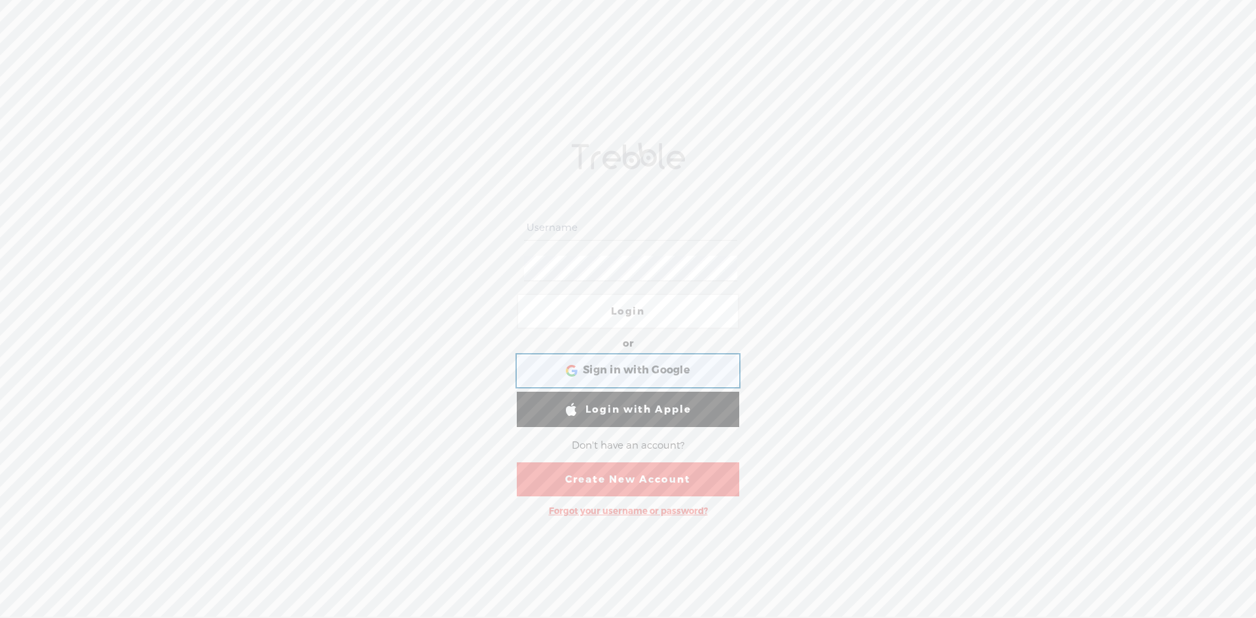
click at [621, 367] on span "Sign in with Google" at bounding box center [636, 371] width 107 height 14
click at [602, 227] on input "text" at bounding box center [630, 228] width 213 height 26
click at [640, 369] on span "Sign in with Google" at bounding box center [636, 371] width 107 height 14
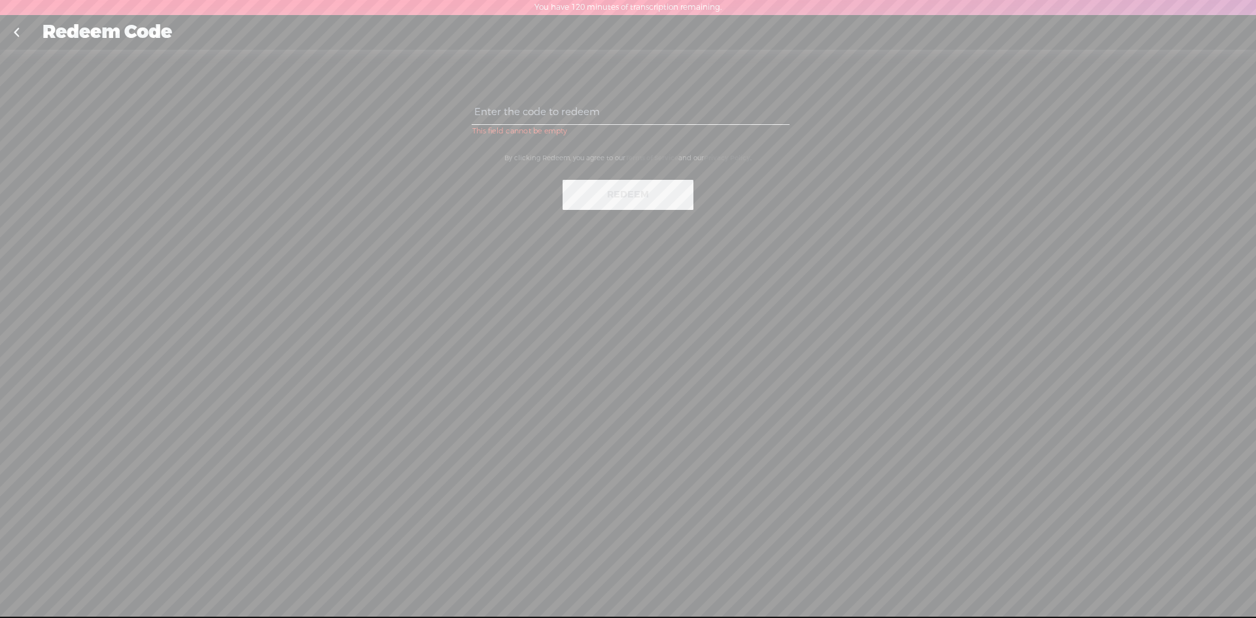
click at [608, 115] on input "text" at bounding box center [629, 112] width 317 height 26
type input "ACPH-MKRT-UNM7-V95S-0823"
click at [617, 186] on button "Redeem" at bounding box center [627, 195] width 131 height 30
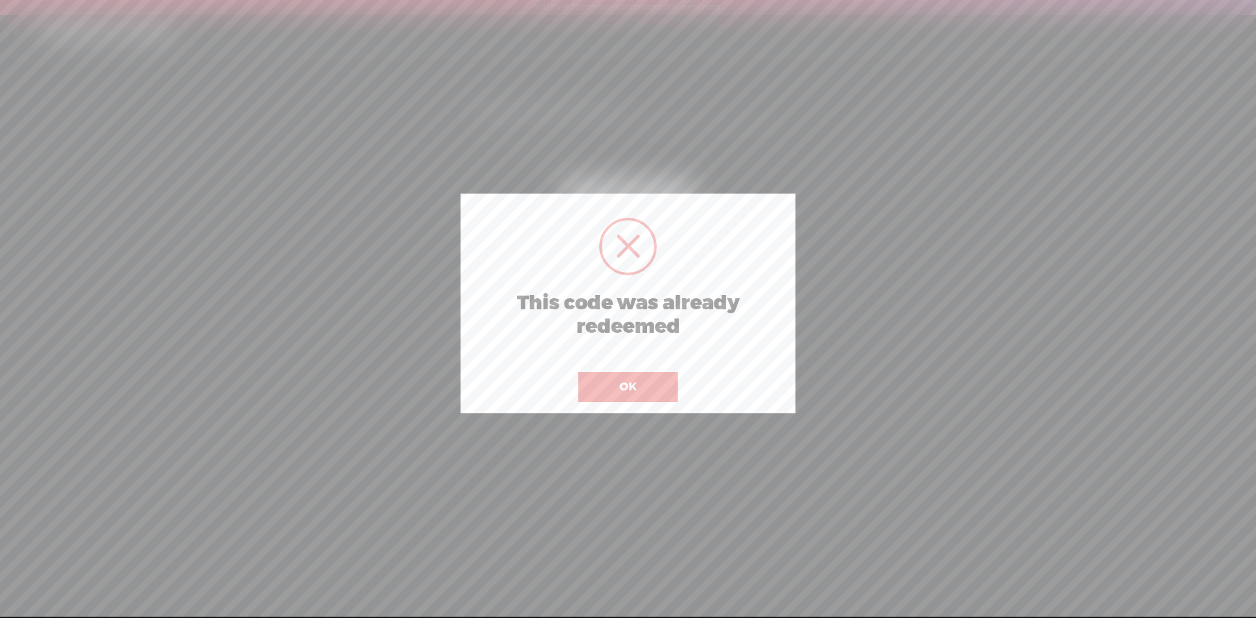
click at [618, 383] on button "OK" at bounding box center [627, 387] width 99 height 30
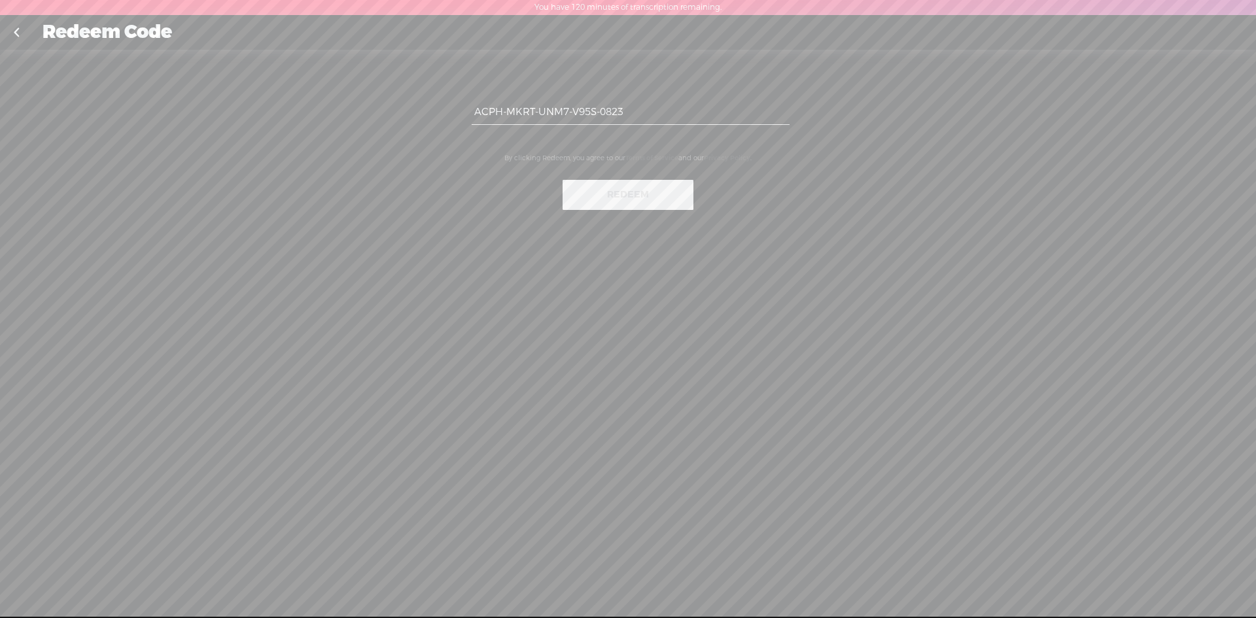
click at [791, 233] on div "ACPH-MKRT-UNM7-V95S-0823 By clicking Redeem, you agree to our Terms of Service …" at bounding box center [628, 154] width 392 height 188
click at [39, 35] on div "Redeem Code" at bounding box center [627, 33] width 1189 height 34
click at [19, 33] on link at bounding box center [16, 33] width 33 height 34
click at [18, 32] on link at bounding box center [16, 33] width 33 height 34
click at [1067, 229] on div "ACPH-MKRT-UNM7-V95S-0823 By clicking Redeem, you agree to our Terms of Service …" at bounding box center [628, 340] width 1256 height 581
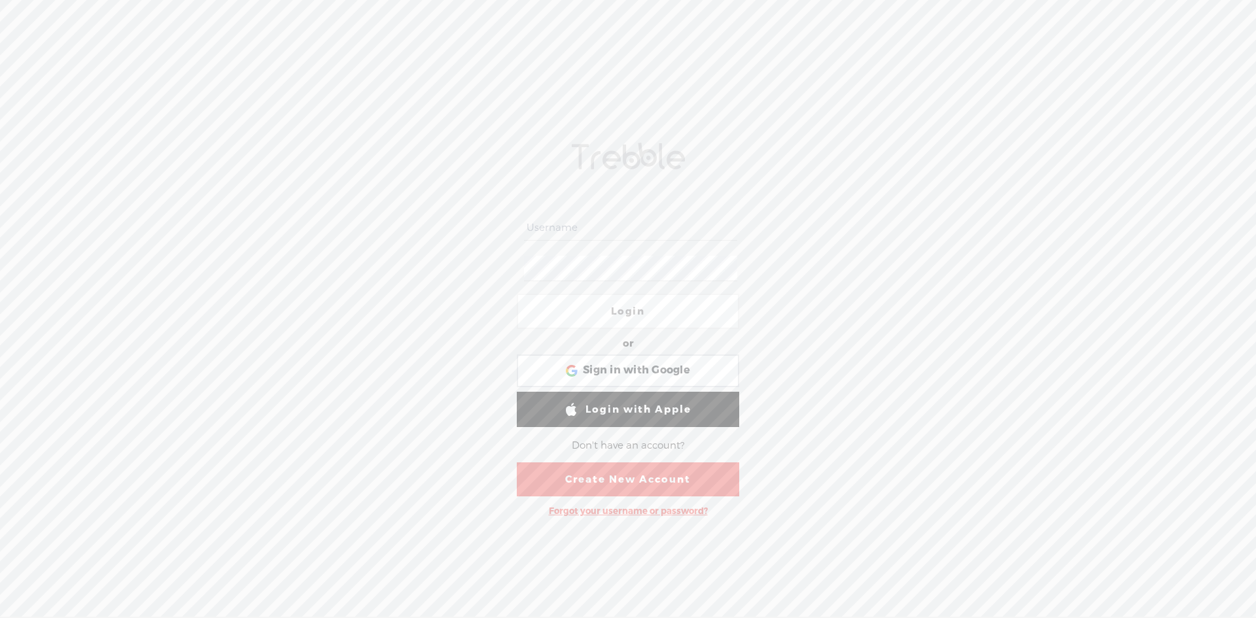
click at [585, 226] on input "text" at bounding box center [630, 228] width 213 height 26
click at [625, 373] on span "Sign in with Google" at bounding box center [636, 371] width 107 height 14
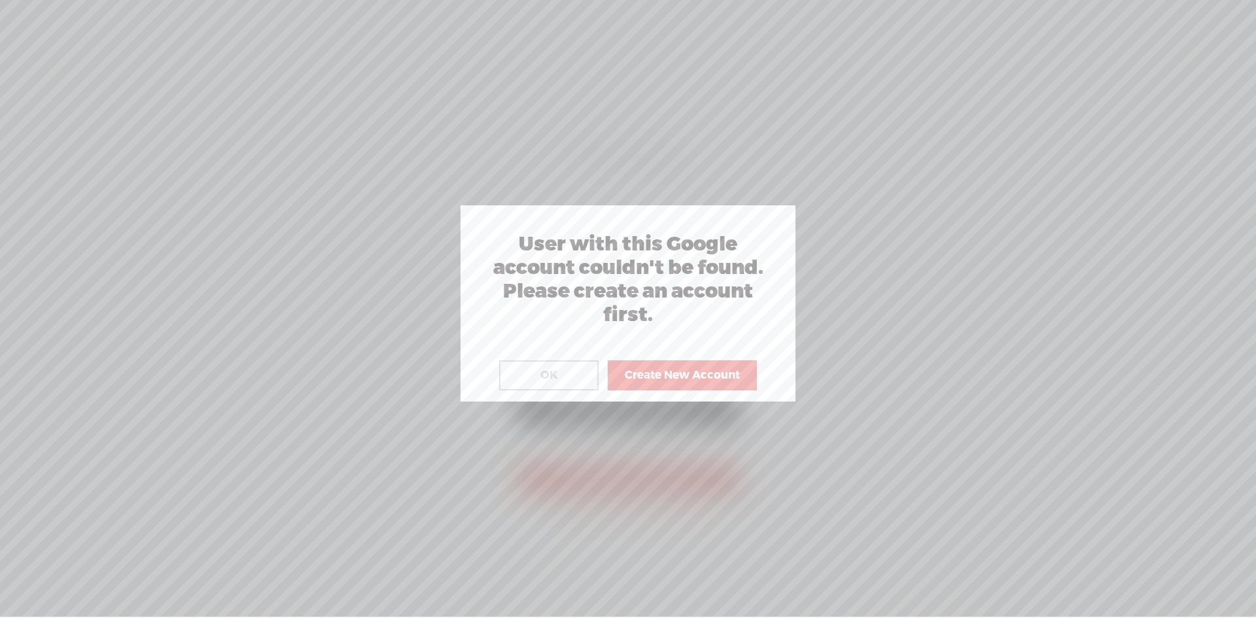
click at [566, 380] on button "OK" at bounding box center [548, 375] width 99 height 30
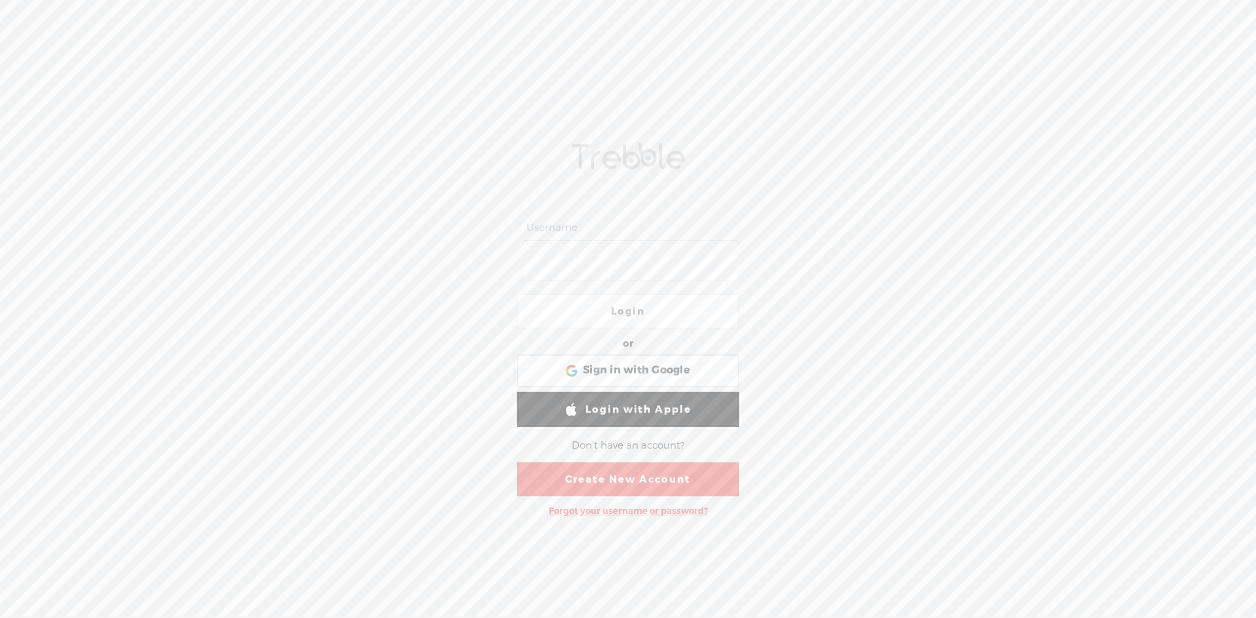
click at [619, 222] on input "text" at bounding box center [630, 228] width 213 height 26
type input "Olv123//"
click at [633, 479] on link "Create New Account" at bounding box center [628, 479] width 222 height 34
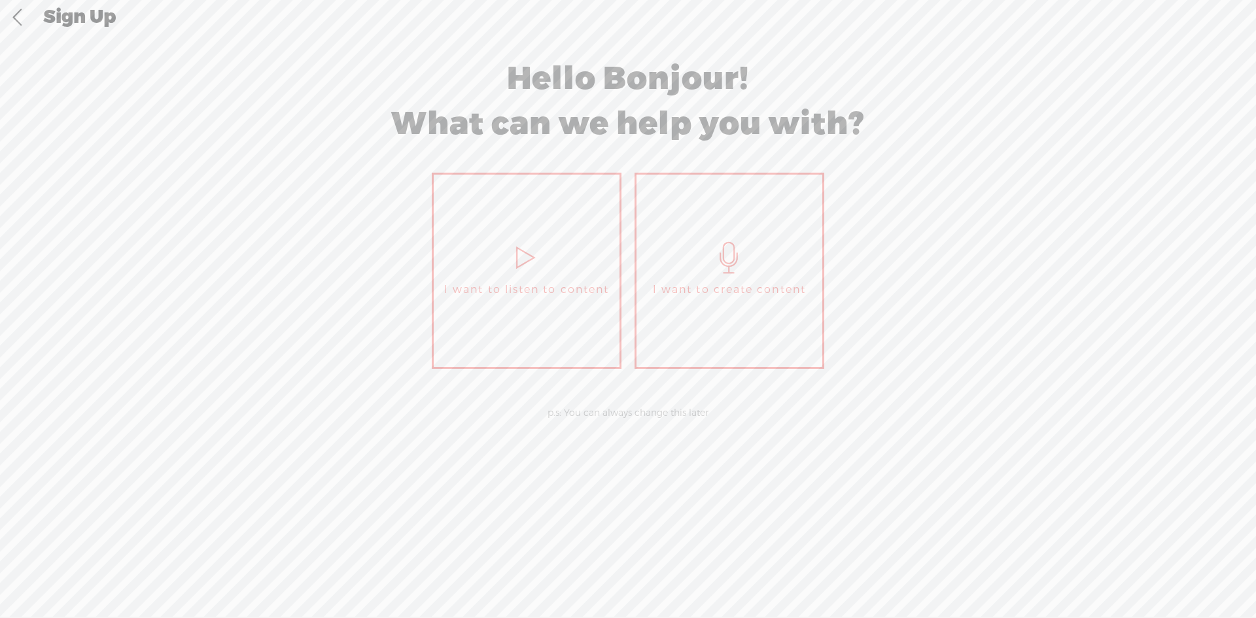
click at [750, 283] on span "I want to create content" at bounding box center [729, 290] width 153 height 20
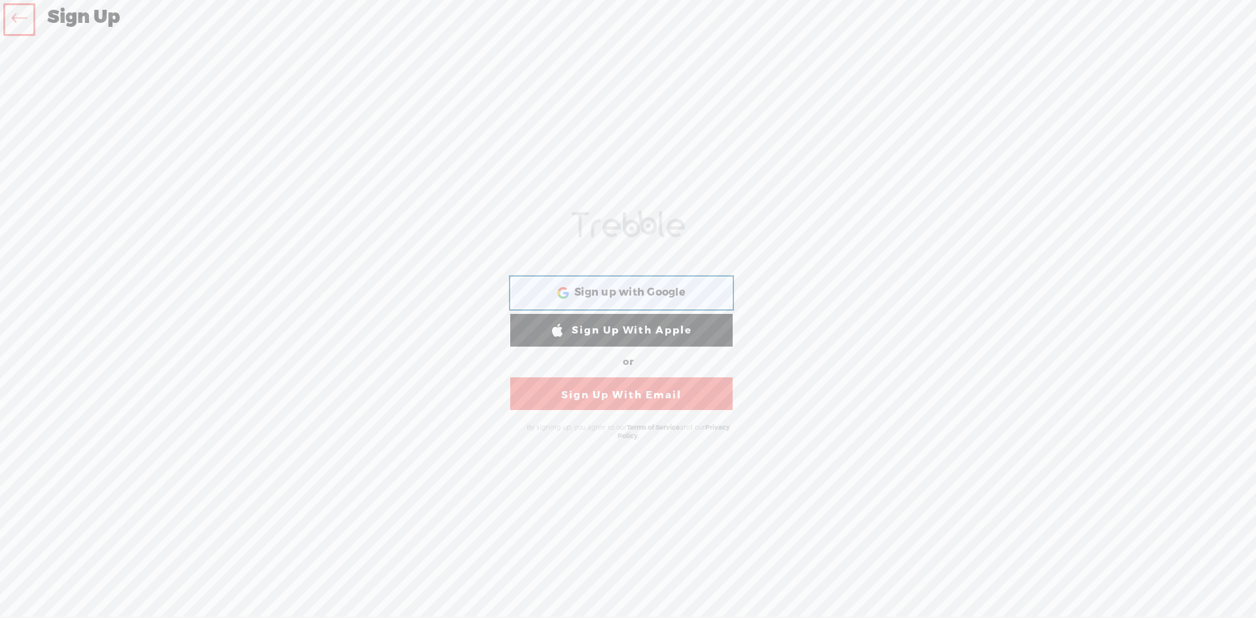
click at [630, 298] on span "Sign up with Google" at bounding box center [629, 293] width 111 height 14
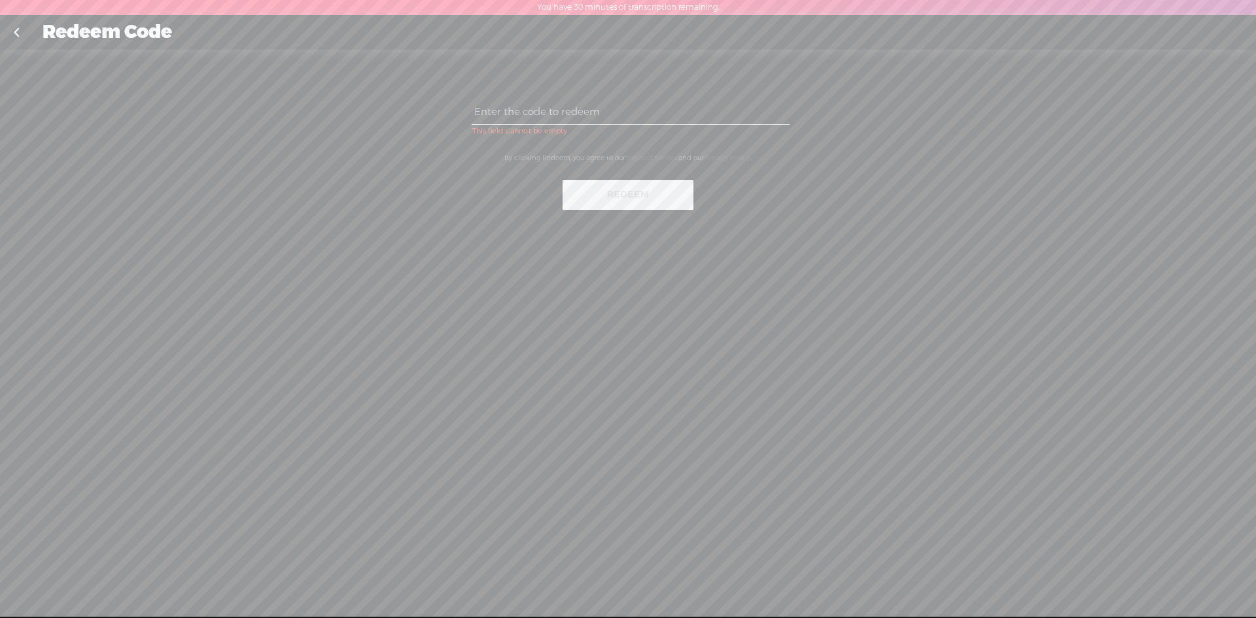
click at [598, 107] on input "text" at bounding box center [629, 112] width 317 height 26
paste input "ACPH-MKRT-UNM7-V95S-0823"
type input "ACPH-MKRT-UNM7-V95S-0823"
click at [619, 197] on button "Redeem" at bounding box center [627, 195] width 131 height 30
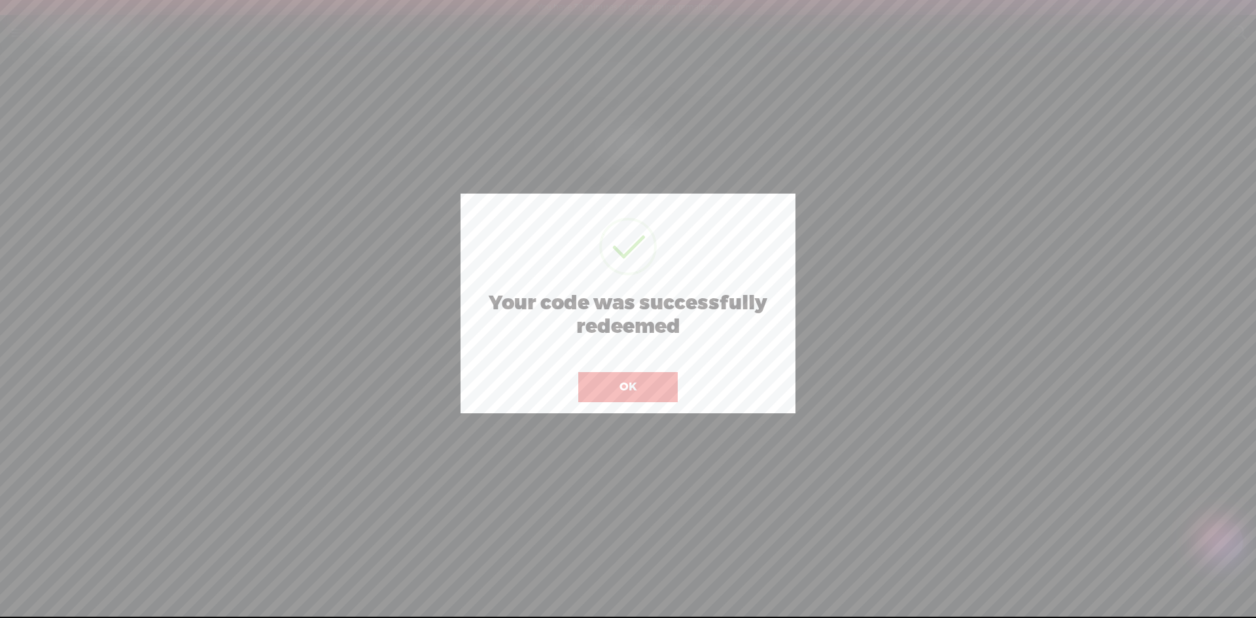
click at [633, 388] on button "OK" at bounding box center [627, 387] width 99 height 30
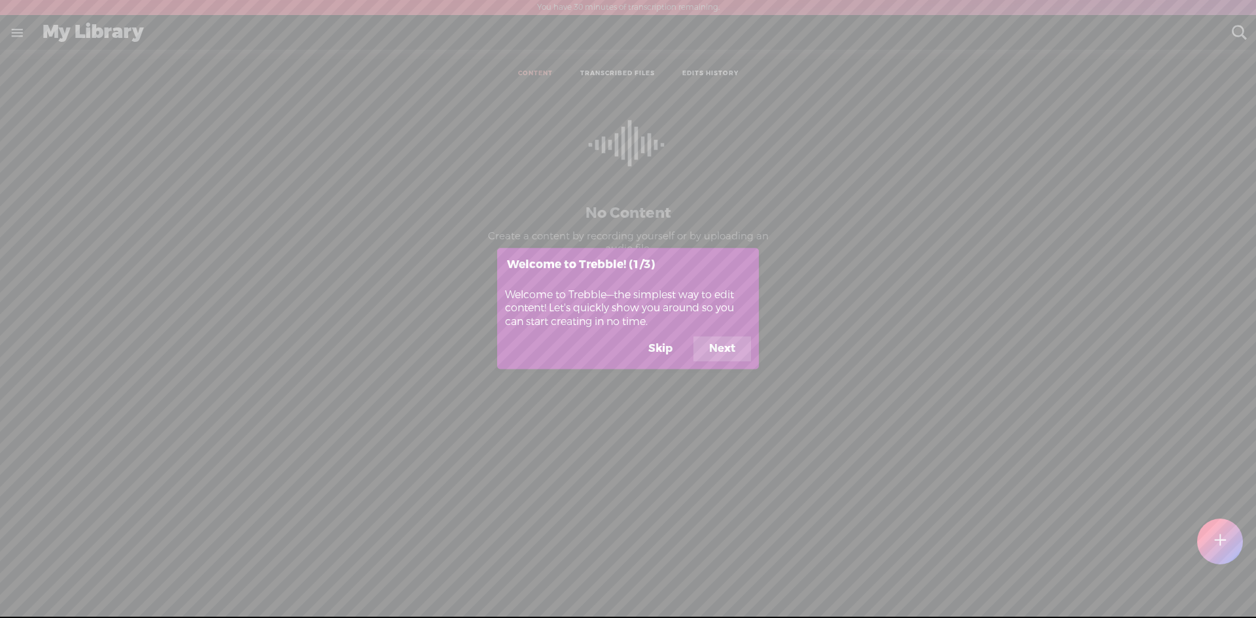
click at [723, 350] on button "Next" at bounding box center [722, 349] width 58 height 25
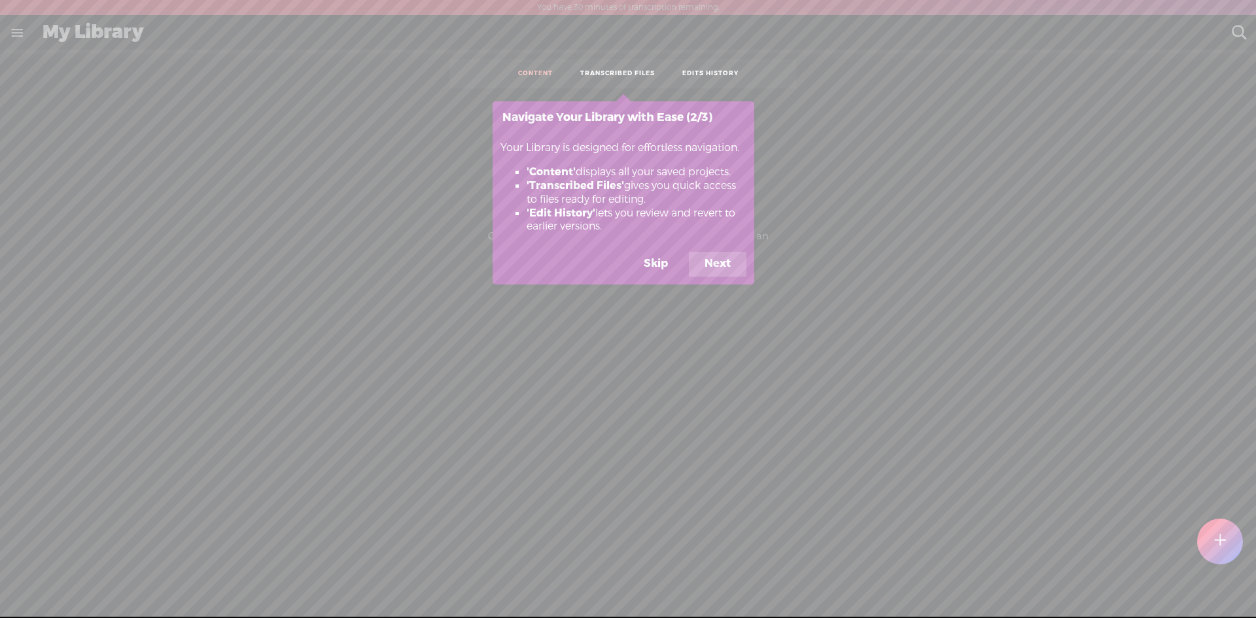
click at [715, 260] on button "Next" at bounding box center [718, 264] width 58 height 25
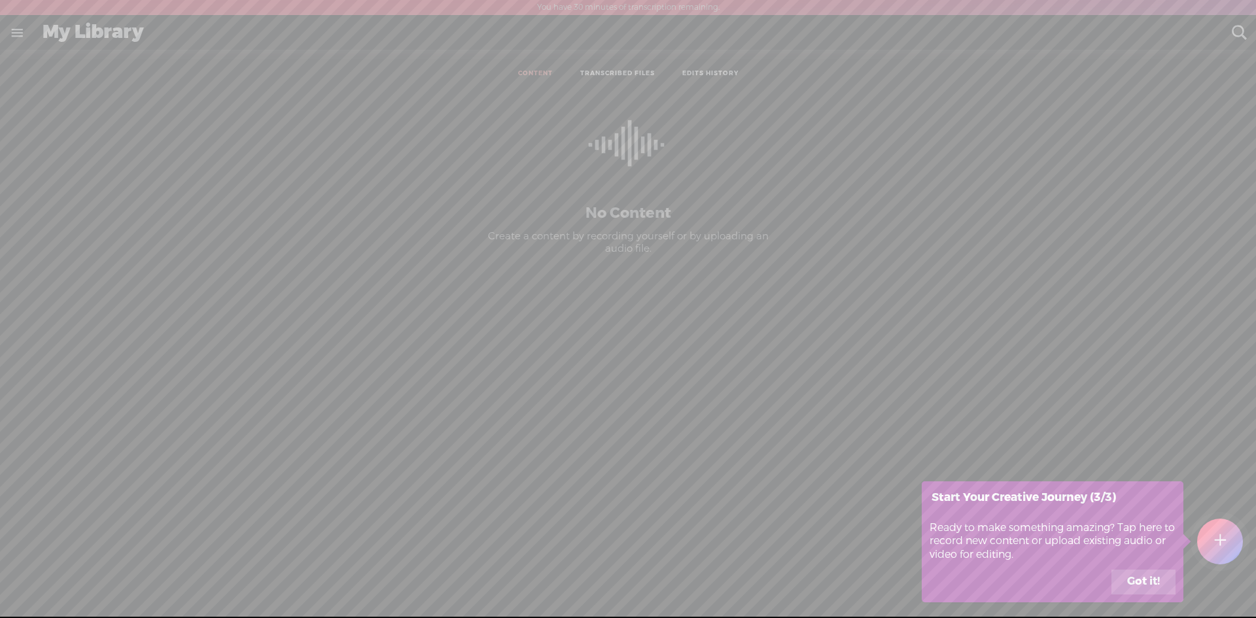
click at [1220, 541] on t at bounding box center [1220, 541] width 12 height 30
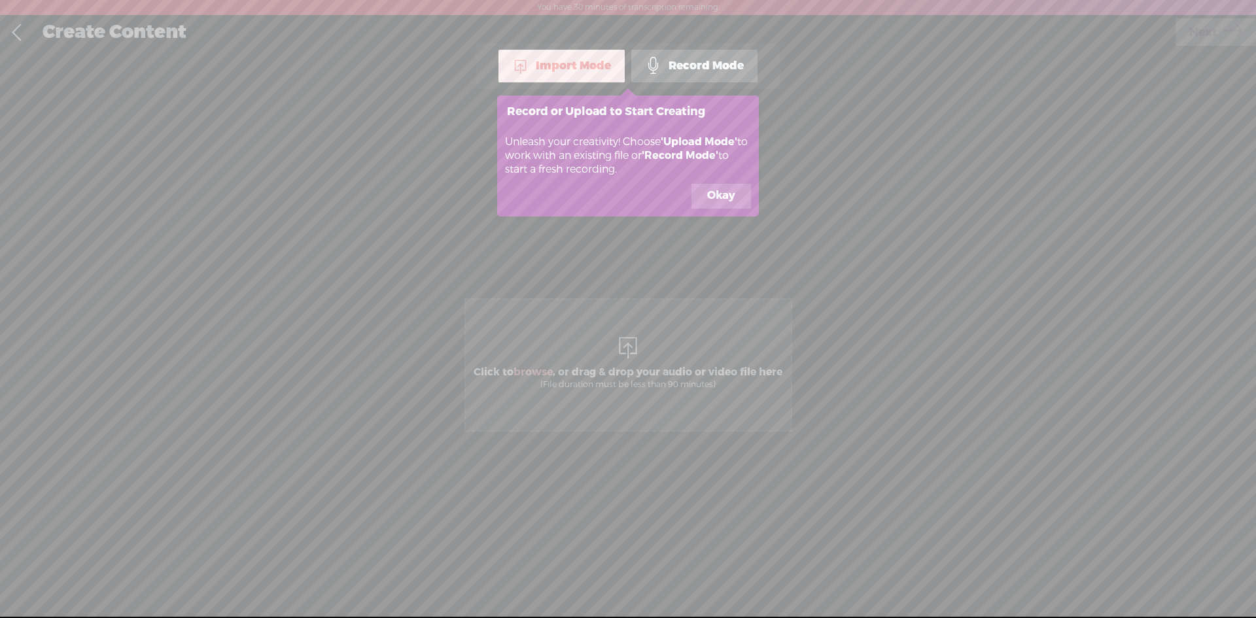
click at [719, 193] on button "Okay" at bounding box center [721, 196] width 60 height 25
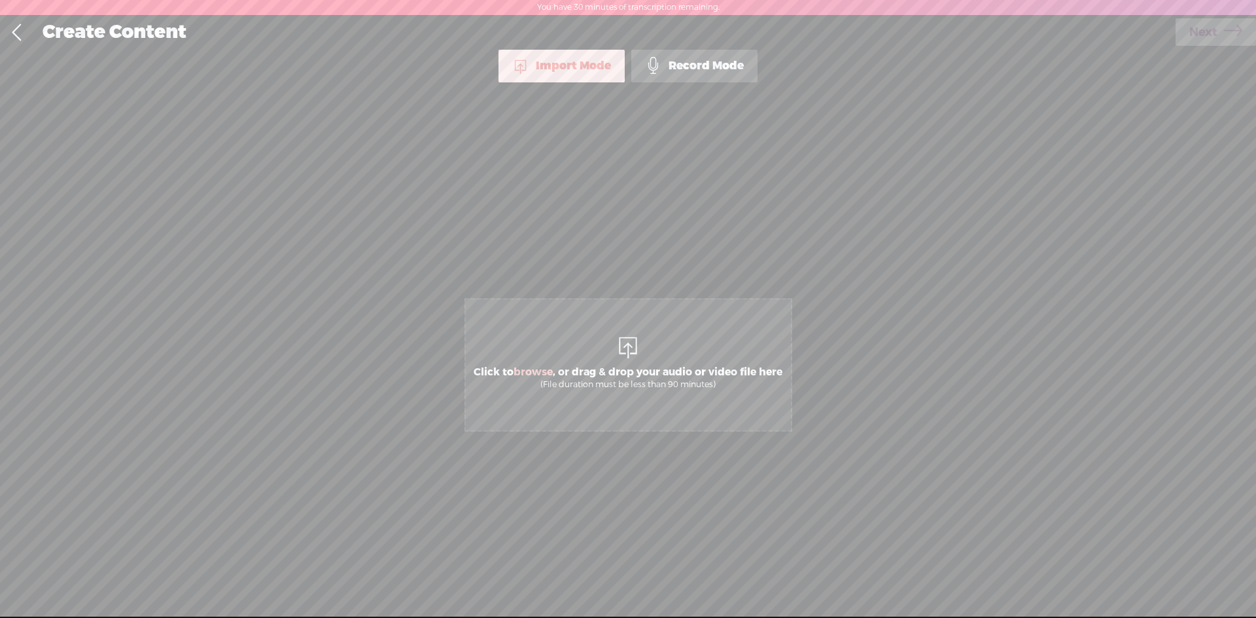
click at [572, 69] on div "Import Mode" at bounding box center [561, 66] width 126 height 33
click at [541, 75] on div "Import Mode" at bounding box center [561, 66] width 126 height 33
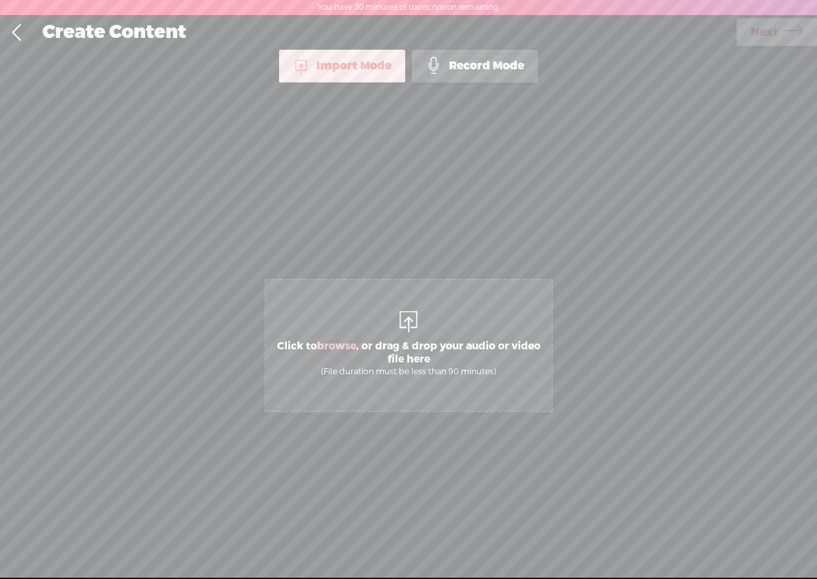
click at [16, 33] on link at bounding box center [16, 33] width 33 height 34
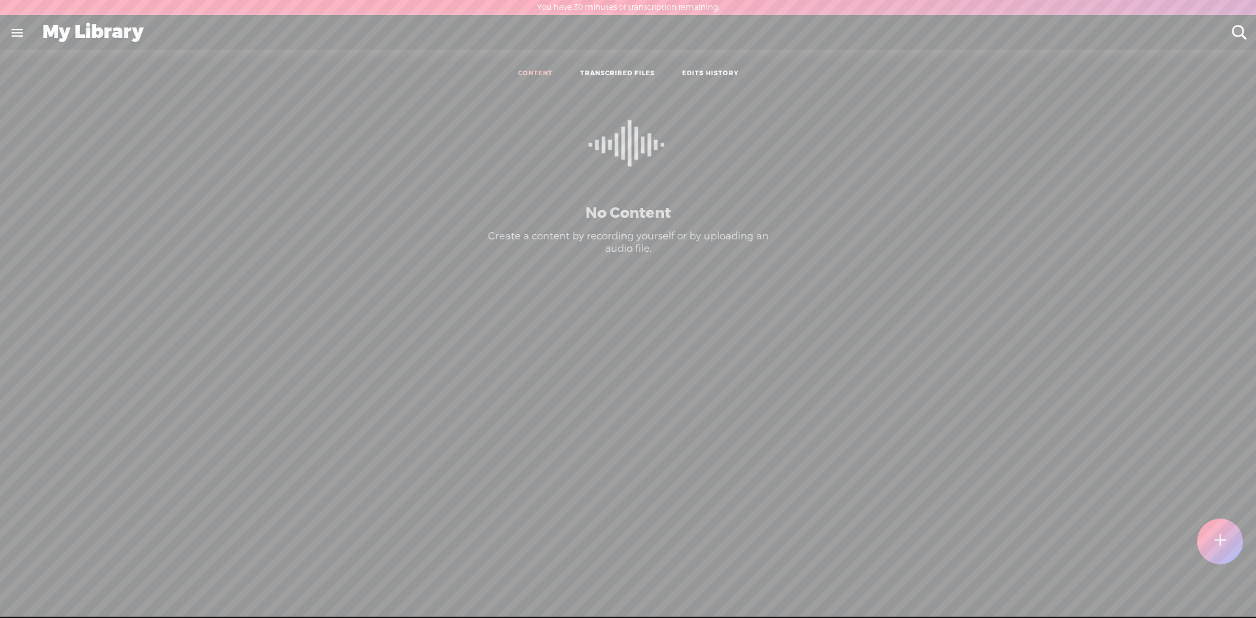
click at [610, 67] on ul "CONTENT TRANSCRIBED FILES EDITS HISTORY" at bounding box center [627, 74] width 347 height 29
click at [614, 76] on link "TRANSCRIBED FILES" at bounding box center [617, 73] width 75 height 9
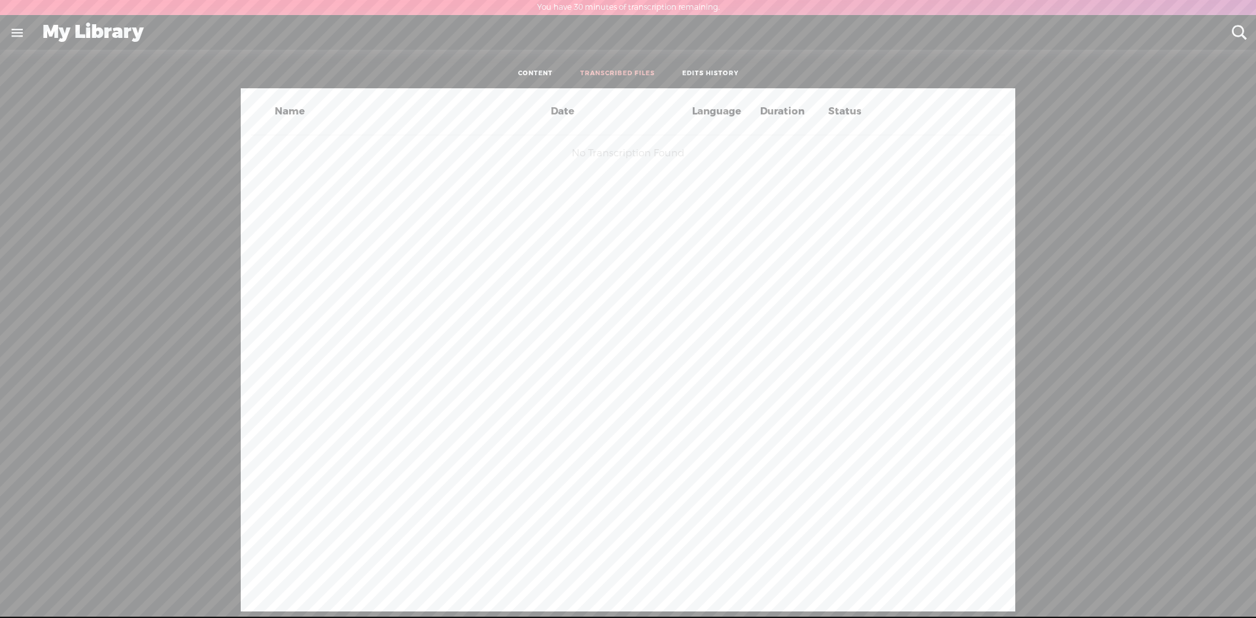
click at [708, 75] on link "EDITS HISTORY" at bounding box center [710, 73] width 56 height 9
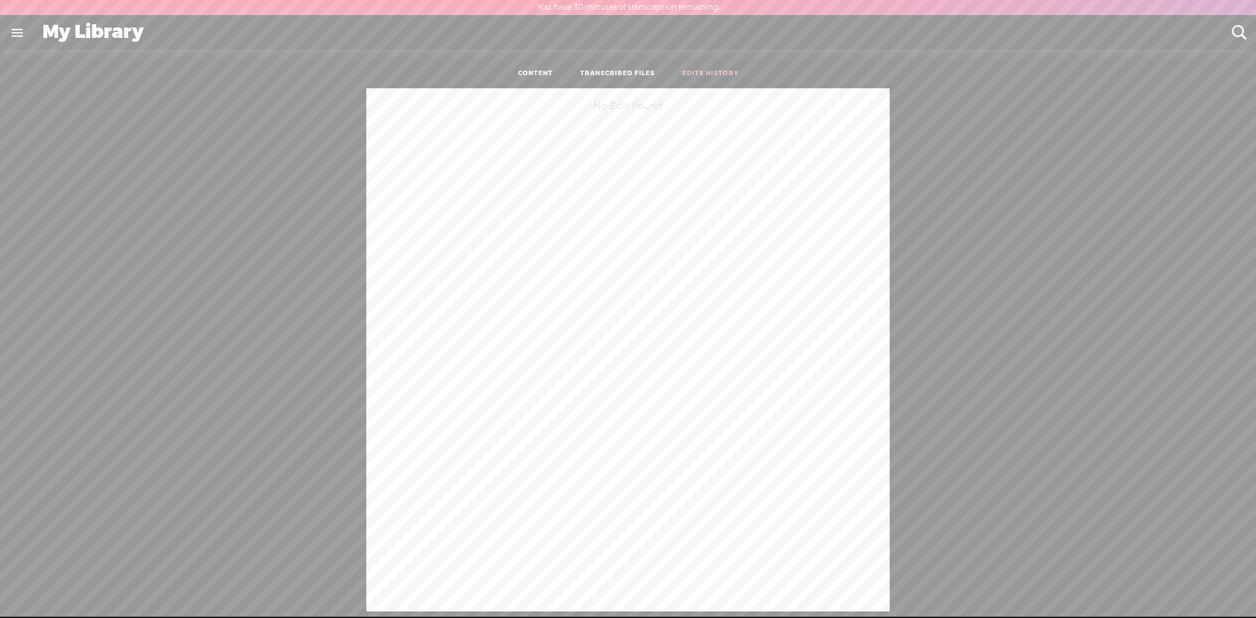
click at [534, 77] on link "CONTENT" at bounding box center [535, 73] width 35 height 9
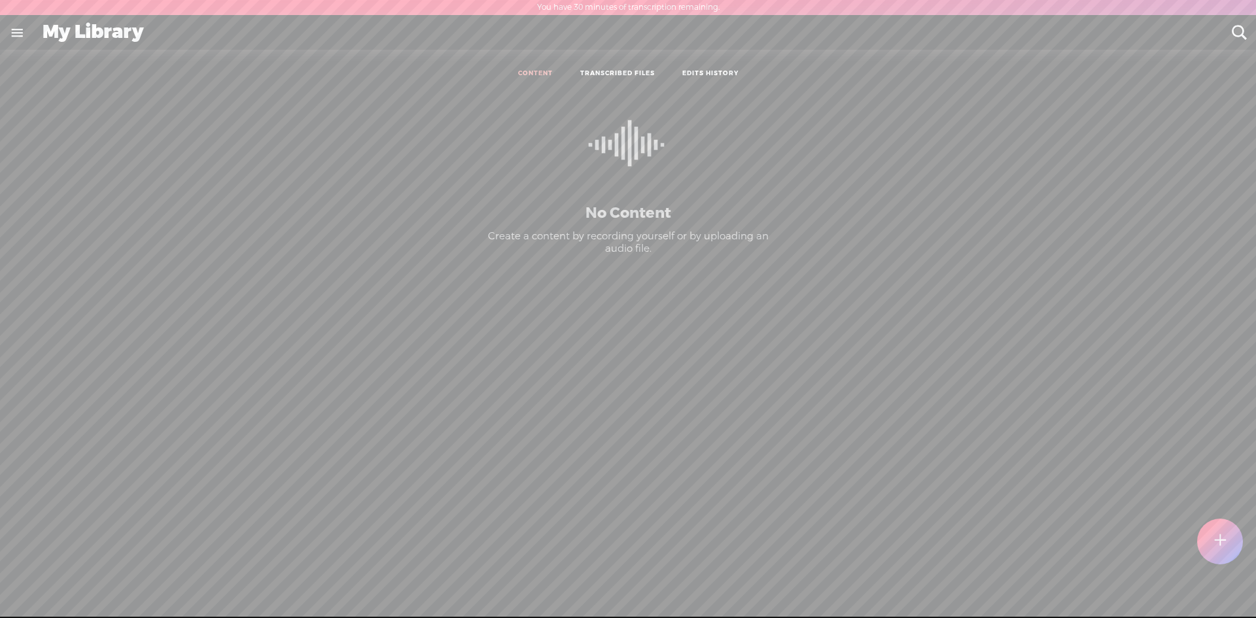
click at [713, 73] on link "EDITS HISTORY" at bounding box center [710, 73] width 56 height 9
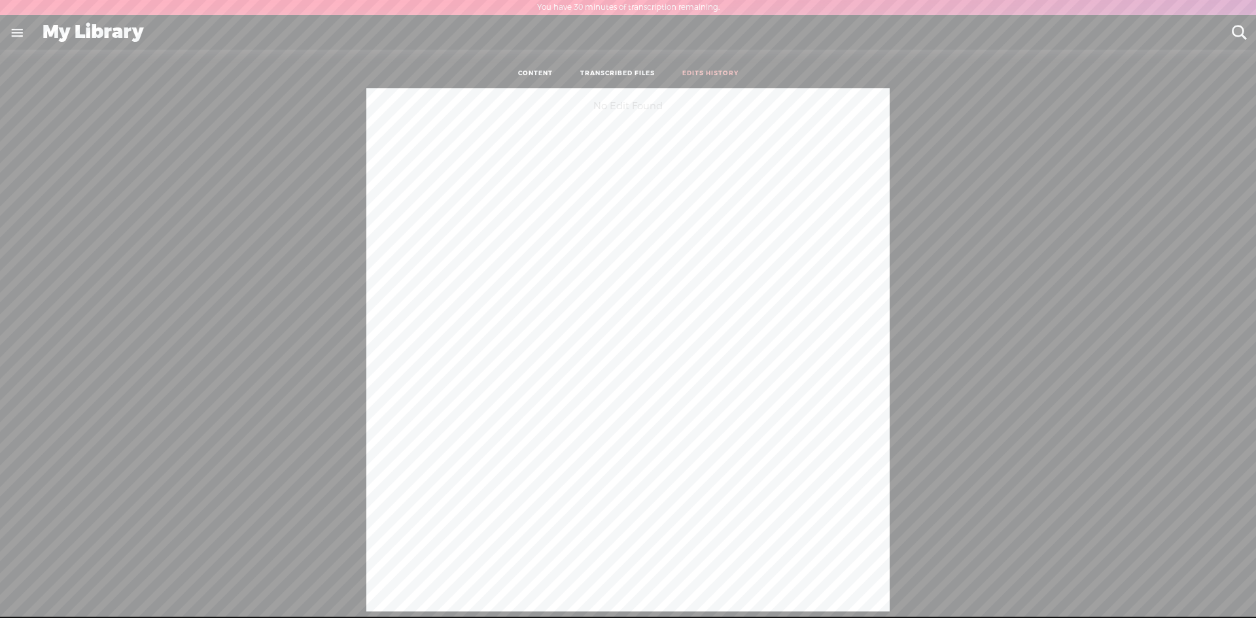
click at [10, 33] on link at bounding box center [17, 33] width 34 height 34
click at [284, 223] on body "You have 30 minutes of transcription remaining. Upgrade to increase your limit …" at bounding box center [628, 308] width 1256 height 617
click at [950, 236] on div "No Edit Found" at bounding box center [628, 349] width 1236 height 523
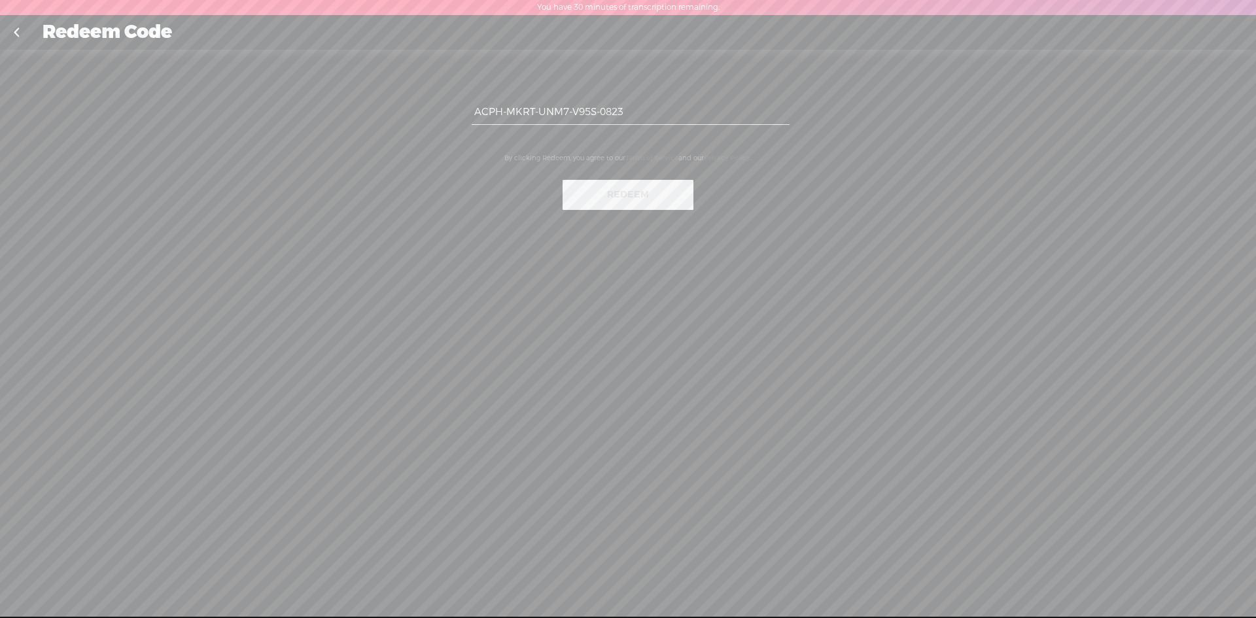
click at [19, 27] on link at bounding box center [16, 33] width 33 height 34
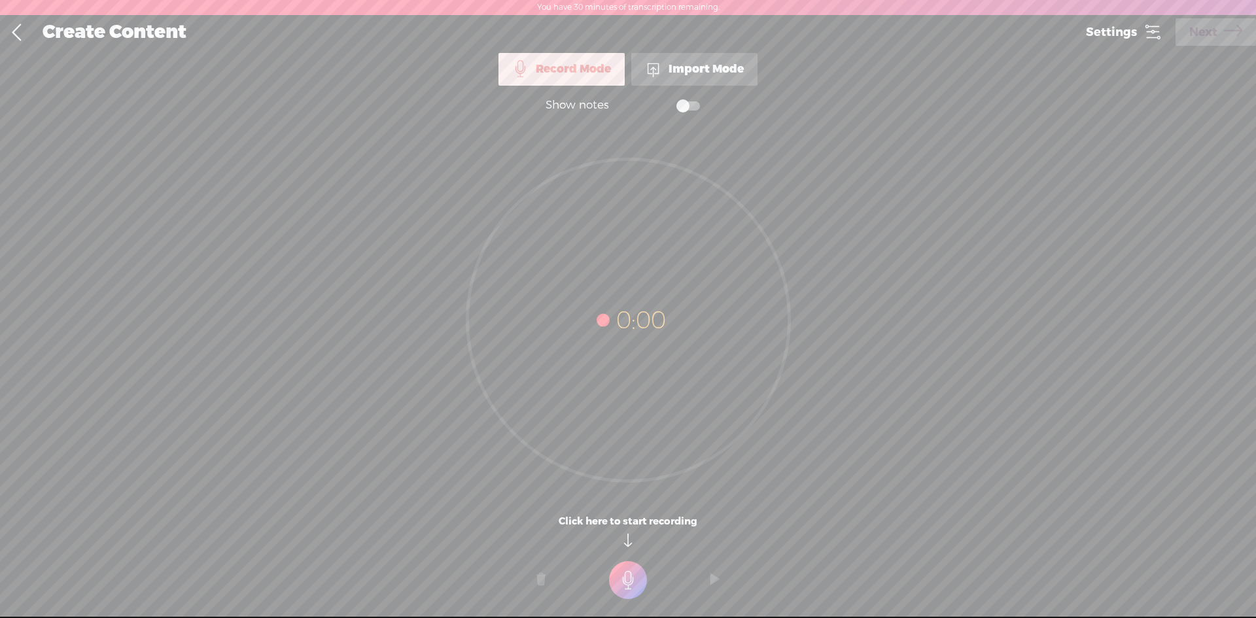
click at [696, 109] on span at bounding box center [688, 105] width 24 height 9
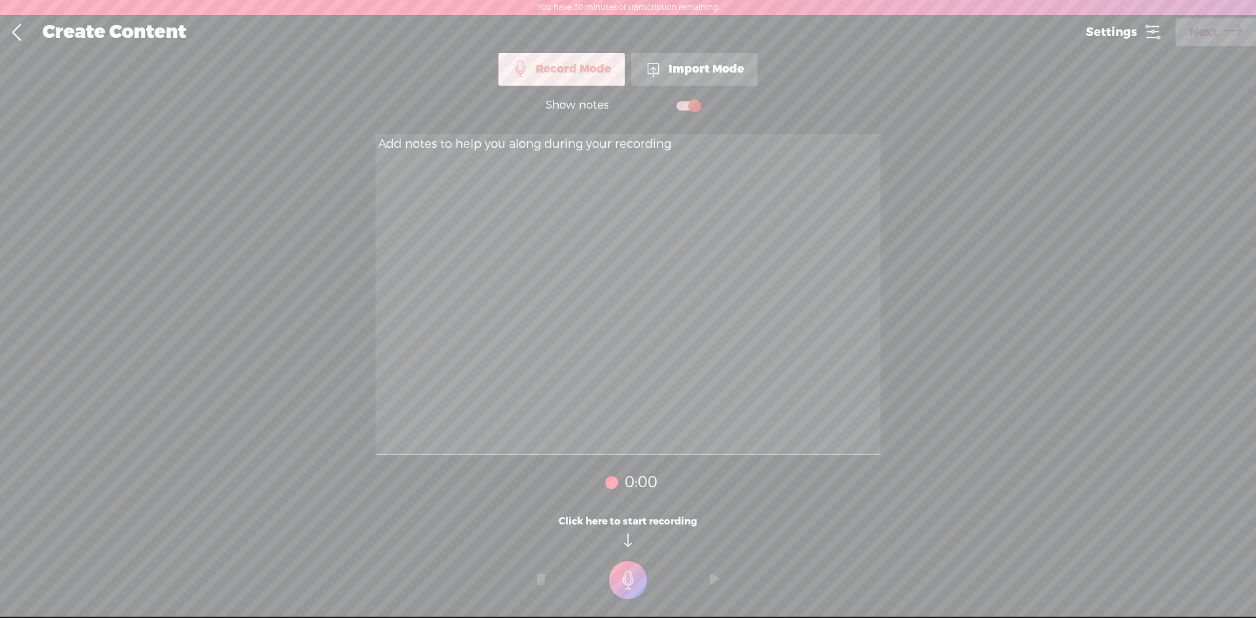
click at [684, 108] on span at bounding box center [688, 105] width 24 height 9
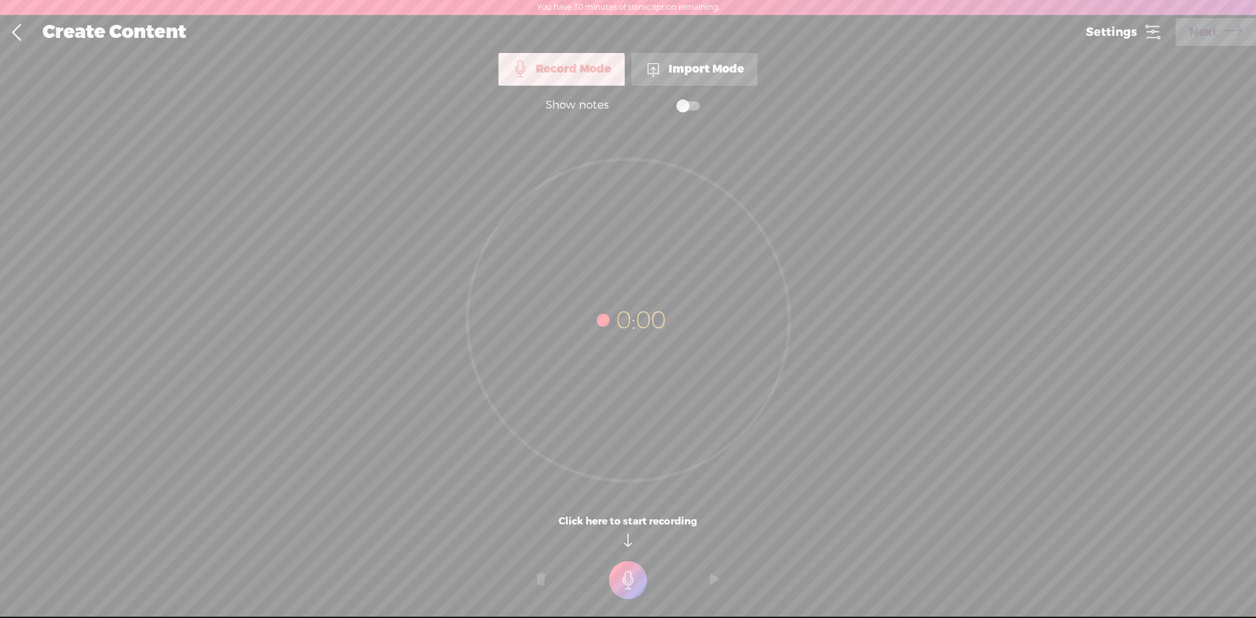
click at [668, 75] on div "Import Mode" at bounding box center [694, 69] width 126 height 33
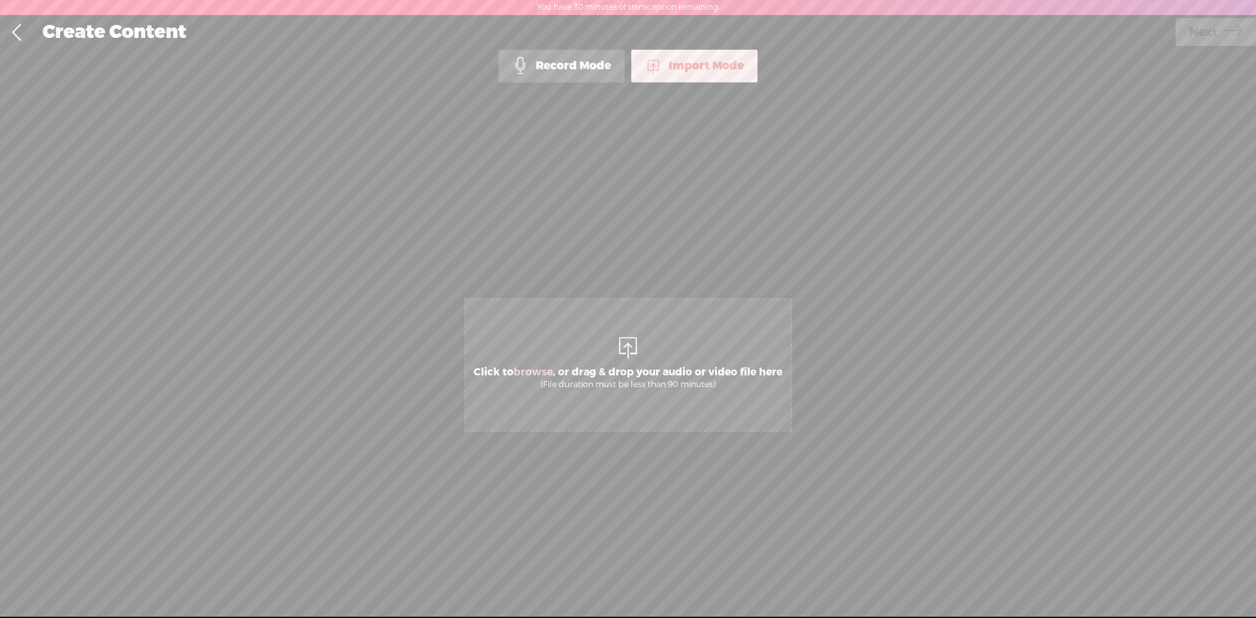
click at [628, 334] on div at bounding box center [628, 346] width 26 height 26
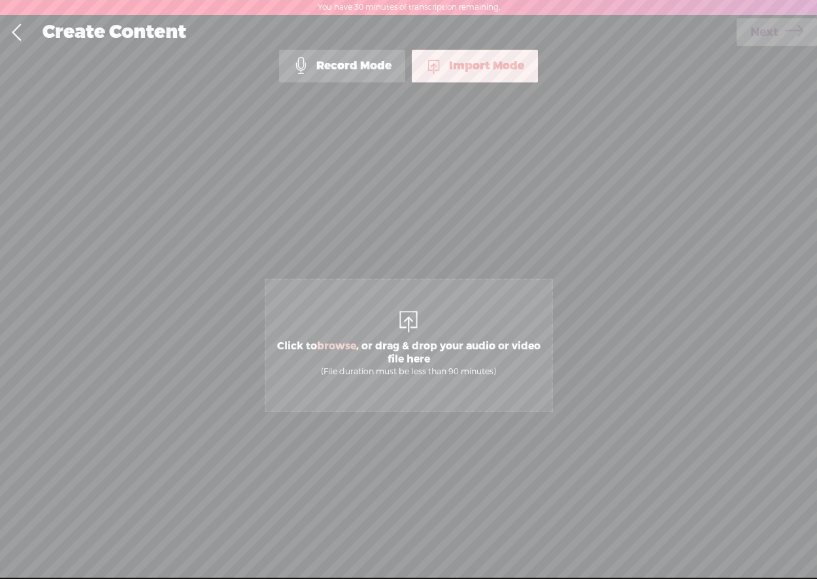
click at [492, 65] on div "Import Mode" at bounding box center [475, 66] width 126 height 33
click at [470, 65] on div "Import Mode" at bounding box center [475, 66] width 126 height 33
click at [471, 68] on div "Import Mode" at bounding box center [475, 66] width 126 height 33
click at [423, 325] on span "Click to browse , or drag & drop your audio or video file here (File duration m…" at bounding box center [409, 345] width 288 height 133
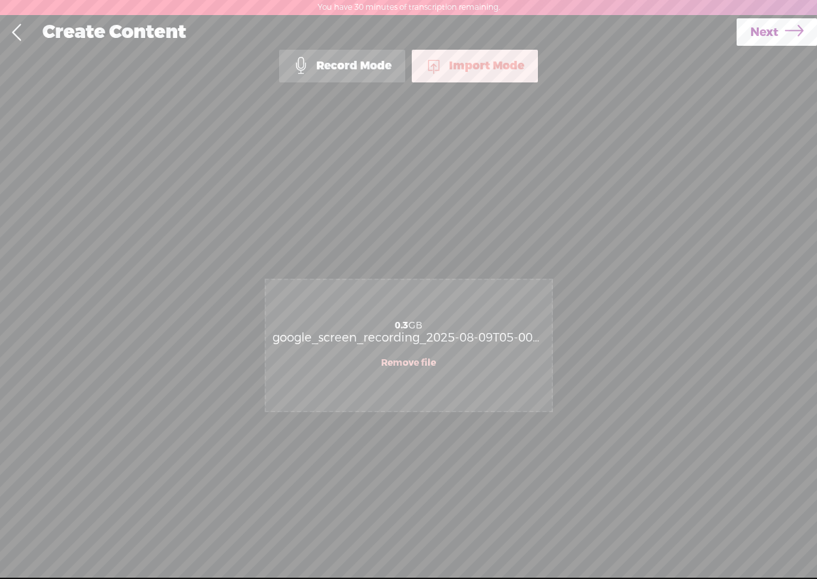
click at [408, 360] on link "Remove file" at bounding box center [408, 363] width 55 height 12
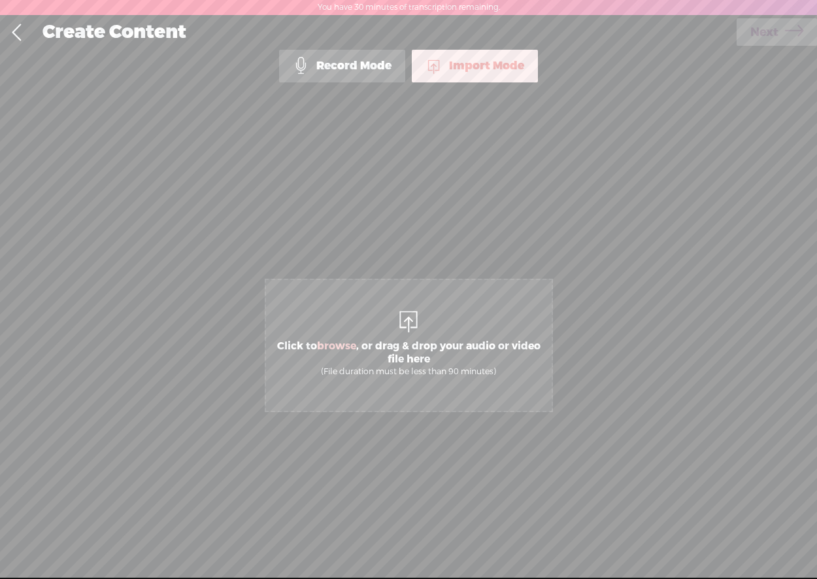
click at [13, 35] on link at bounding box center [16, 33] width 33 height 34
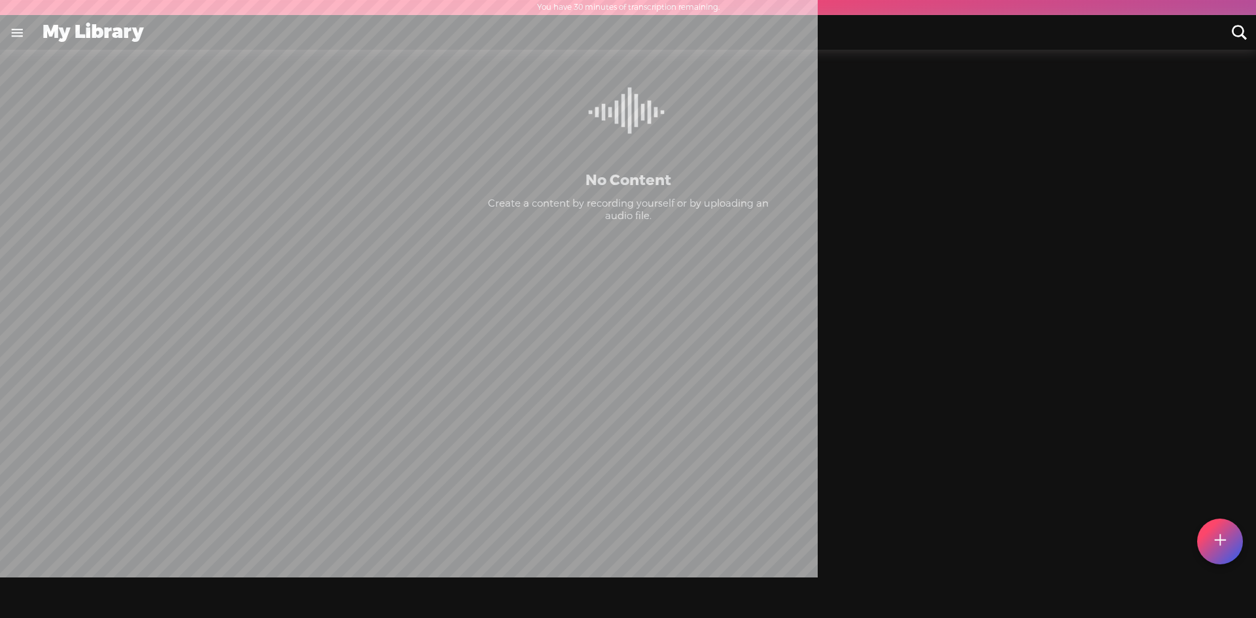
scroll to position [8, 0]
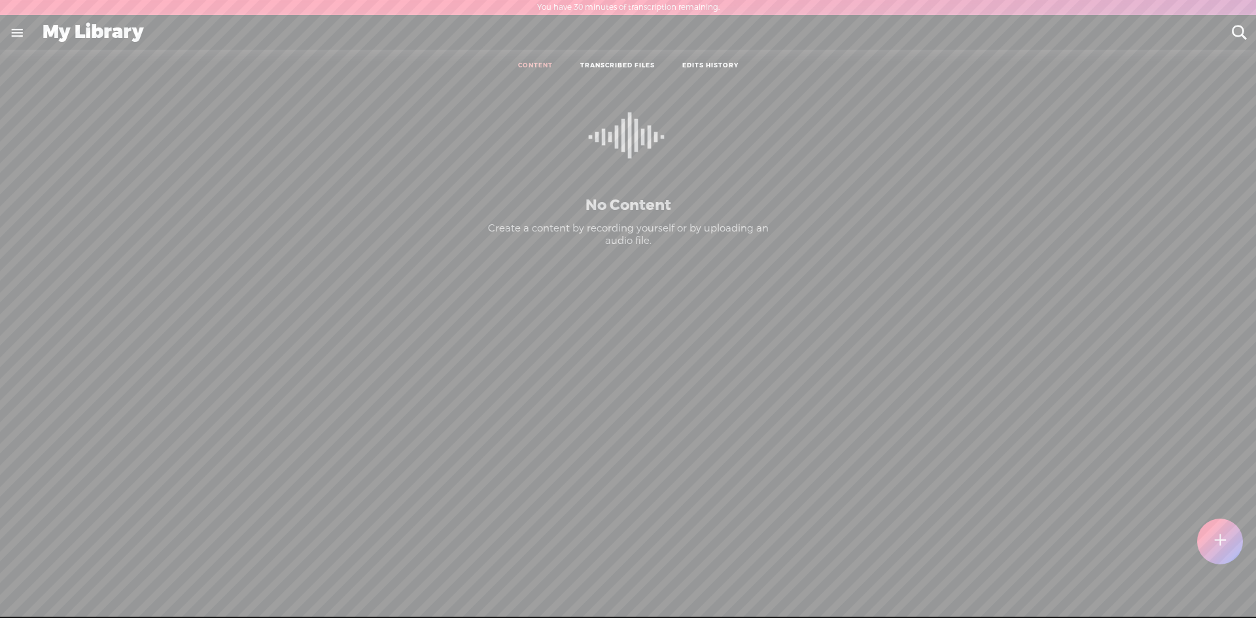
click at [13, 35] on link at bounding box center [17, 33] width 34 height 34
click at [61, 582] on div "SETTINGS" at bounding box center [71, 587] width 52 height 11
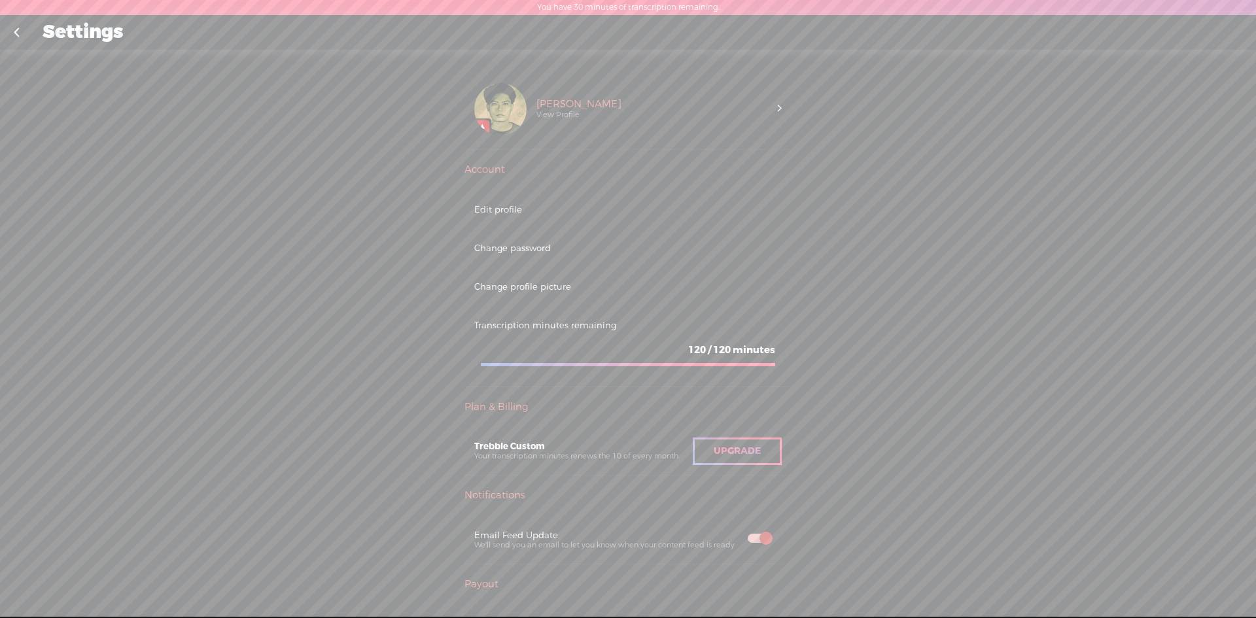
click at [778, 111] on div "Oliver Villaverde View Profile" at bounding box center [627, 109] width 327 height 80
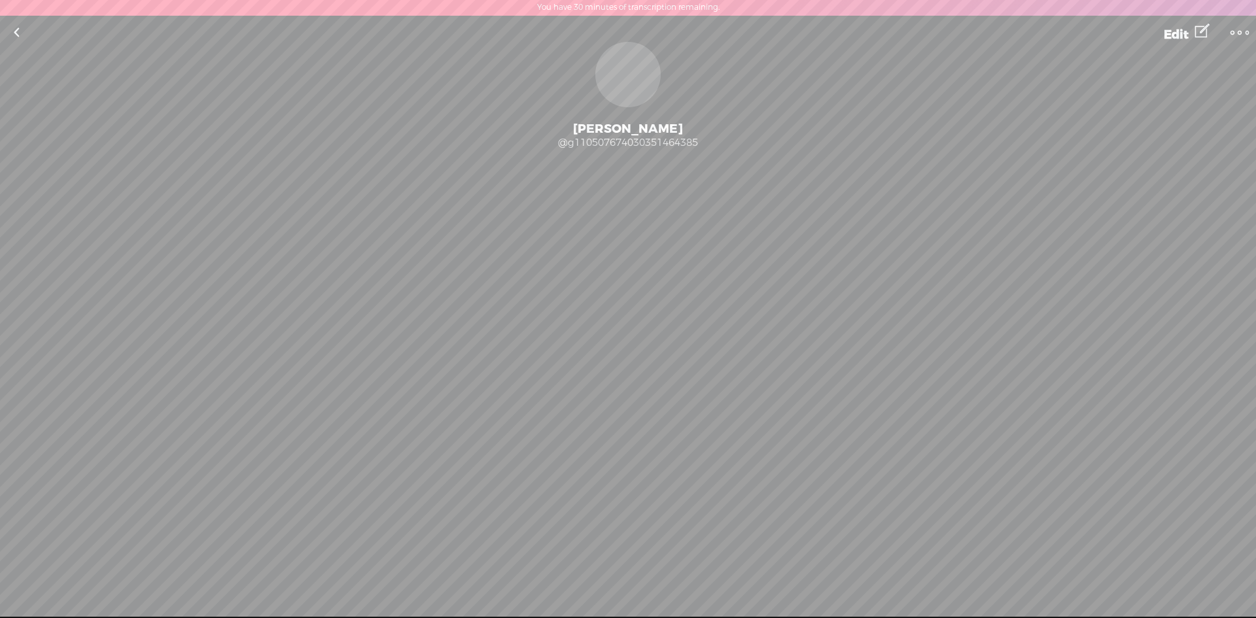
click at [1189, 34] on link "Edit" at bounding box center [1186, 32] width 73 height 33
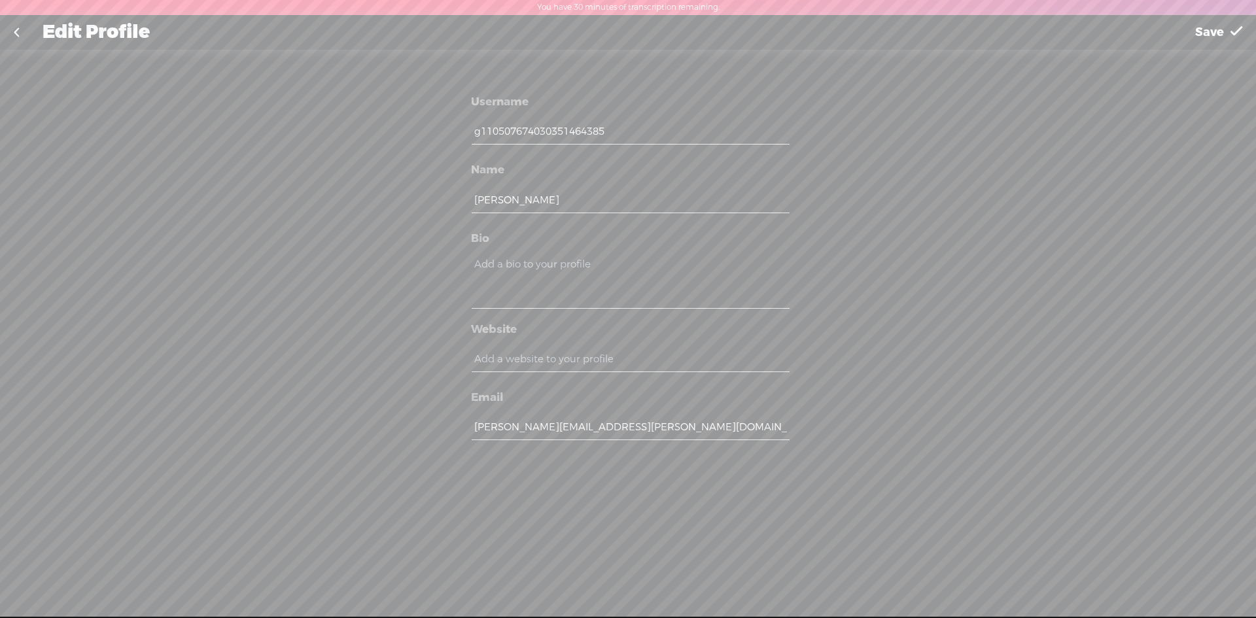
click at [26, 36] on link at bounding box center [16, 33] width 33 height 34
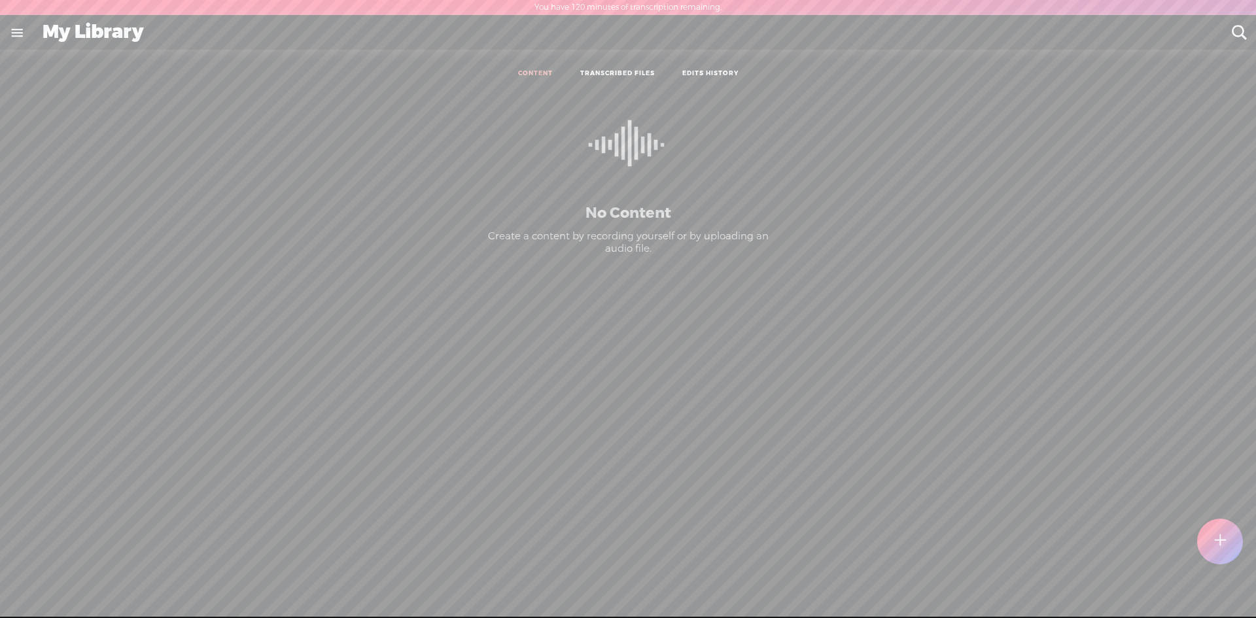
scroll to position [1, 0]
click at [20, 32] on link at bounding box center [17, 32] width 34 height 34
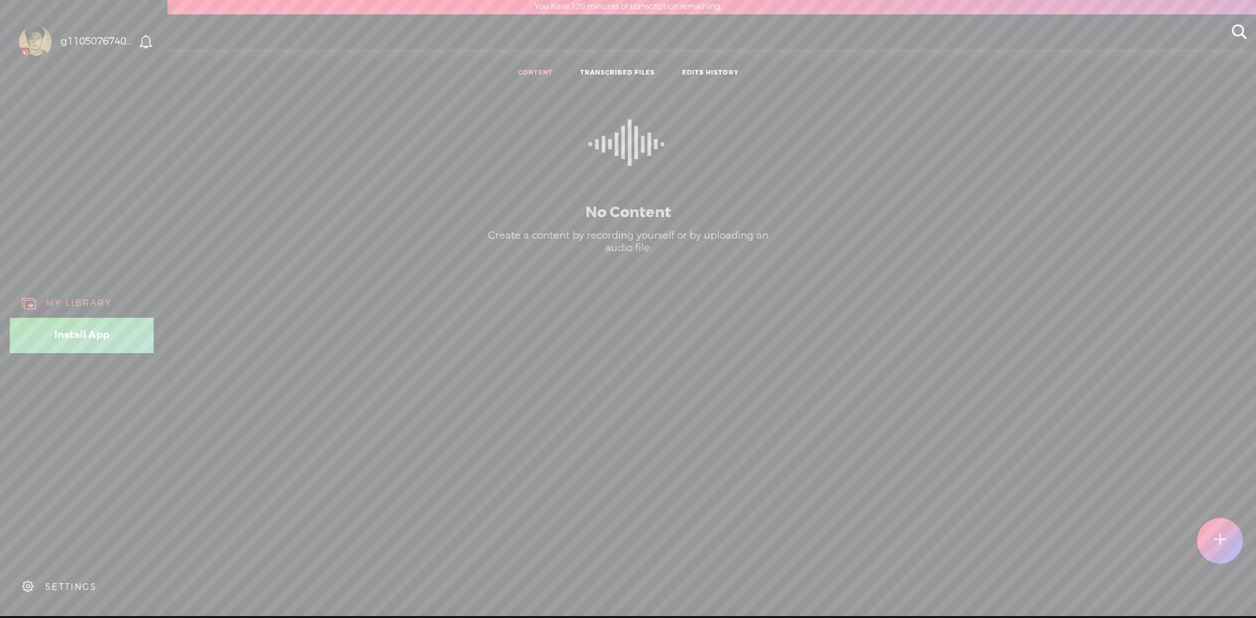
click at [24, 35] on div at bounding box center [35, 42] width 33 height 33
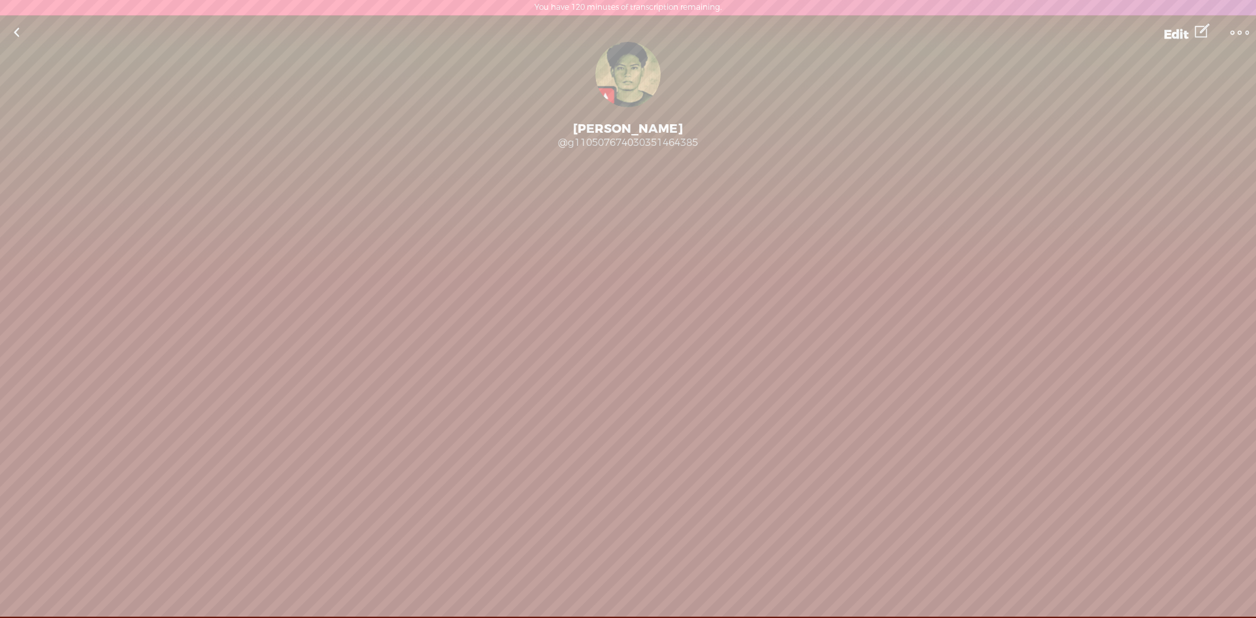
click at [1235, 33] on t at bounding box center [1239, 33] width 18 height 18
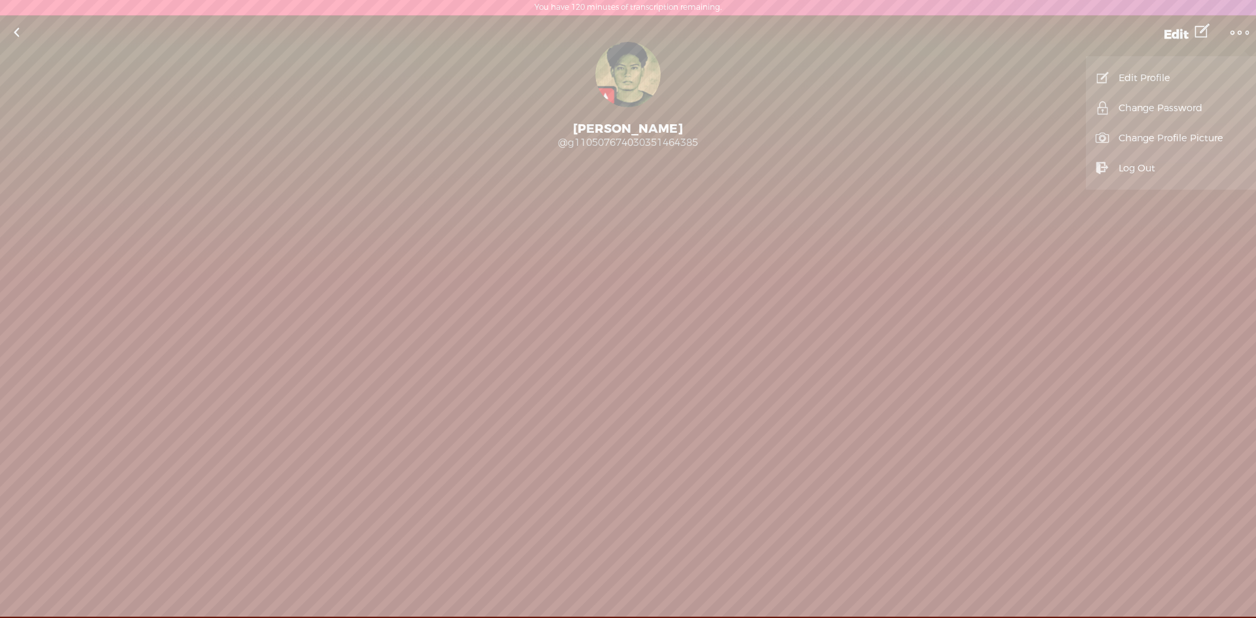
click at [749, 231] on div "0 Followers · 0 Followings · 0 Subscriptions · 0 Songs" at bounding box center [628, 221] width 1256 height 111
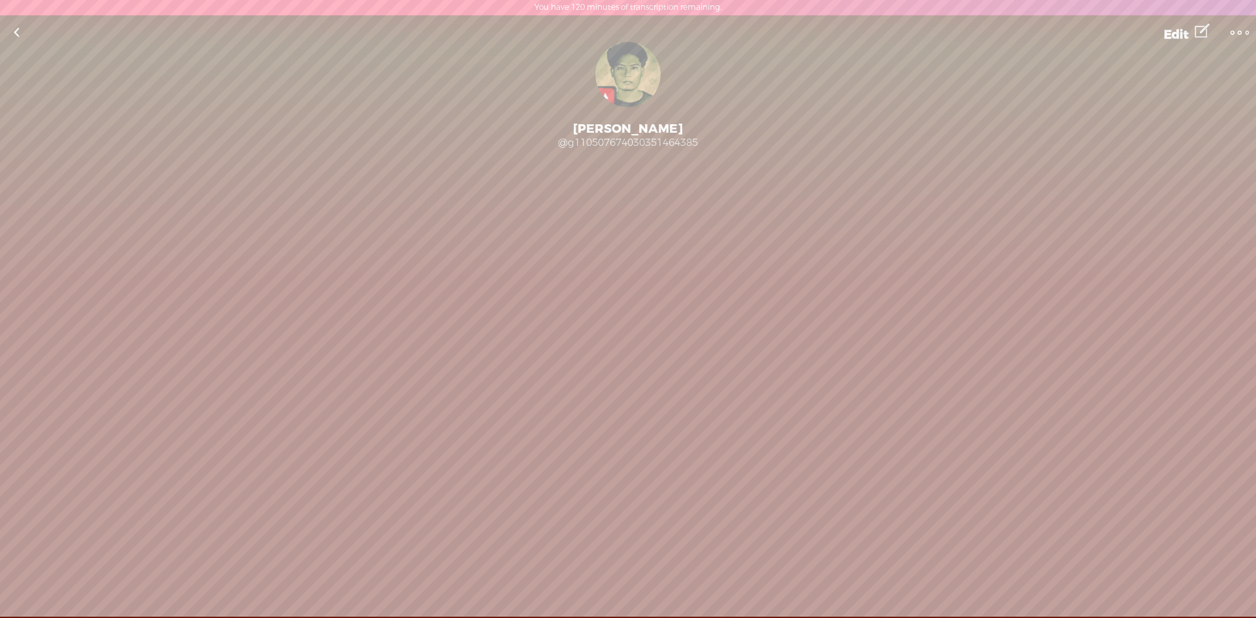
click at [18, 33] on link at bounding box center [16, 33] width 33 height 34
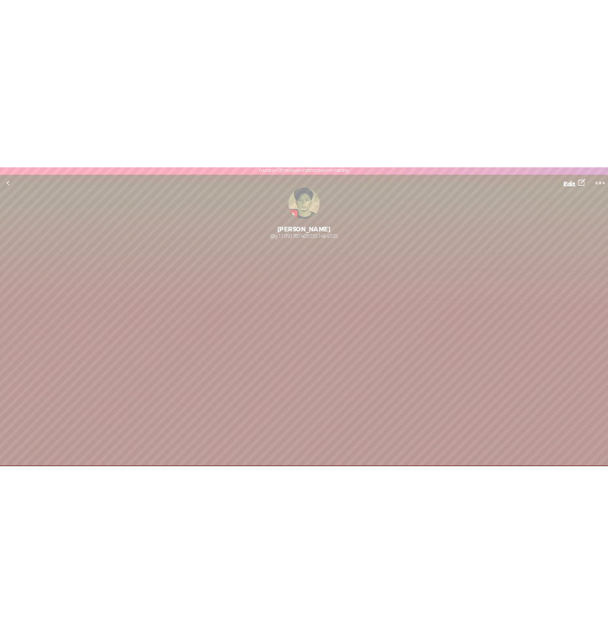
scroll to position [1, 0]
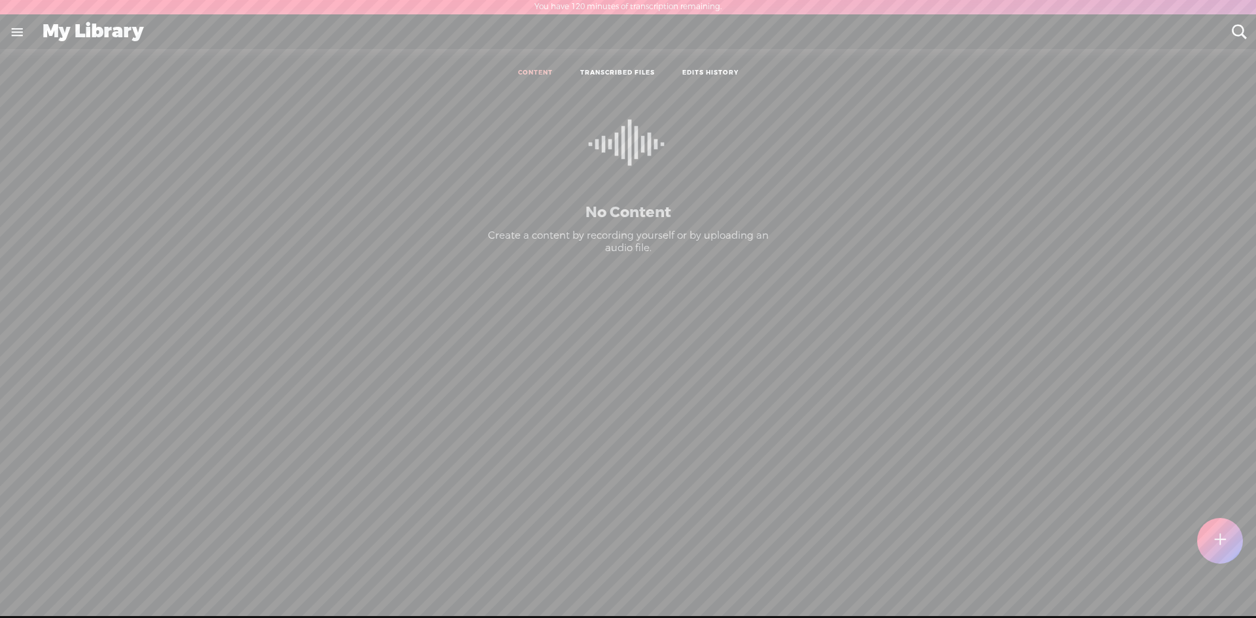
click at [21, 37] on link at bounding box center [17, 32] width 34 height 34
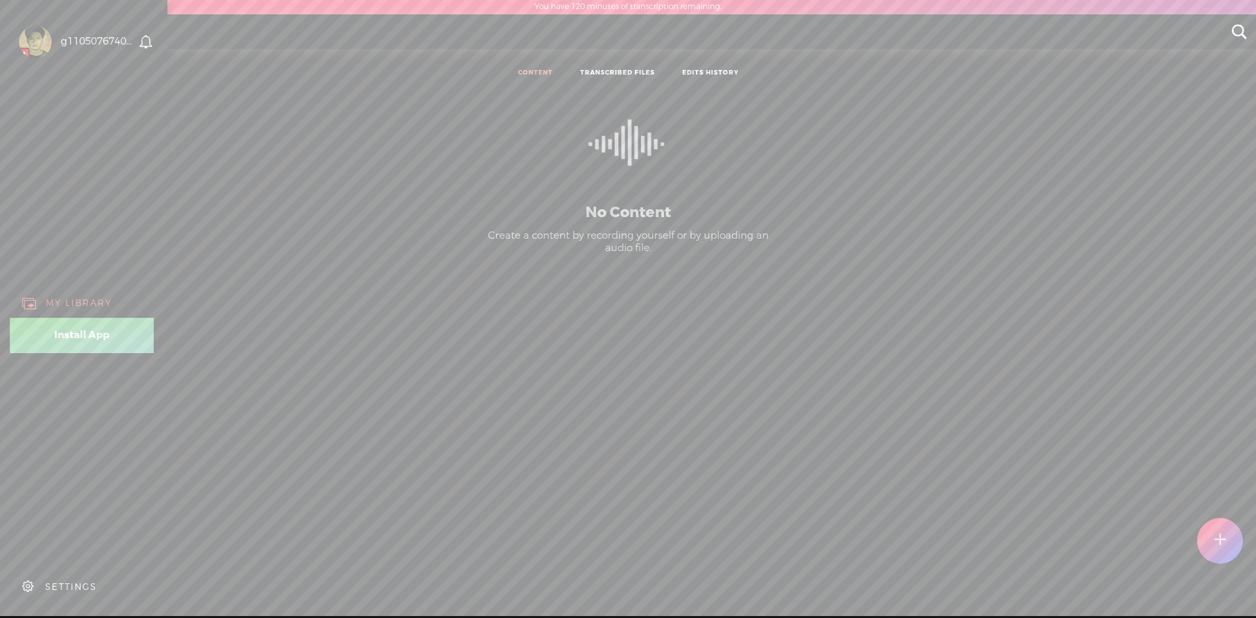
click at [72, 299] on div "MY LIBRARY" at bounding box center [79, 303] width 66 height 11
click at [75, 340] on link "Install App" at bounding box center [82, 335] width 144 height 35
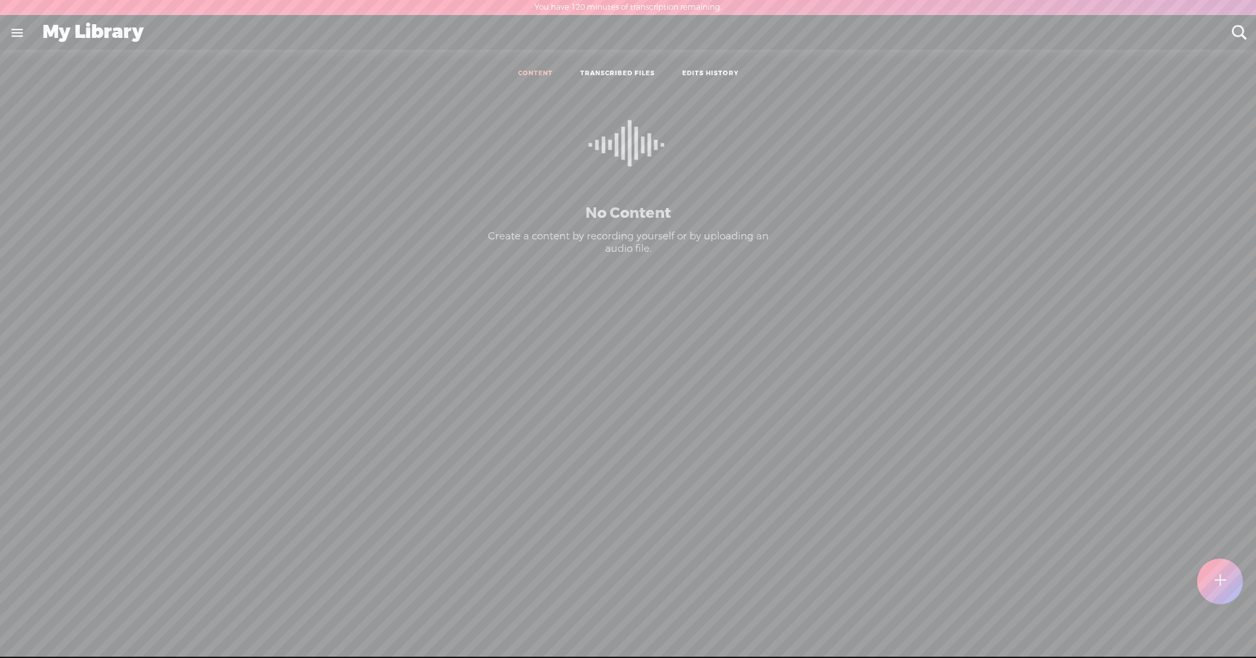
click at [607, 582] on t at bounding box center [1219, 580] width 11 height 29
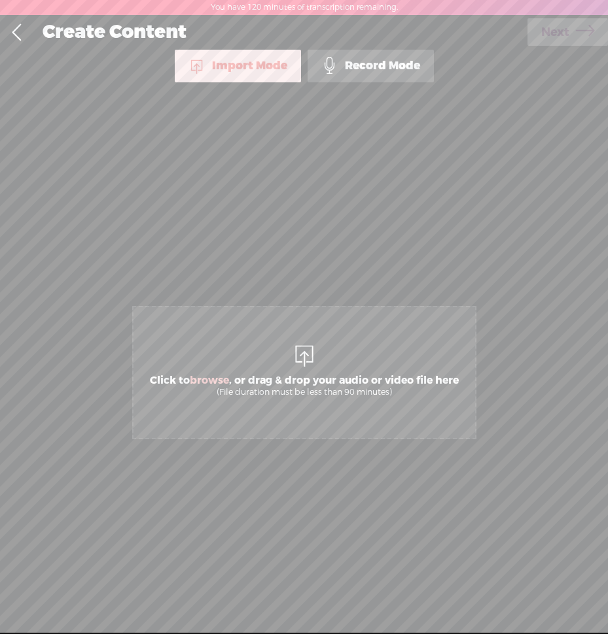
click at [308, 383] on span "Click to browse , or drag & drop your audio or video file here (File duration m…" at bounding box center [304, 386] width 322 height 37
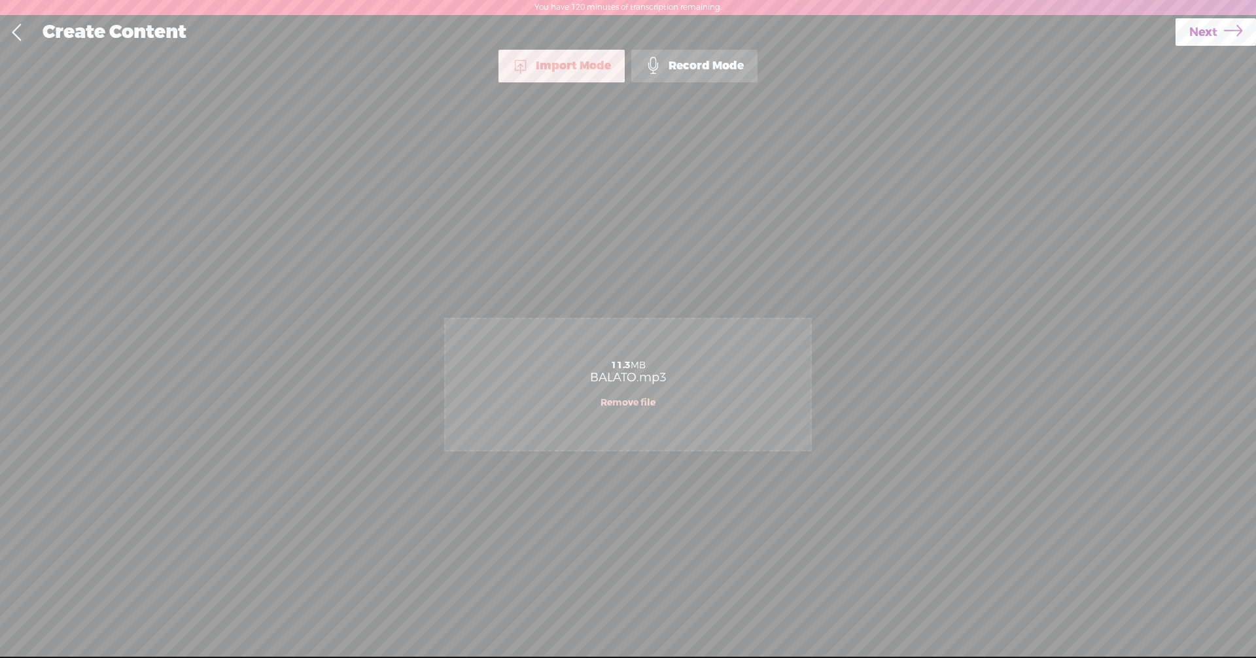
click at [607, 33] on span "Next" at bounding box center [1203, 32] width 28 height 33
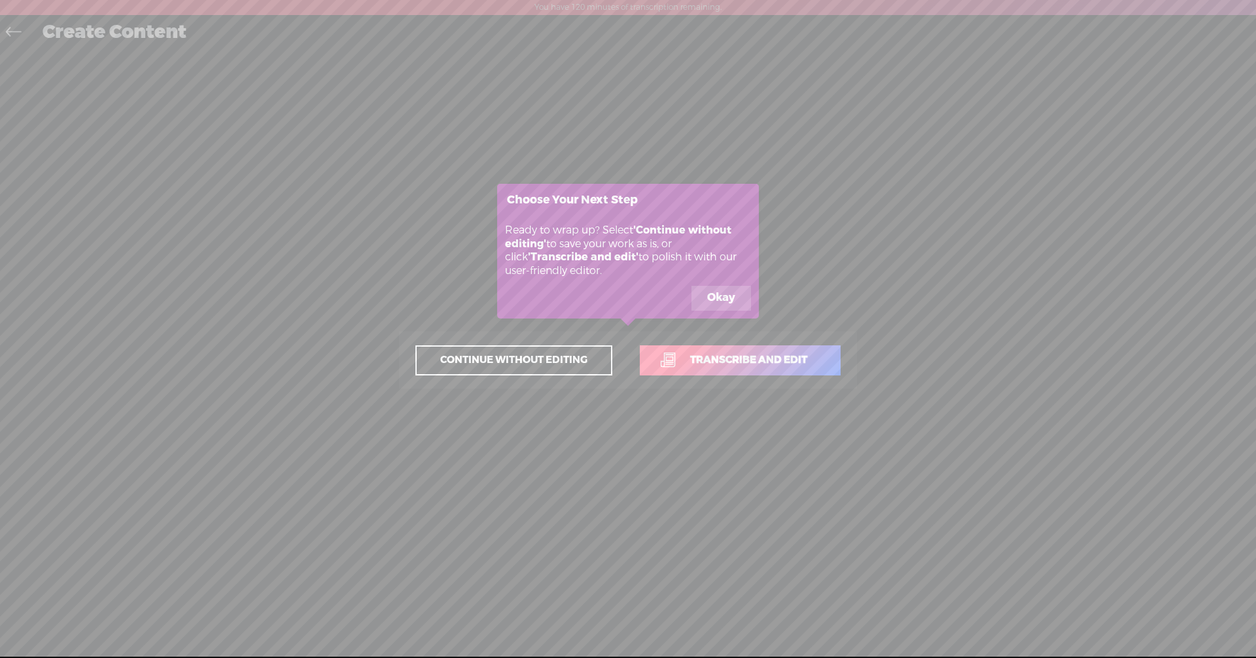
click at [607, 359] on span "Transcribe and edit" at bounding box center [748, 359] width 145 height 15
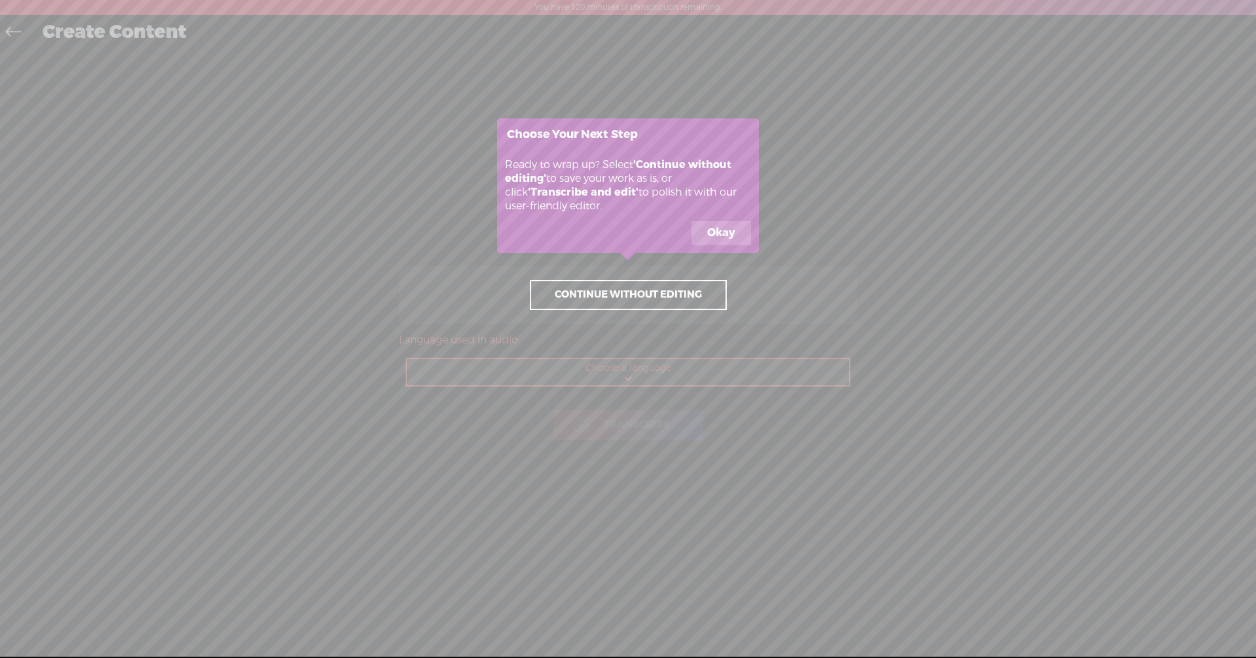
click at [607, 378] on icon at bounding box center [628, 329] width 1256 height 658
click at [607, 300] on span "Continue without editing" at bounding box center [628, 295] width 175 height 18
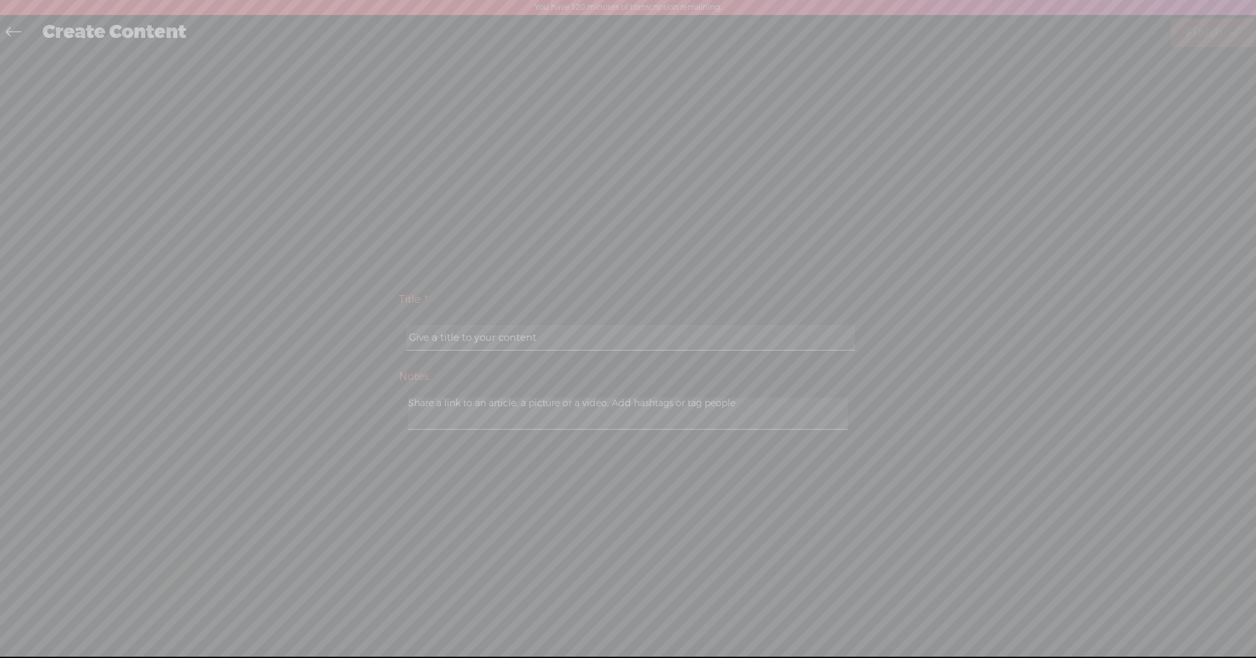
click at [569, 335] on icon at bounding box center [199, 329] width 2112 height 658
click at [420, 334] on icon at bounding box center [199, 329] width 2112 height 658
click at [460, 337] on icon at bounding box center [199, 329] width 2112 height 658
click at [458, 343] on icon at bounding box center [199, 329] width 2112 height 658
click at [457, 343] on icon at bounding box center [199, 329] width 2112 height 658
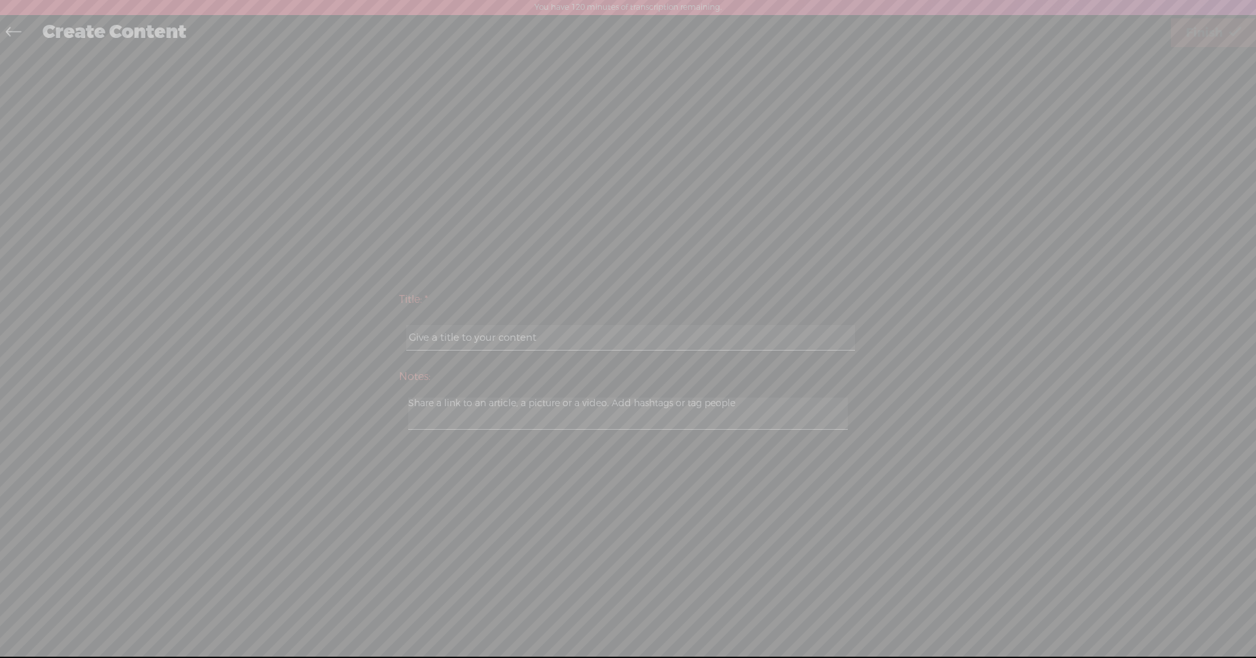
click at [457, 343] on icon at bounding box center [199, 329] width 2112 height 658
click at [456, 339] on icon at bounding box center [199, 329] width 2112 height 658
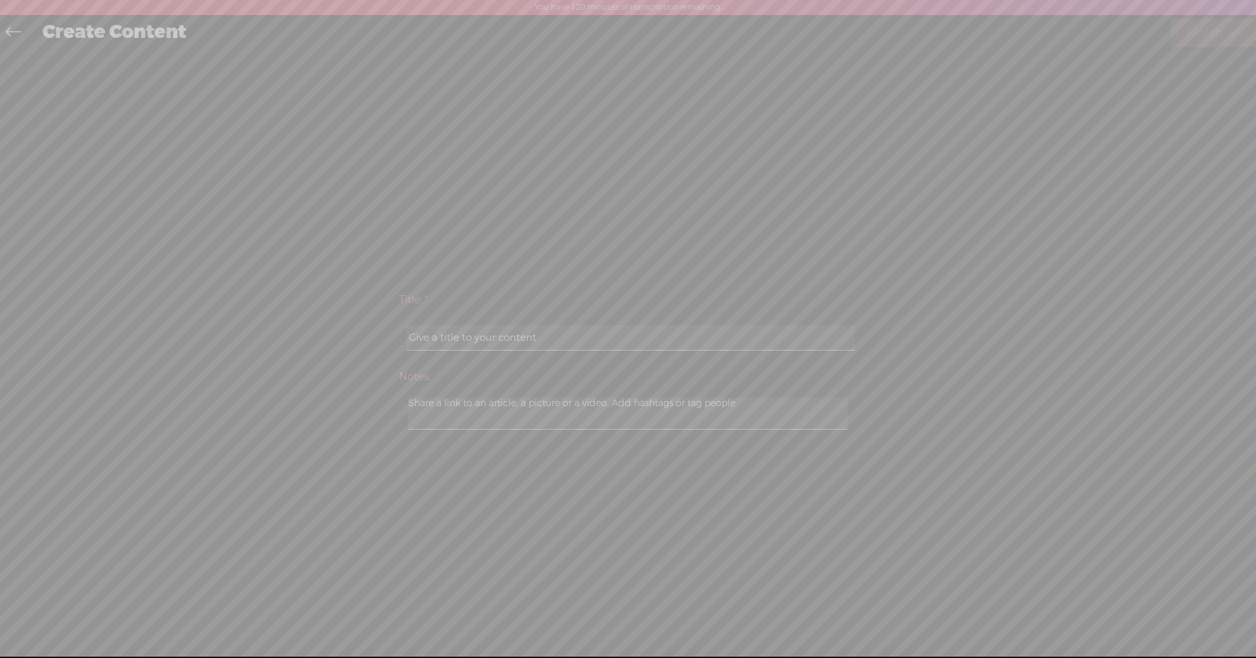
click at [441, 412] on icon at bounding box center [199, 329] width 2112 height 658
click at [99, 111] on icon at bounding box center [199, 329] width 2112 height 658
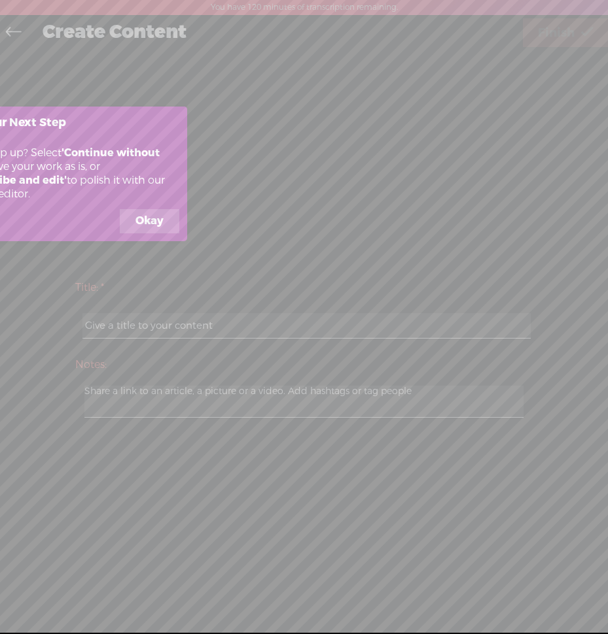
drag, startPoint x: 105, startPoint y: 145, endPoint x: 254, endPoint y: 141, distance: 149.8
click at [254, 141] on body "You have 120 minutes of transcription remaining. Upgrade to increase your limit…" at bounding box center [304, 316] width 608 height 633
click at [151, 220] on button "Okay" at bounding box center [150, 221] width 60 height 25
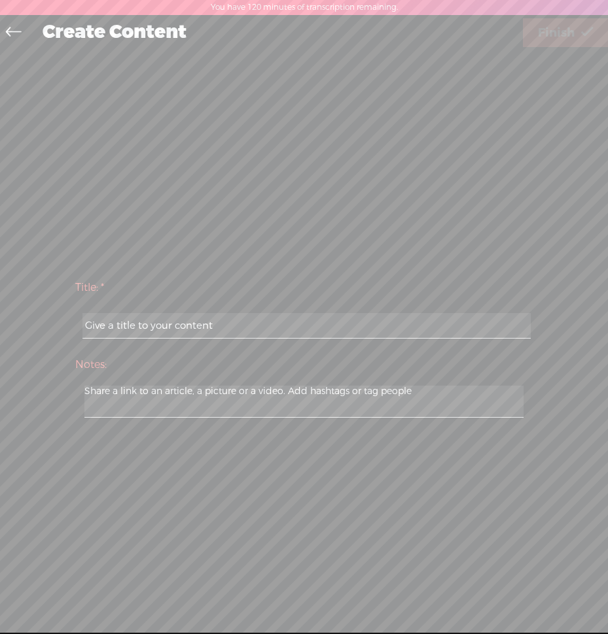
click at [122, 325] on input "text" at bounding box center [306, 326] width 448 height 26
click at [210, 324] on input "text" at bounding box center [306, 326] width 448 height 26
type input "K"
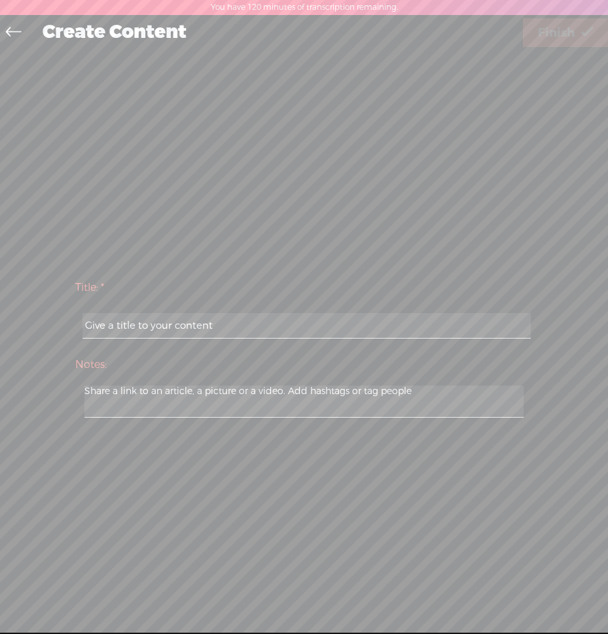
type input "b"
type input "Balato"
click at [197, 401] on textarea at bounding box center [303, 402] width 439 height 32
click at [562, 30] on span "Finish" at bounding box center [556, 32] width 37 height 33
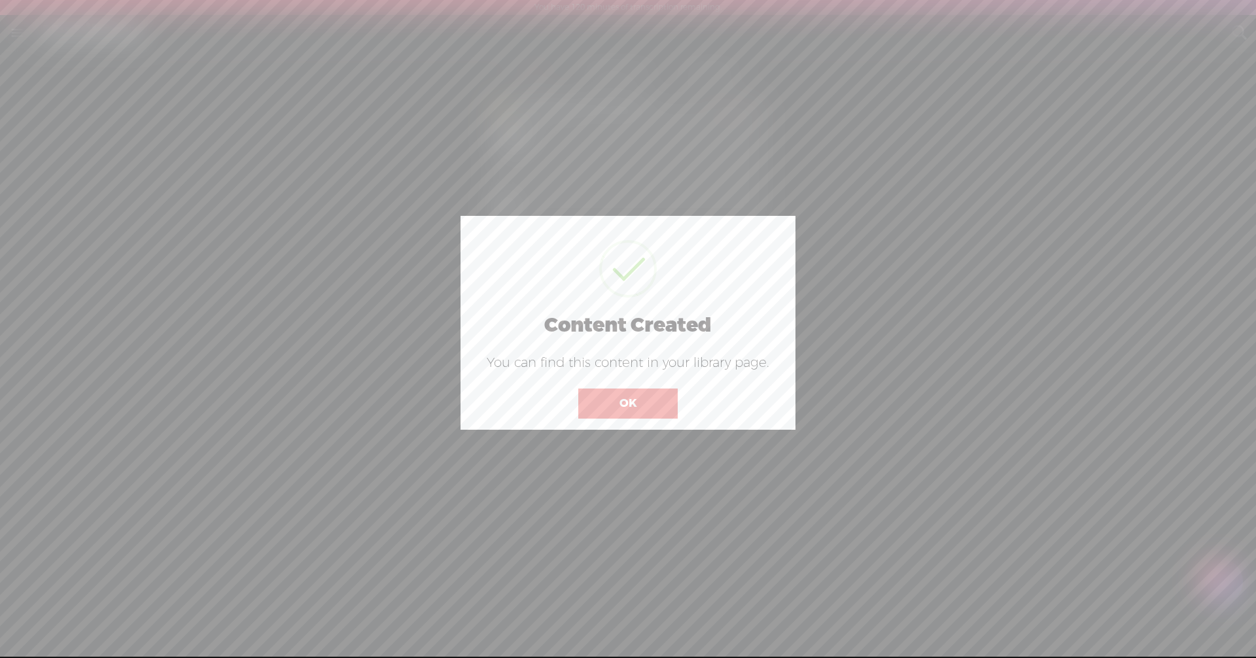
click at [607, 405] on button "OK" at bounding box center [627, 403] width 99 height 30
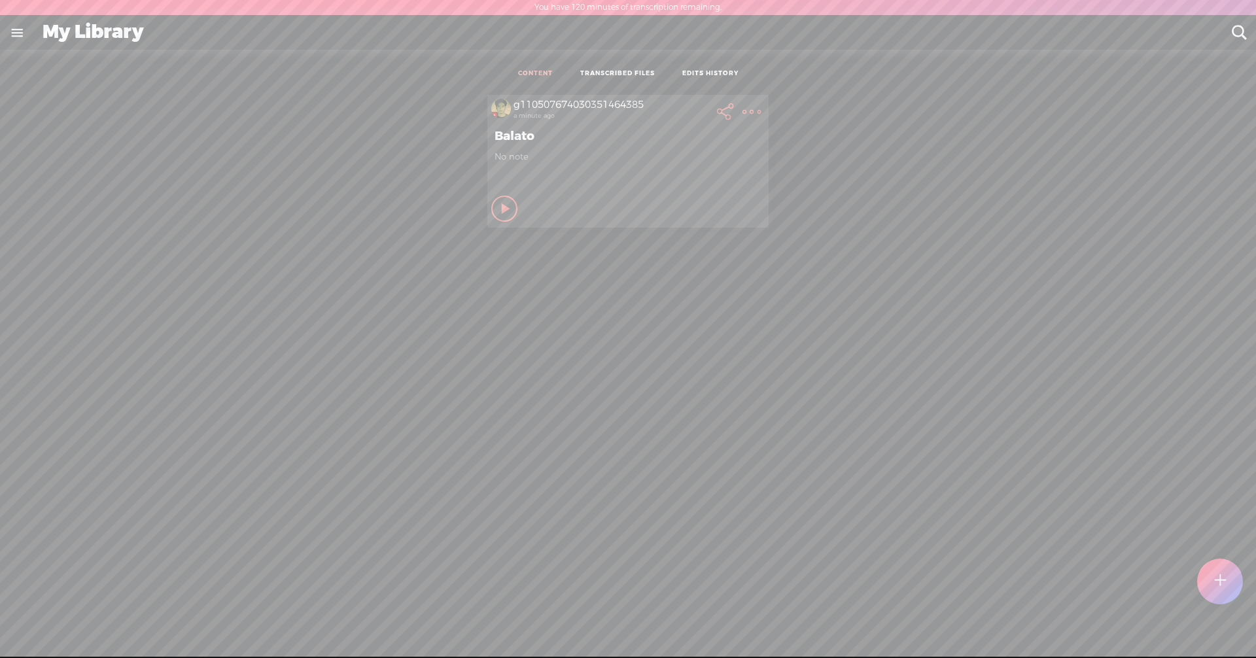
click at [501, 207] on icon at bounding box center [506, 208] width 13 height 13
click at [498, 208] on icon at bounding box center [504, 208] width 13 height 13
click at [607, 110] on t at bounding box center [751, 112] width 18 height 18
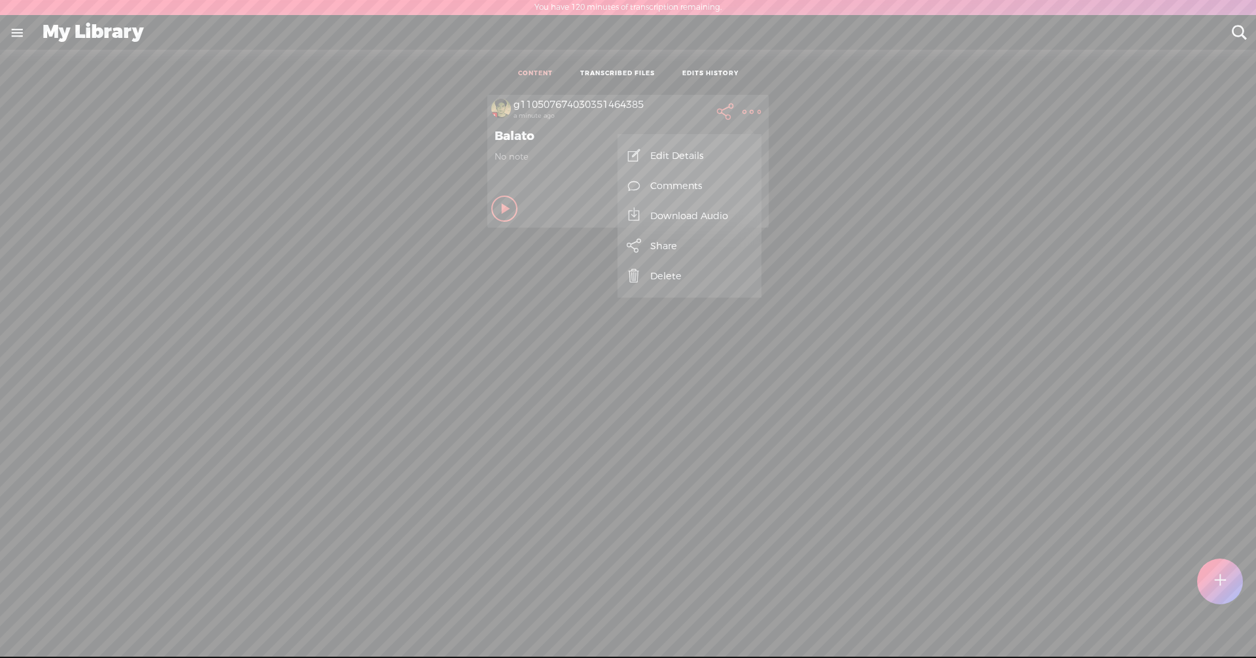
click at [607, 156] on link "Edit Details" at bounding box center [689, 156] width 131 height 30
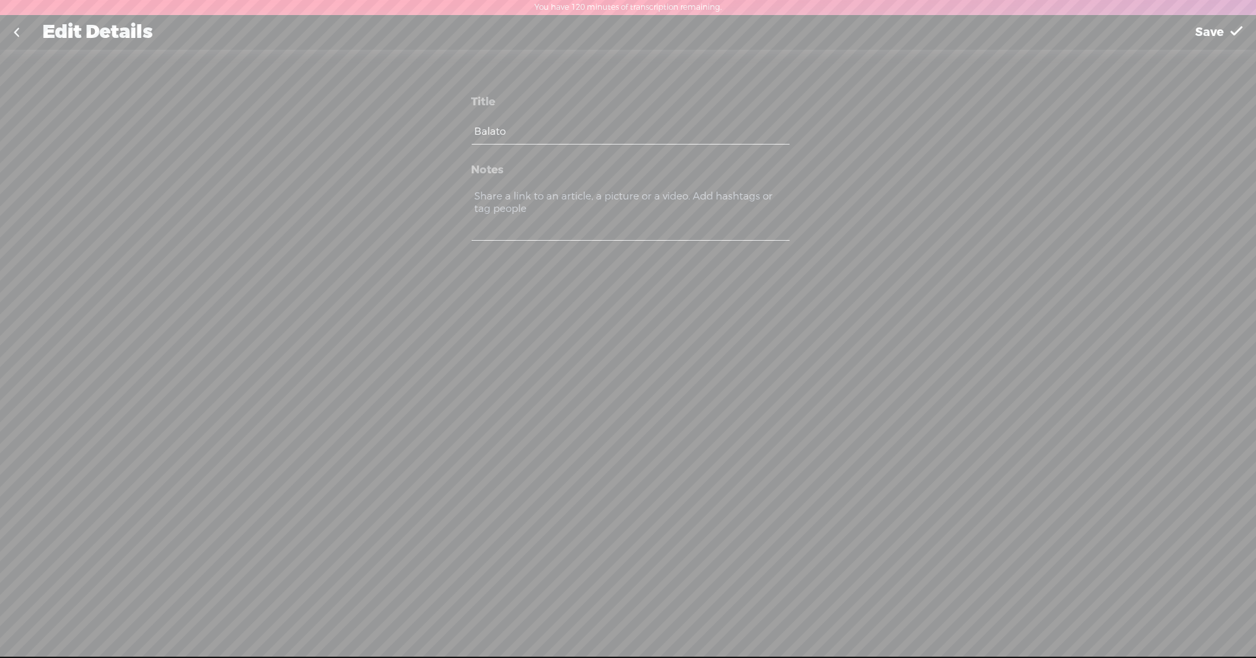
click at [561, 202] on textarea at bounding box center [629, 214] width 317 height 53
click at [20, 35] on link at bounding box center [16, 33] width 33 height 34
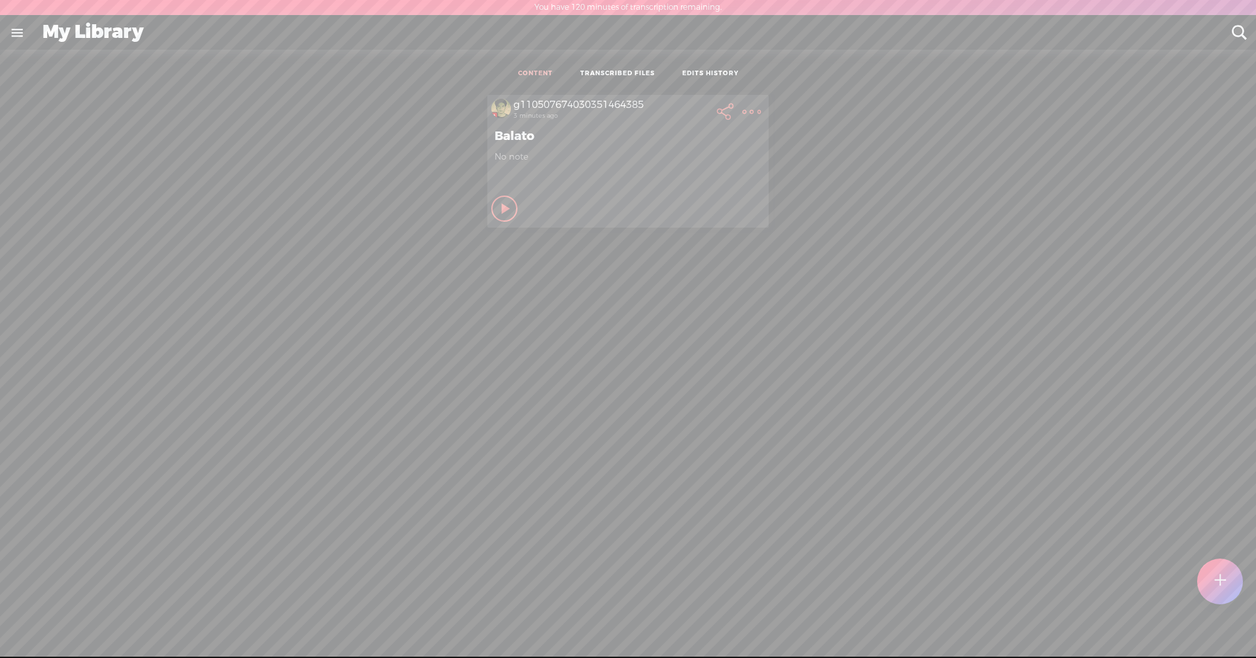
click at [532, 156] on span "No note" at bounding box center [627, 156] width 267 height 11
click at [502, 209] on icon at bounding box center [506, 208] width 13 height 13
click at [607, 68] on ul "CONTENT TRANSCRIBED FILES EDITS HISTORY" at bounding box center [627, 74] width 347 height 29
click at [607, 72] on link "TRANSCRIBED FILES" at bounding box center [617, 73] width 75 height 9
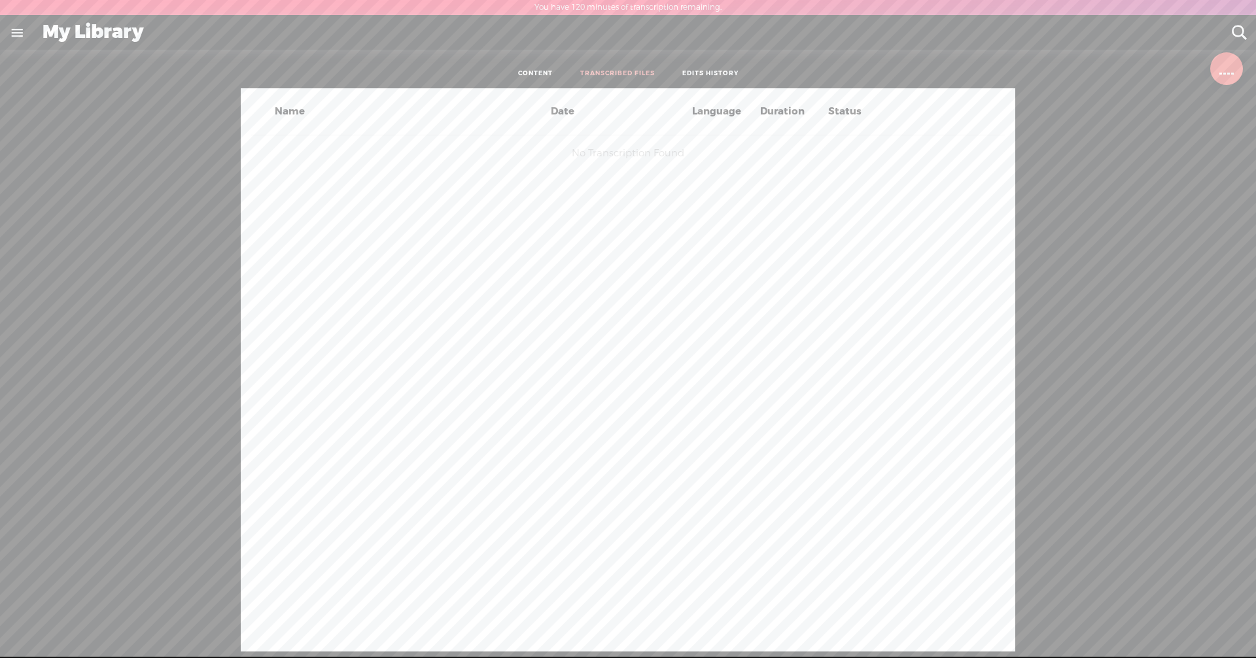
click at [607, 74] on link "EDITS HISTORY" at bounding box center [710, 73] width 56 height 9
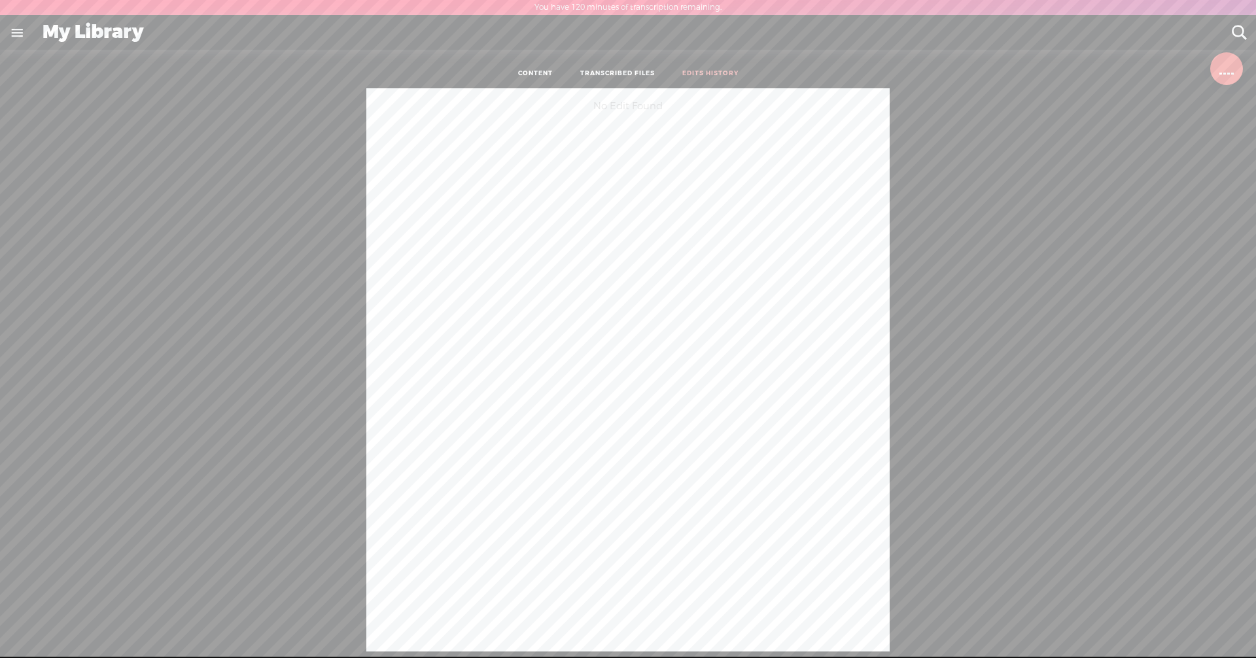
click at [192, 150] on div "No Edit Found" at bounding box center [628, 369] width 1236 height 563
click at [16, 34] on link at bounding box center [17, 33] width 34 height 34
click at [58, 335] on div "MY LIBRARY" at bounding box center [79, 340] width 66 height 11
click at [31, 340] on c at bounding box center [30, 343] width 7 height 7
click at [32, 340] on c at bounding box center [30, 343] width 7 height 7
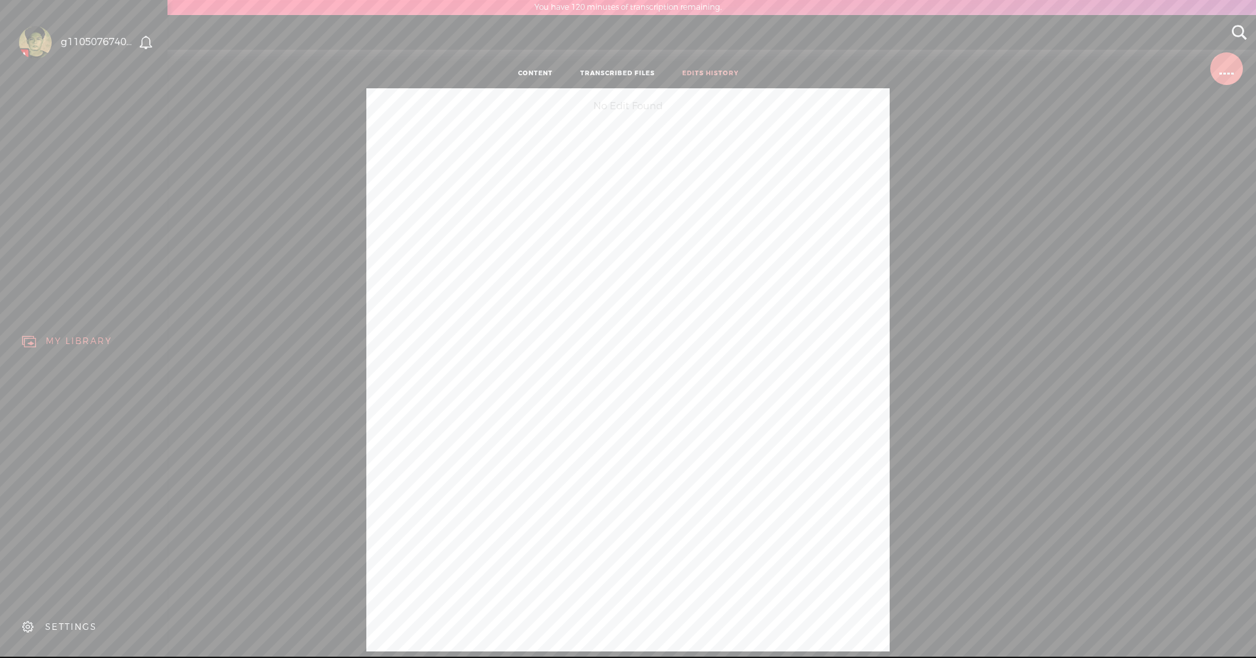
click at [26, 621] on icon at bounding box center [29, 627] width 14 height 13
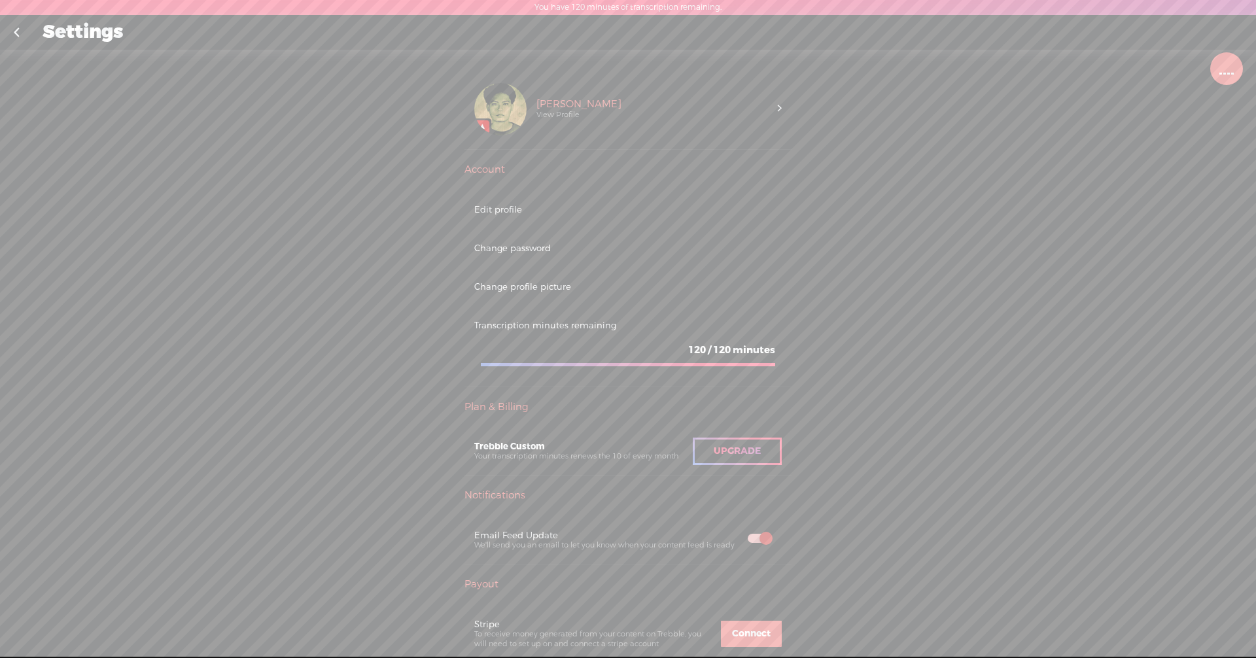
click at [22, 31] on link at bounding box center [16, 33] width 33 height 34
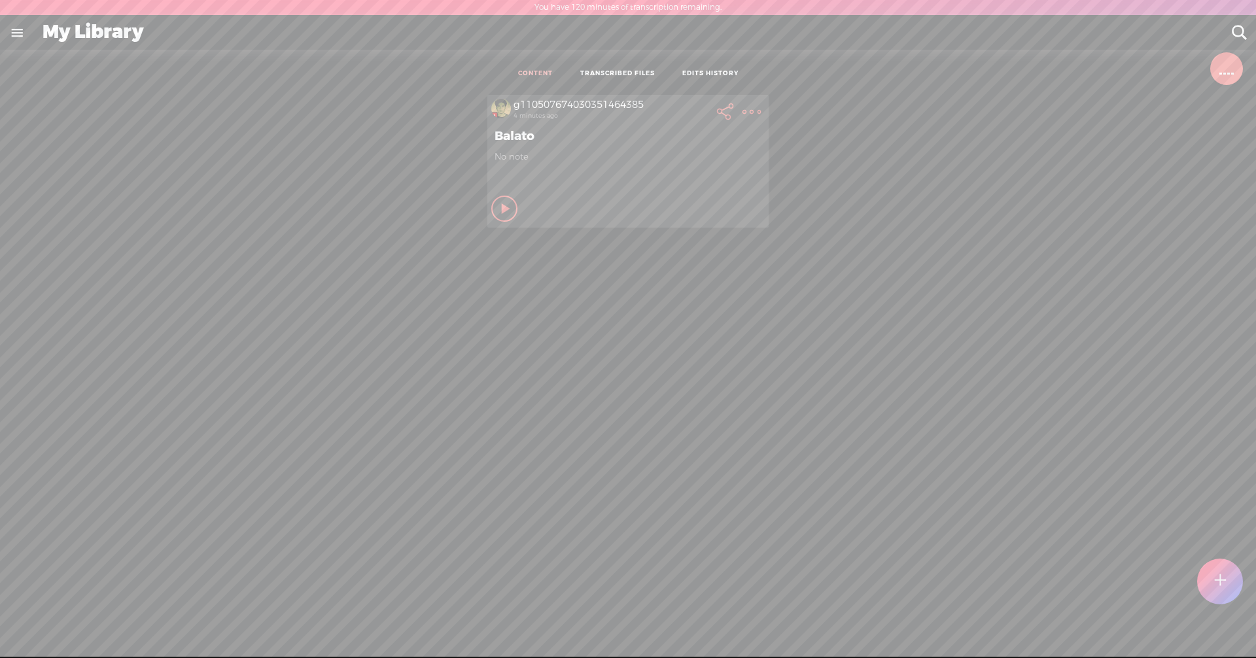
drag, startPoint x: 1224, startPoint y: 580, endPoint x: 833, endPoint y: 547, distance: 391.8
click at [607, 547] on div "My Library Create Content CONTENT TRANSCRIBED FILES EDITS HISTORY All All Draft…" at bounding box center [628, 356] width 1256 height 681
click at [607, 109] on t at bounding box center [751, 112] width 18 height 18
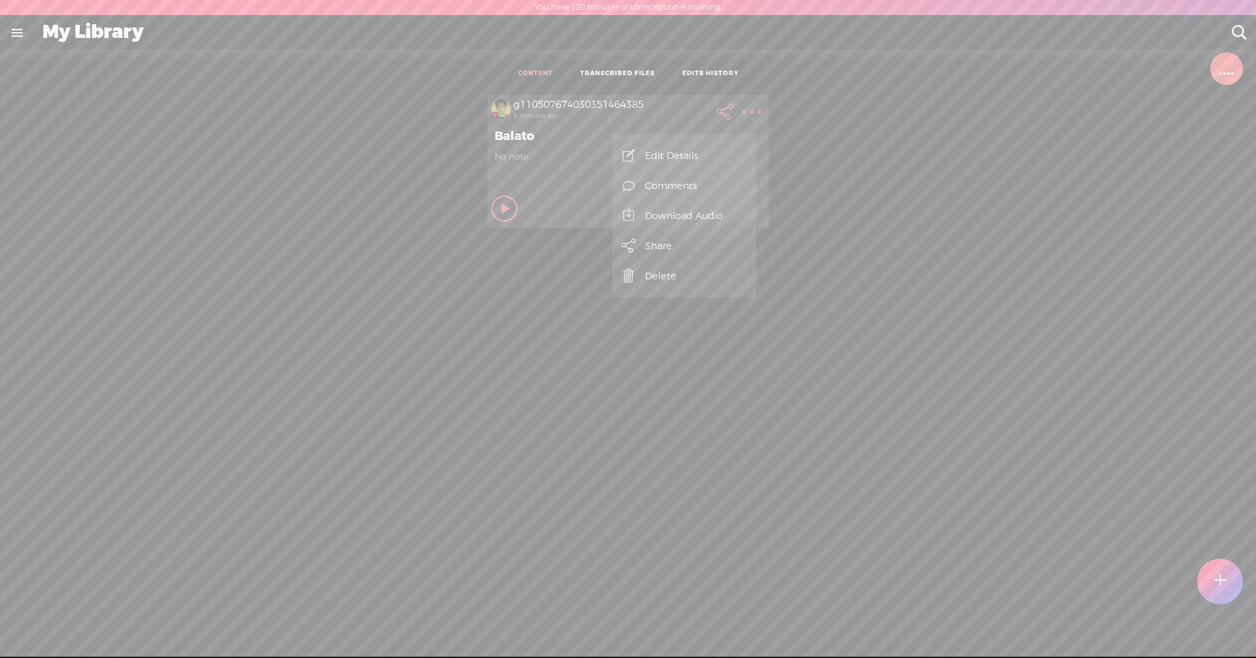
click at [548, 199] on div "Private" at bounding box center [644, 209] width 241 height 20
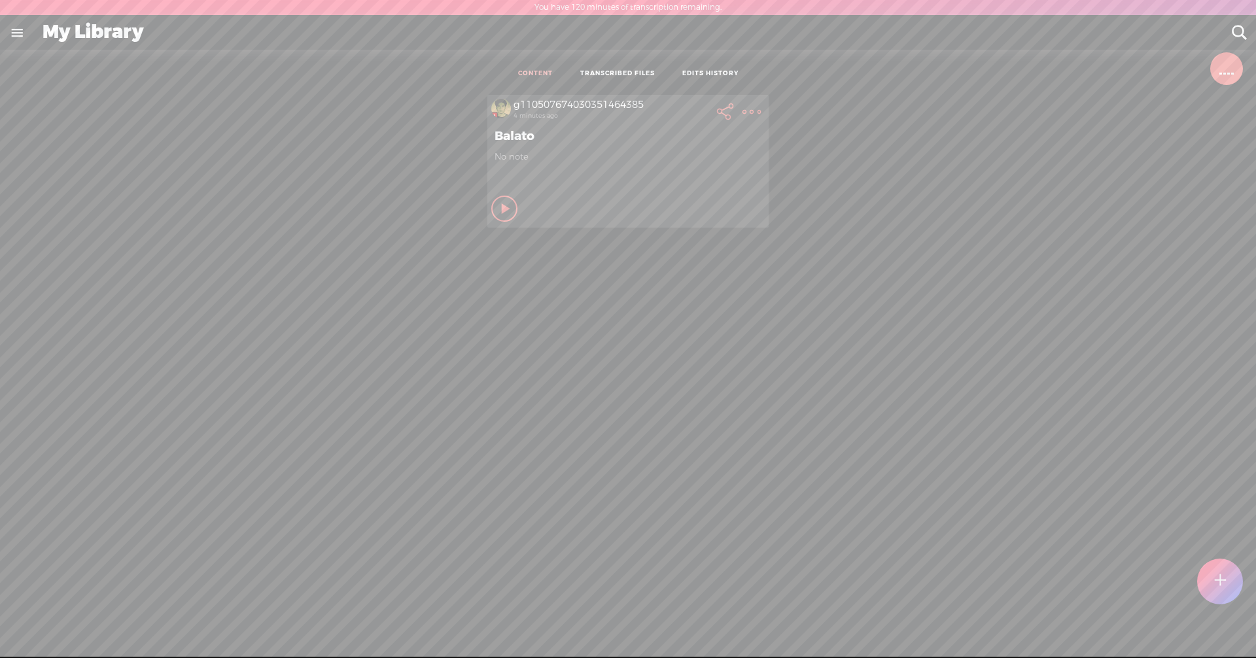
click at [90, 32] on div "My Library" at bounding box center [627, 33] width 1189 height 34
click at [14, 39] on link at bounding box center [17, 33] width 34 height 34
click at [65, 335] on div "MY LIBRARY" at bounding box center [79, 340] width 66 height 11
click at [64, 335] on div "MY LIBRARY" at bounding box center [79, 340] width 66 height 11
click at [607, 112] on body "You have 120 minutes of transcription remaining. Upgrade to increase your limit…" at bounding box center [628, 328] width 1256 height 657
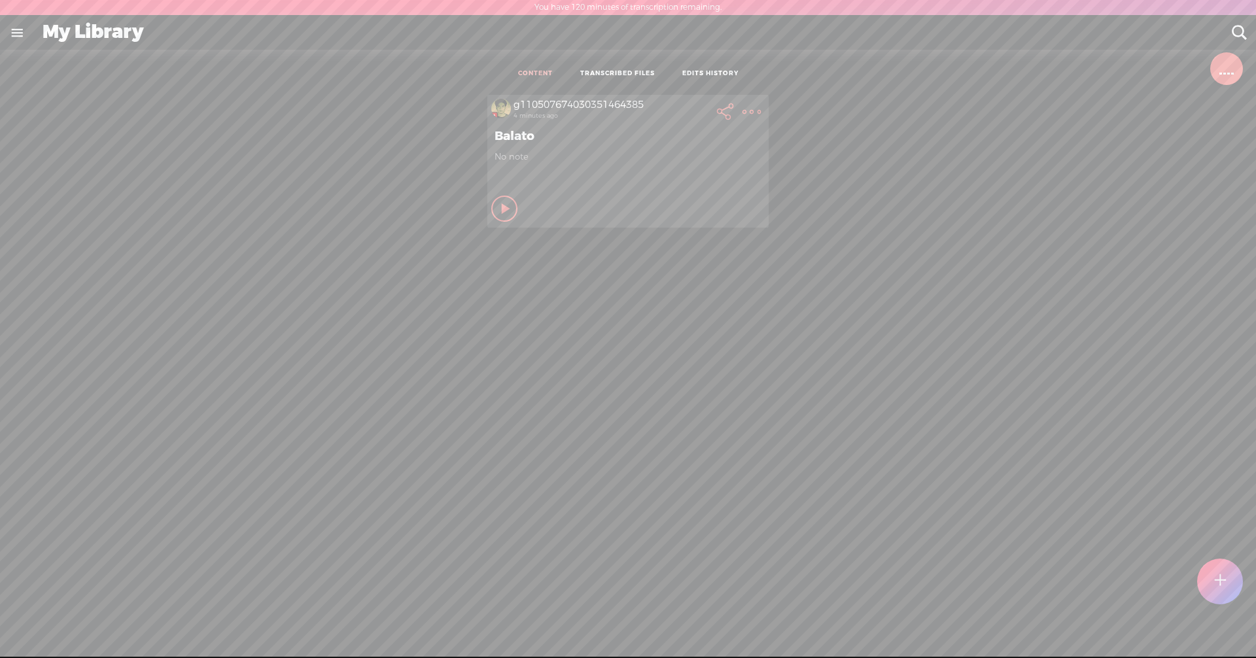
click at [607, 111] on t at bounding box center [751, 112] width 18 height 18
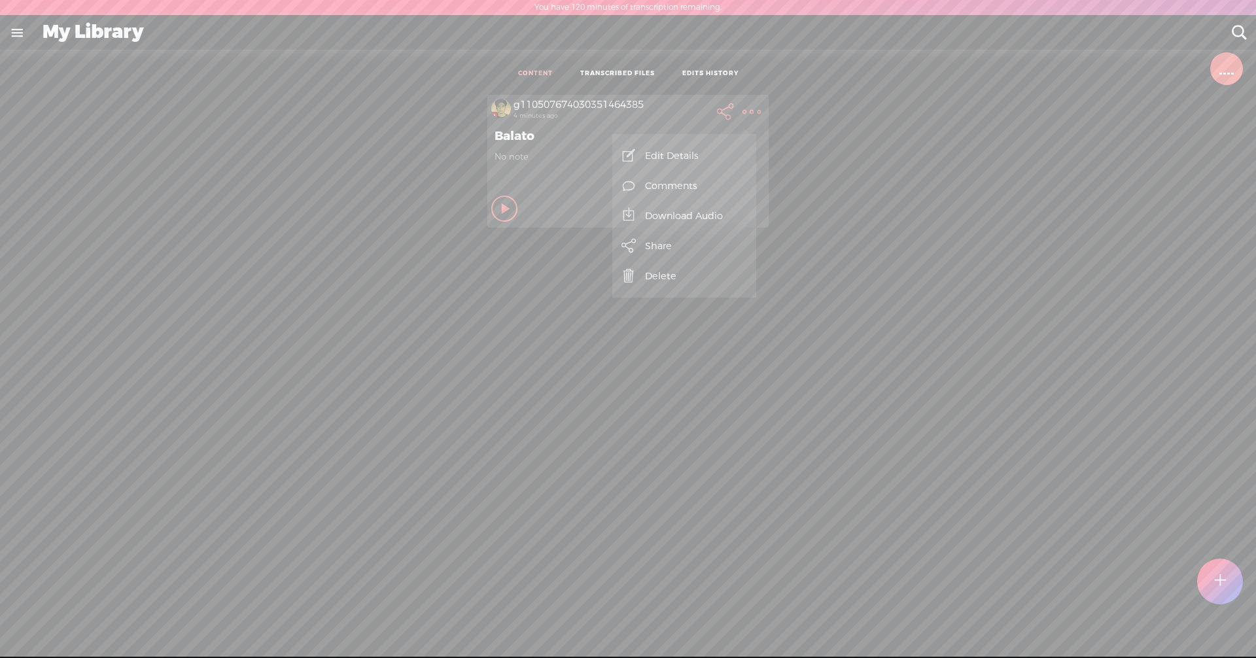
click at [607, 163] on link "Edit Details" at bounding box center [684, 156] width 131 height 30
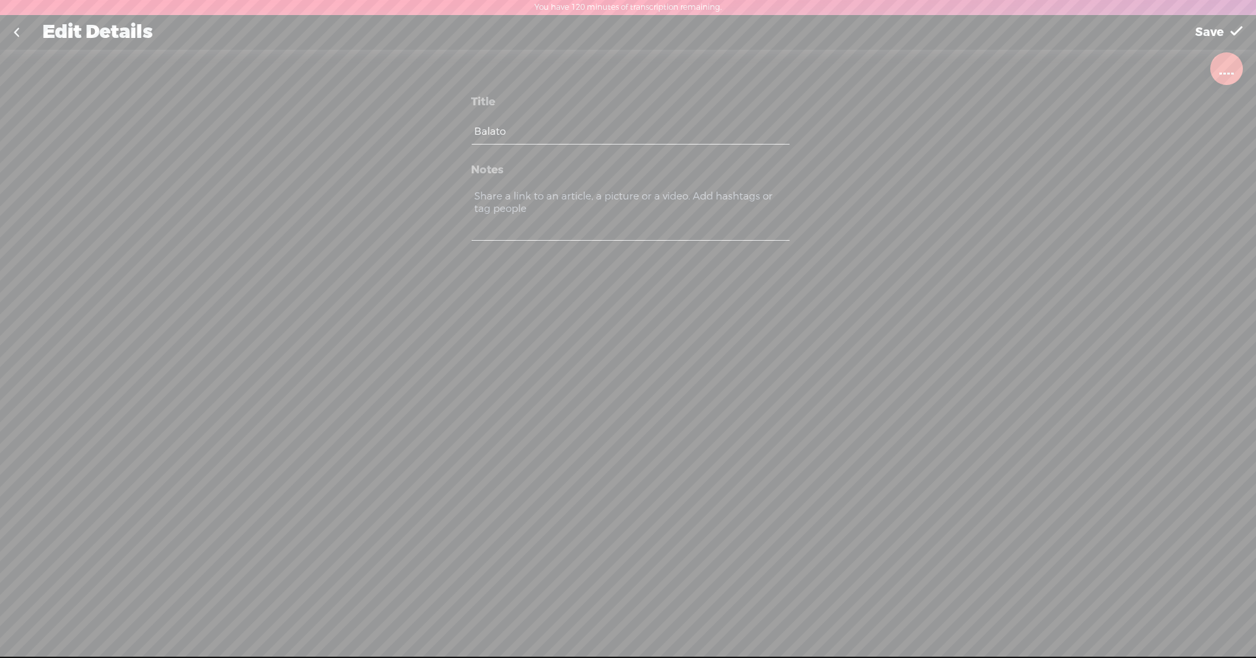
scroll to position [1, 0]
click at [607, 73] on div at bounding box center [1224, 70] width 3 height 8
click at [22, 33] on link at bounding box center [16, 32] width 33 height 34
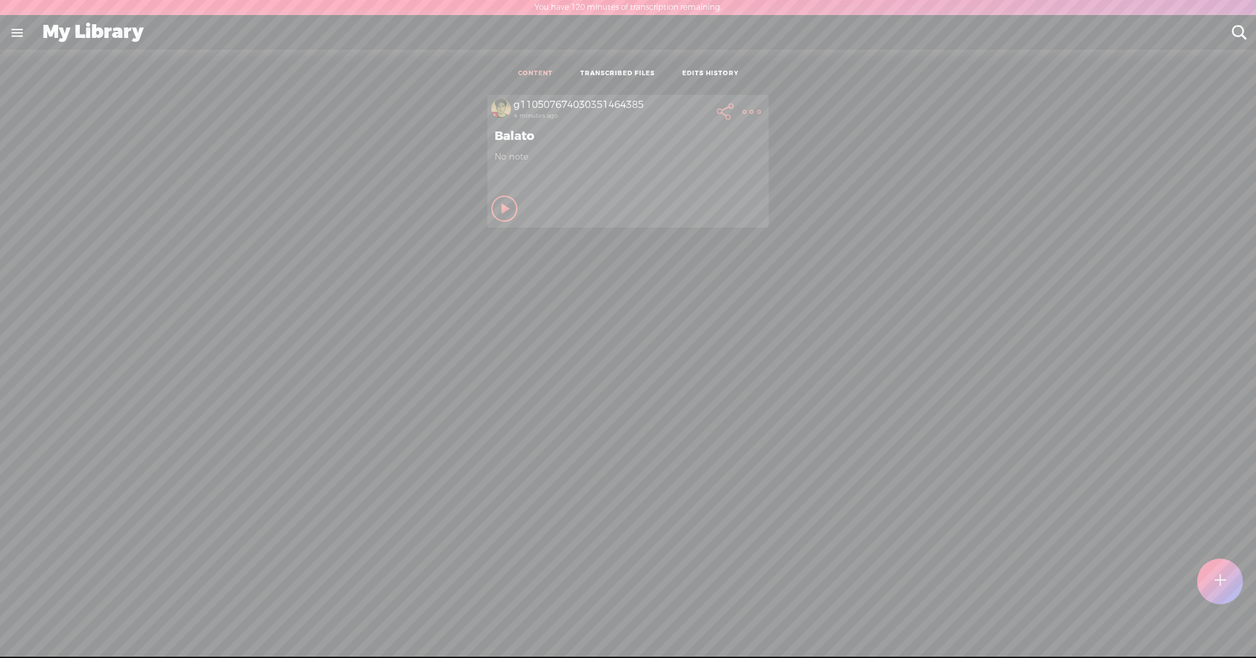
click at [63, 38] on div "My Library" at bounding box center [627, 33] width 1189 height 34
click at [15, 39] on link at bounding box center [17, 33] width 34 height 34
click at [145, 43] on icon at bounding box center [146, 42] width 15 height 15
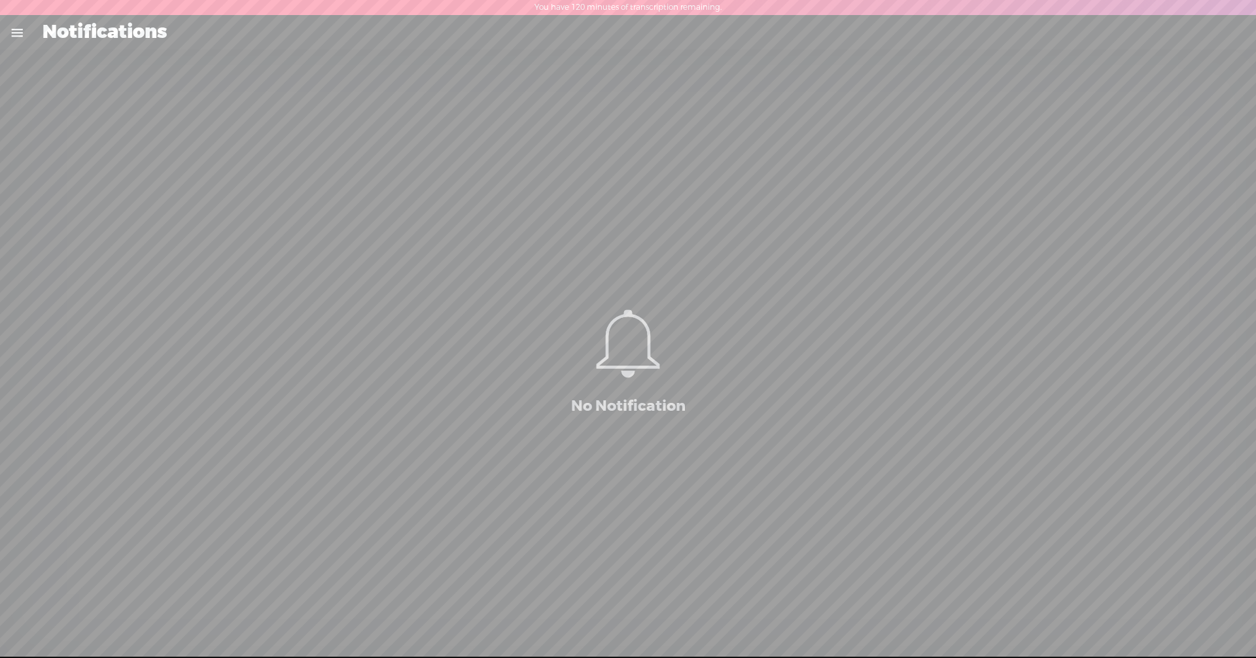
click at [12, 35] on link at bounding box center [17, 33] width 34 height 34
click at [56, 335] on div "MY LIBRARY" at bounding box center [79, 340] width 66 height 11
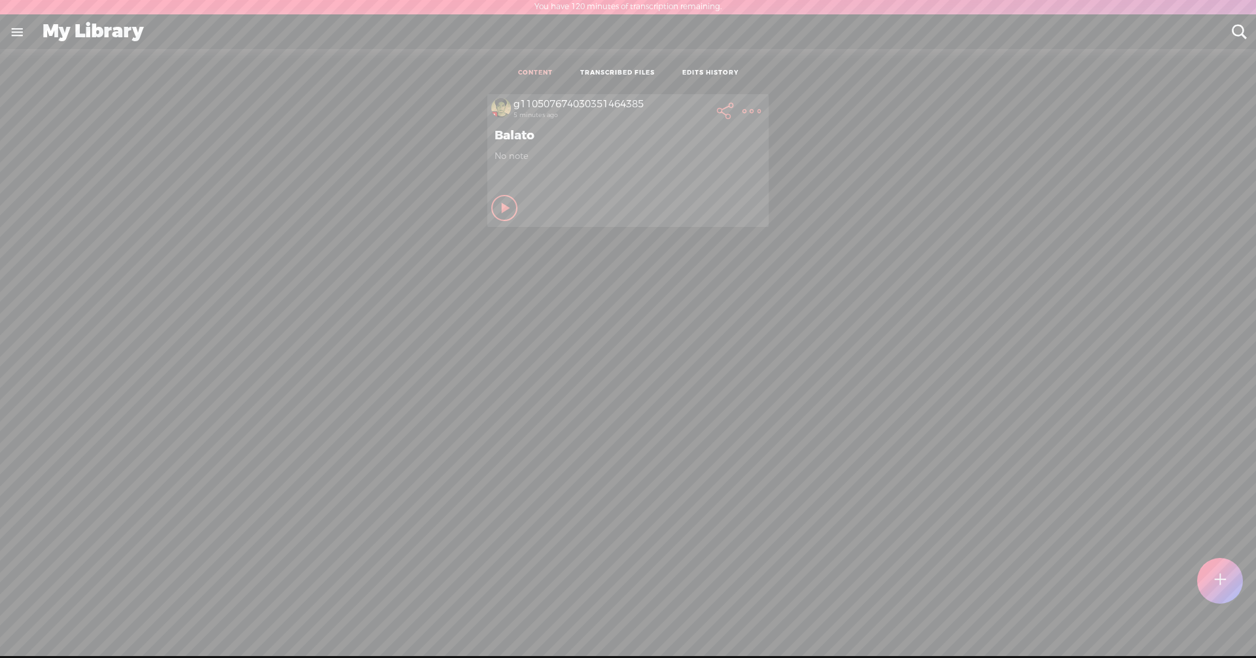
click at [500, 205] on icon at bounding box center [506, 207] width 13 height 13
click at [498, 209] on icon at bounding box center [504, 207] width 13 height 13
click at [607, 112] on t at bounding box center [725, 111] width 18 height 18
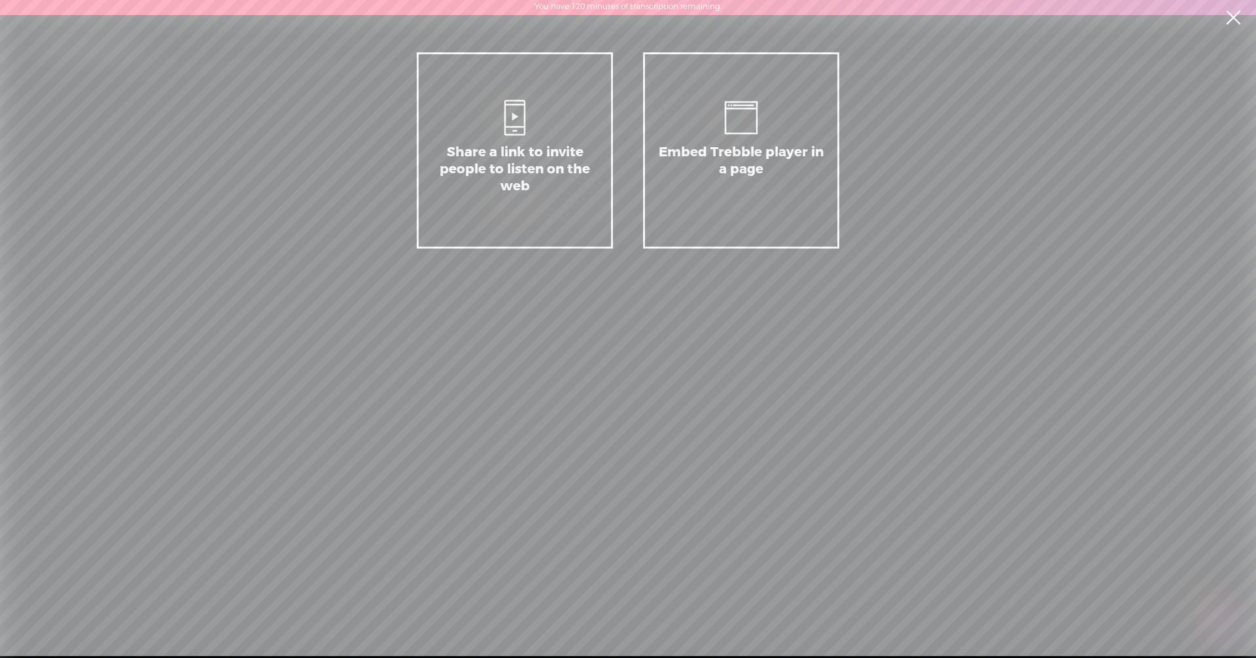
scroll to position [0, 0]
click at [607, 192] on div "Embed Trebble player in a page" at bounding box center [741, 177] width 165 height 65
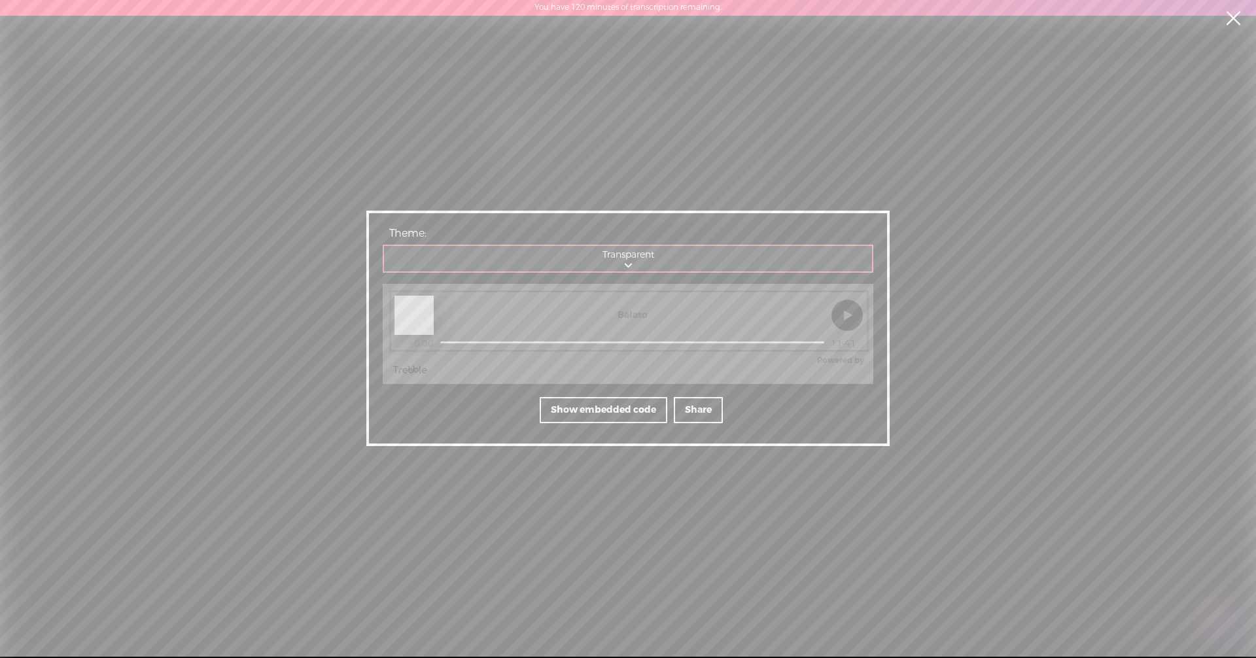
click at [607, 263] on select "Transparent Blurred cover art" at bounding box center [628, 259] width 489 height 27
click at [384, 247] on select "Transparent Blurred cover art" at bounding box center [628, 259] width 489 height 27
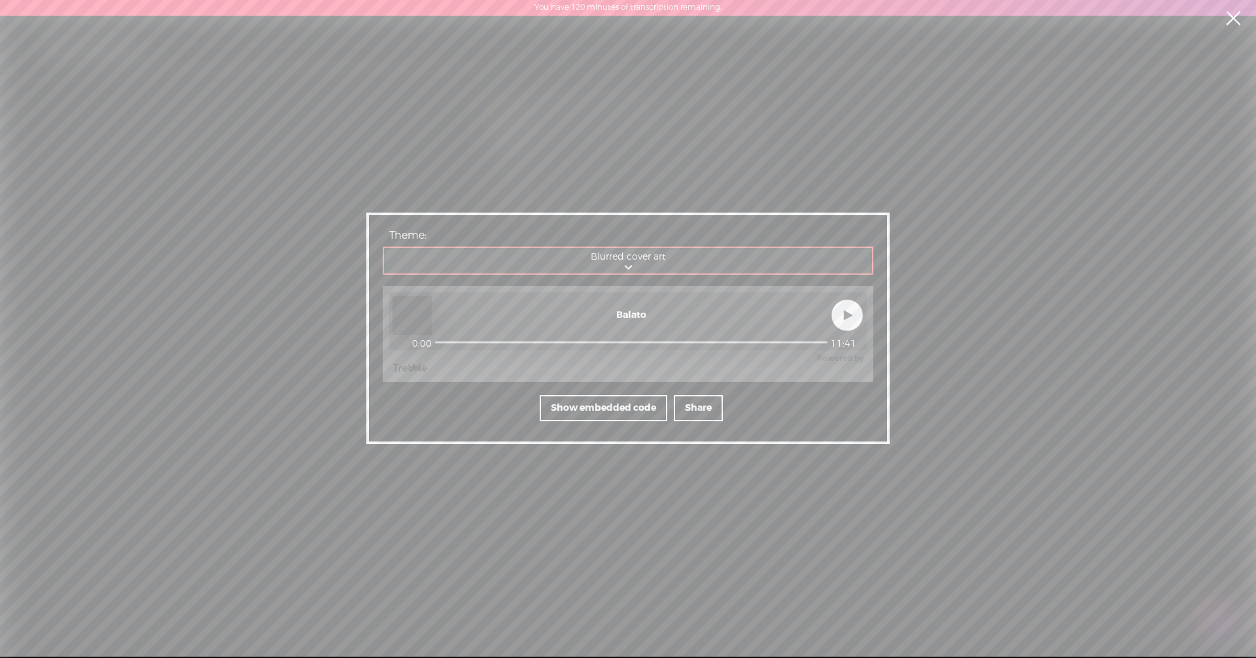
click at [607, 264] on select "Transparent Blurred cover art" at bounding box center [628, 261] width 489 height 27
click at [384, 248] on select "Transparent Blurred cover art" at bounding box center [628, 261] width 489 height 27
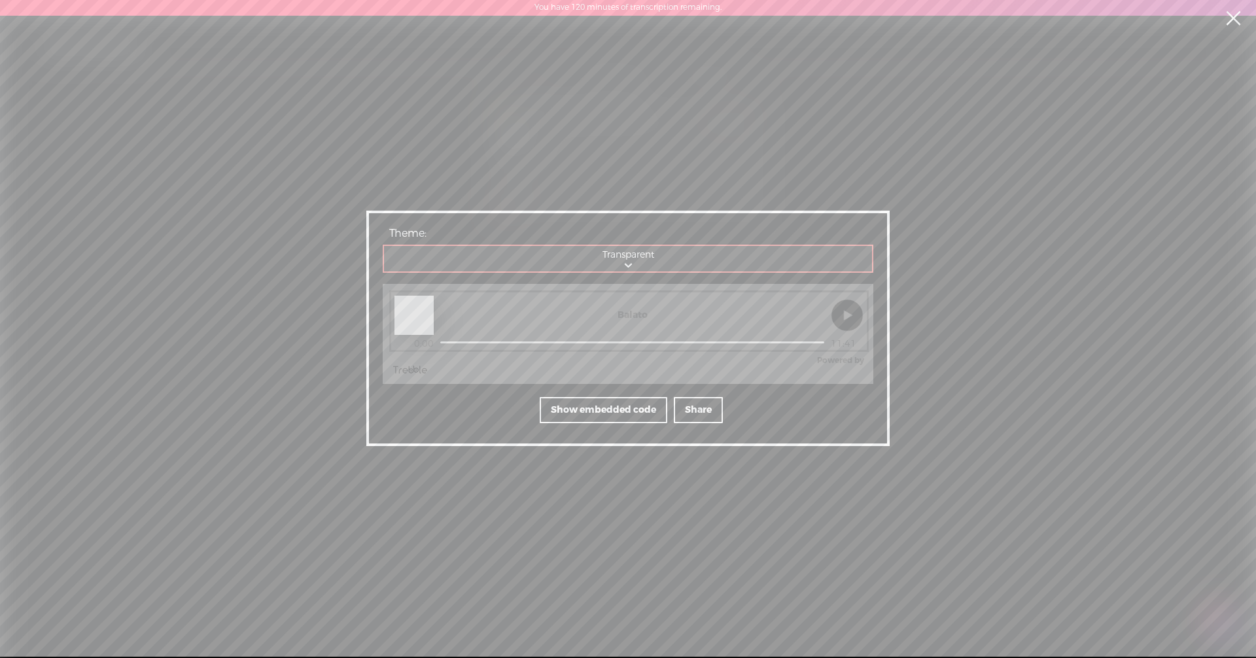
click at [607, 419] on div "Show embedded code" at bounding box center [604, 410] width 128 height 26
click at [607, 409] on div "Show Preview" at bounding box center [693, 405] width 88 height 26
click at [607, 315] on div at bounding box center [847, 315] width 33 height 39
click at [607, 262] on select "Transparent Blurred cover art" at bounding box center [628, 259] width 489 height 27
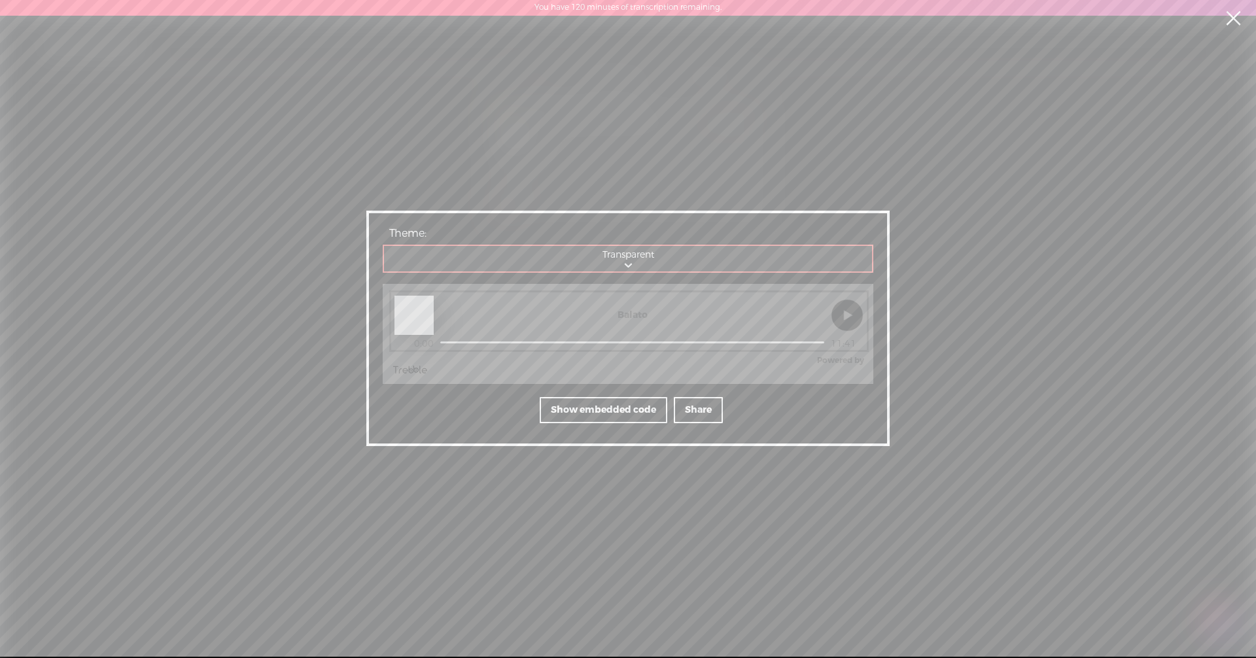
click at [384, 247] on select "Transparent Blurred cover art" at bounding box center [628, 259] width 489 height 27
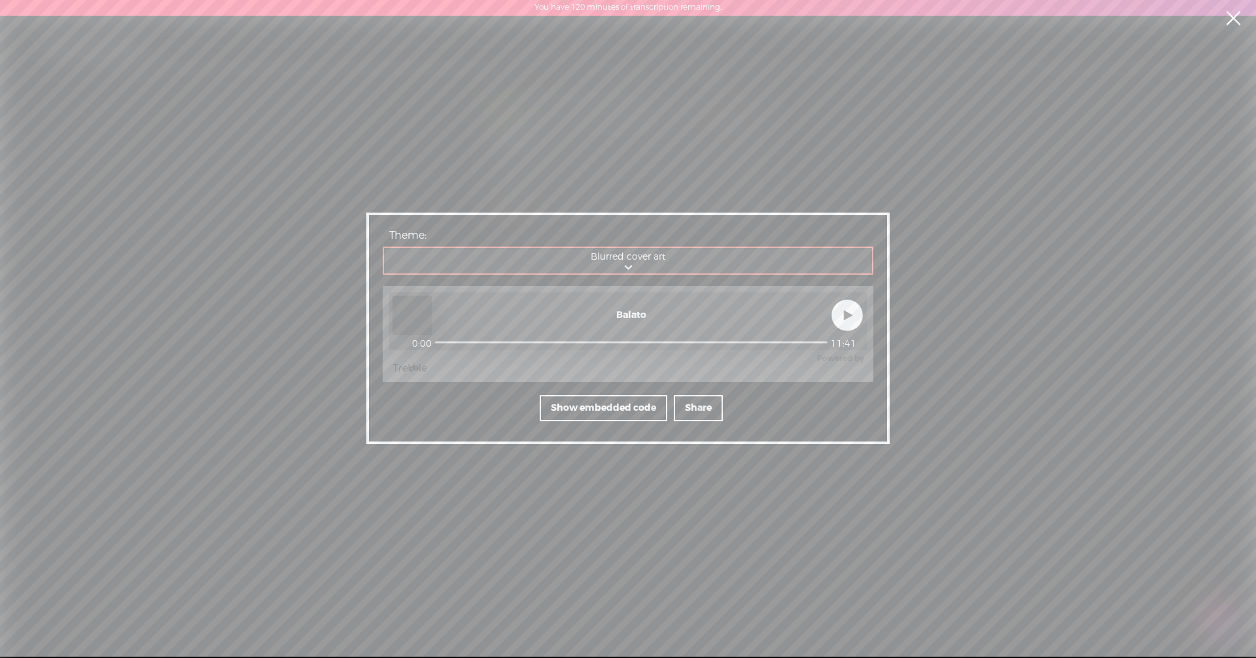
click at [577, 271] on select "Transparent Blurred cover art" at bounding box center [628, 261] width 489 height 27
select select "transparent"
click at [384, 248] on select "Transparent Blurred cover art" at bounding box center [628, 261] width 489 height 27
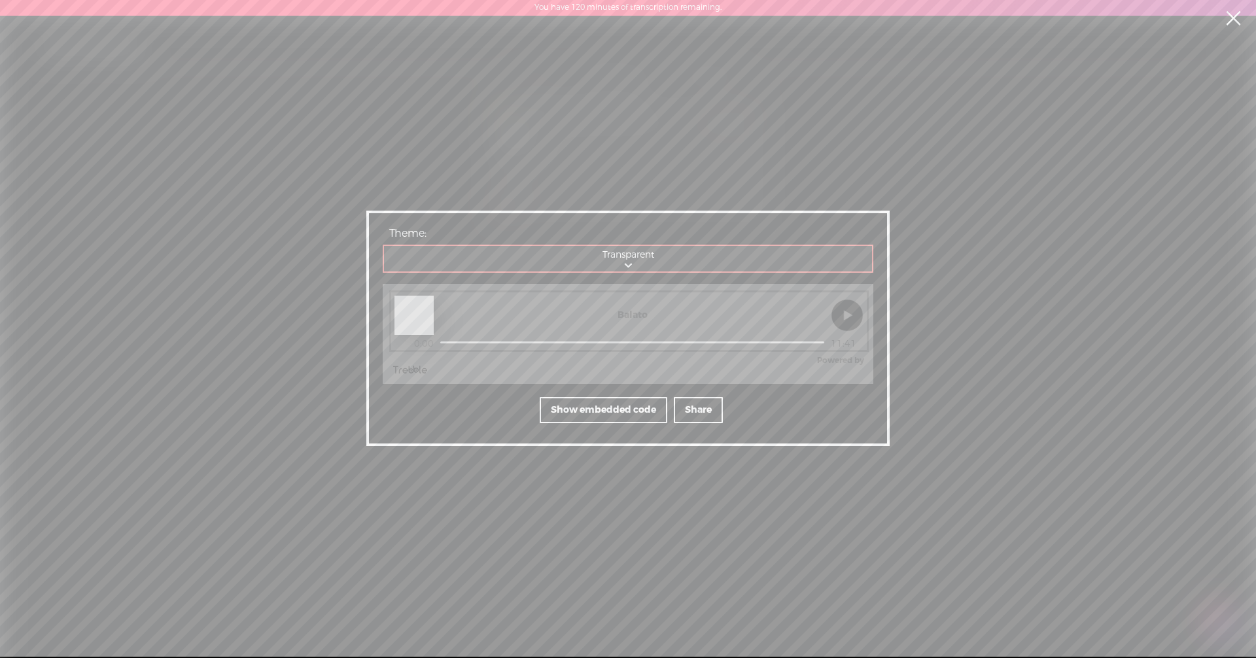
click at [607, 417] on div "Show embedded code" at bounding box center [604, 410] width 128 height 26
click at [607, 412] on div "Show Preview" at bounding box center [693, 405] width 88 height 26
click at [214, 252] on div "Share a link to invite people to listen on the web Embed Trebble player in a pa…" at bounding box center [628, 328] width 1256 height 657
click at [607, 18] on link at bounding box center [1232, 18] width 33 height 37
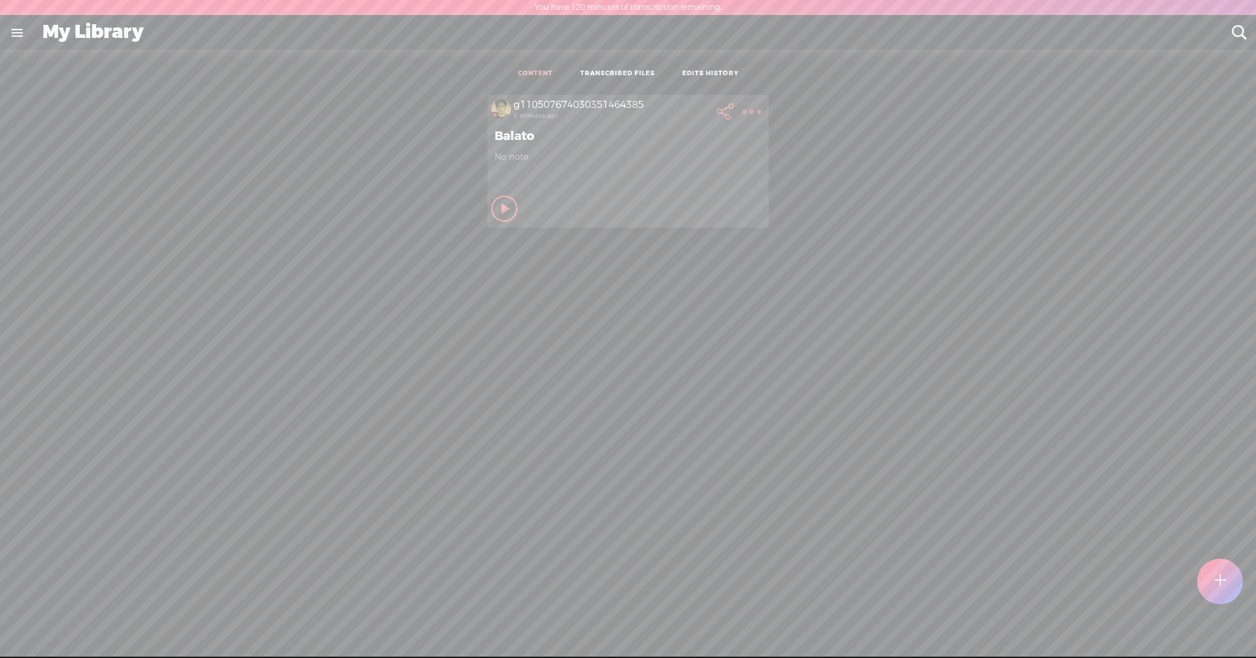
click at [555, 5] on label "You have 120 minutes of transcription remaining." at bounding box center [627, 8] width 187 height 10
click at [502, 211] on icon at bounding box center [506, 208] width 13 height 13
drag, startPoint x: 715, startPoint y: 184, endPoint x: 1219, endPoint y: 76, distance: 515.0
click at [607, 76] on div at bounding box center [1226, 68] width 33 height 33
click at [500, 208] on icon at bounding box center [506, 208] width 13 height 13
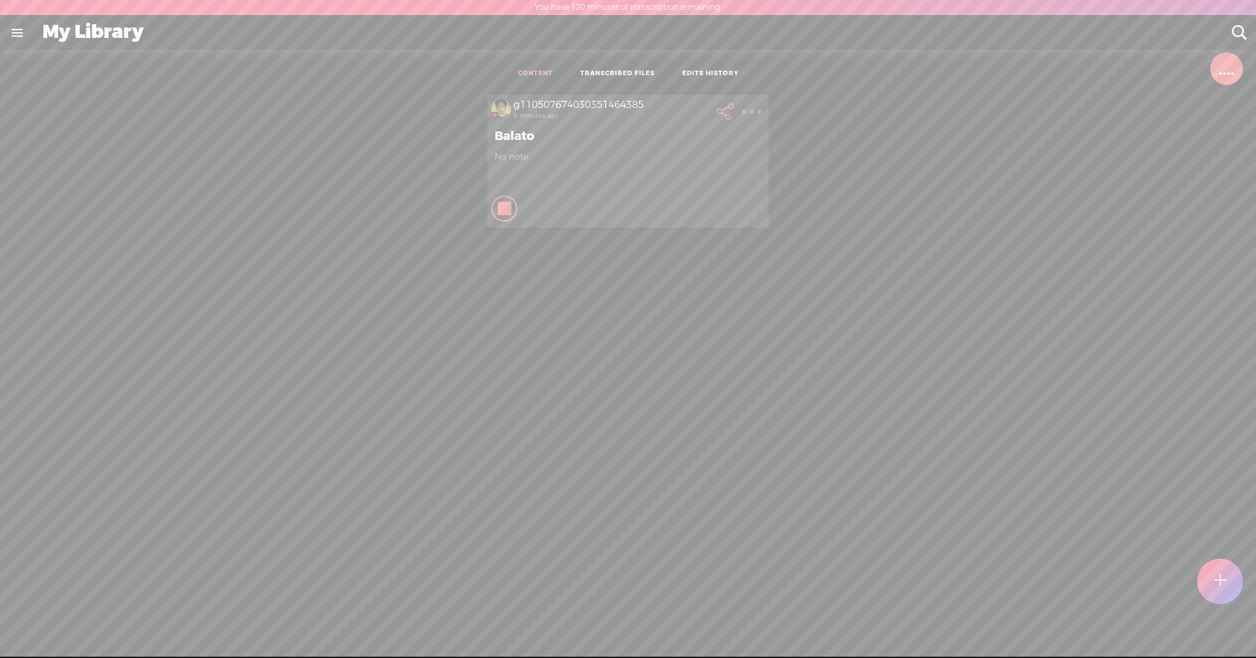
click at [607, 583] on t at bounding box center [1220, 580] width 12 height 29
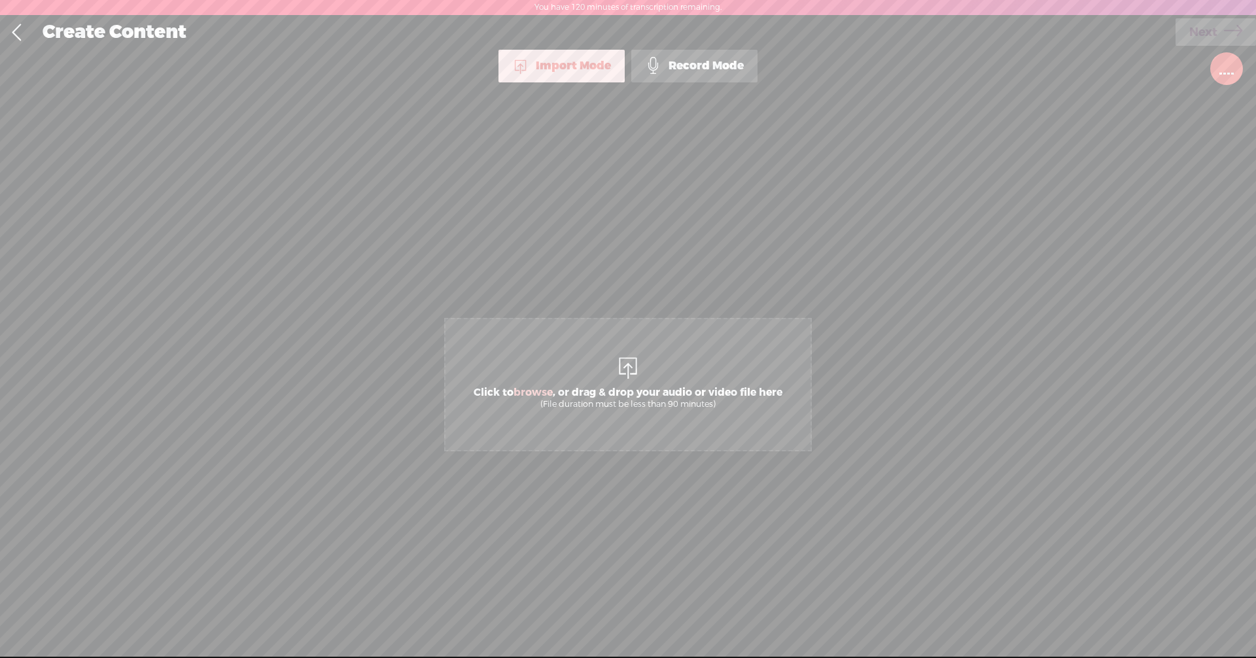
click at [572, 73] on div "Import Mode" at bounding box center [561, 66] width 126 height 33
click at [607, 73] on div at bounding box center [1228, 72] width 3 height 3
click at [12, 35] on link at bounding box center [16, 33] width 33 height 34
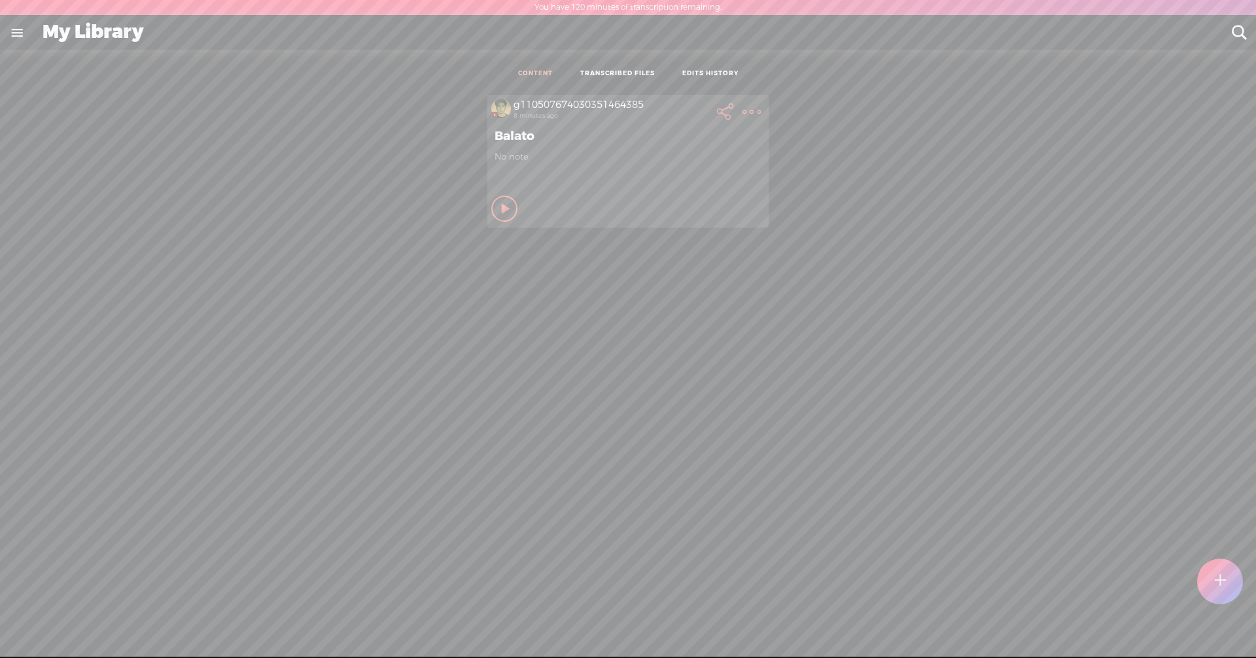
click at [545, 102] on div "g110507674030351464385" at bounding box center [611, 105] width 196 height 13
click at [607, 72] on link "EDITS HISTORY" at bounding box center [710, 73] width 56 height 9
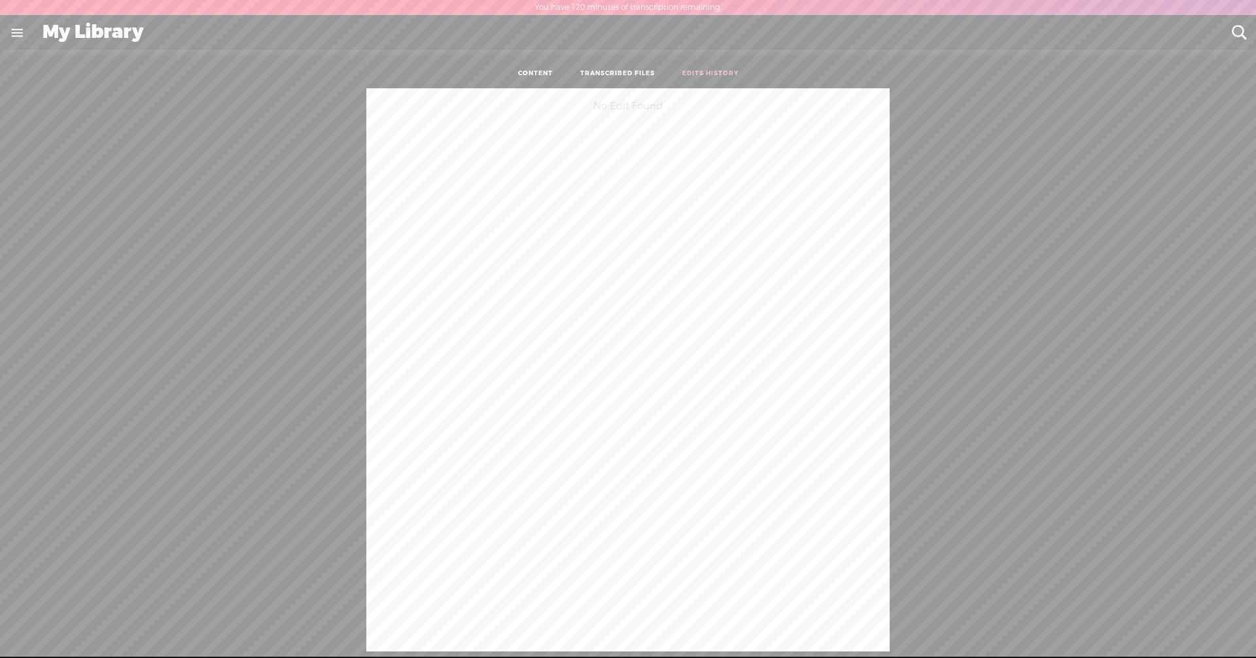
click at [607, 68] on ul "CONTENT TRANSCRIBED FILES EDITS HISTORY" at bounding box center [627, 74] width 347 height 29
click at [607, 71] on link "TRANSCRIBED FILES" at bounding box center [617, 73] width 75 height 9
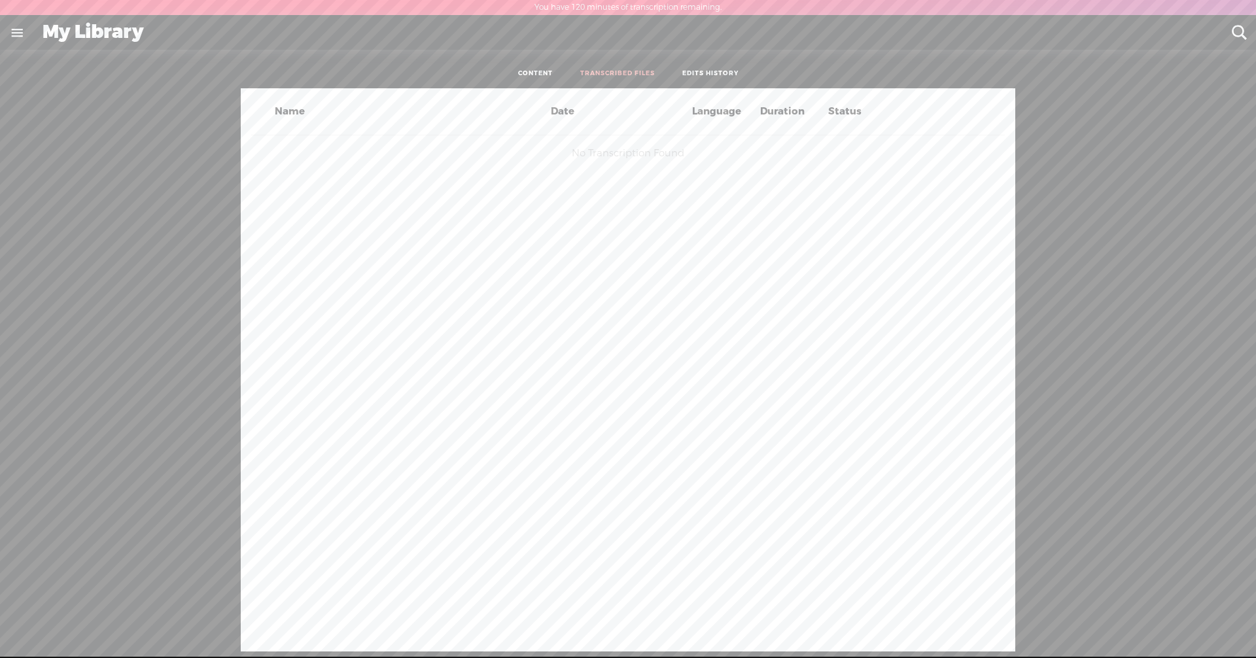
click at [603, 151] on div "No Transcription Found" at bounding box center [627, 153] width 753 height 36
click at [16, 37] on link at bounding box center [17, 33] width 34 height 34
click at [50, 621] on div "SETTINGS" at bounding box center [71, 626] width 52 height 11
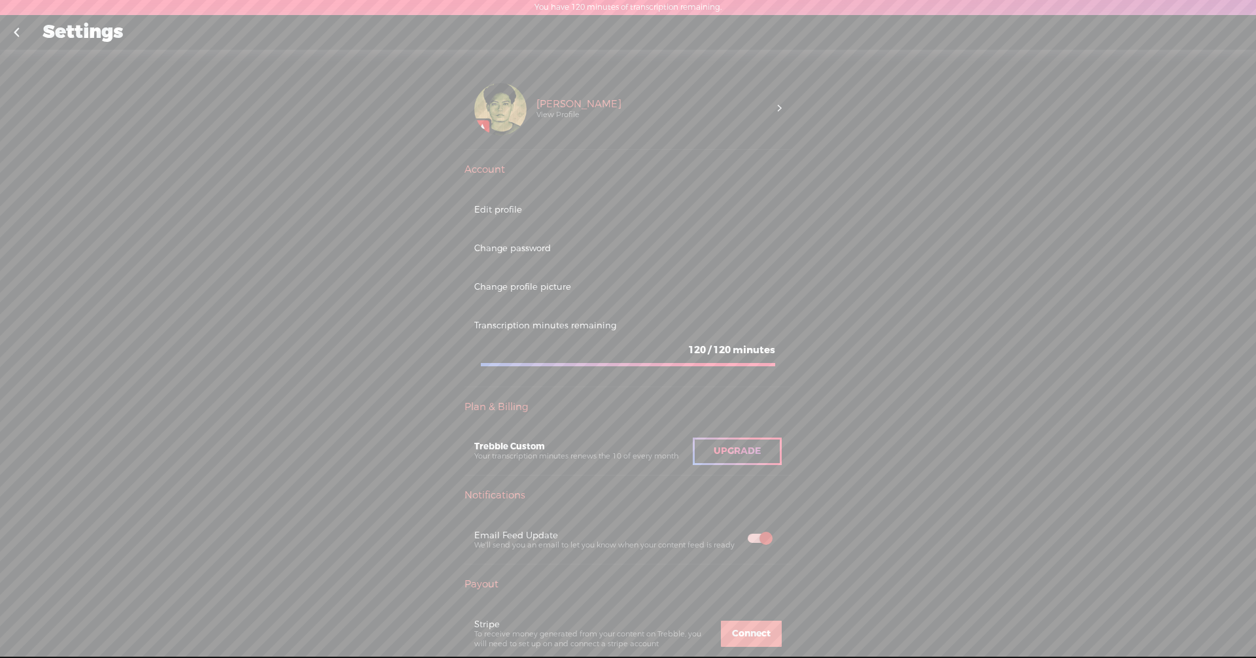
click at [607, 103] on div "Upgrade To Trebble Plus Oliver Villaverde View Profile Account Edit profile Cha…" at bounding box center [628, 360] width 1256 height 621
click at [607, 110] on span at bounding box center [780, 109] width 4 height 13
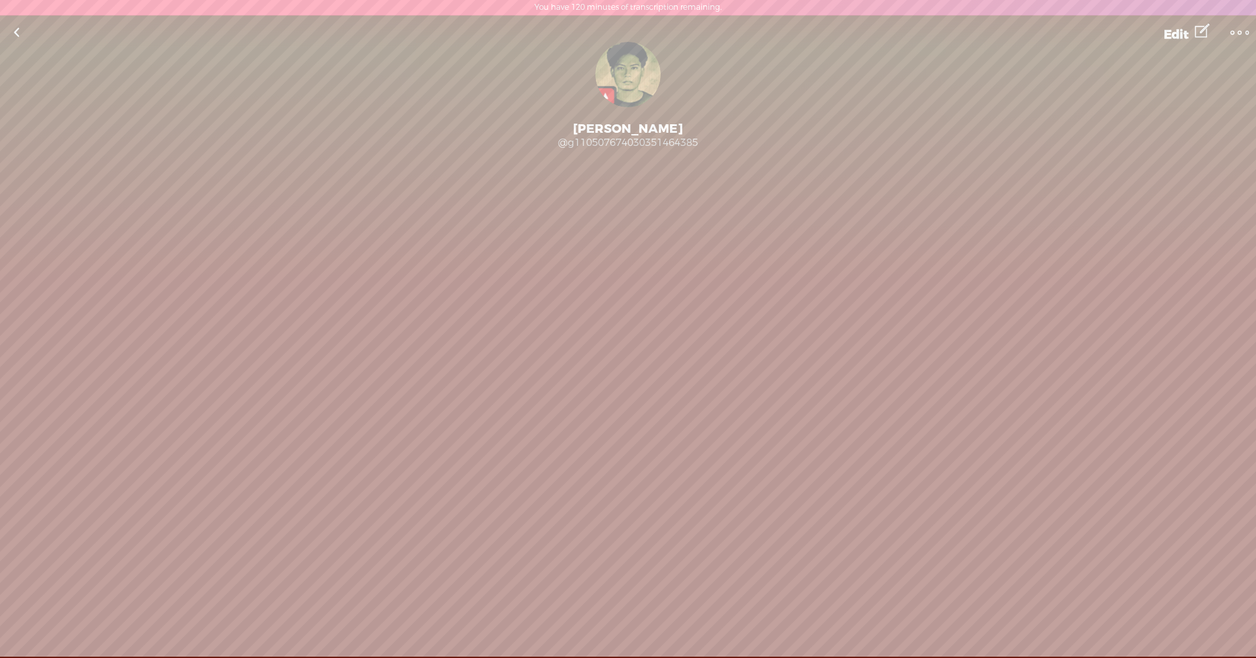
click at [607, 33] on span "Edit" at bounding box center [1175, 35] width 25 height 16
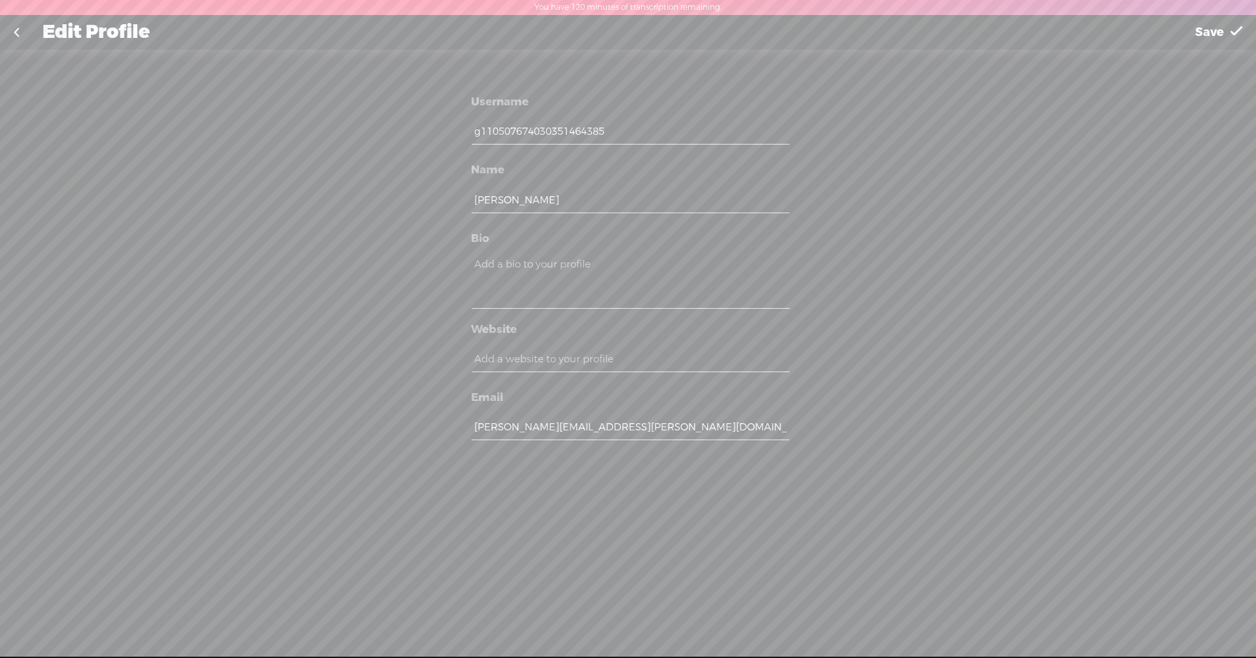
click at [13, 31] on link at bounding box center [16, 33] width 33 height 34
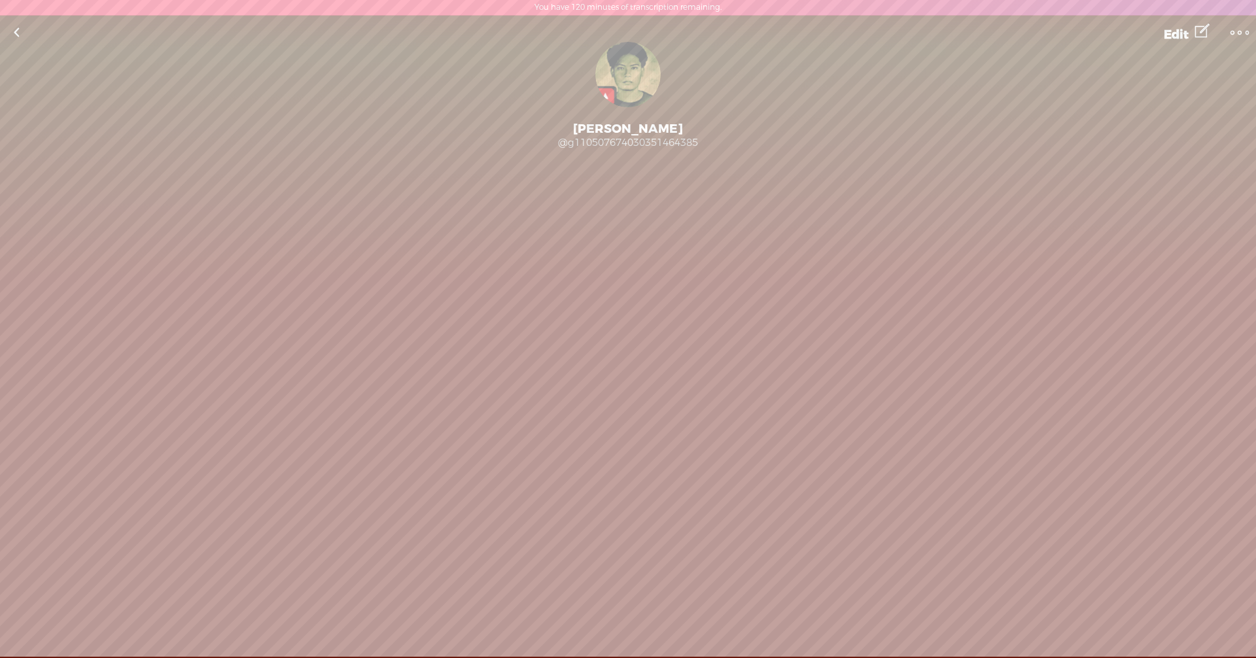
click at [21, 30] on link at bounding box center [16, 33] width 33 height 34
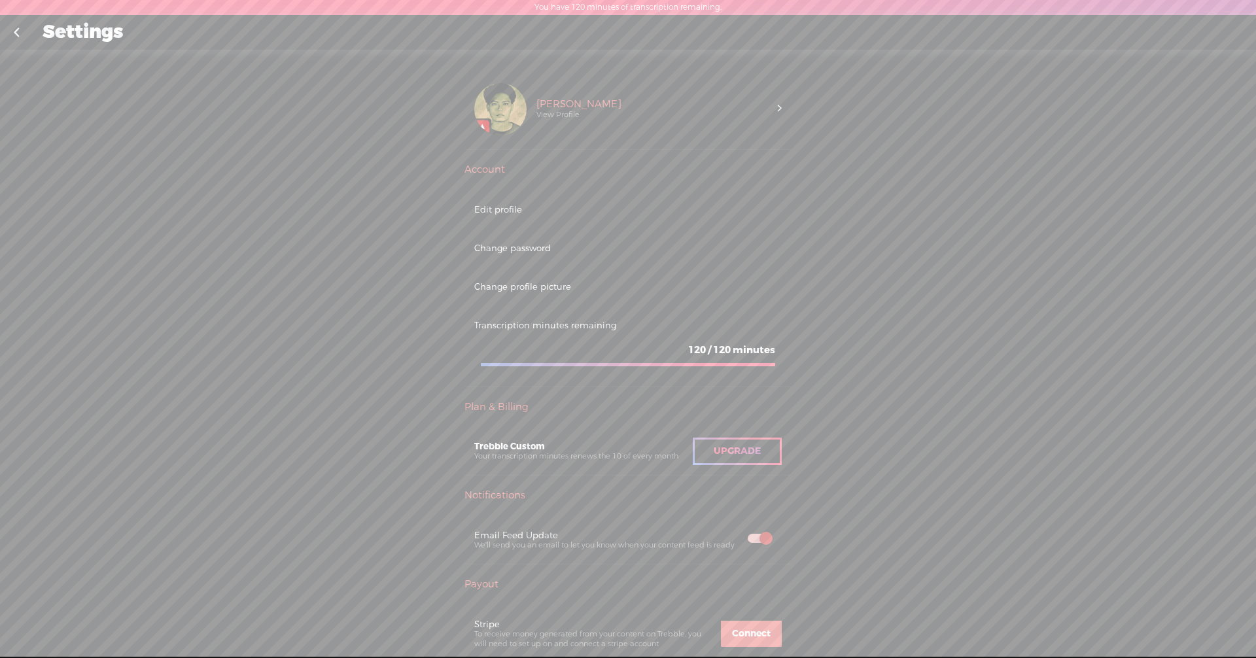
click at [21, 31] on link at bounding box center [16, 33] width 33 height 34
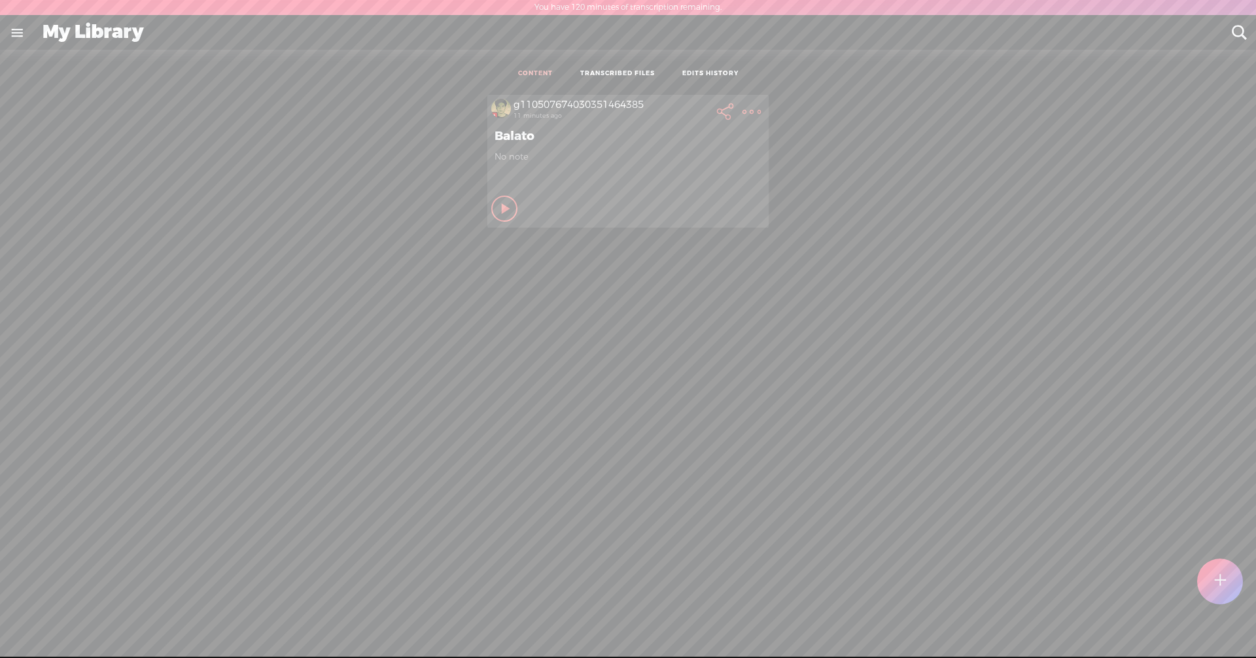
click at [598, 70] on link "TRANSCRIBED FILES" at bounding box center [617, 73] width 75 height 9
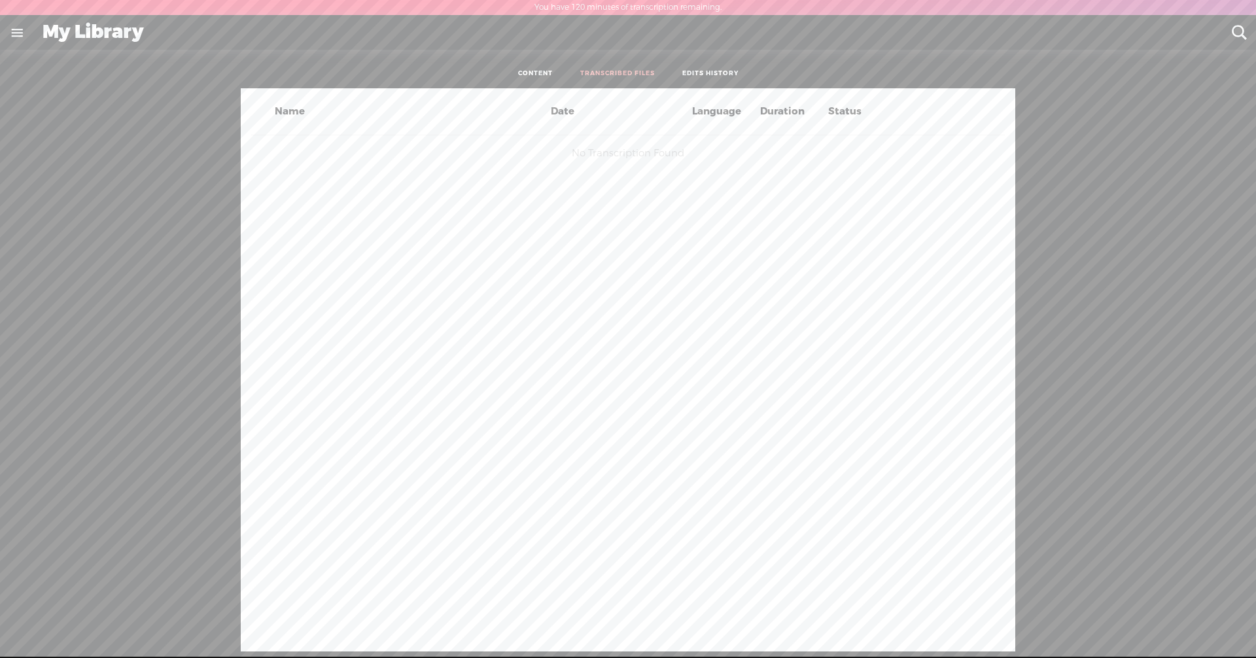
click at [607, 71] on link "EDITS HISTORY" at bounding box center [710, 73] width 56 height 9
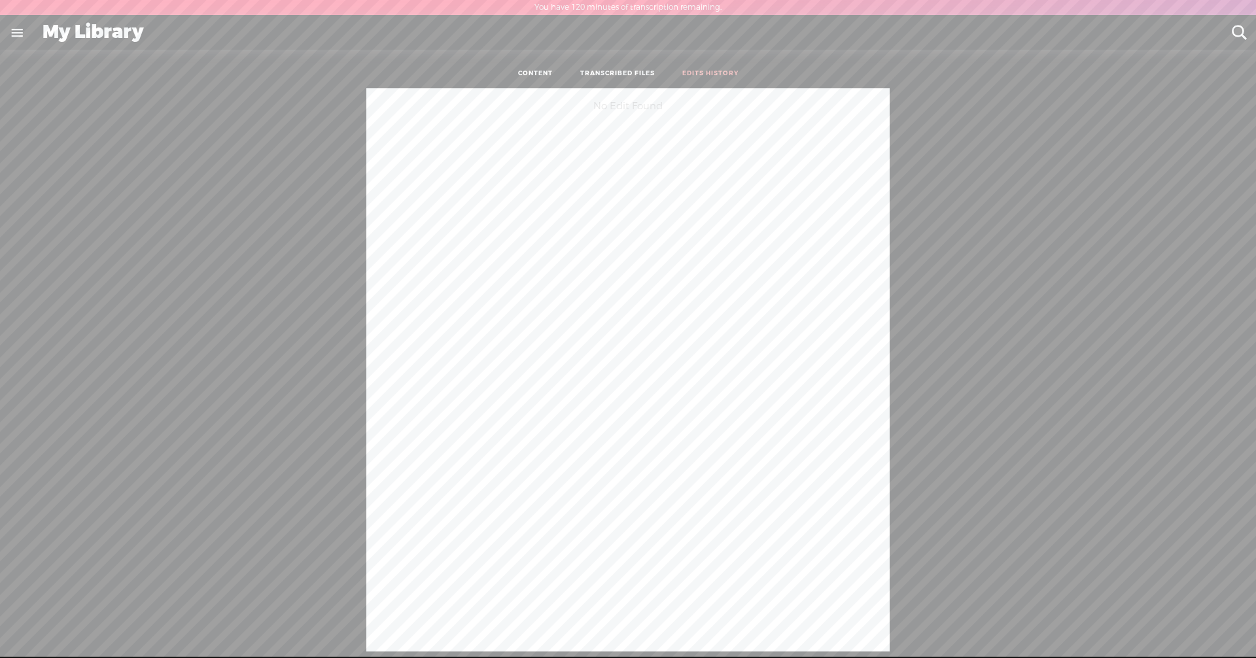
click at [536, 75] on link "CONTENT" at bounding box center [535, 73] width 35 height 9
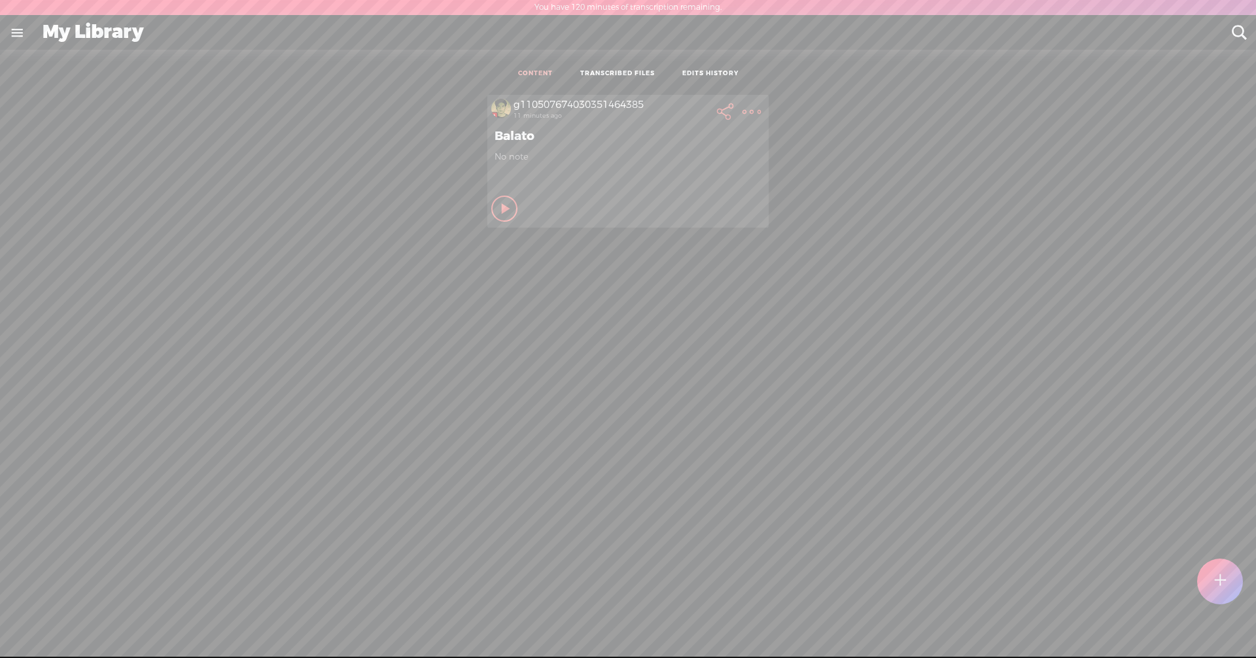
drag, startPoint x: 497, startPoint y: 201, endPoint x: 498, endPoint y: 209, distance: 7.2
click at [524, 209] on div "Play Content Private" at bounding box center [627, 209] width 273 height 30
drag, startPoint x: 498, startPoint y: 206, endPoint x: 713, endPoint y: 202, distance: 215.8
click at [607, 202] on div "Play Content Private" at bounding box center [627, 209] width 273 height 30
click at [507, 156] on span "No note" at bounding box center [627, 156] width 267 height 11
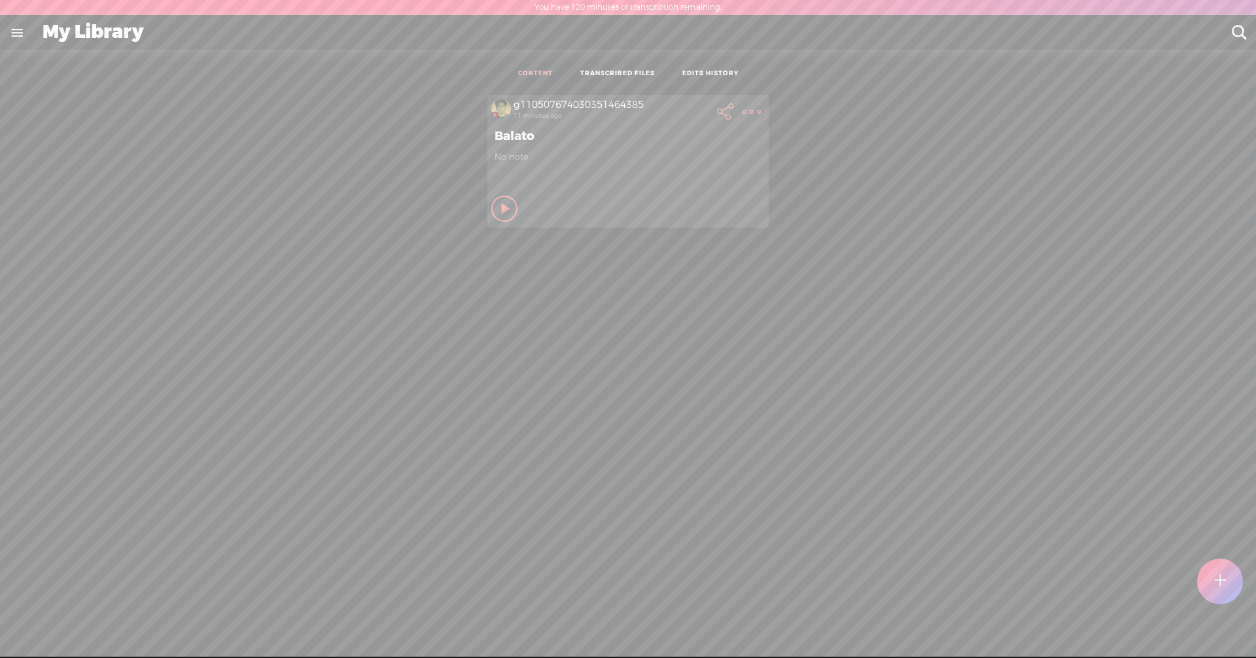
click at [607, 582] on t at bounding box center [1220, 581] width 12 height 30
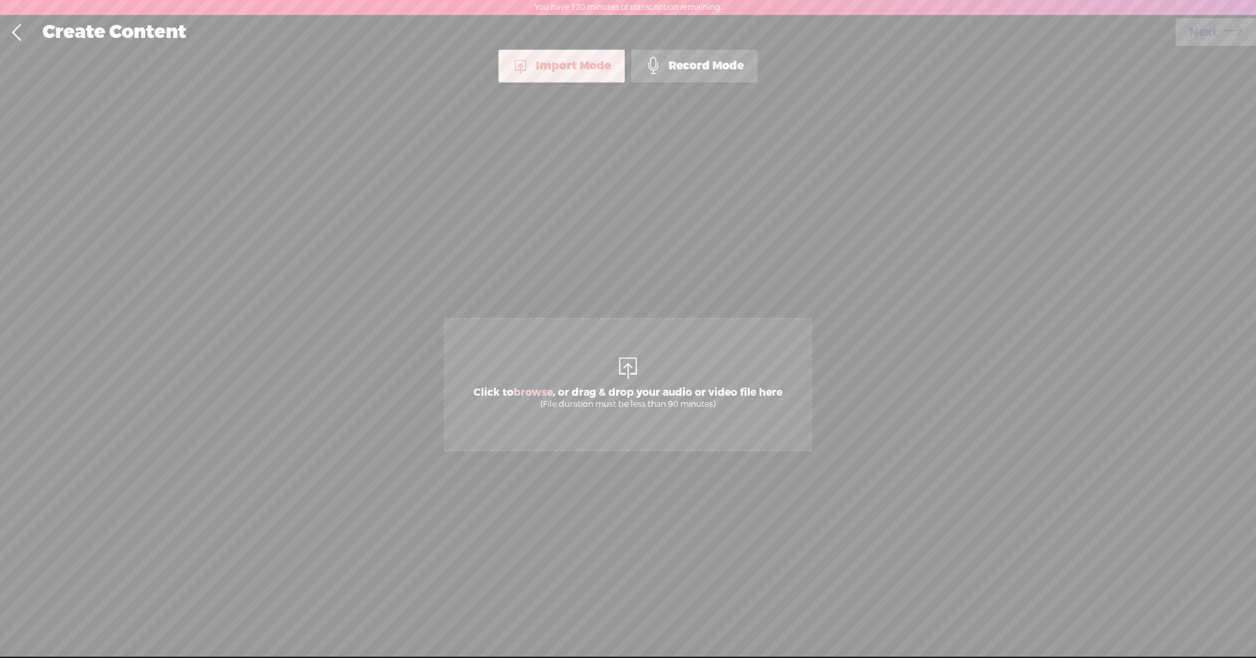
click at [607, 70] on div "Record Mode" at bounding box center [694, 66] width 126 height 33
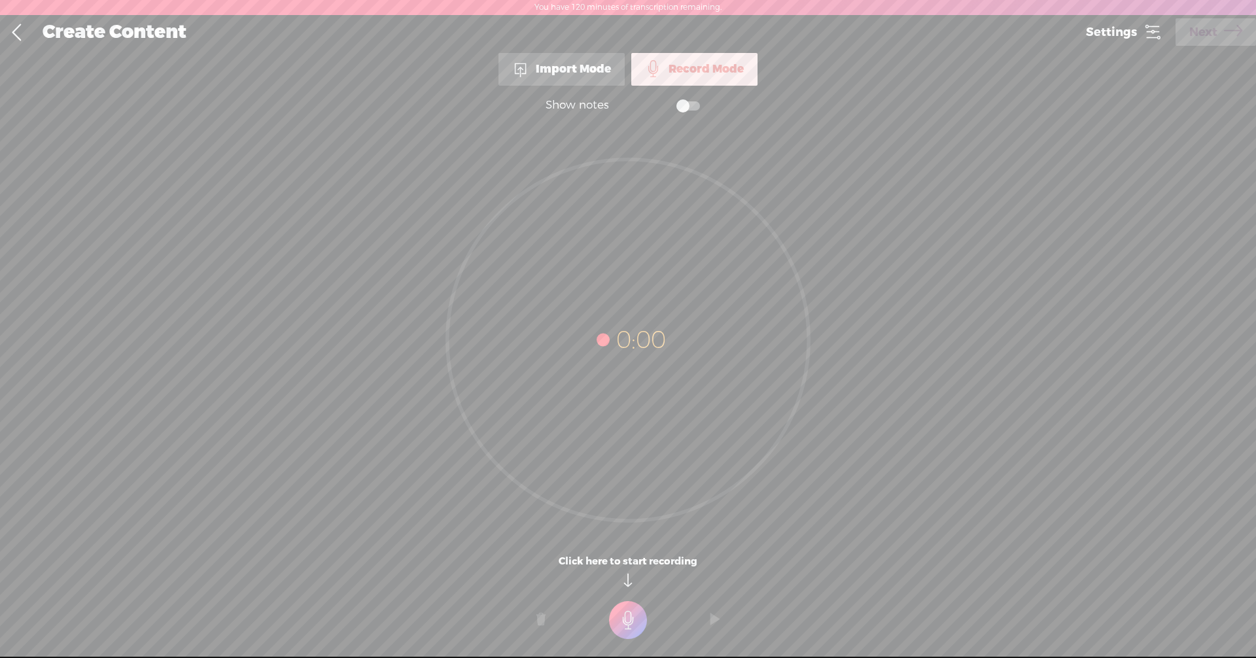
click at [607, 107] on span at bounding box center [688, 105] width 24 height 9
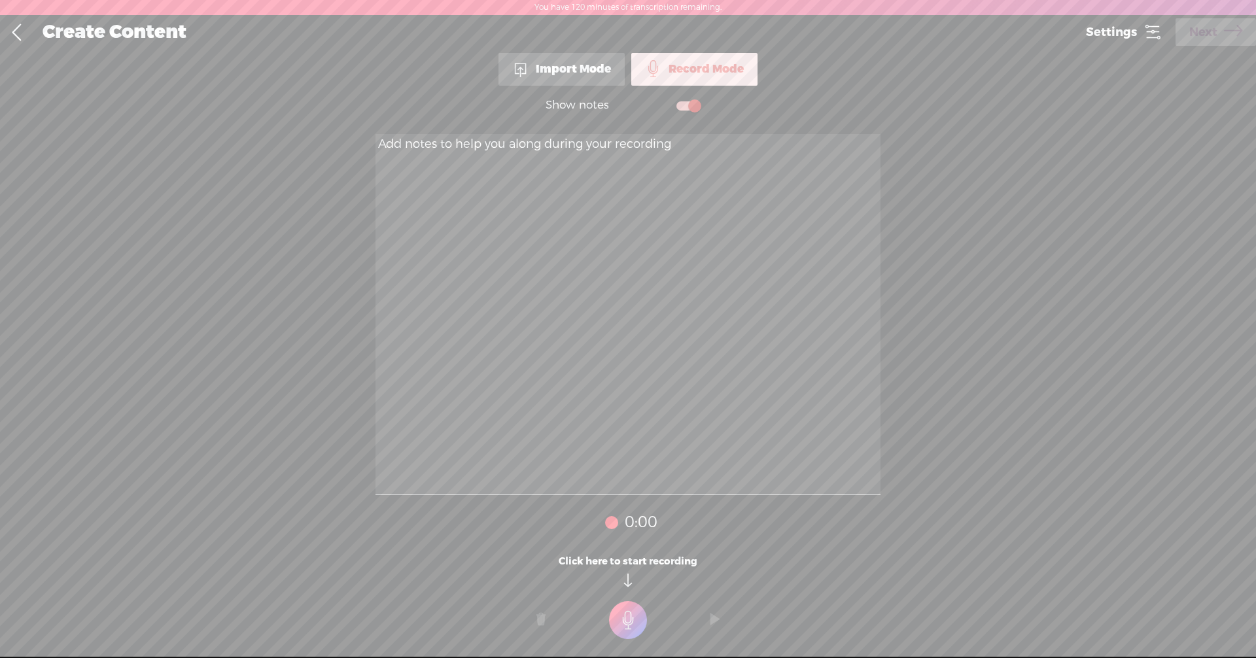
click at [607, 141] on textarea at bounding box center [627, 314] width 505 height 361
click at [607, 35] on icon at bounding box center [1152, 32] width 18 height 18
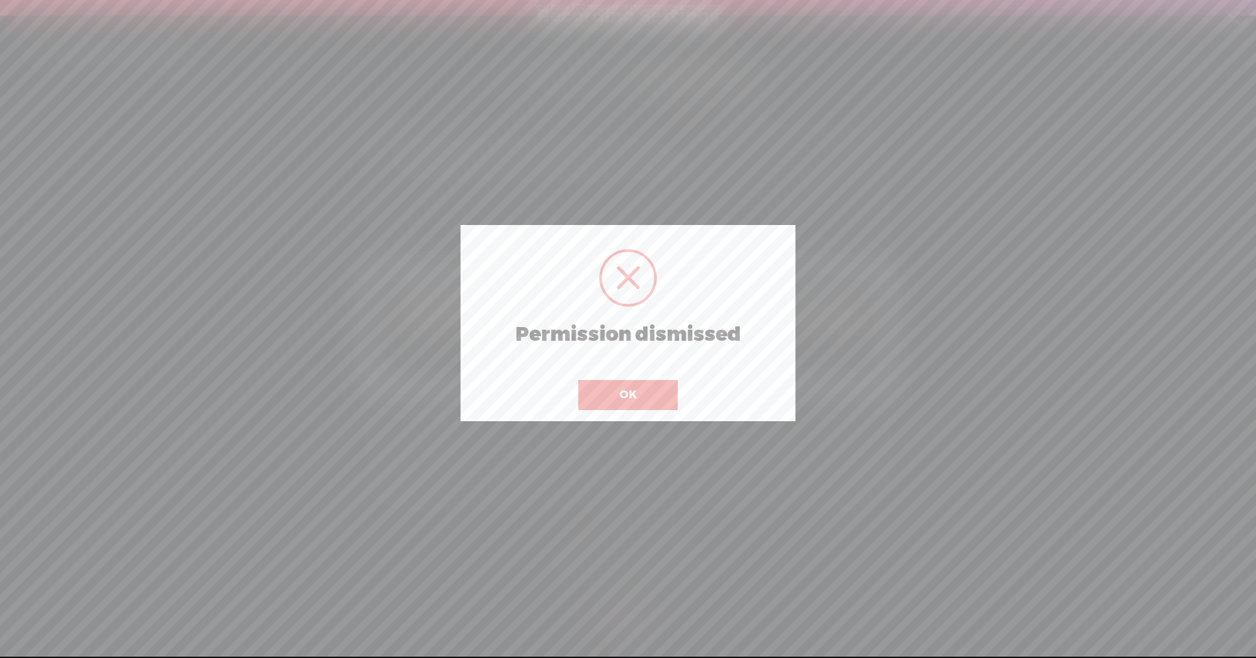
click at [607, 281] on div at bounding box center [628, 278] width 58 height 58
click at [607, 280] on span at bounding box center [628, 278] width 24 height 24
click at [607, 390] on button "OK" at bounding box center [627, 395] width 99 height 30
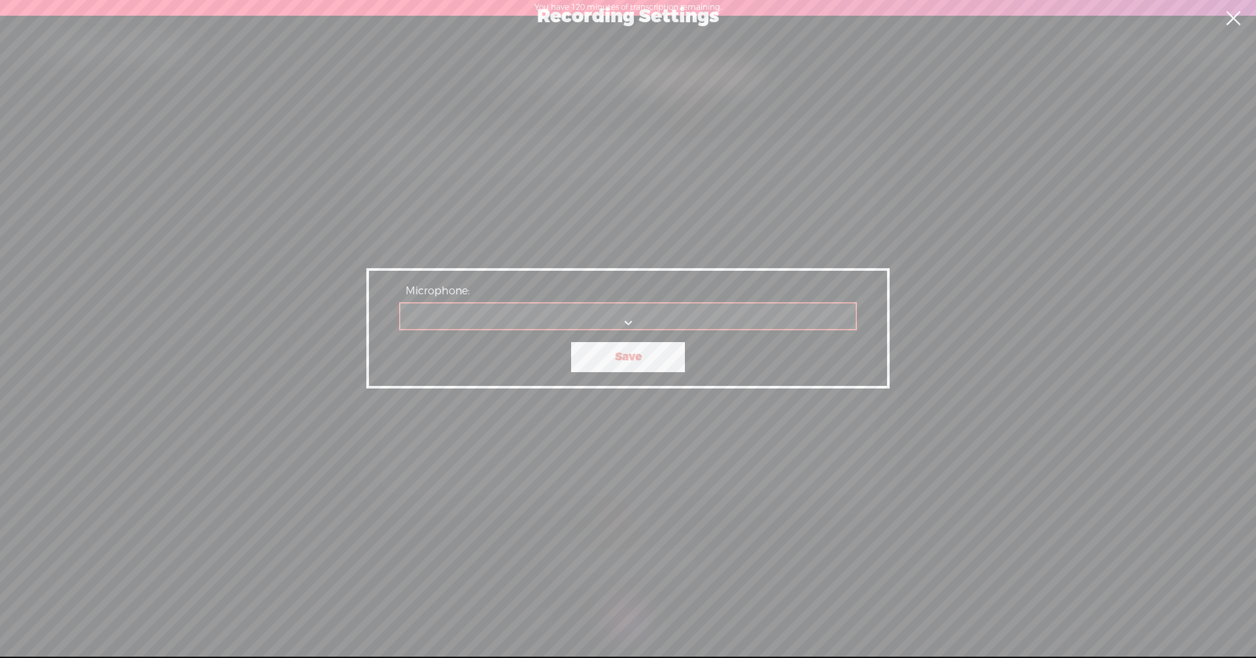
click at [607, 325] on select "Microphone:" at bounding box center [628, 316] width 456 height 27
click at [607, 199] on div "Recording Settings Microphone: Save" at bounding box center [628, 328] width 1256 height 657
click at [607, 23] on link at bounding box center [1232, 18] width 33 height 37
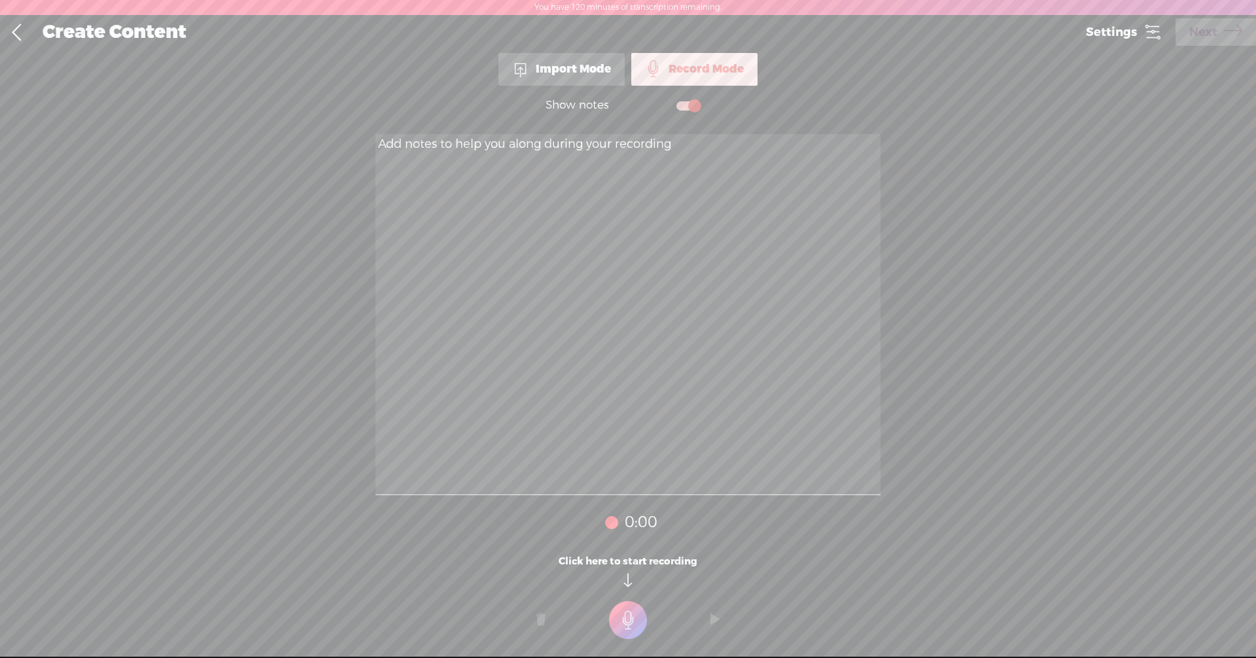
click at [14, 34] on link at bounding box center [16, 33] width 33 height 34
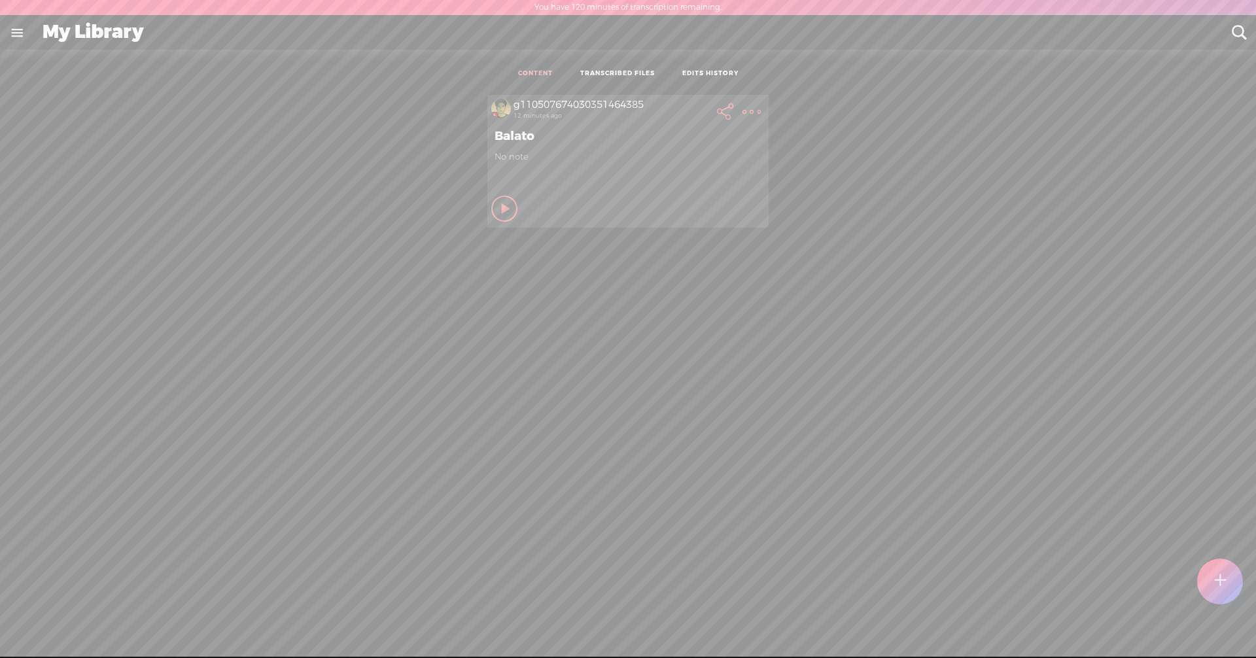
click at [607, 580] on t at bounding box center [1219, 581] width 11 height 29
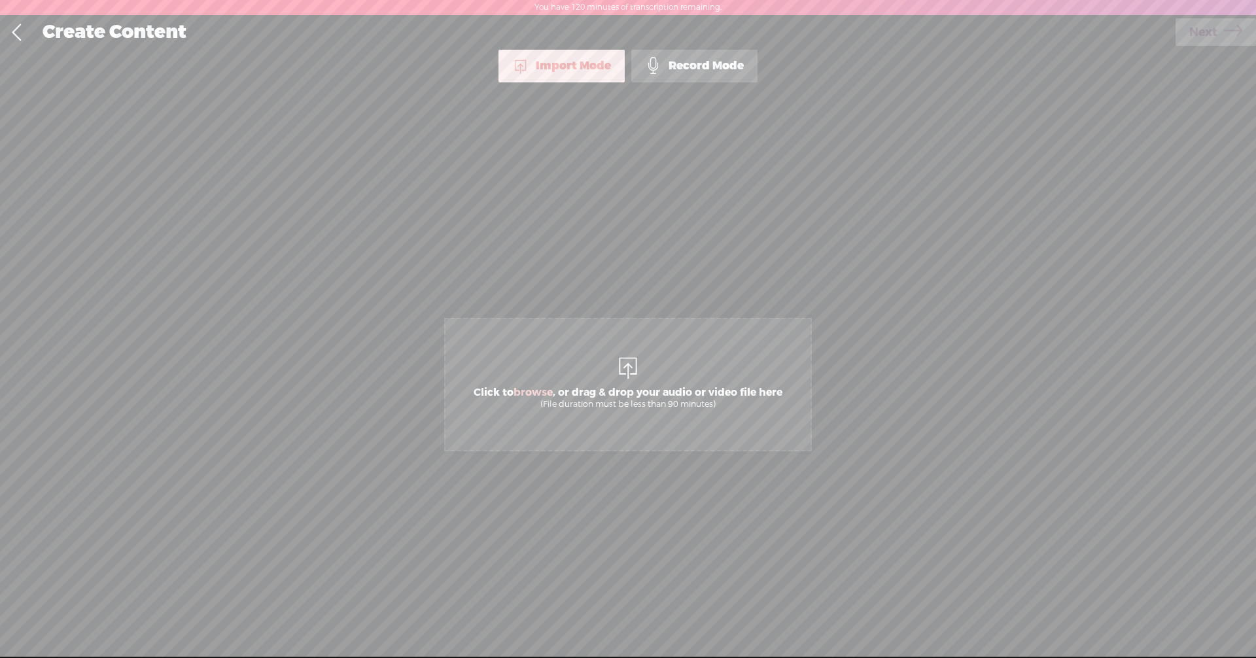
click at [558, 77] on div "Import Mode" at bounding box center [561, 66] width 126 height 33
click at [607, 407] on div "(File duration must be less than 90 minutes)" at bounding box center [627, 404] width 309 height 10
click at [19, 32] on link at bounding box center [16, 33] width 33 height 34
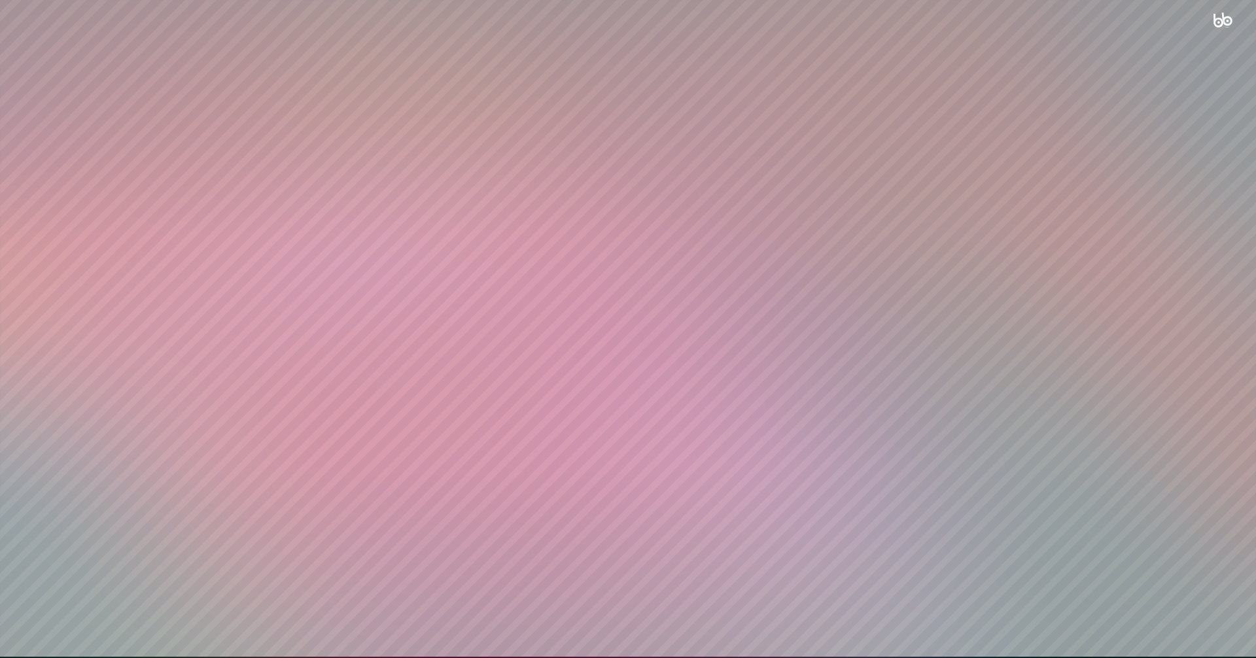
scroll to position [1, 0]
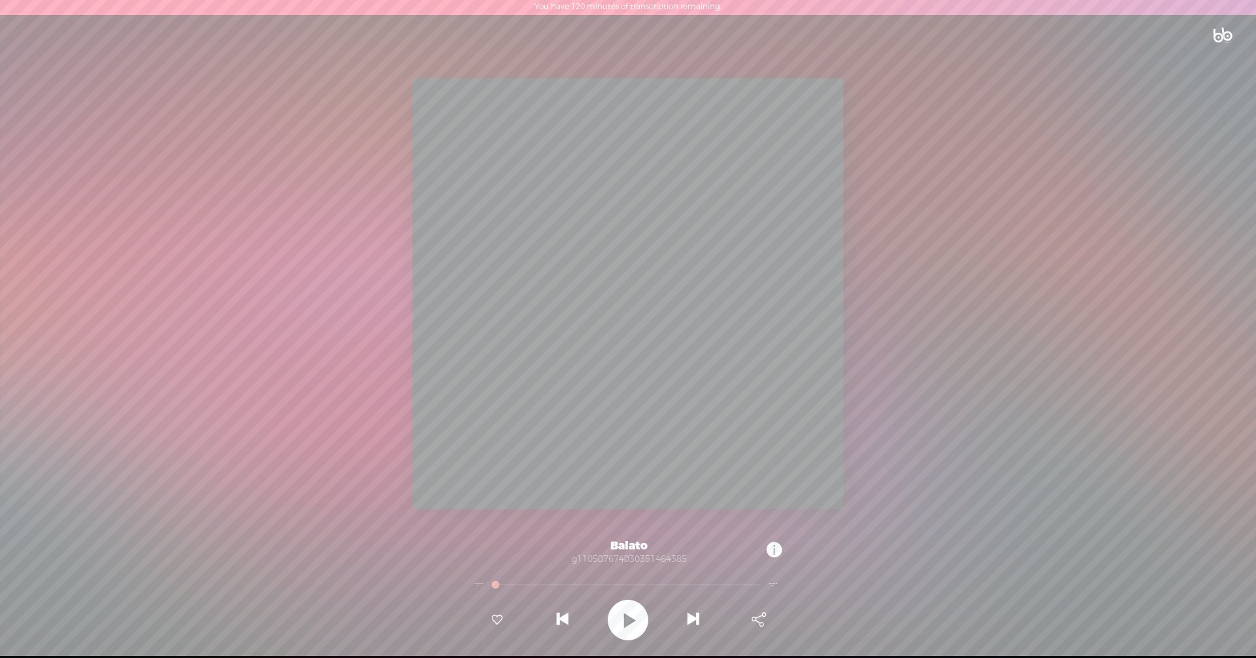
click at [635, 621] on div at bounding box center [628, 620] width 41 height 41
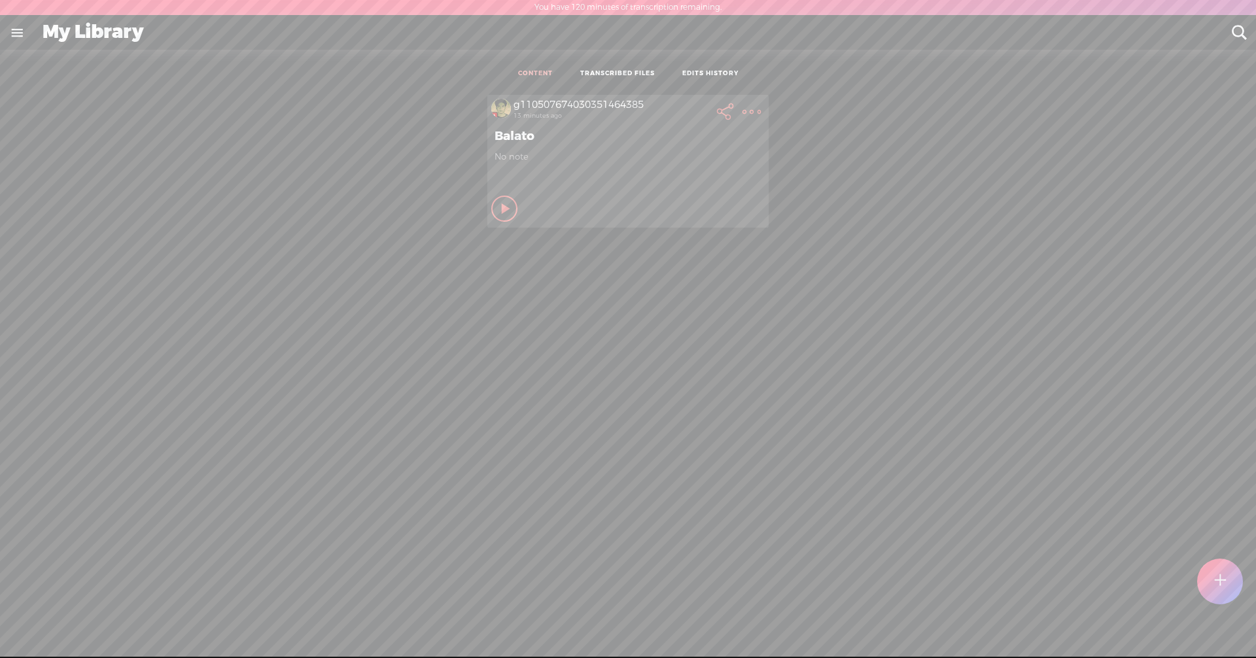
drag, startPoint x: 1146, startPoint y: 0, endPoint x: 495, endPoint y: 206, distance: 683.1
click at [500, 206] on icon at bounding box center [506, 208] width 13 height 13
click at [744, 110] on t at bounding box center [751, 112] width 18 height 18
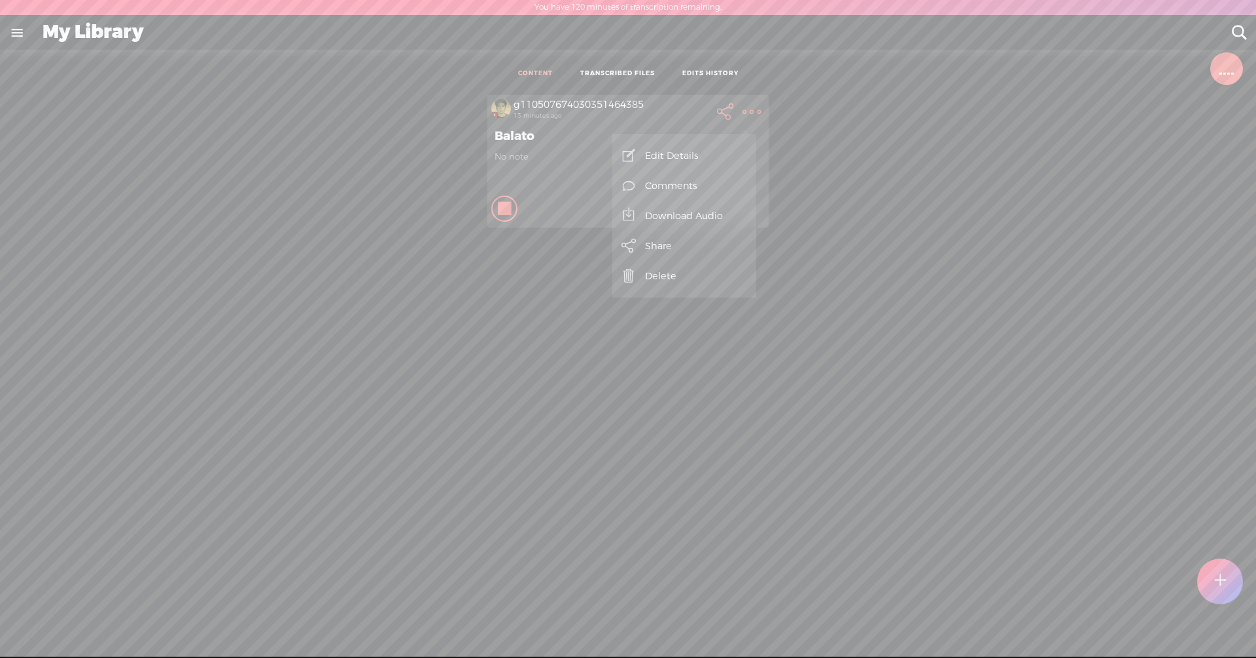
click at [643, 74] on link "TRANSCRIBED FILES" at bounding box center [617, 73] width 75 height 9
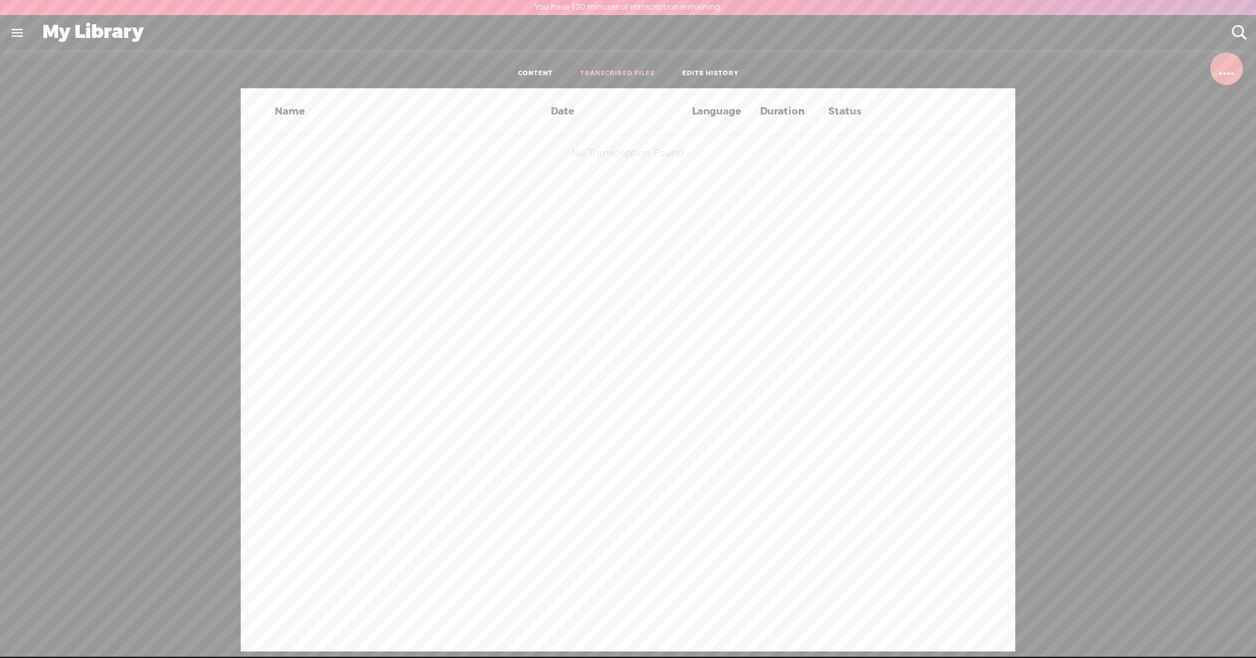
click at [710, 114] on div "Language" at bounding box center [723, 111] width 68 height 15
click at [768, 113] on div "Duration" at bounding box center [791, 111] width 68 height 15
click at [848, 112] on div "Status" at bounding box center [859, 111] width 68 height 15
click at [14, 35] on link at bounding box center [17, 33] width 34 height 34
click at [31, 621] on icon at bounding box center [29, 627] width 14 height 13
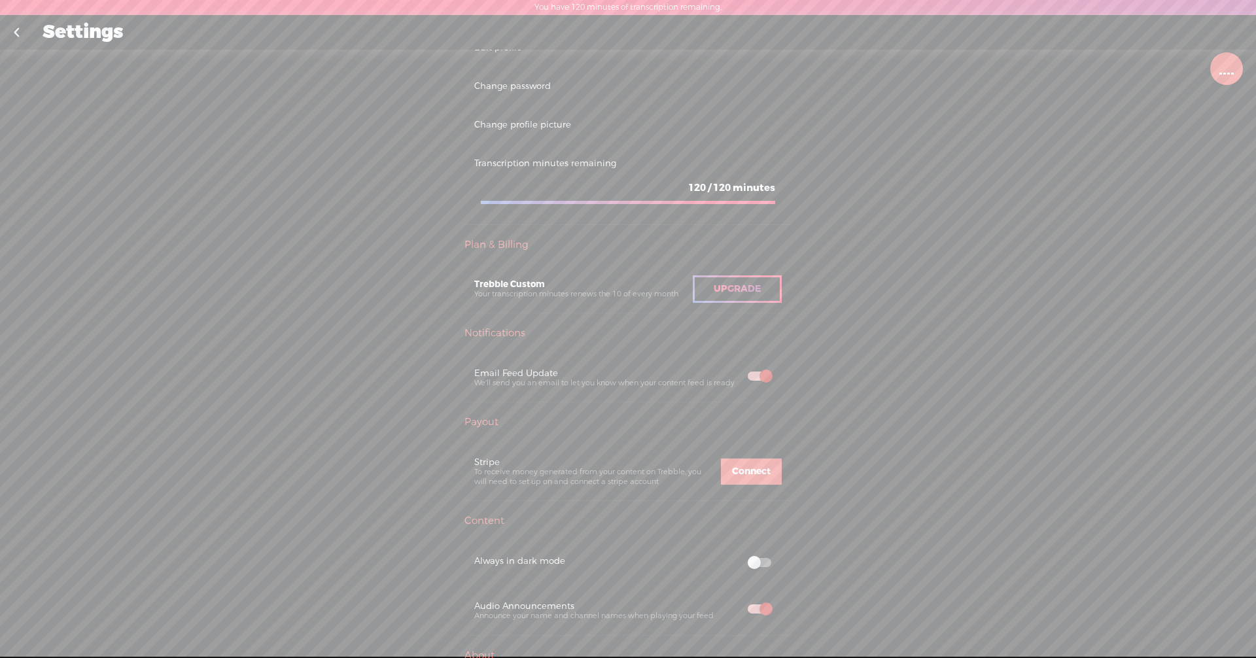
scroll to position [162, 0]
click at [16, 31] on link at bounding box center [16, 33] width 33 height 34
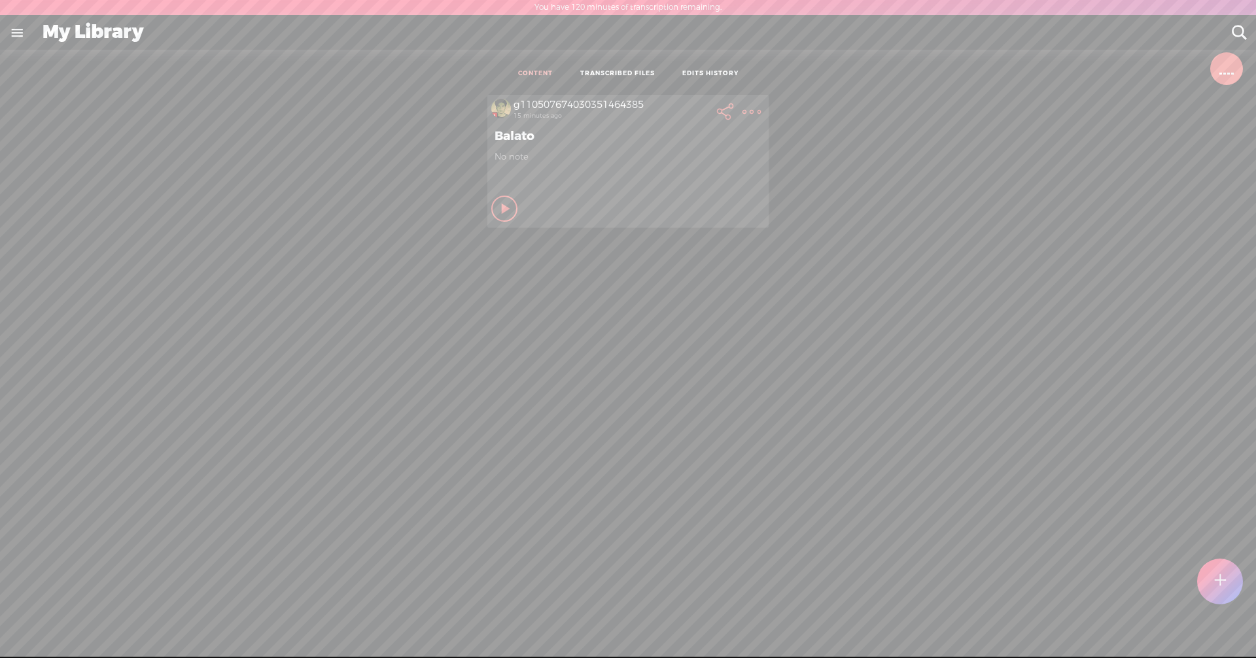
click at [1216, 580] on t at bounding box center [1219, 581] width 11 height 29
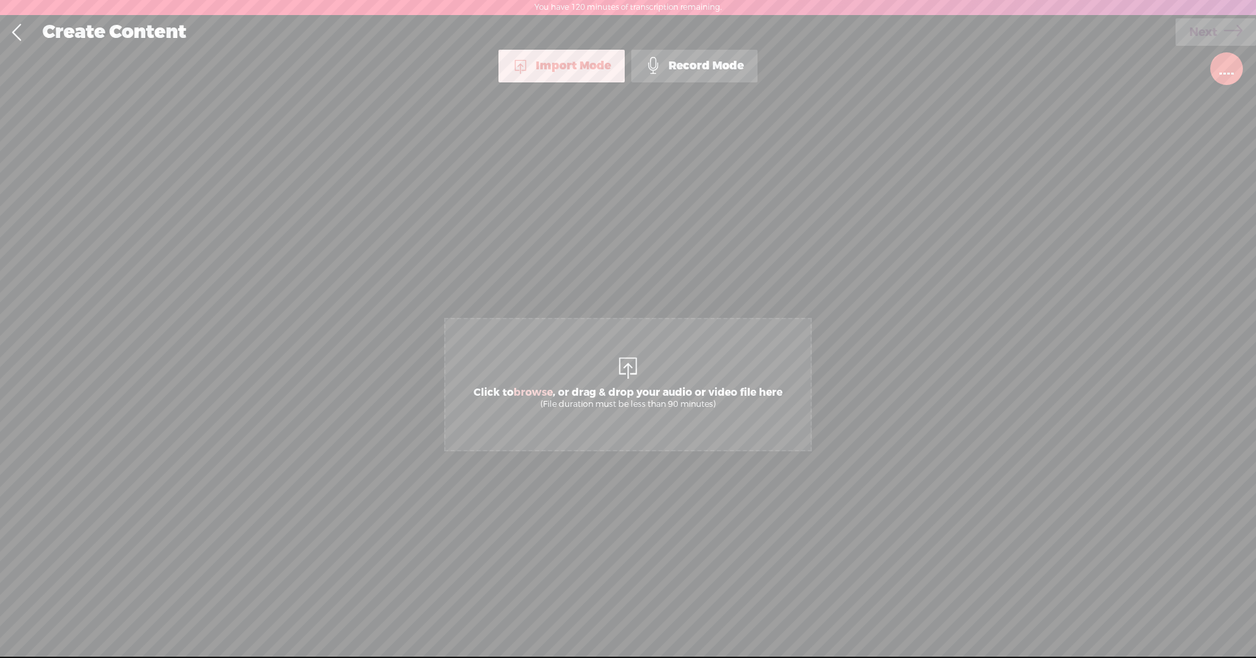
click at [594, 73] on div "Import Mode" at bounding box center [561, 66] width 126 height 33
click at [645, 373] on span "Click to browse , or drag & drop your audio or video file here (File duration m…" at bounding box center [628, 384] width 368 height 133
drag, startPoint x: 1234, startPoint y: 67, endPoint x: 24, endPoint y: 37, distance: 1210.2
click at [24, 37] on link at bounding box center [16, 33] width 33 height 34
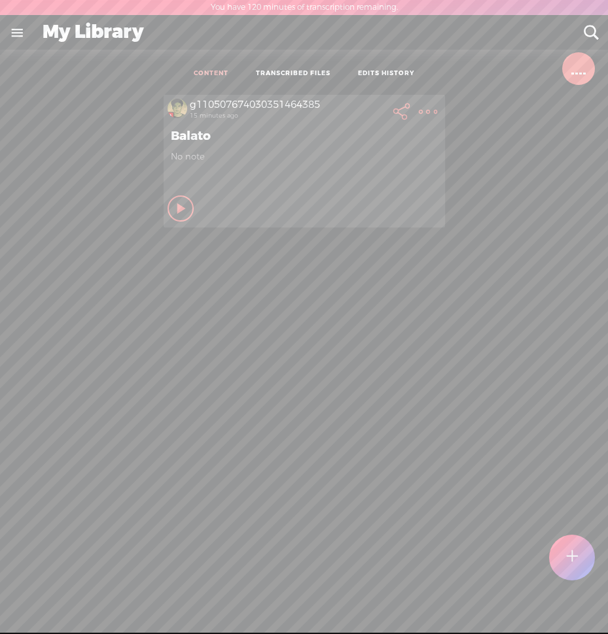
click at [579, 67] on div at bounding box center [578, 68] width 16 height 13
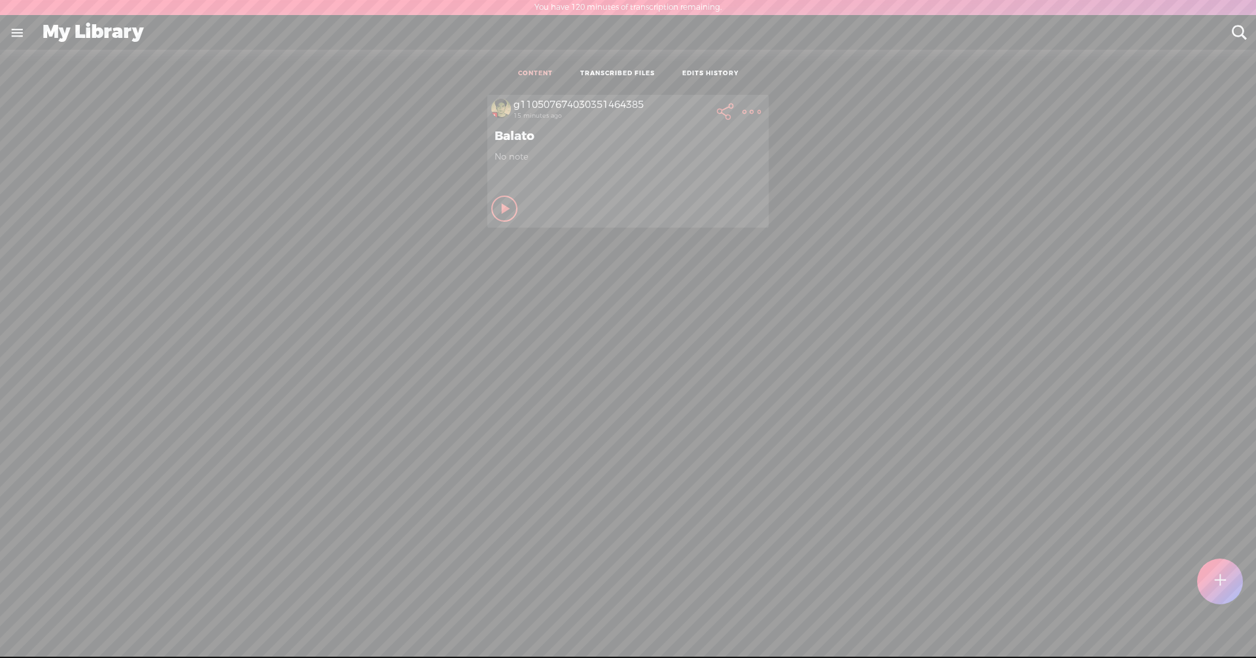
drag, startPoint x: 515, startPoint y: 213, endPoint x: 581, endPoint y: 182, distance: 73.2
click at [581, 182] on div "g110507674030351464385 15 minutes ago Balato No note Play Content Private" at bounding box center [627, 161] width 281 height 132
drag, startPoint x: 592, startPoint y: 189, endPoint x: 570, endPoint y: 201, distance: 25.5
click at [570, 201] on div "Private" at bounding box center [644, 209] width 241 height 20
click at [607, 211] on div "Private" at bounding box center [644, 209] width 241 height 20
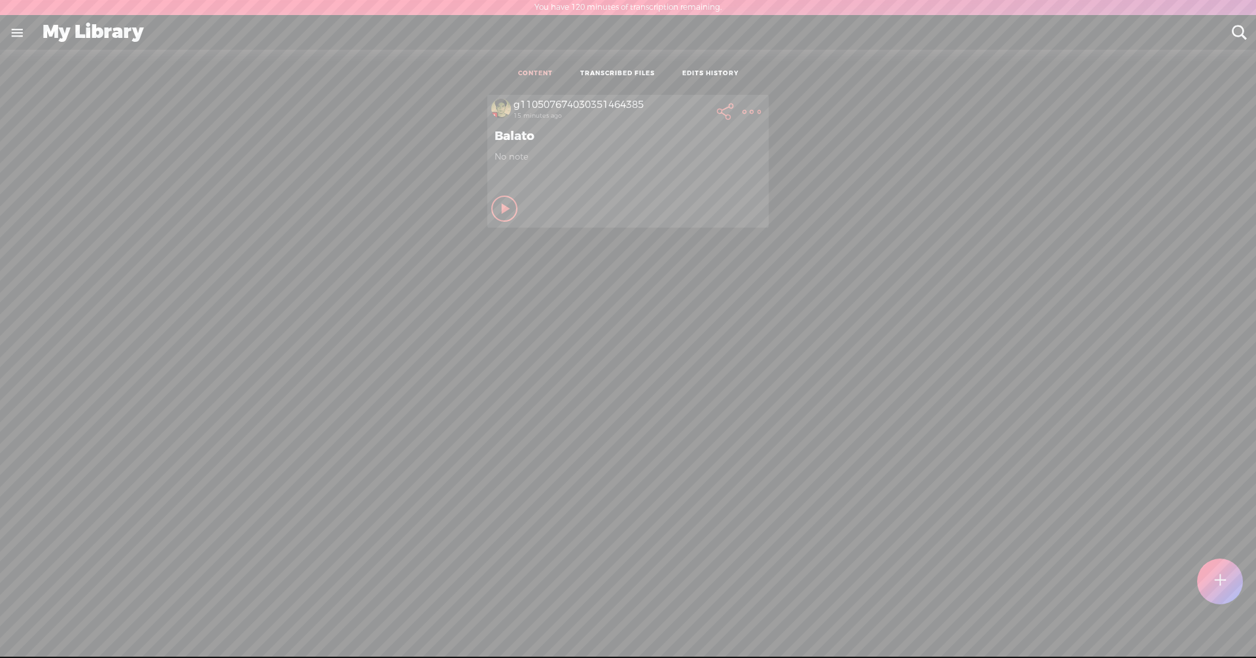
click at [503, 206] on icon at bounding box center [506, 208] width 13 height 13
click at [565, 205] on div "Private" at bounding box center [644, 209] width 241 height 20
click at [500, 207] on icon at bounding box center [504, 208] width 13 height 13
click at [18, 31] on link at bounding box center [17, 33] width 34 height 34
click at [58, 621] on div "SETTINGS" at bounding box center [71, 626] width 52 height 11
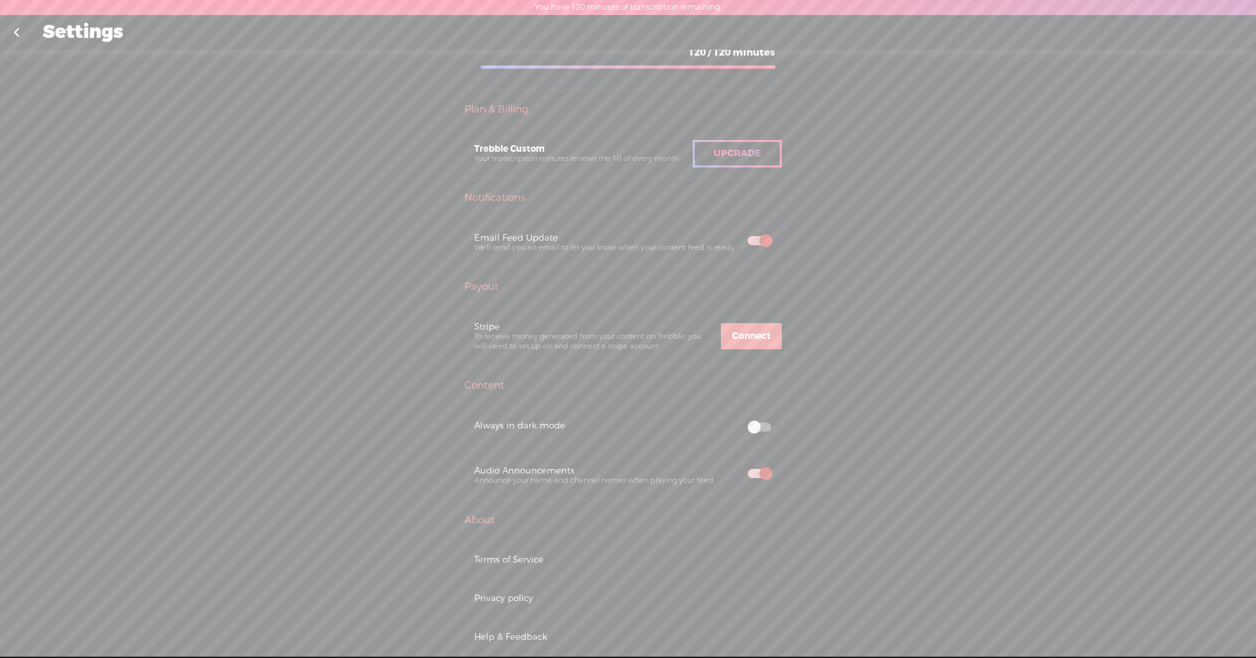
scroll to position [327, 0]
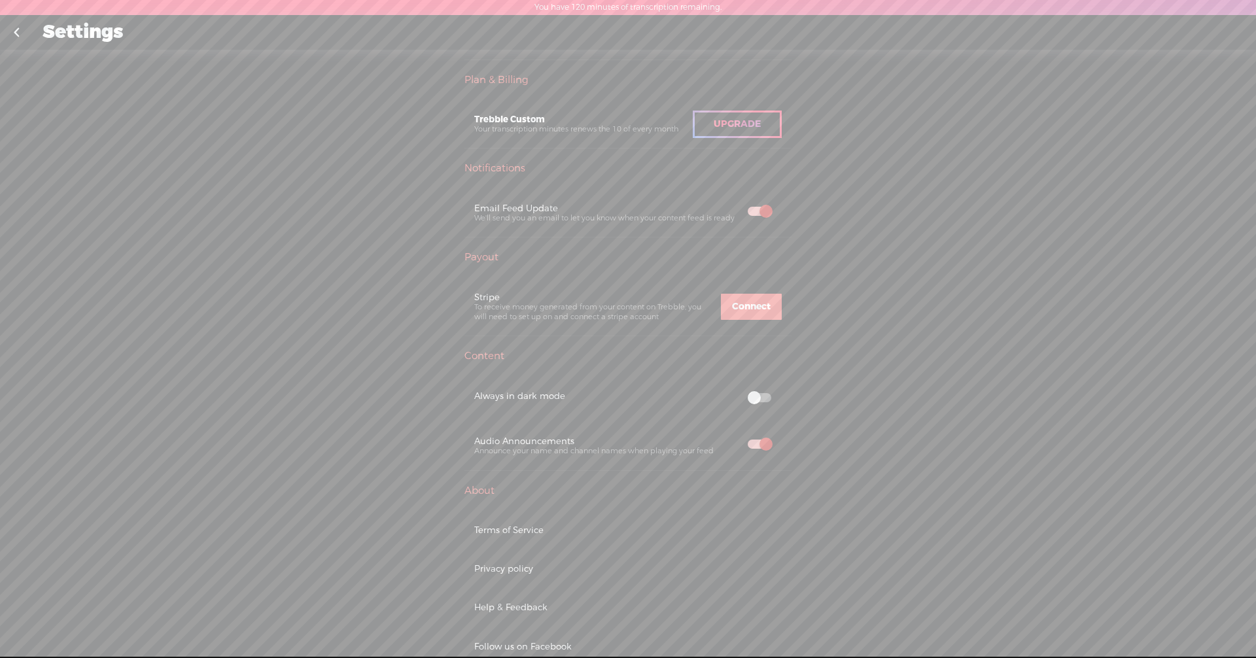
click at [763, 398] on span at bounding box center [759, 397] width 24 height 9
click at [751, 396] on span at bounding box center [759, 397] width 24 height 9
click at [747, 445] on span at bounding box center [759, 443] width 24 height 9
click at [762, 442] on span at bounding box center [759, 443] width 24 height 9
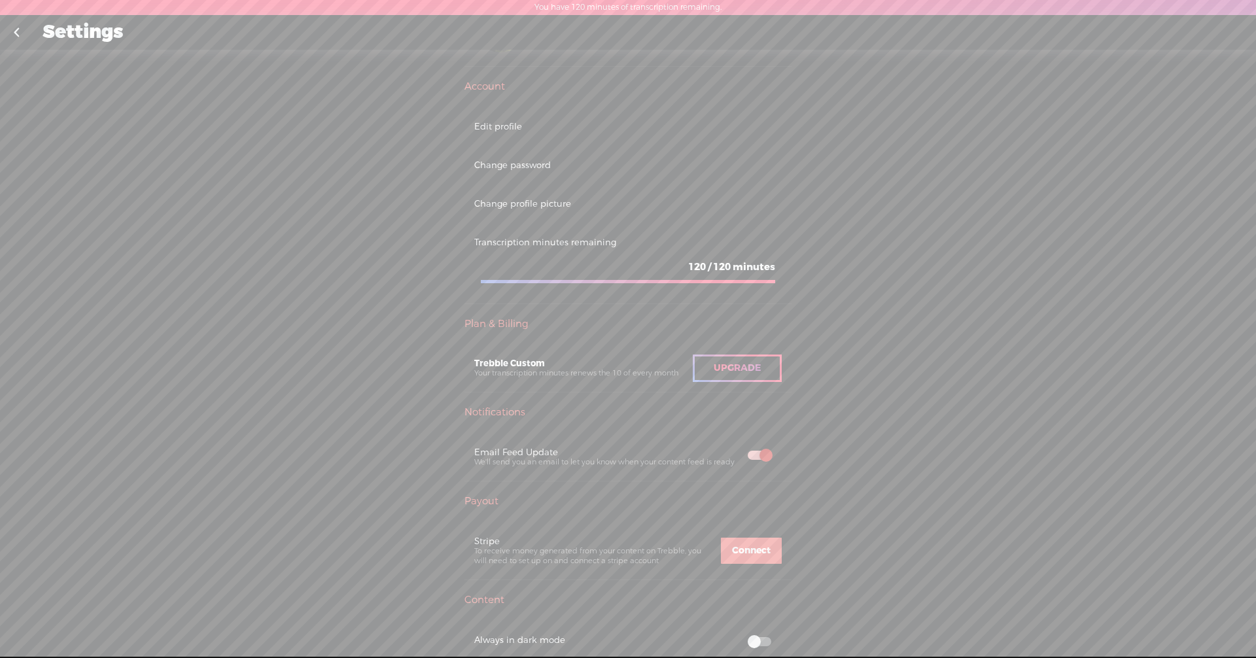
scroll to position [0, 0]
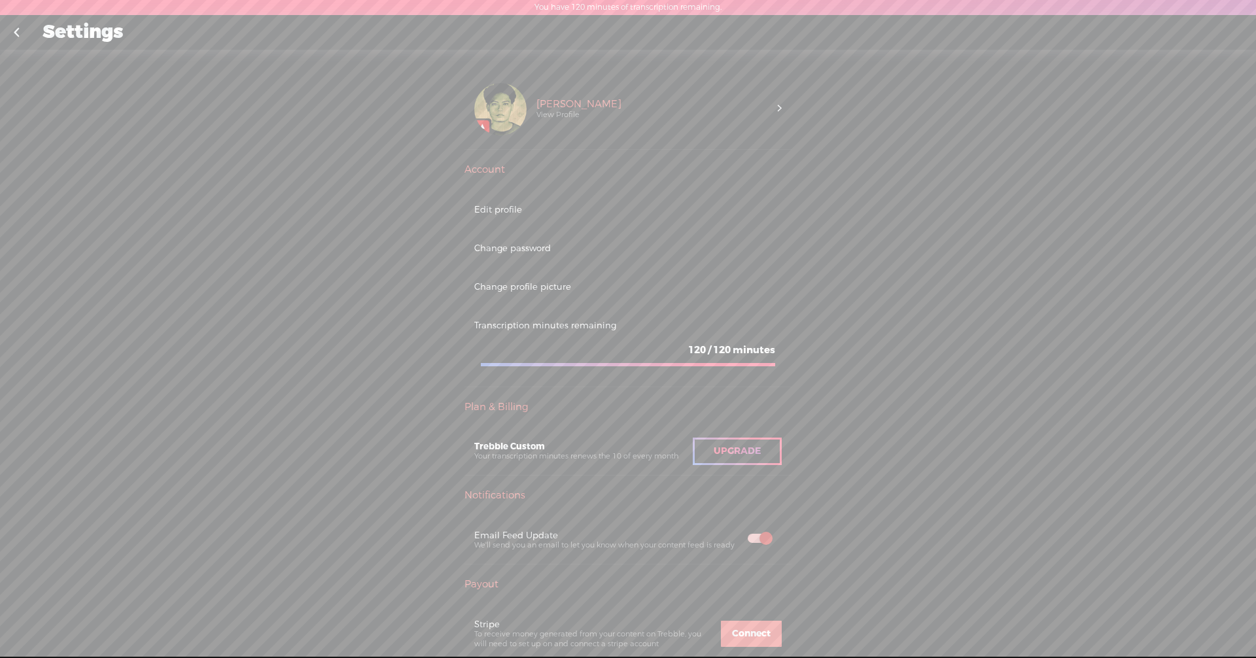
click at [18, 35] on link at bounding box center [16, 33] width 33 height 34
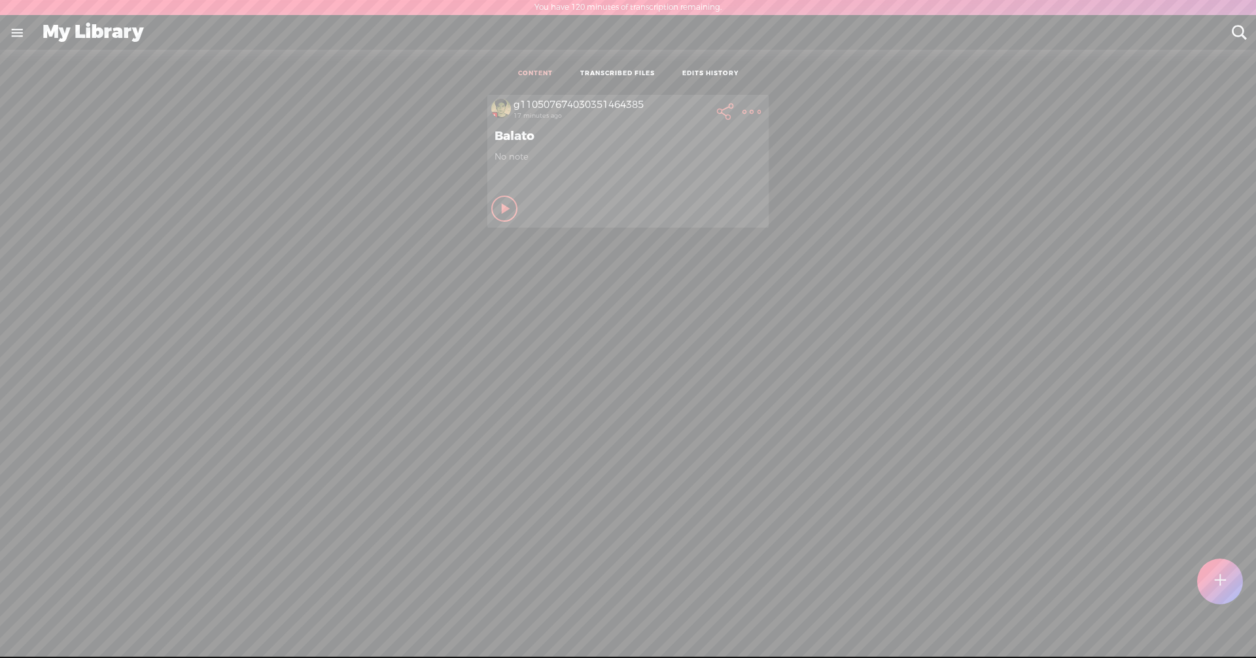
click at [621, 72] on link "TRANSCRIBED FILES" at bounding box center [617, 73] width 75 height 9
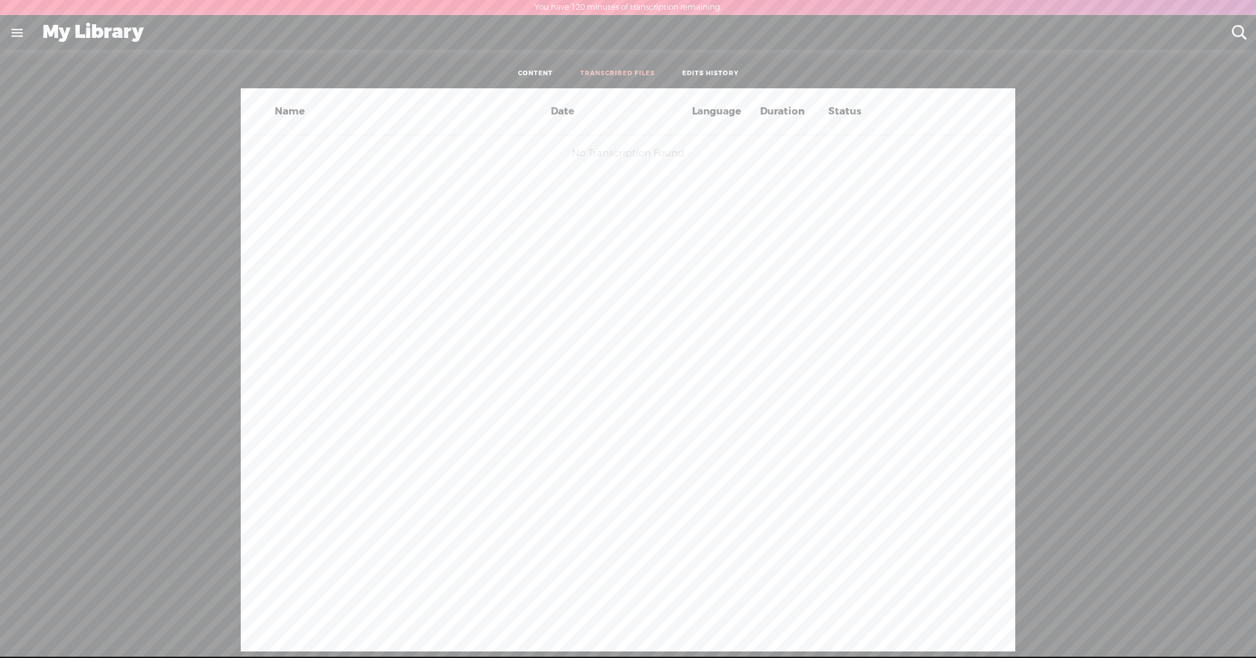
click at [711, 111] on div "Language" at bounding box center [723, 111] width 68 height 15
click at [801, 111] on div "Duration" at bounding box center [791, 111] width 68 height 15
click at [838, 112] on div "Status" at bounding box center [859, 111] width 68 height 15
click at [552, 120] on div "Name Date Language Duration Status" at bounding box center [627, 111] width 753 height 31
click at [689, 71] on link "EDITS HISTORY" at bounding box center [710, 73] width 56 height 9
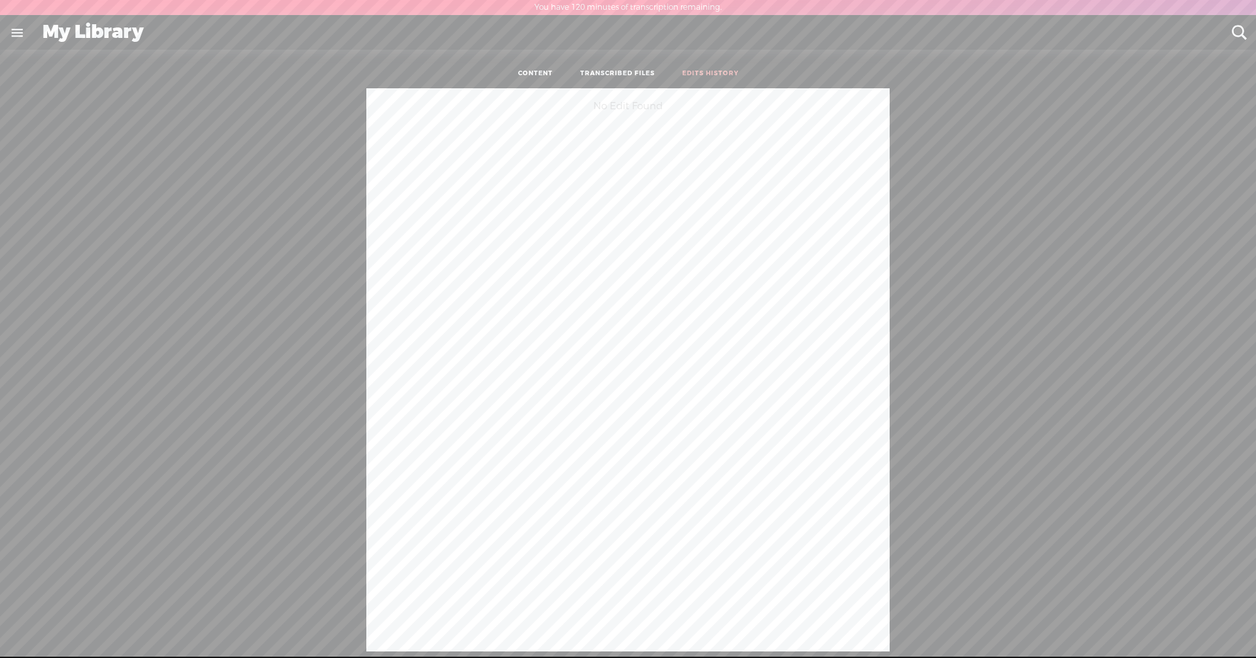
click at [633, 112] on div "No Edit Found" at bounding box center [628, 106] width 502 height 36
click at [16, 28] on link at bounding box center [17, 33] width 34 height 34
click at [29, 621] on icon at bounding box center [29, 627] width 14 height 13
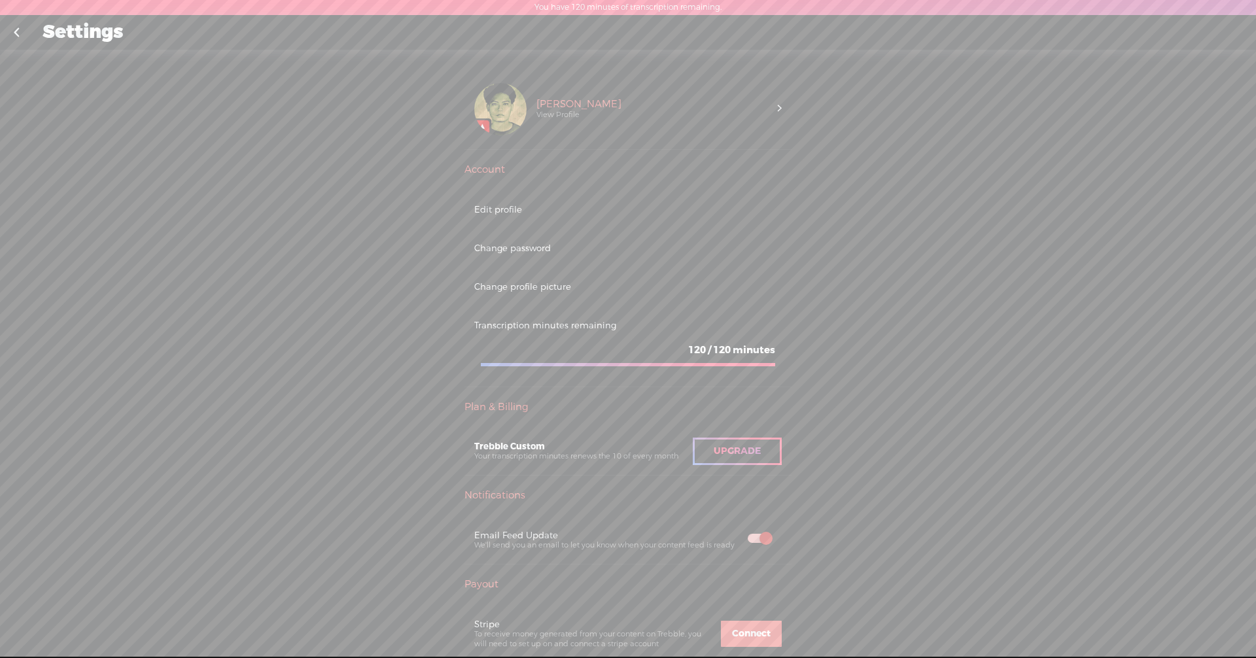
click at [670, 364] on div at bounding box center [628, 364] width 294 height 3
click at [713, 348] on span "120" at bounding box center [722, 349] width 18 height 13
click at [755, 441] on div "Upgrade" at bounding box center [737, 450] width 89 height 27
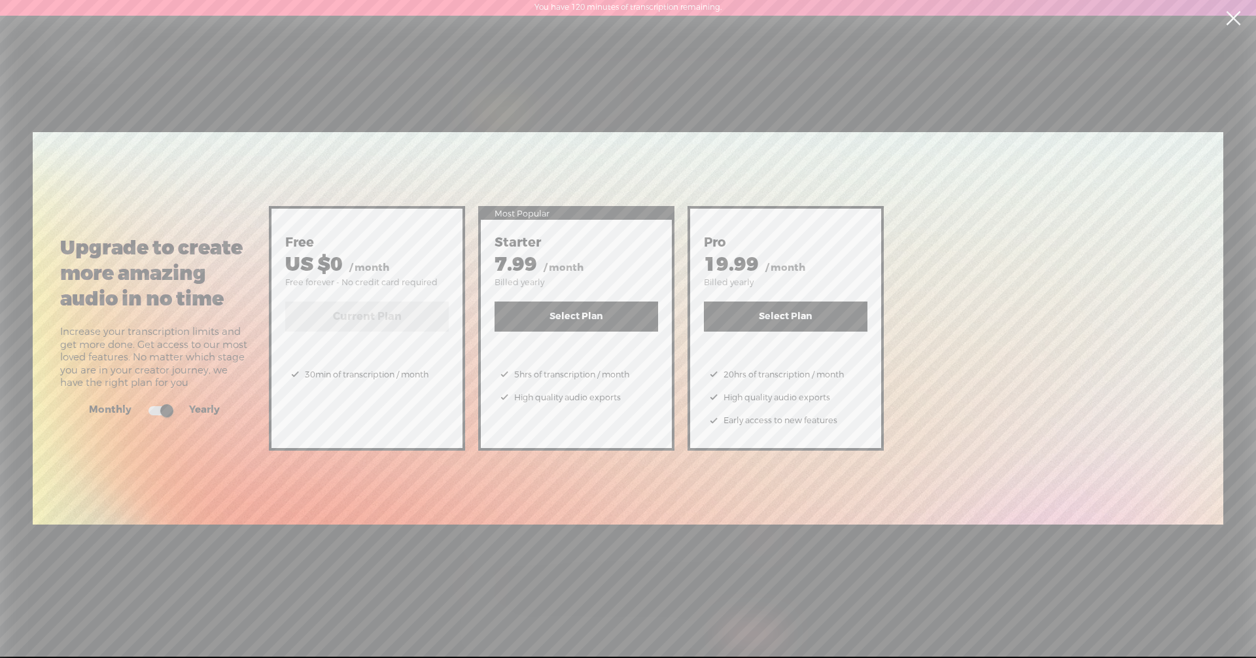
click at [606, 319] on button "Select Plan" at bounding box center [575, 316] width 163 height 30
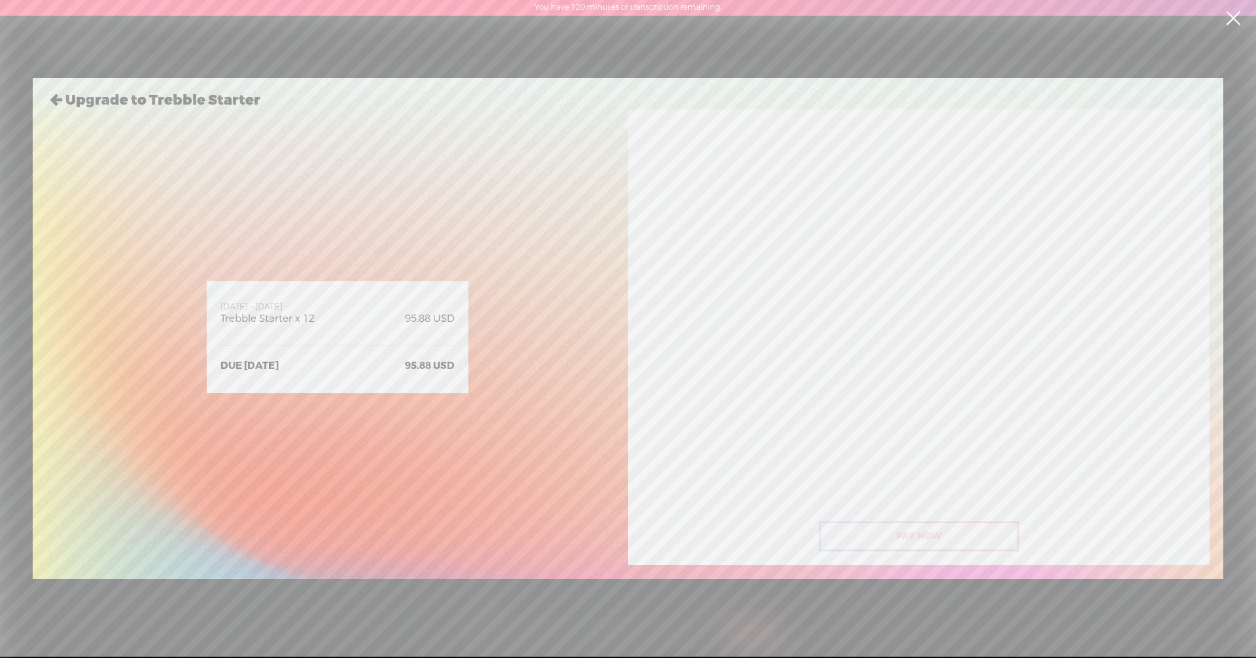
click at [1229, 22] on link at bounding box center [1232, 18] width 33 height 37
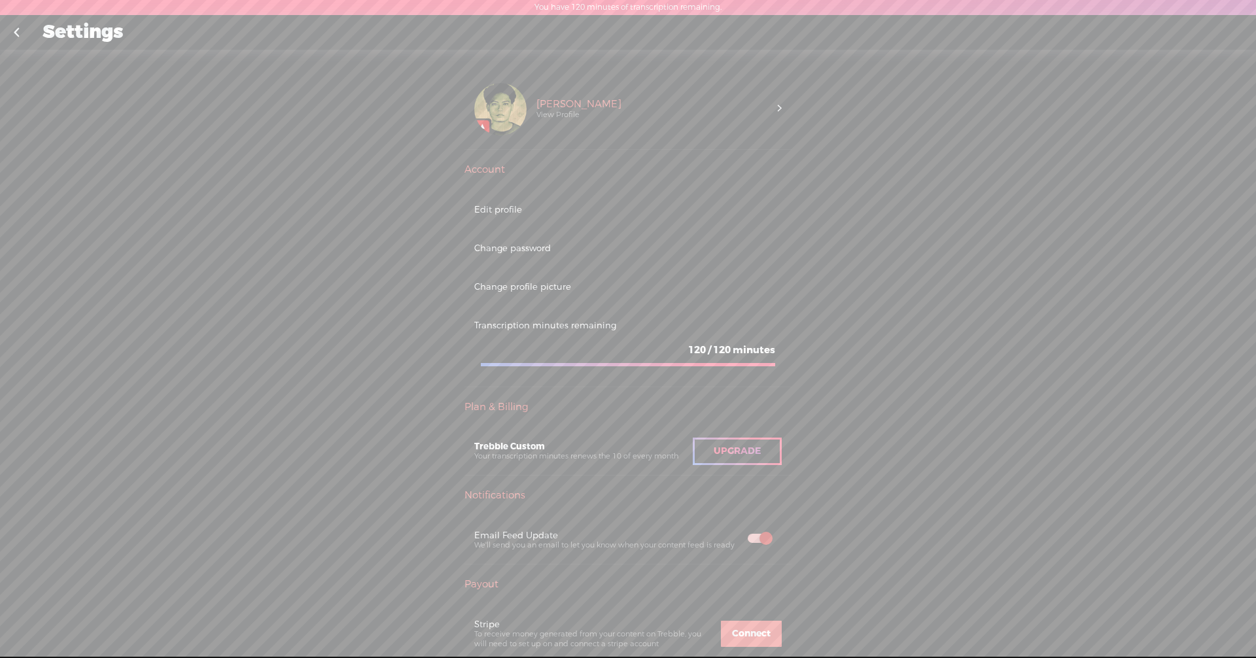
click at [23, 31] on link at bounding box center [16, 33] width 33 height 34
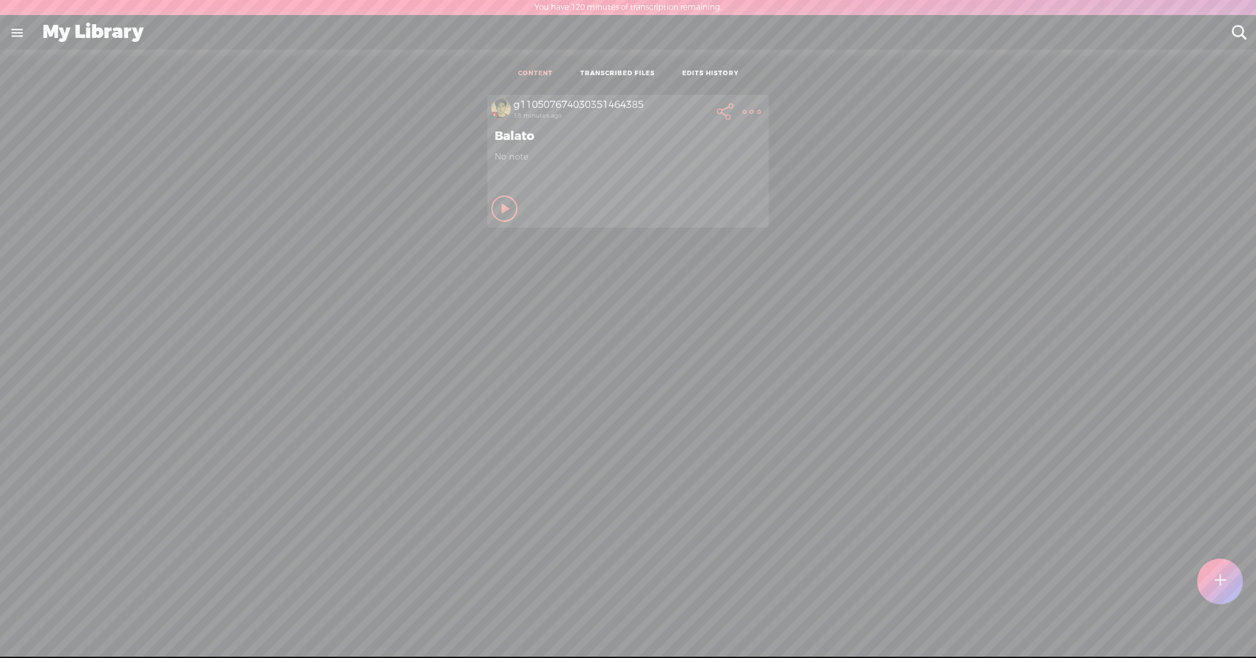
click at [1229, 586] on div at bounding box center [1219, 581] width 47 height 47
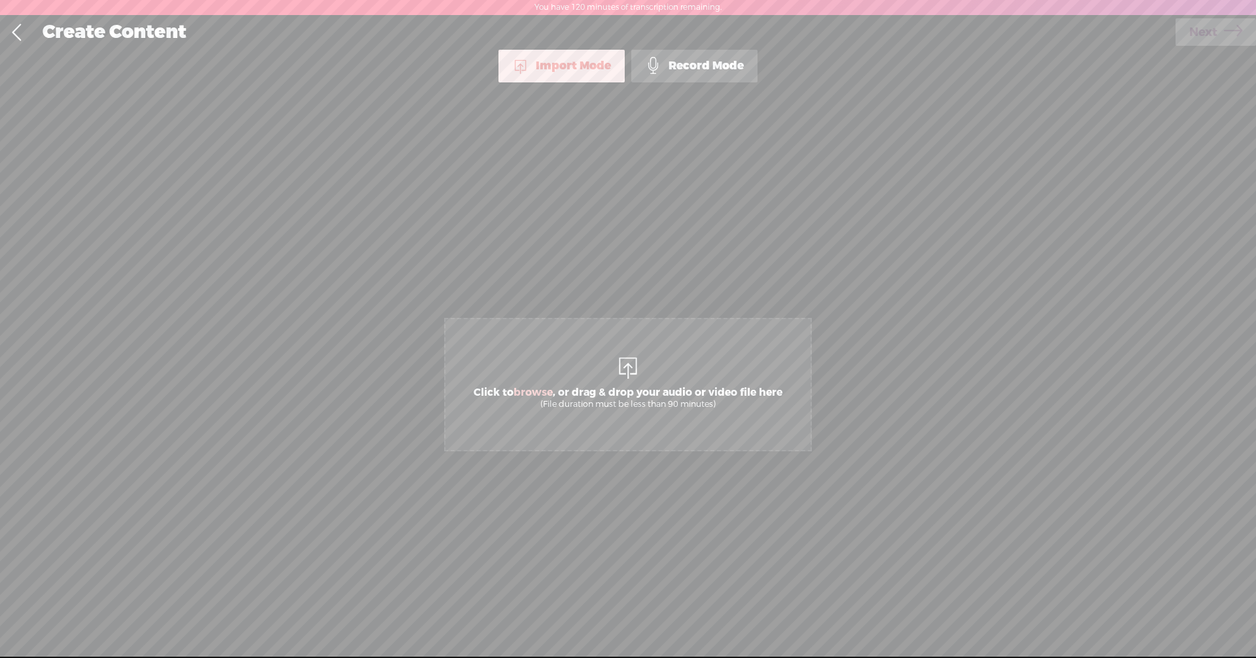
click at [685, 68] on div "Record Mode" at bounding box center [694, 66] width 126 height 33
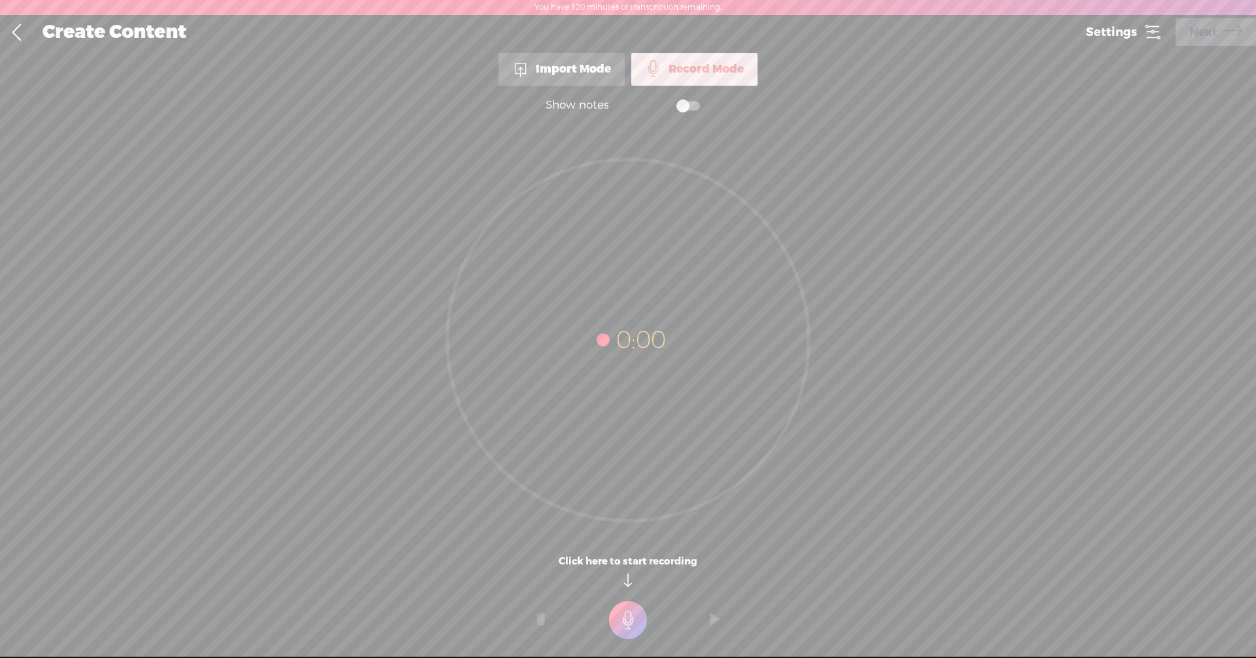
click at [632, 625] on t at bounding box center [628, 620] width 38 height 38
click at [559, 108] on div "Show notes" at bounding box center [576, 105] width 63 height 14
click at [690, 109] on span at bounding box center [688, 105] width 24 height 9
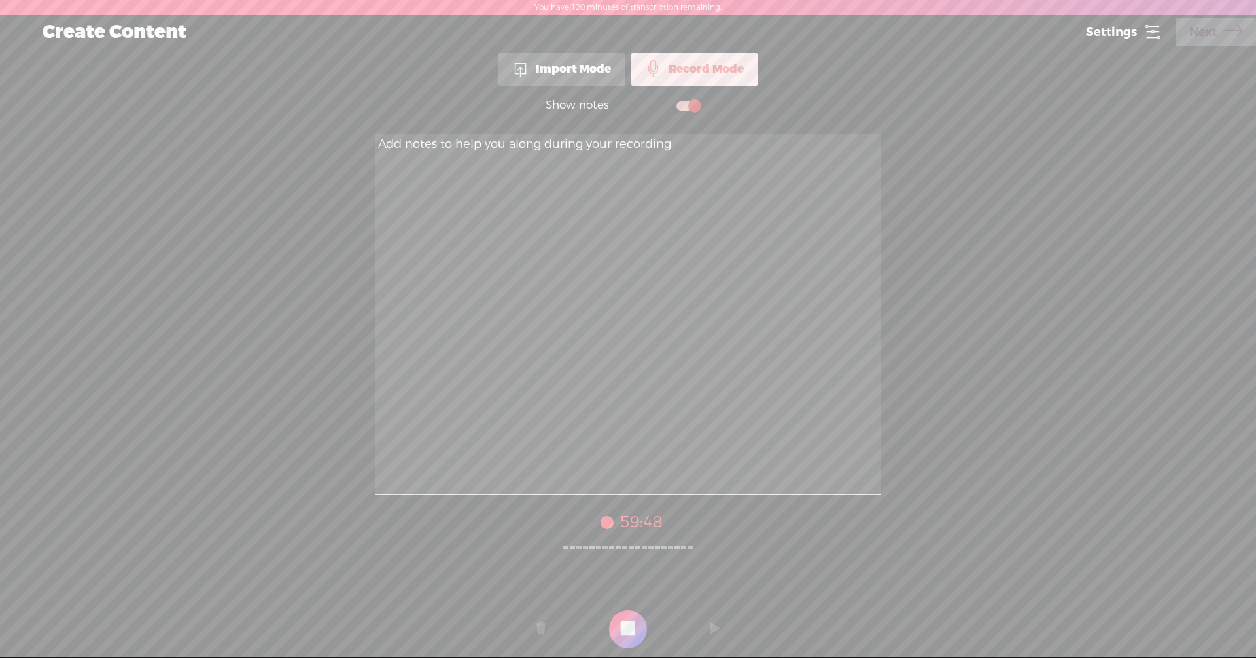
click at [625, 627] on t at bounding box center [628, 629] width 38 height 38
click at [1193, 35] on span "Next" at bounding box center [1203, 32] width 28 height 33
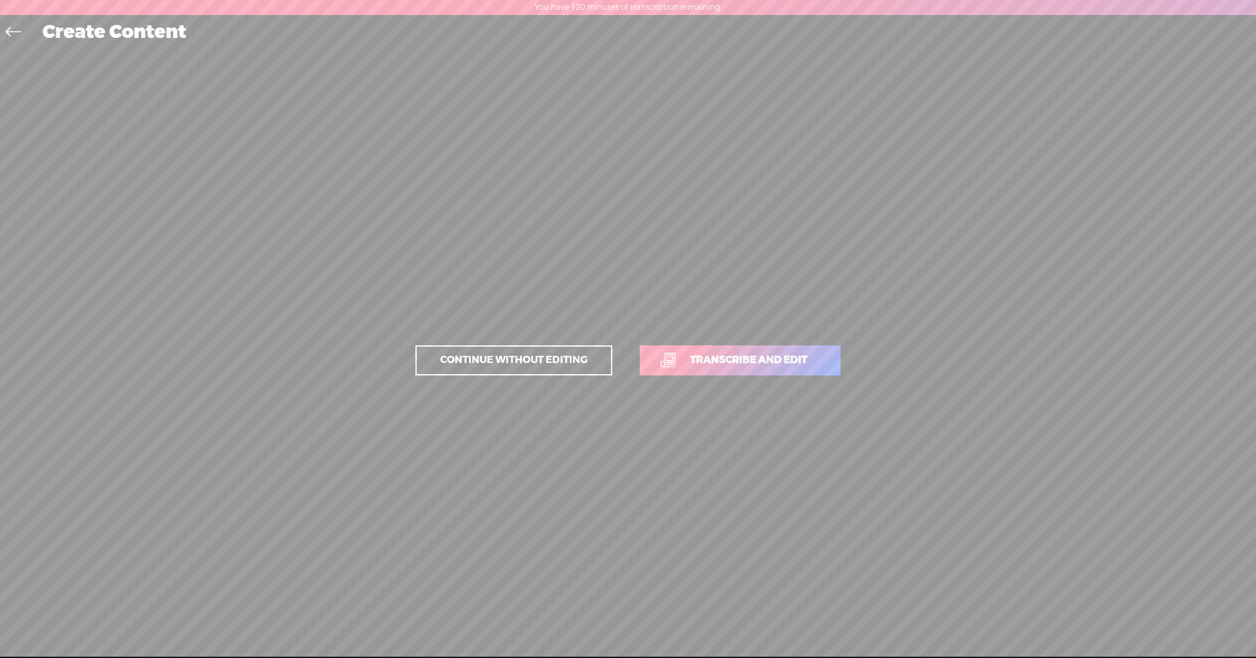
click at [780, 361] on span "Transcribe and edit" at bounding box center [748, 359] width 145 height 15
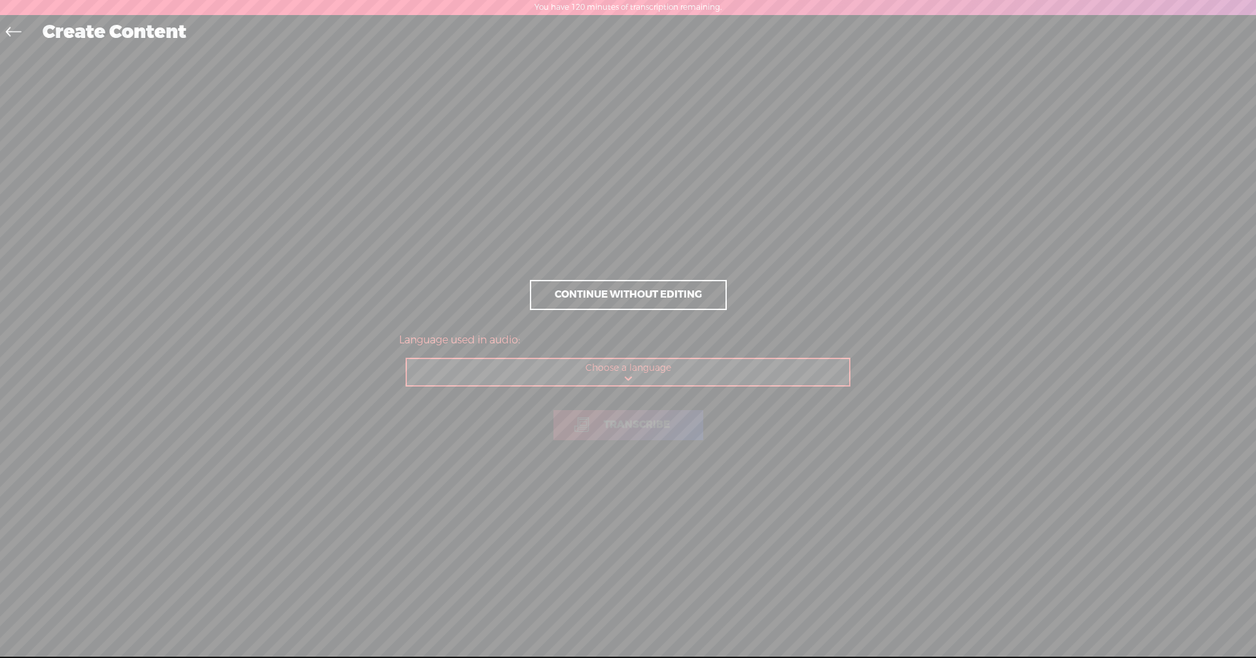
click at [658, 373] on select "Choose a language Afrikaans Albanian Amharic Arabic, Gulf Arabic, Modern Standa…" at bounding box center [628, 372] width 443 height 27
select select "tl"
click at [407, 359] on select "Choose a language Afrikaans Albanian Amharic Arabic, Gulf Arabic, Modern Standa…" at bounding box center [628, 372] width 443 height 27
click at [623, 427] on span "Transcribe" at bounding box center [637, 424] width 94 height 15
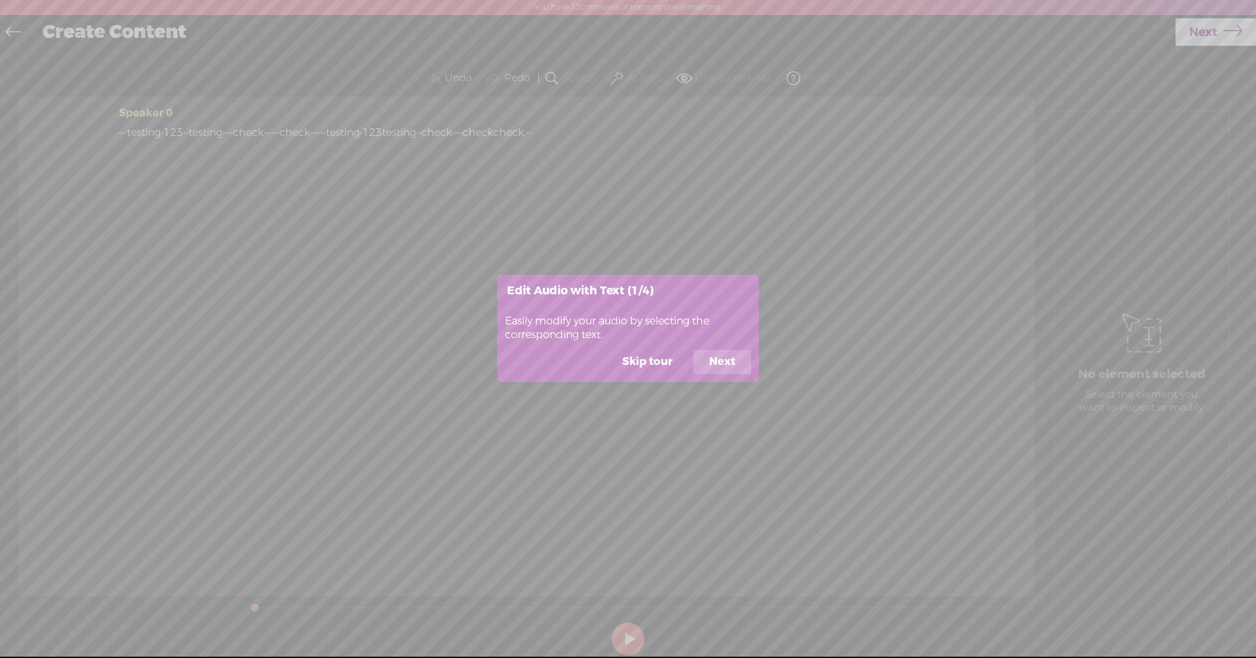
click at [734, 368] on button "Next" at bounding box center [722, 362] width 58 height 25
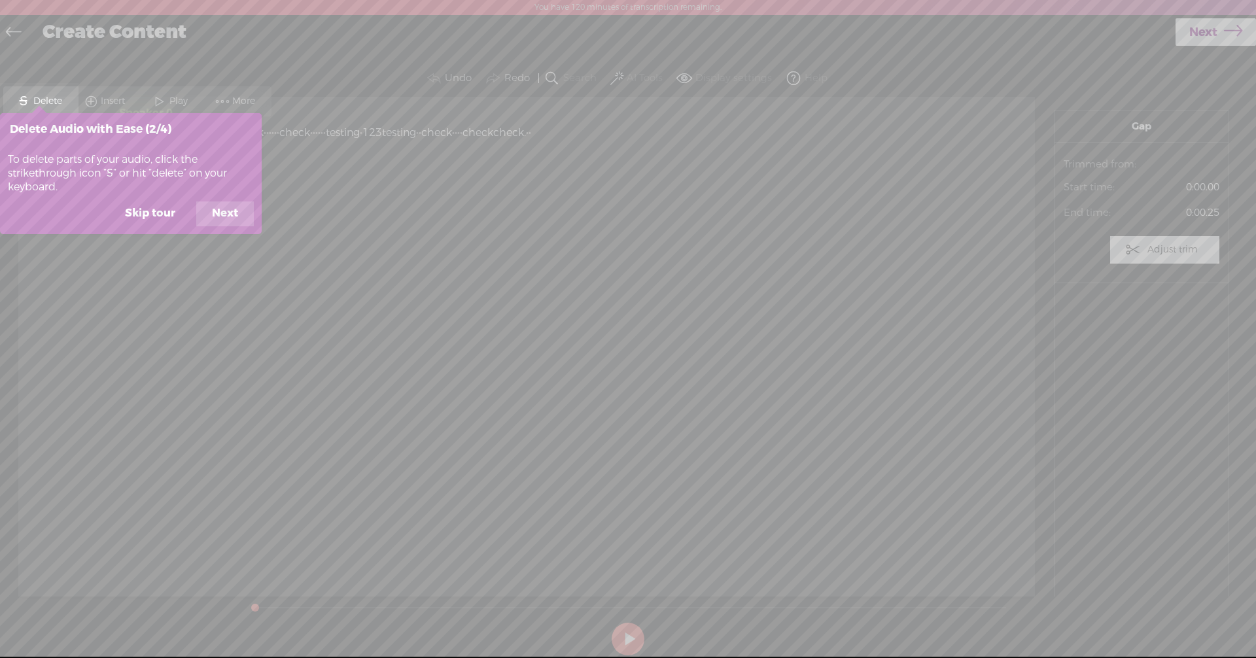
click at [226, 216] on button "Next" at bounding box center [225, 213] width 58 height 25
click at [227, 216] on button "Next" at bounding box center [225, 213] width 58 height 25
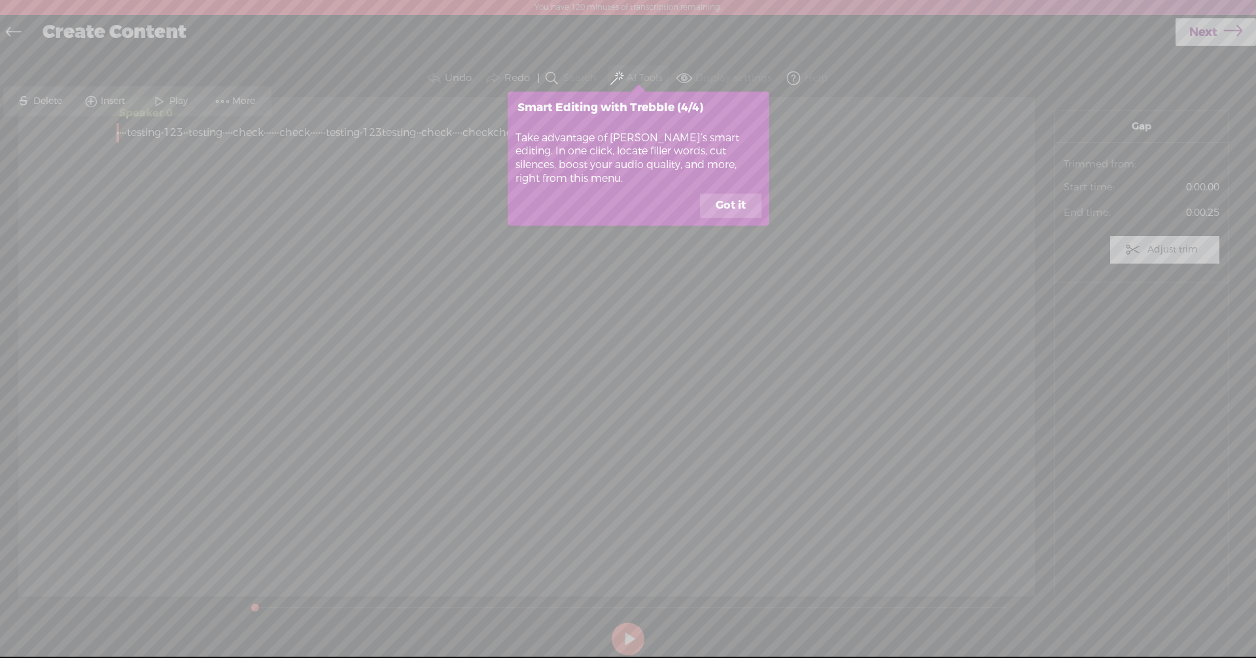
click at [738, 211] on button "Got it" at bounding box center [730, 206] width 61 height 25
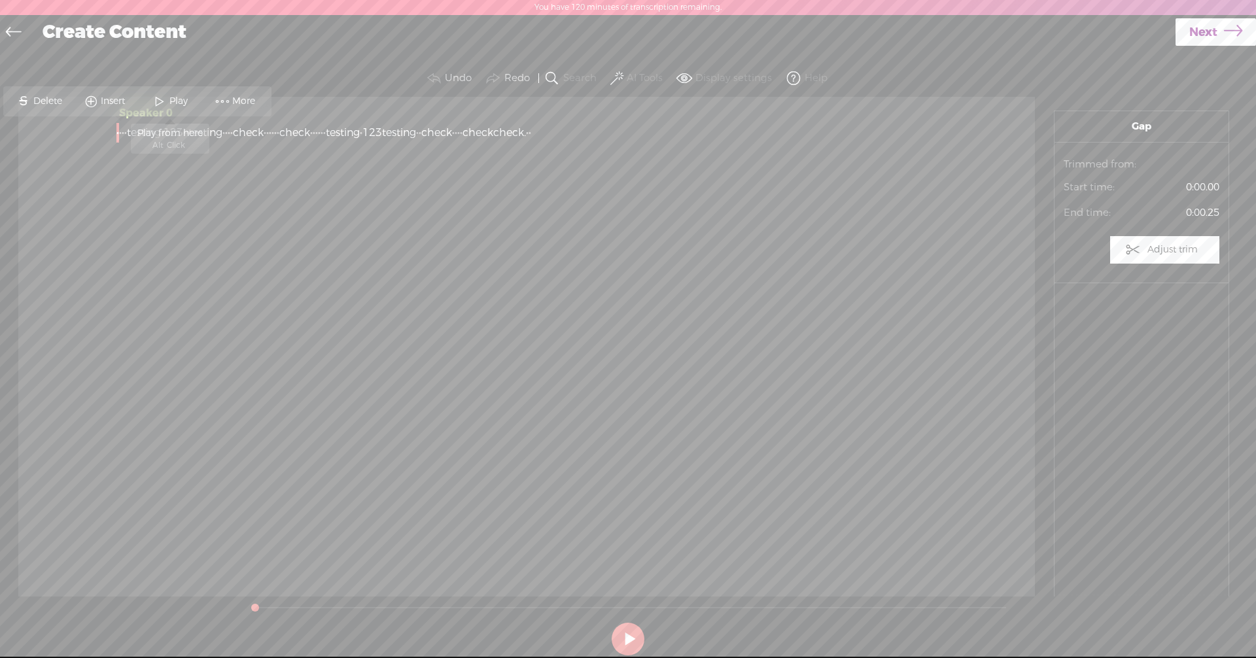
click at [164, 97] on span at bounding box center [160, 102] width 20 height 24
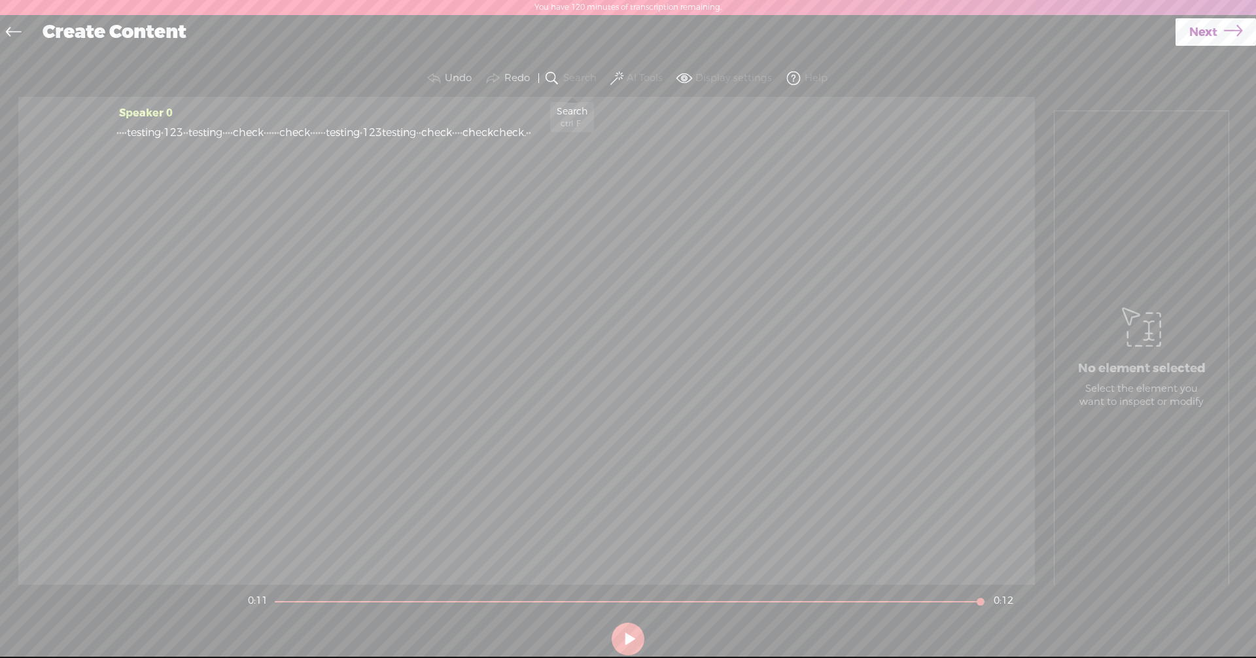
click at [561, 77] on button "Search" at bounding box center [571, 78] width 61 height 26
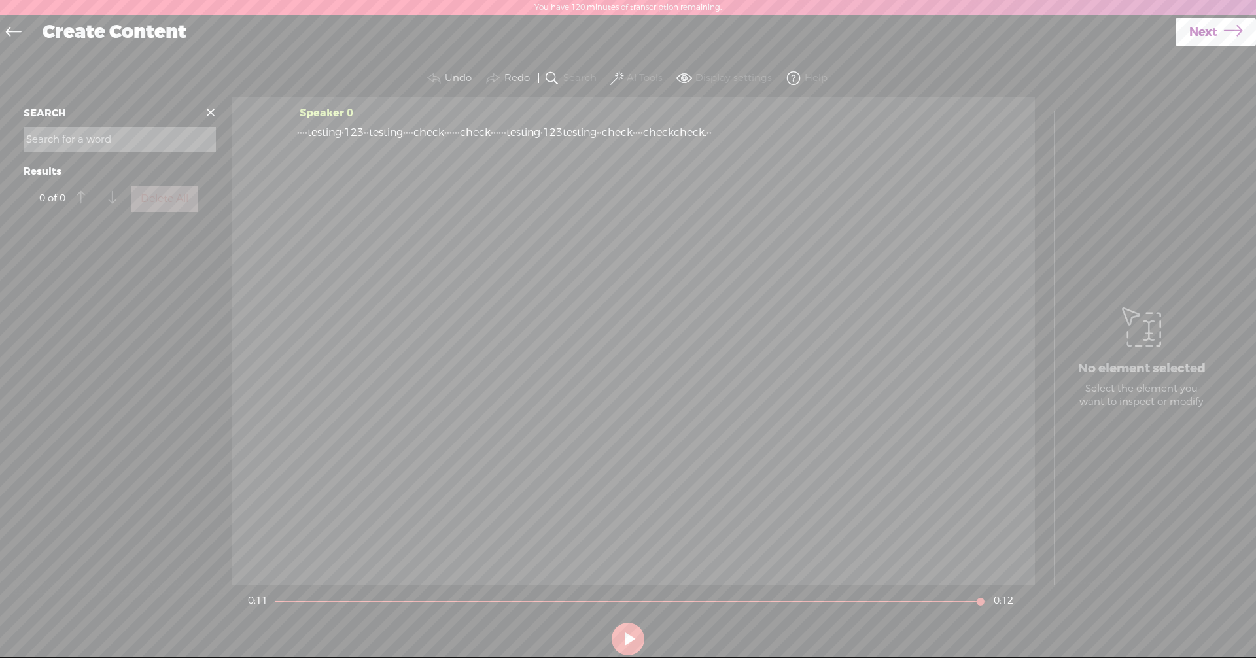
click at [168, 139] on input at bounding box center [120, 140] width 192 height 26
click at [1197, 31] on span "Next" at bounding box center [1203, 32] width 28 height 33
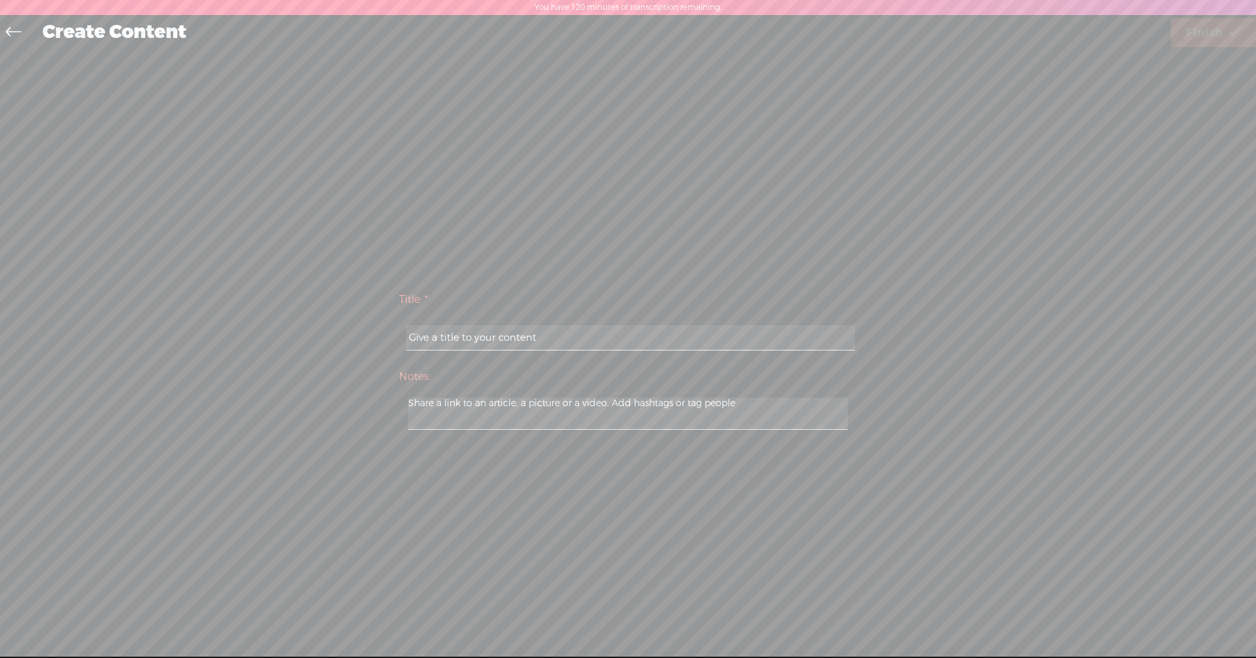
click at [14, 33] on icon at bounding box center [13, 33] width 15 height 29
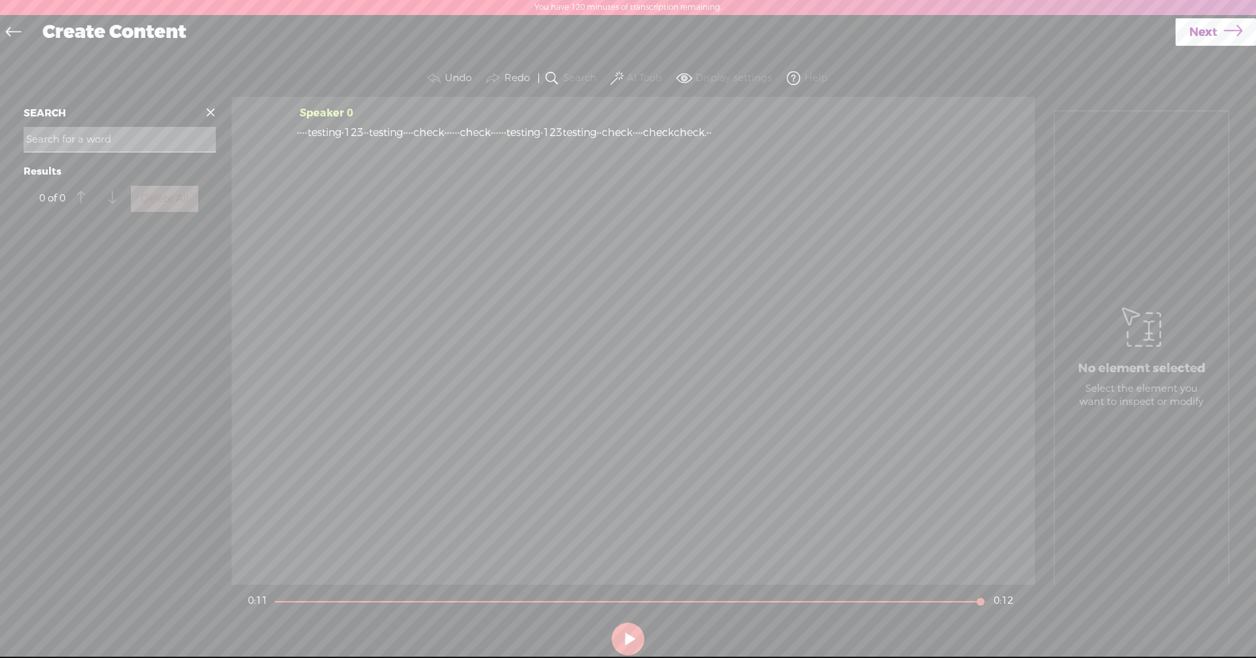
click at [209, 114] on span at bounding box center [211, 113] width 20 height 20
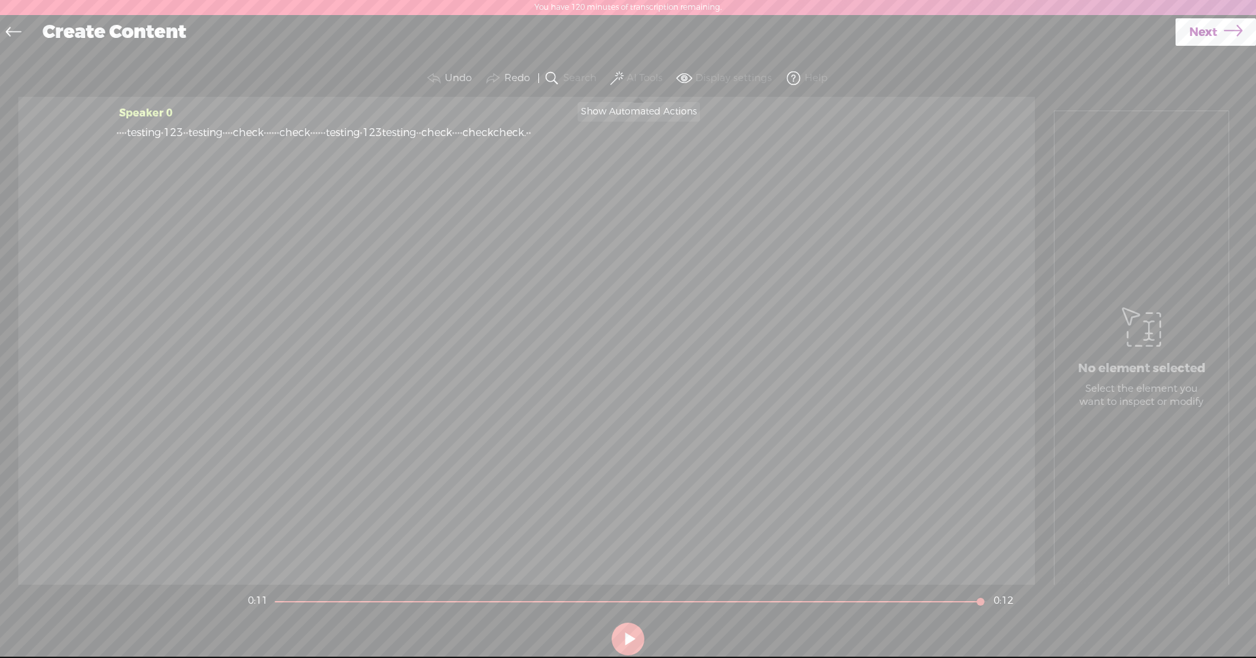
click at [617, 74] on span at bounding box center [616, 79] width 13 height 16
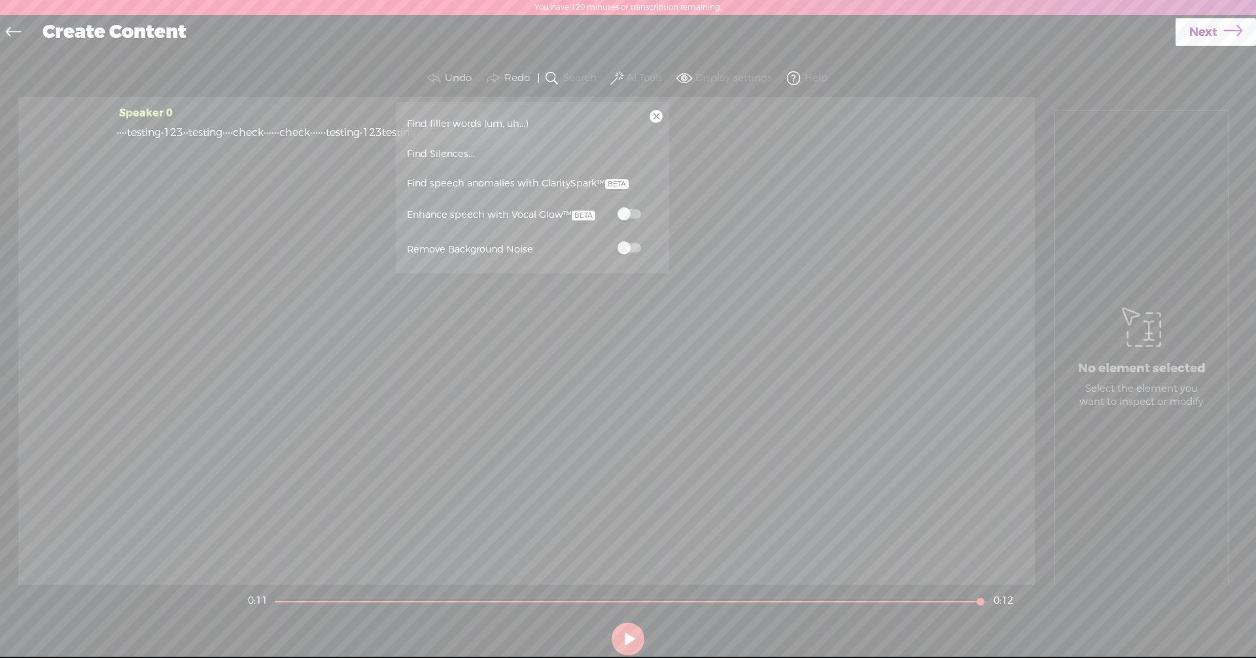
click at [561, 44] on div "Create Content" at bounding box center [604, 33] width 1142 height 34
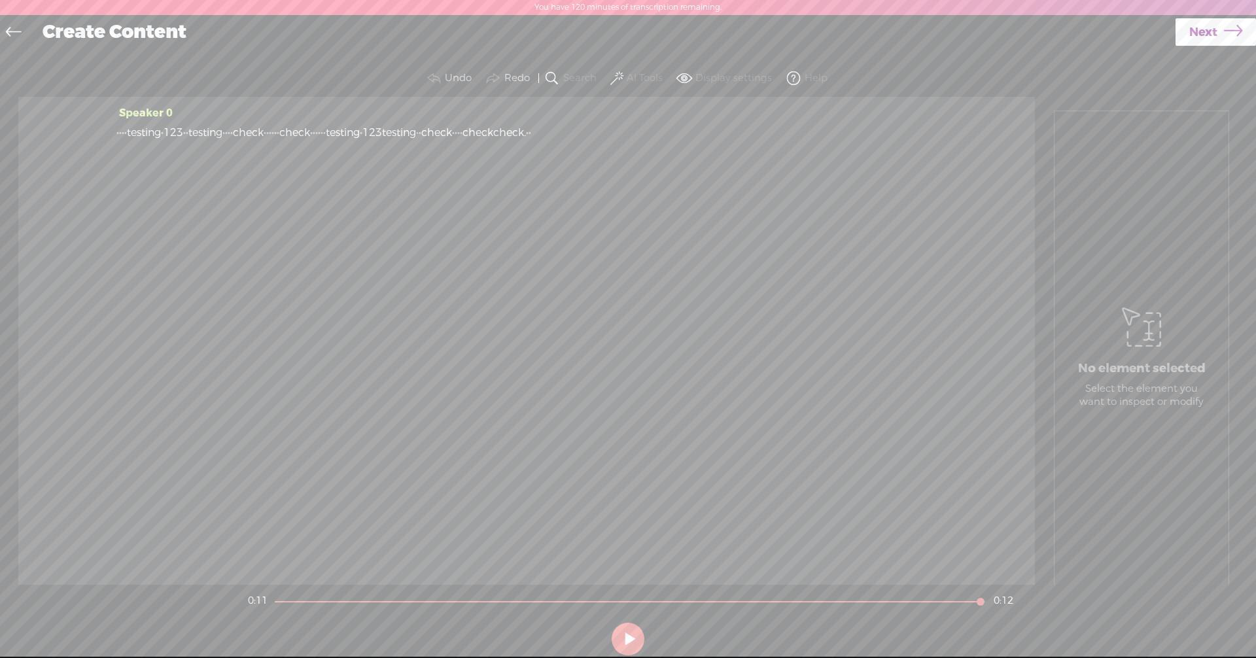
click at [690, 77] on span at bounding box center [684, 79] width 16 height 16
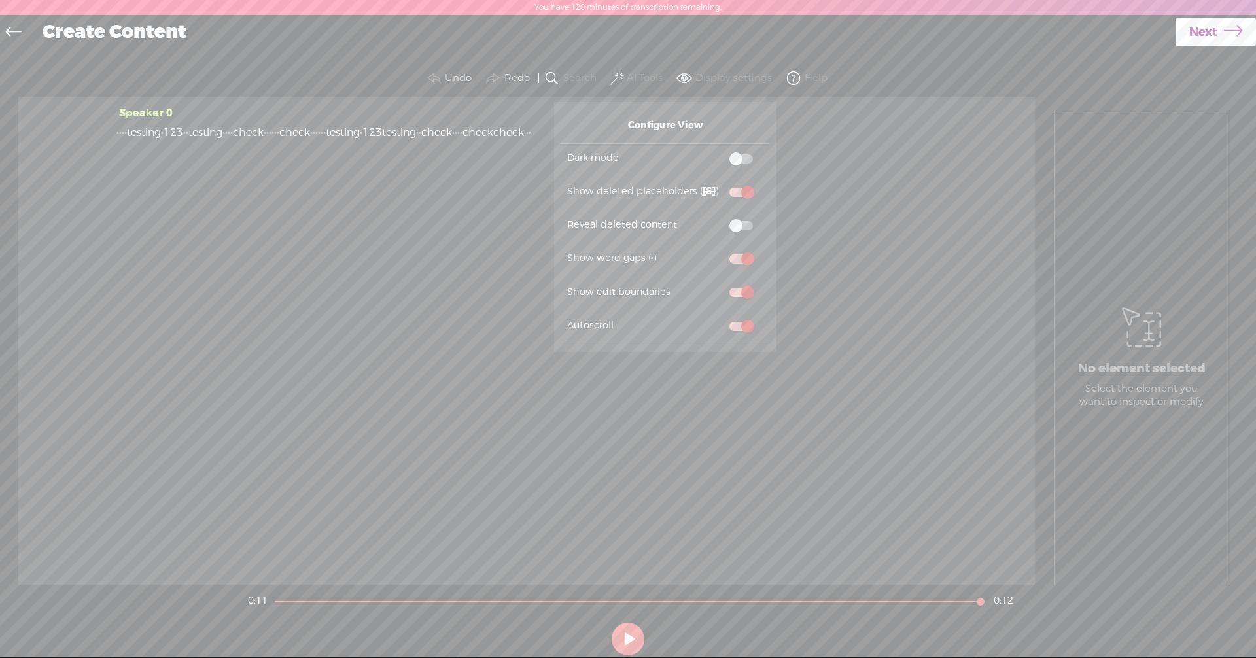
click at [747, 158] on span at bounding box center [741, 158] width 24 height 9
click at [719, 150] on input "checkbox" at bounding box center [719, 150] width 0 height 0
click at [735, 160] on span at bounding box center [741, 158] width 24 height 9
click at [719, 150] on input "checkbox" at bounding box center [719, 150] width 0 height 0
click at [749, 160] on span at bounding box center [741, 158] width 24 height 9
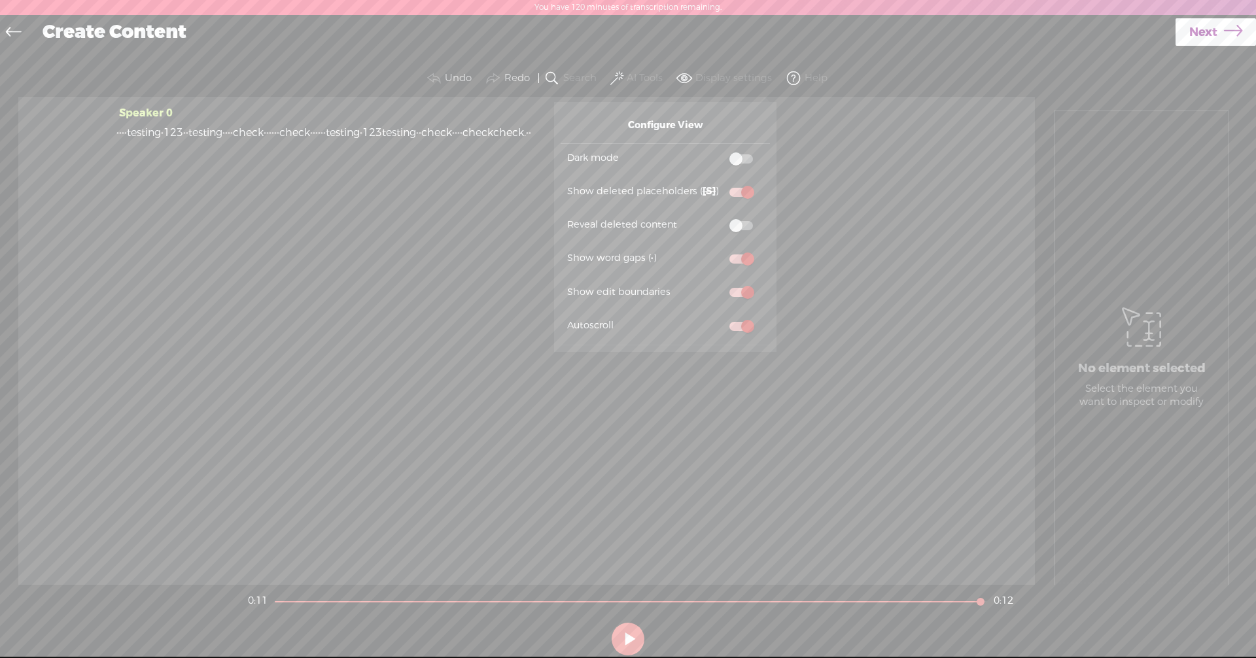
click at [719, 150] on input "checkbox" at bounding box center [719, 150] width 0 height 0
click at [731, 160] on span at bounding box center [741, 158] width 24 height 9
click at [719, 150] on input "checkbox" at bounding box center [719, 150] width 0 height 0
click at [746, 158] on span at bounding box center [741, 158] width 24 height 9
click at [719, 150] on input "checkbox" at bounding box center [719, 150] width 0 height 0
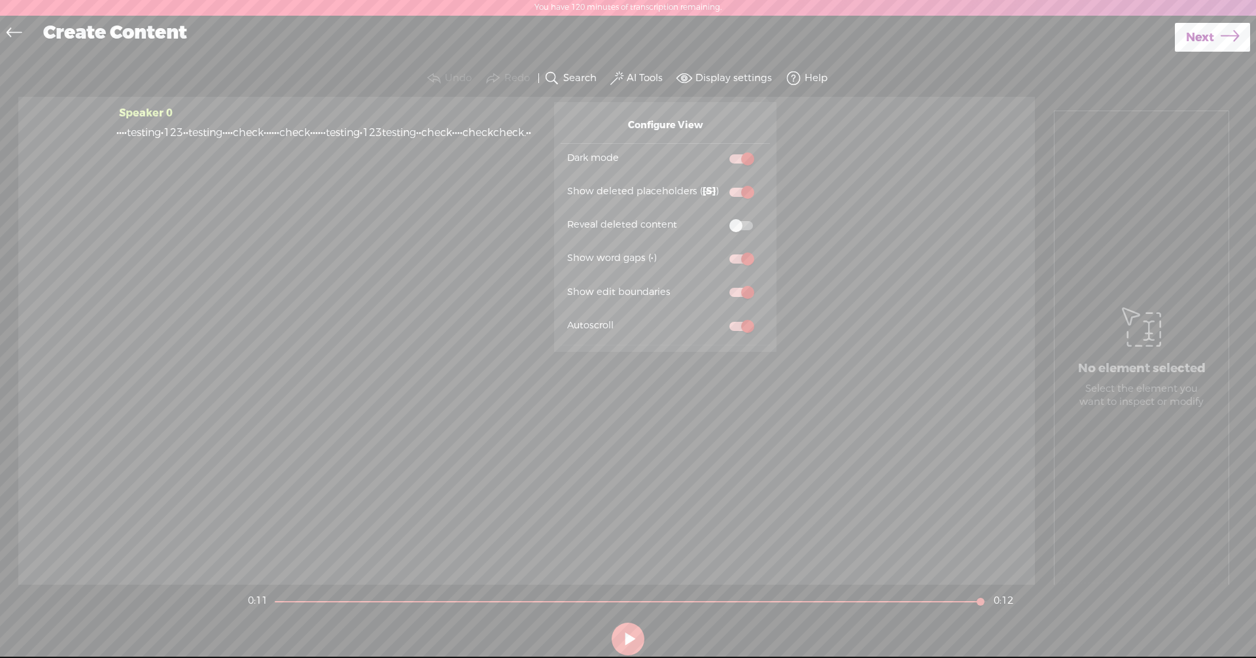
click at [734, 159] on span at bounding box center [741, 158] width 24 height 9
click at [719, 150] on input "checkbox" at bounding box center [719, 150] width 0 height 0
click at [865, 61] on section "Undo Redo Search Remove Background Noise AI Tools Configure Magic Sound Enhance…" at bounding box center [627, 78] width 1229 height 37
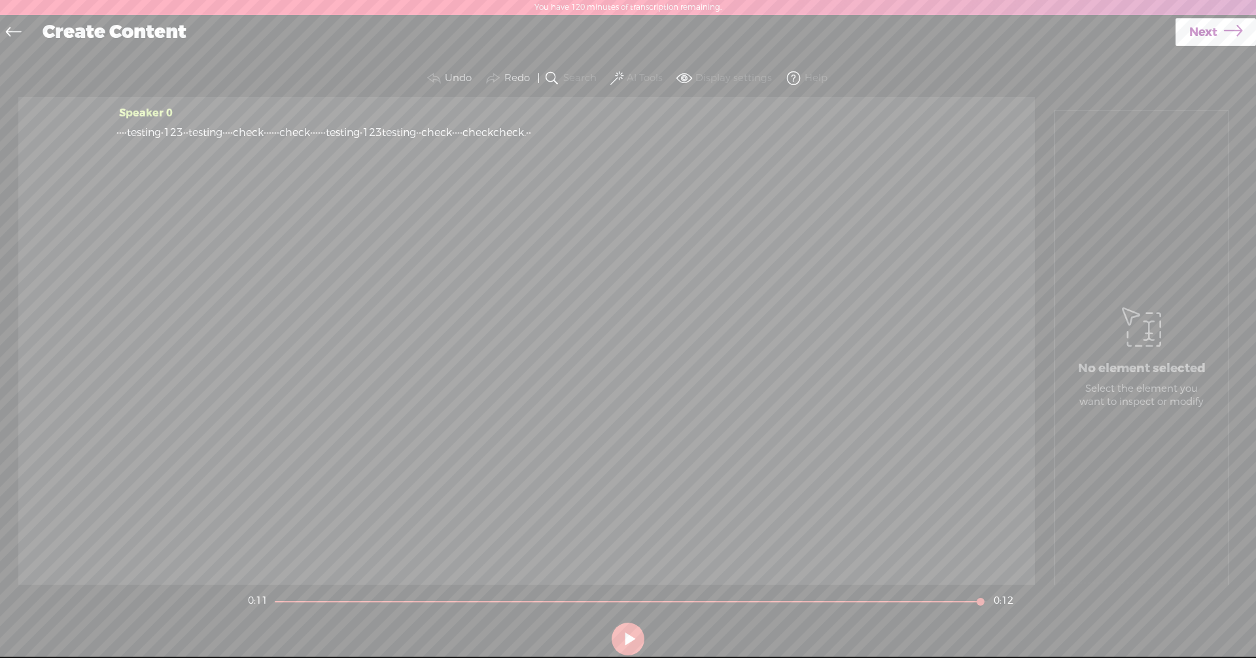
click at [457, 133] on span "·" at bounding box center [455, 133] width 3 height 20
click at [753, 99] on span "More" at bounding box center [757, 101] width 26 height 13
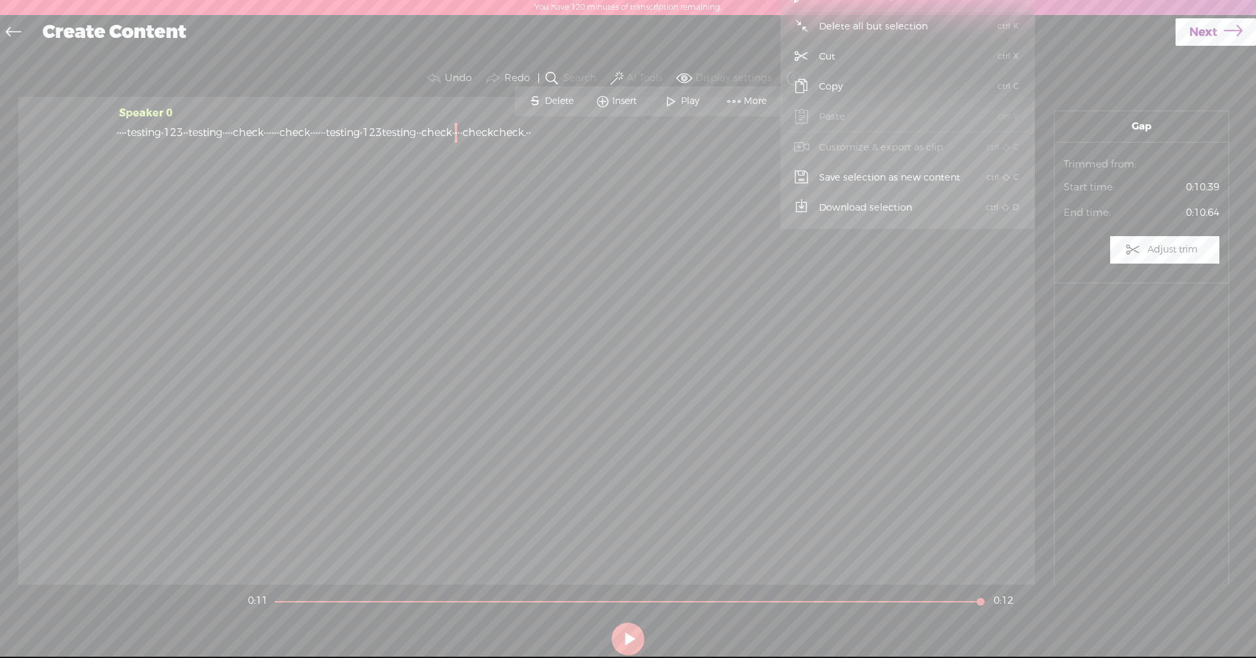
click at [531, 134] on span "·" at bounding box center [529, 133] width 3 height 20
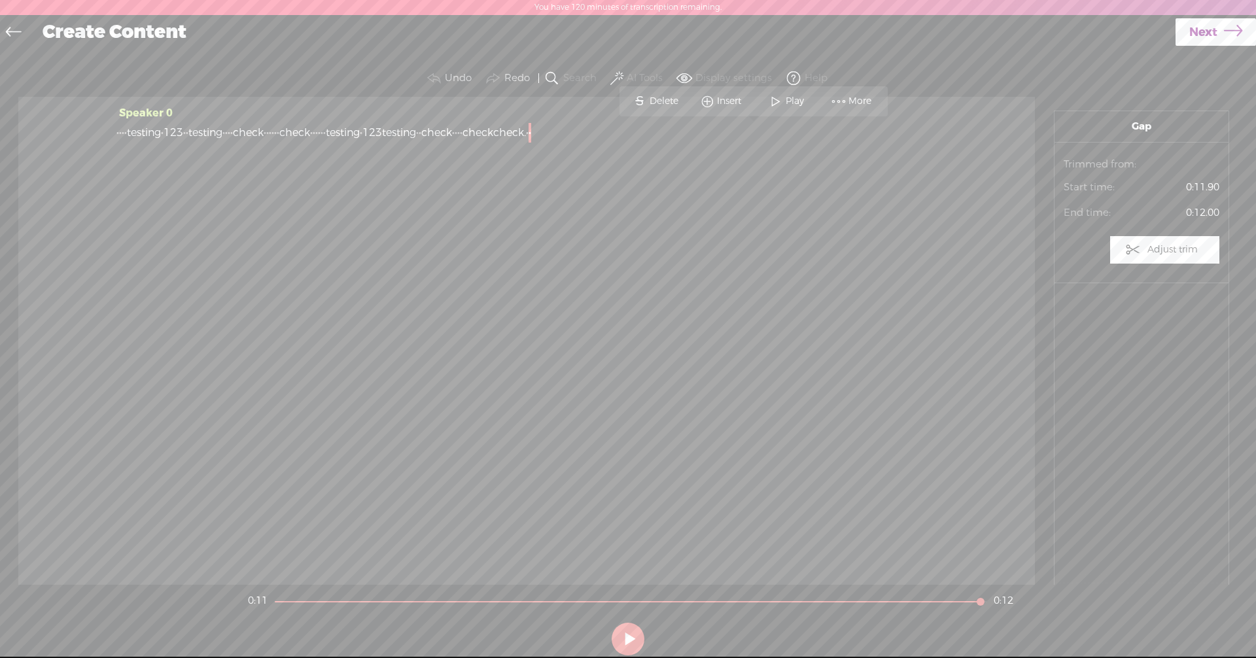
click at [861, 105] on span "More" at bounding box center [861, 101] width 26 height 13
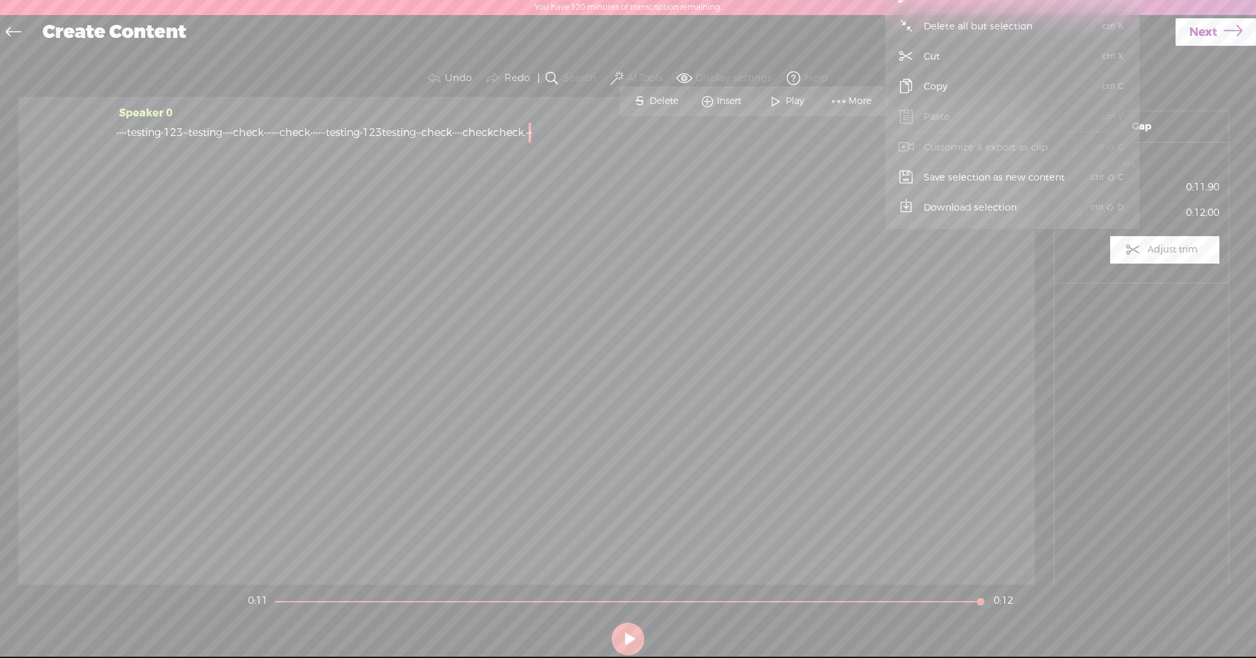
click at [906, 205] on icon at bounding box center [906, 207] width 16 height 16
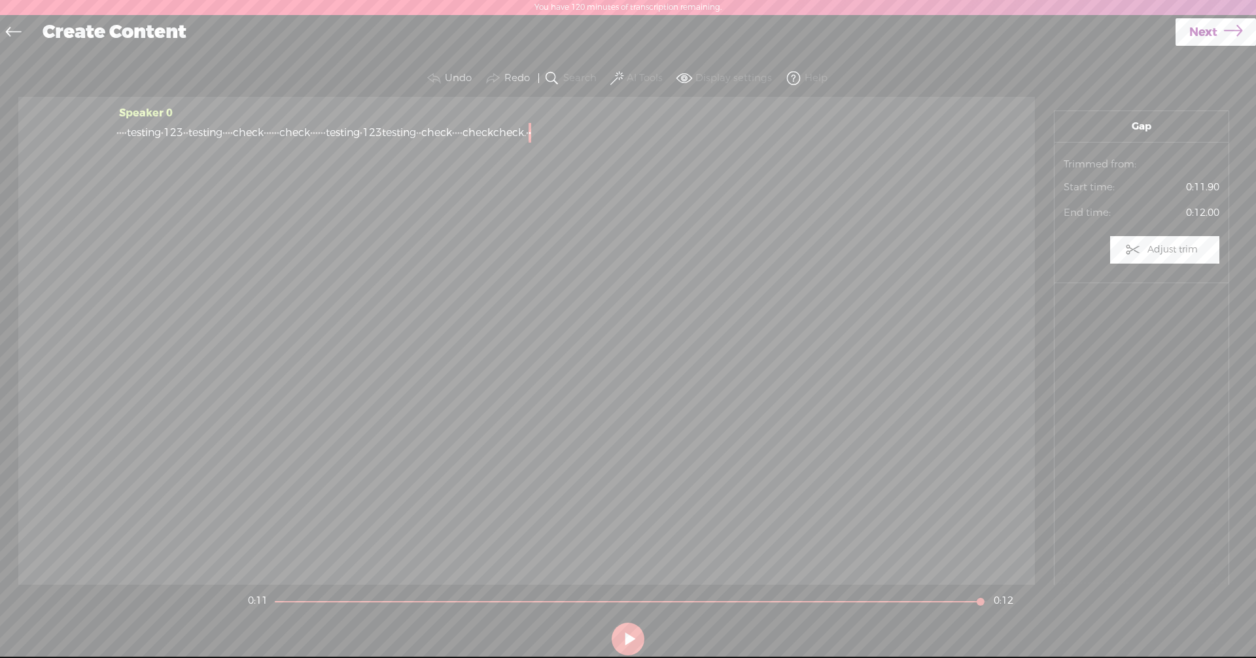
click at [1154, 250] on label "Adjust trim" at bounding box center [1172, 249] width 50 height 25
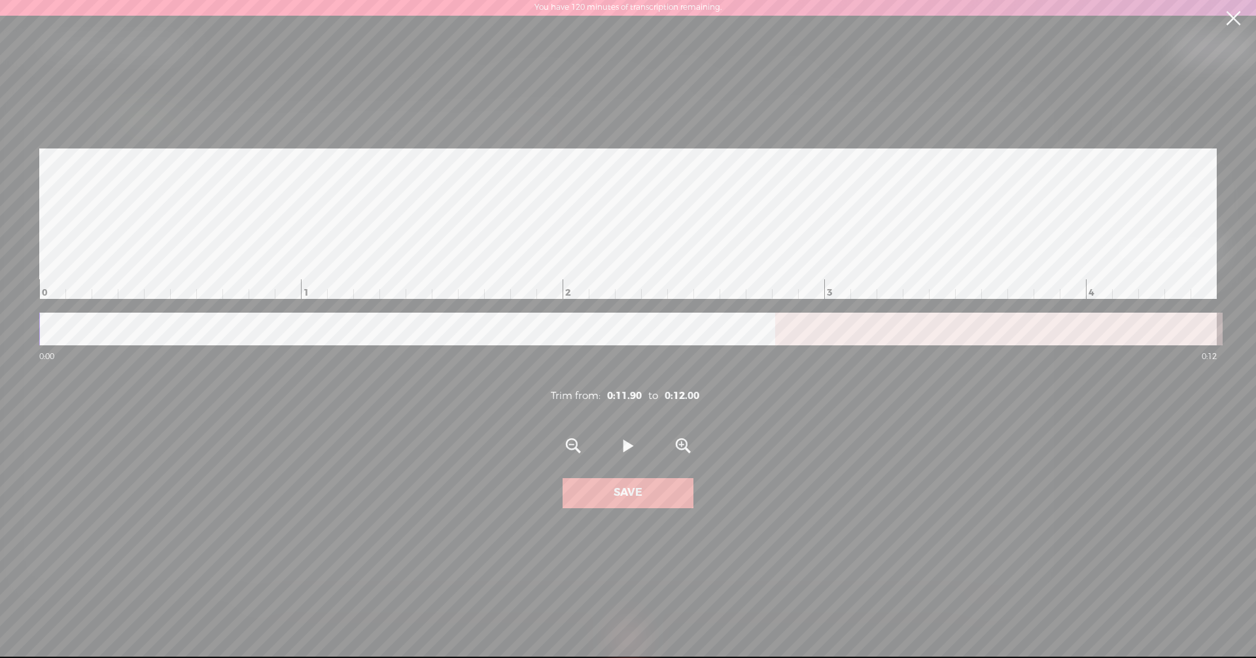
scroll to position [0, 1962]
click at [628, 449] on span at bounding box center [628, 447] width 10 height 26
click at [105, 337] on div at bounding box center [627, 329] width 1177 height 33
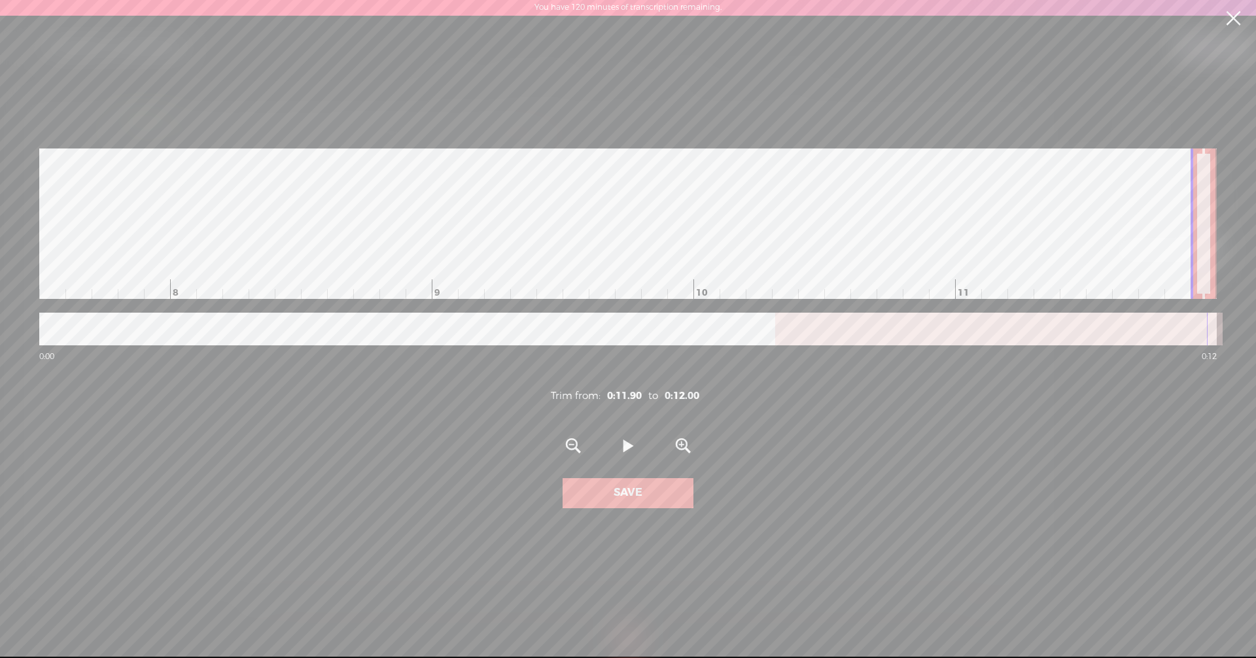
scroll to position [0, 0]
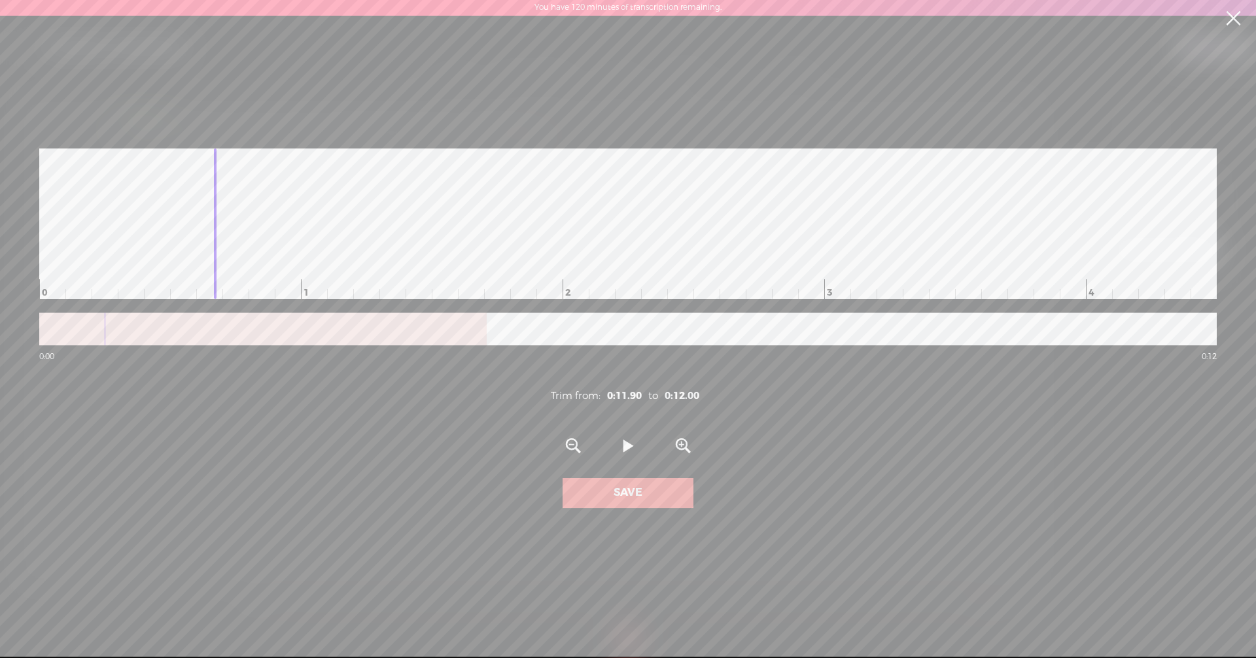
click at [627, 450] on span at bounding box center [628, 447] width 10 height 26
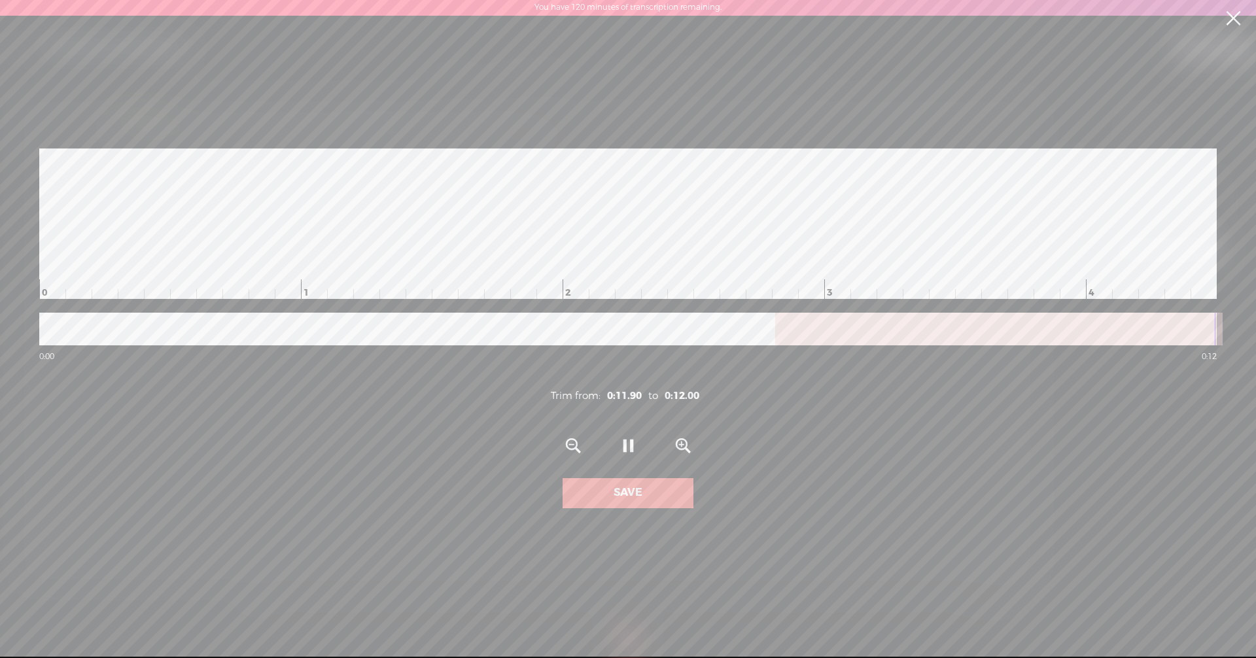
scroll to position [0, 1962]
click at [627, 450] on span at bounding box center [628, 447] width 10 height 26
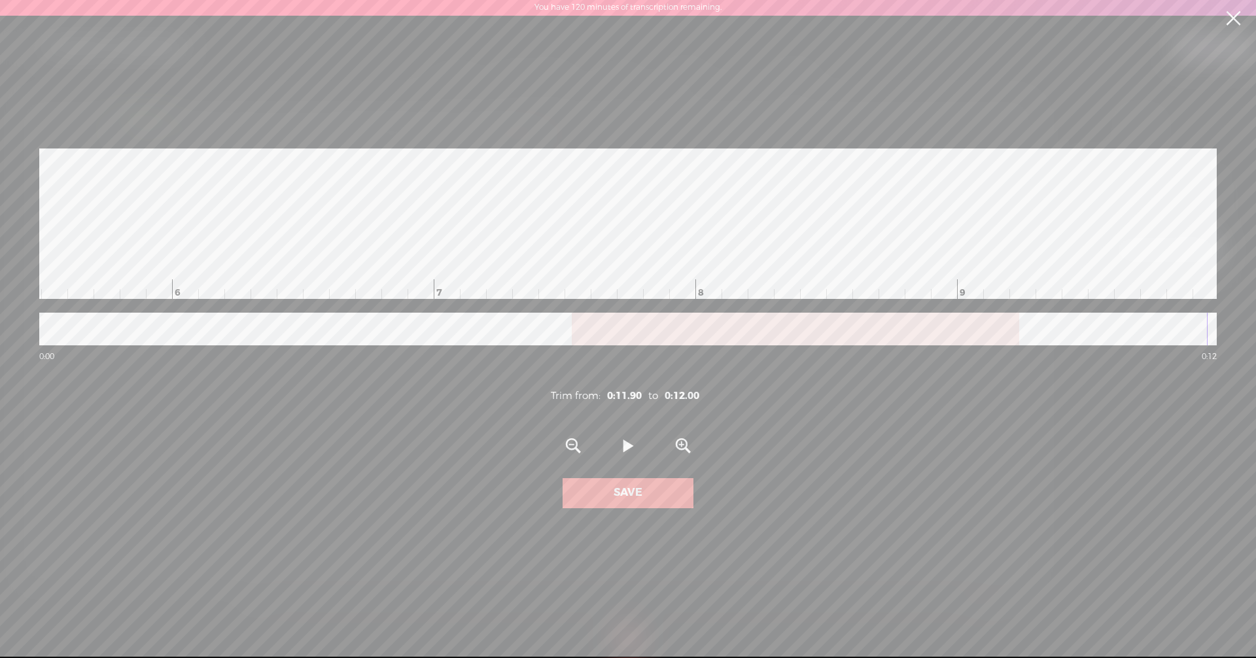
scroll to position [0, 1419]
drag, startPoint x: 1101, startPoint y: 211, endPoint x: 1197, endPoint y: 218, distance: 95.7
click at [1197, 218] on div "0 1 2 3 4 5 6 7 8 9 10 11 12" at bounding box center [189, 223] width 3139 height 150
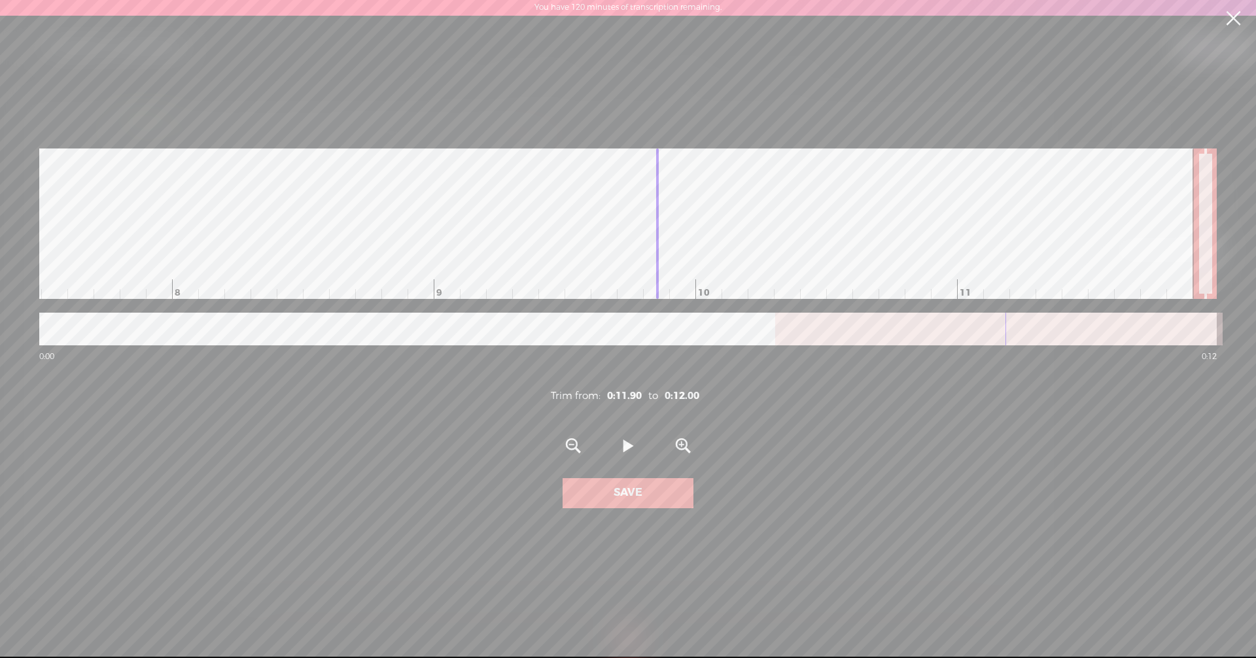
scroll to position [0, 1962]
click at [680, 339] on div at bounding box center [627, 329] width 1177 height 33
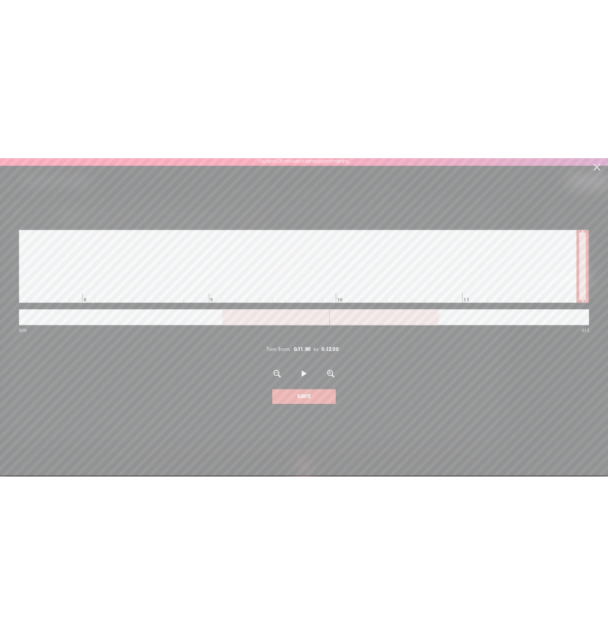
scroll to position [0, 1120]
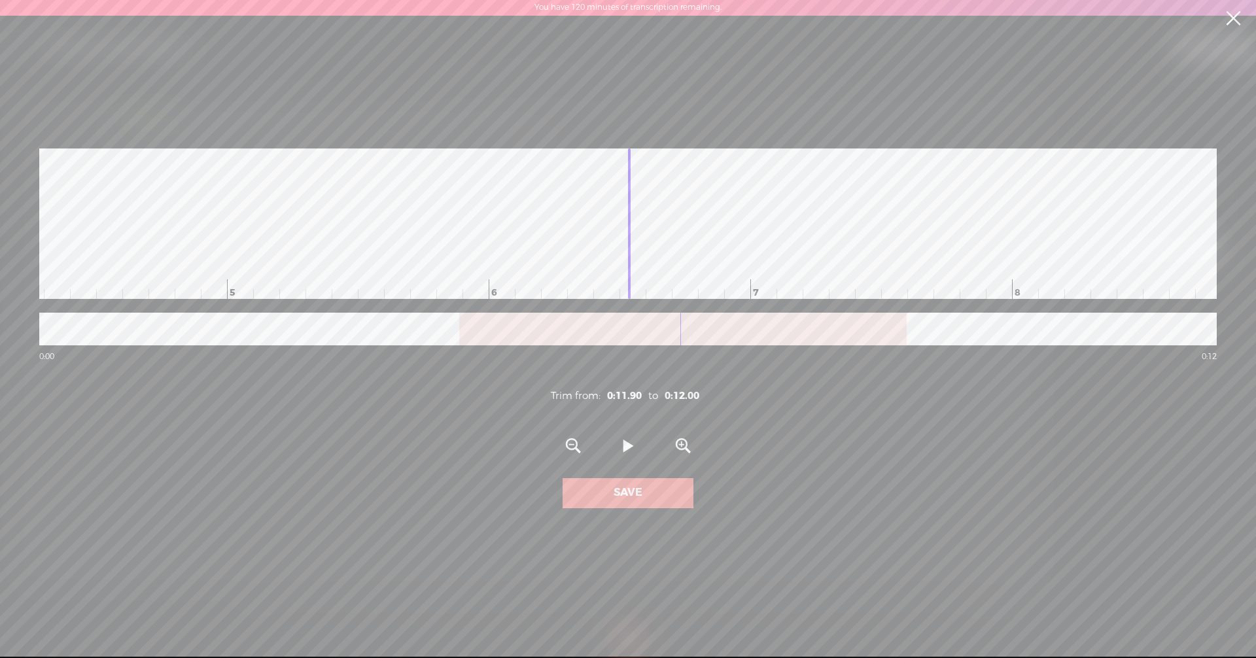
click at [1232, 13] on link at bounding box center [1232, 18] width 33 height 37
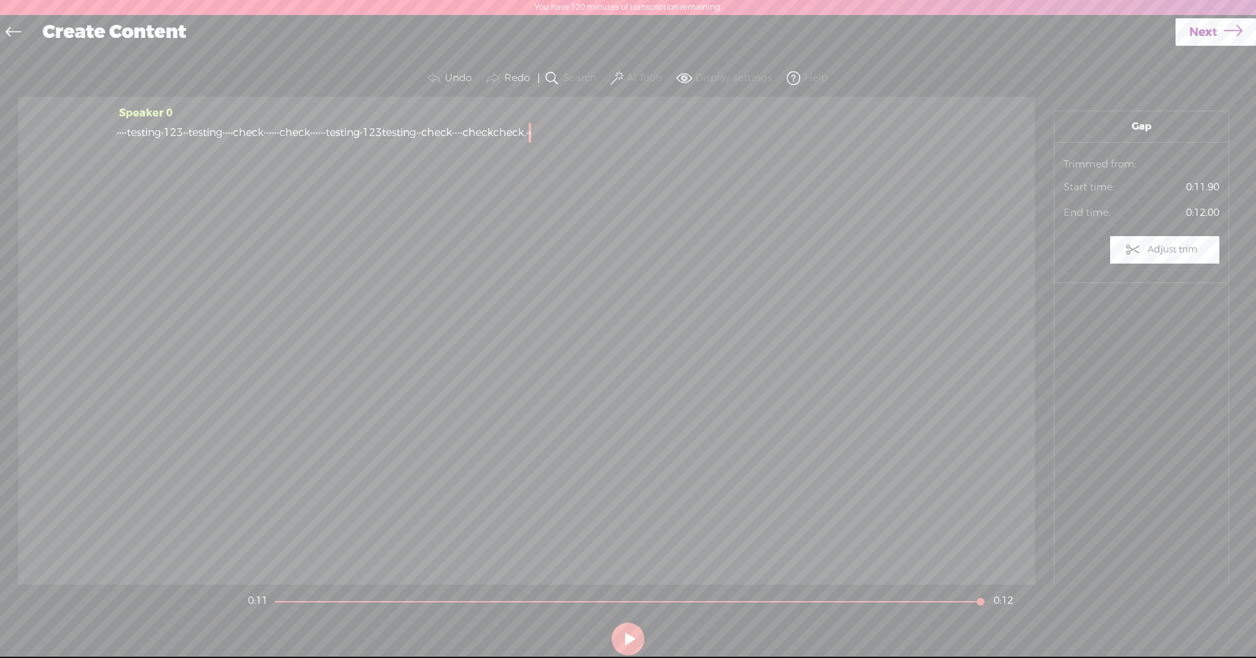
click at [788, 133] on div "· · · · t esting · 123 · · testing · · · · check · · · · · · check · · · · · · …" at bounding box center [526, 133] width 820 height 20
click at [360, 139] on span "testing" at bounding box center [343, 133] width 34 height 20
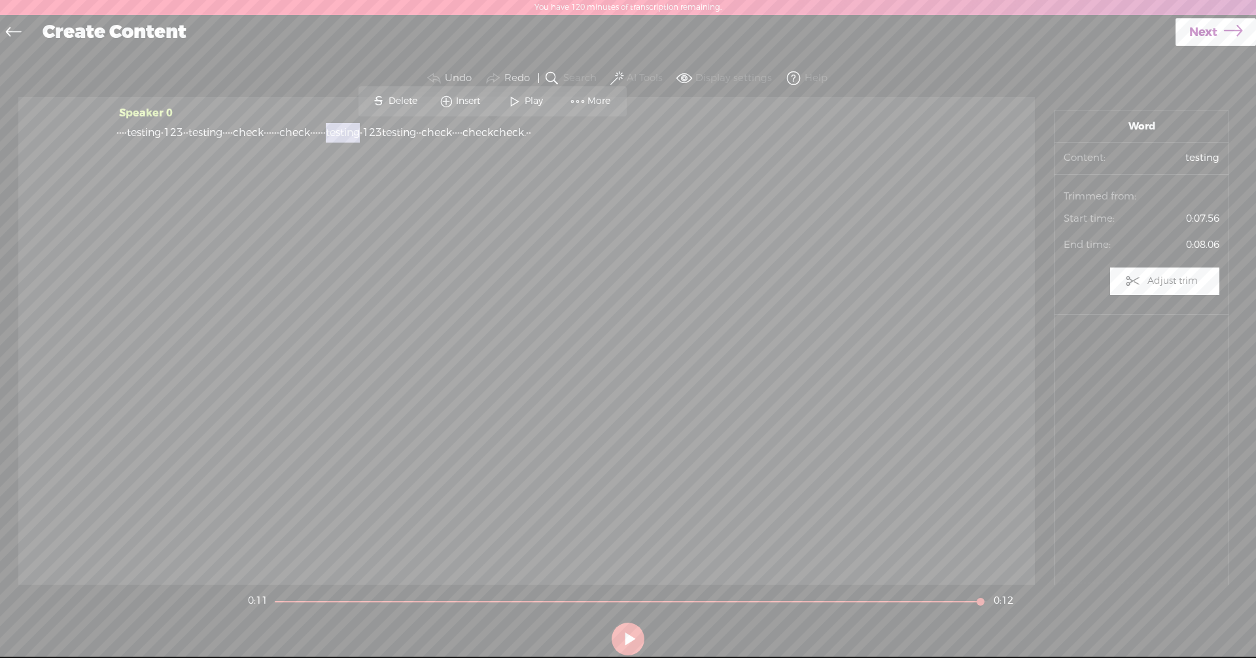
click at [360, 139] on span "testing" at bounding box center [343, 133] width 34 height 20
click at [764, 146] on div "Speaker 0 · · · · t esting · 123 · · testing · · · · check · · · · · · check · …" at bounding box center [526, 127] width 820 height 49
click at [557, 138] on span at bounding box center [544, 133] width 26 height 20
click at [526, 128] on span "check." at bounding box center [509, 133] width 33 height 20
click at [557, 133] on span at bounding box center [544, 133] width 26 height 20
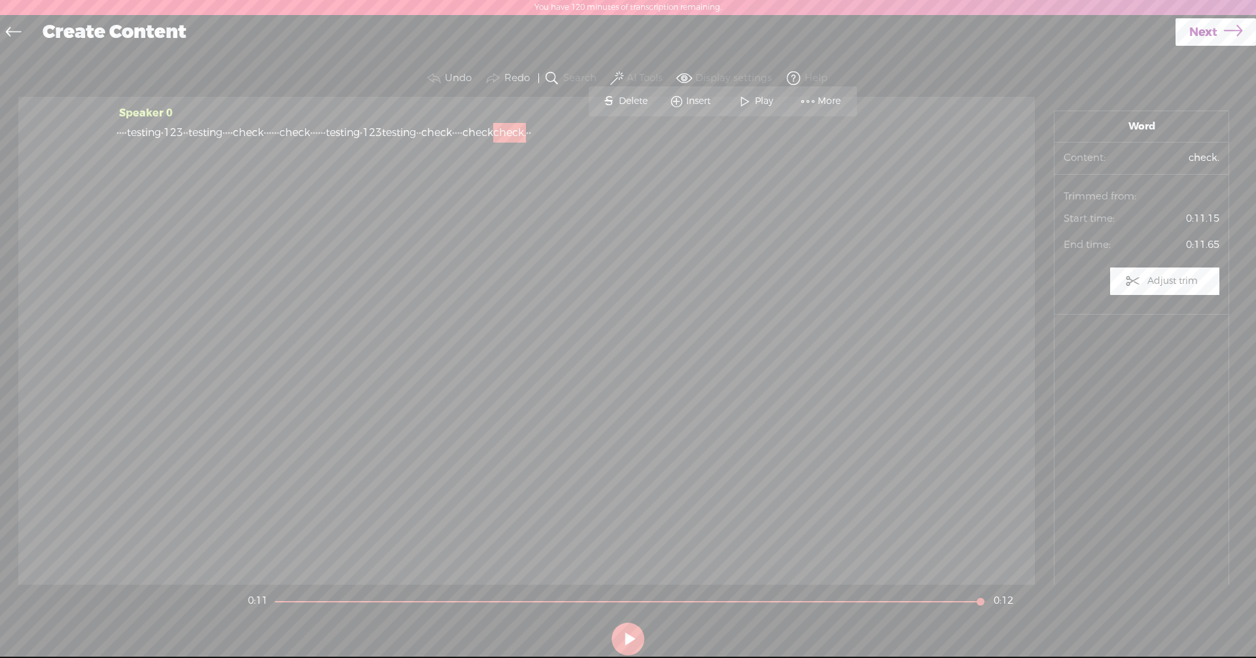
click at [750, 95] on span at bounding box center [745, 102] width 20 height 24
click at [557, 135] on span at bounding box center [544, 133] width 26 height 20
click at [528, 133] on span "·" at bounding box center [527, 133] width 3 height 20
click at [860, 100] on span "More" at bounding box center [853, 101] width 26 height 13
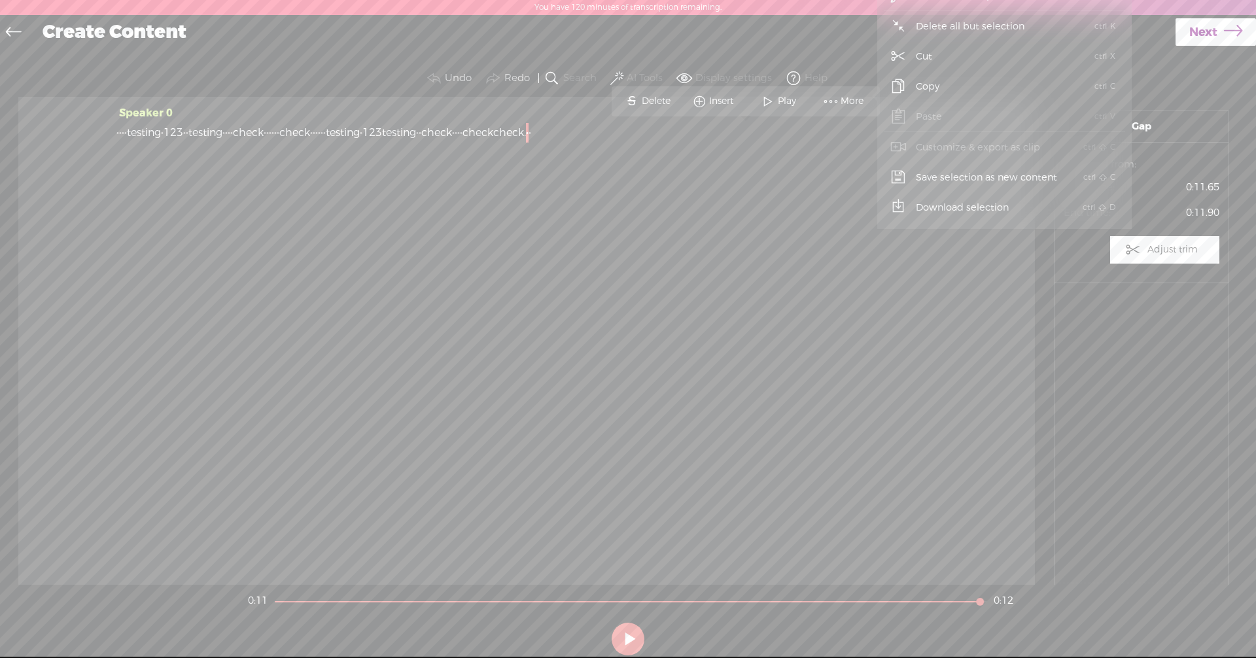
click at [936, 114] on span "Paste" at bounding box center [929, 116] width 78 height 29
click at [910, 118] on span "Paste" at bounding box center [929, 116] width 78 height 29
click at [531, 133] on span "·" at bounding box center [529, 133] width 3 height 20
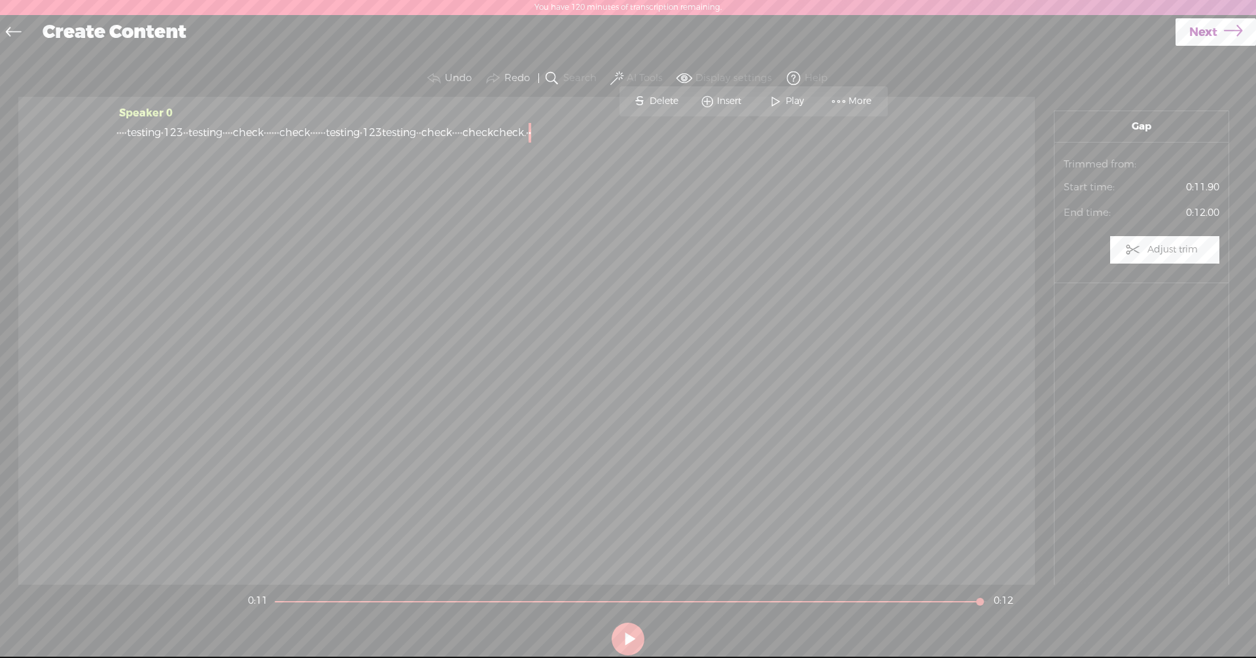
click at [531, 133] on span "·" at bounding box center [529, 133] width 3 height 20
click at [493, 135] on span "check" at bounding box center [477, 133] width 31 height 20
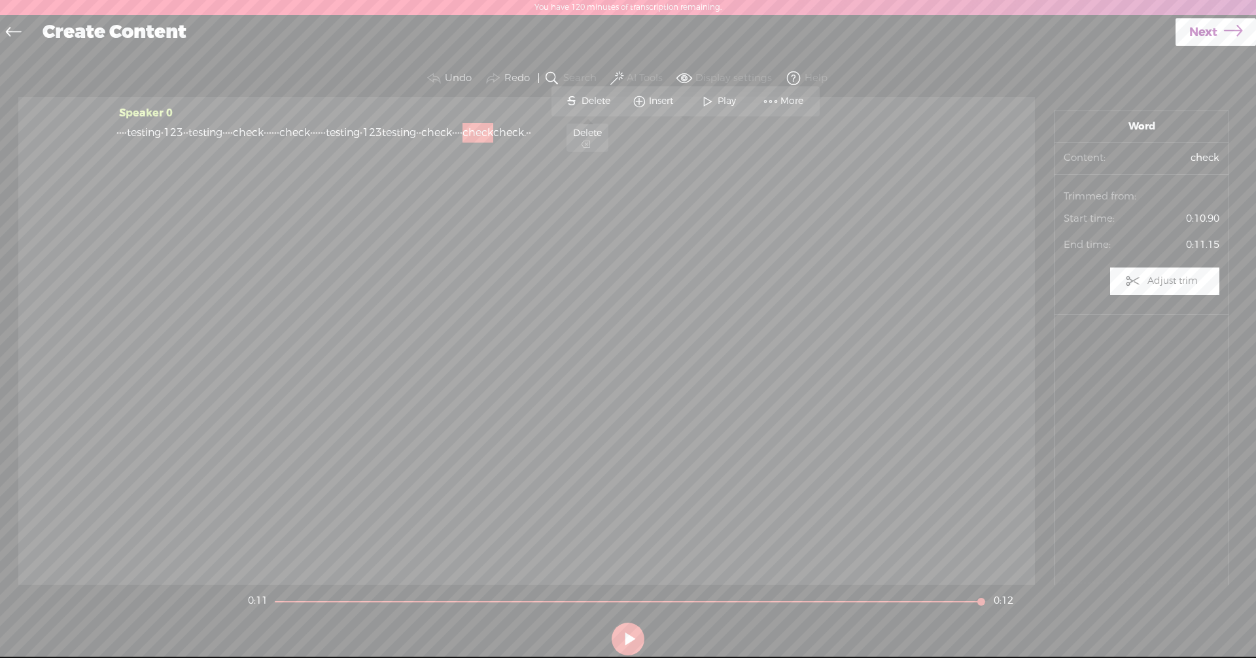
click at [604, 105] on span "Delete" at bounding box center [597, 101] width 32 height 13
click at [629, 636] on button at bounding box center [627, 639] width 33 height 33
drag, startPoint x: 684, startPoint y: 126, endPoint x: 727, endPoint y: 127, distance: 43.2
click at [727, 127] on div "· · · · t esting · 123 · · testing · · · · check · · · · · · check · · · · · · …" at bounding box center [526, 133] width 820 height 20
click at [643, 97] on span "Delete" at bounding box center [641, 101] width 32 height 13
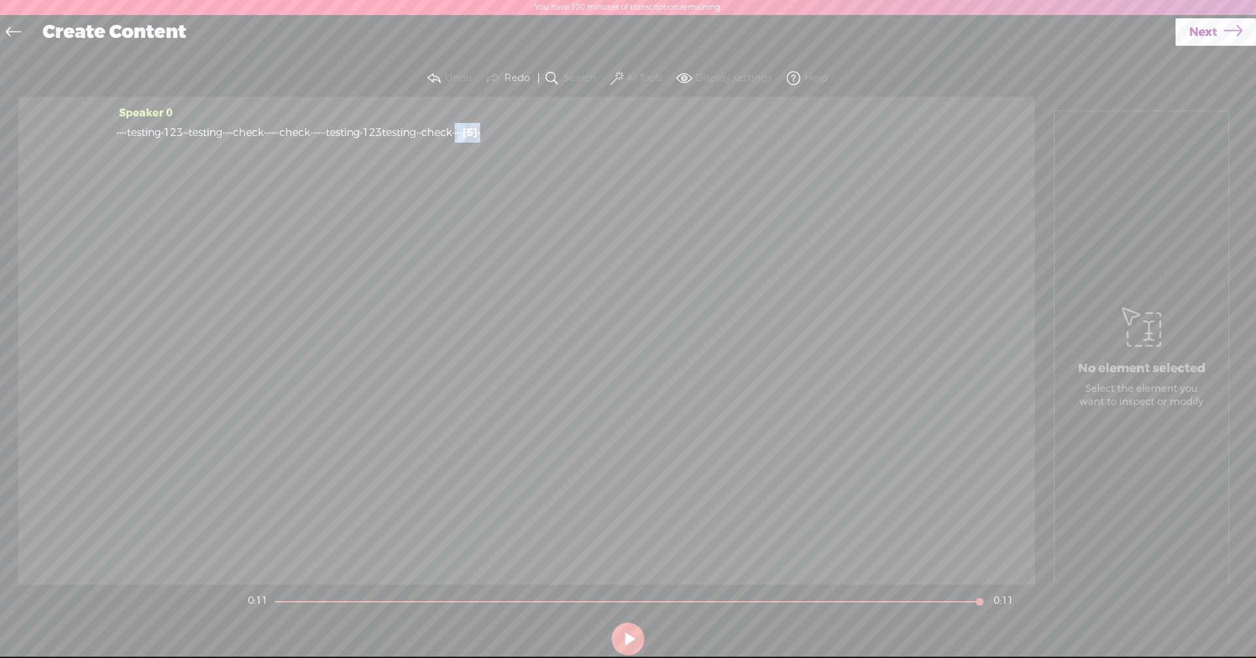
drag, startPoint x: 640, startPoint y: 133, endPoint x: 695, endPoint y: 133, distance: 55.6
click at [695, 133] on div "· · · · t esting · 123 · · testing · · · · check · · · · · · check · · · · · · …" at bounding box center [526, 133] width 820 height 20
click at [590, 102] on span "Delete" at bounding box center [603, 101] width 32 height 13
click at [1192, 32] on span "Next" at bounding box center [1203, 32] width 28 height 33
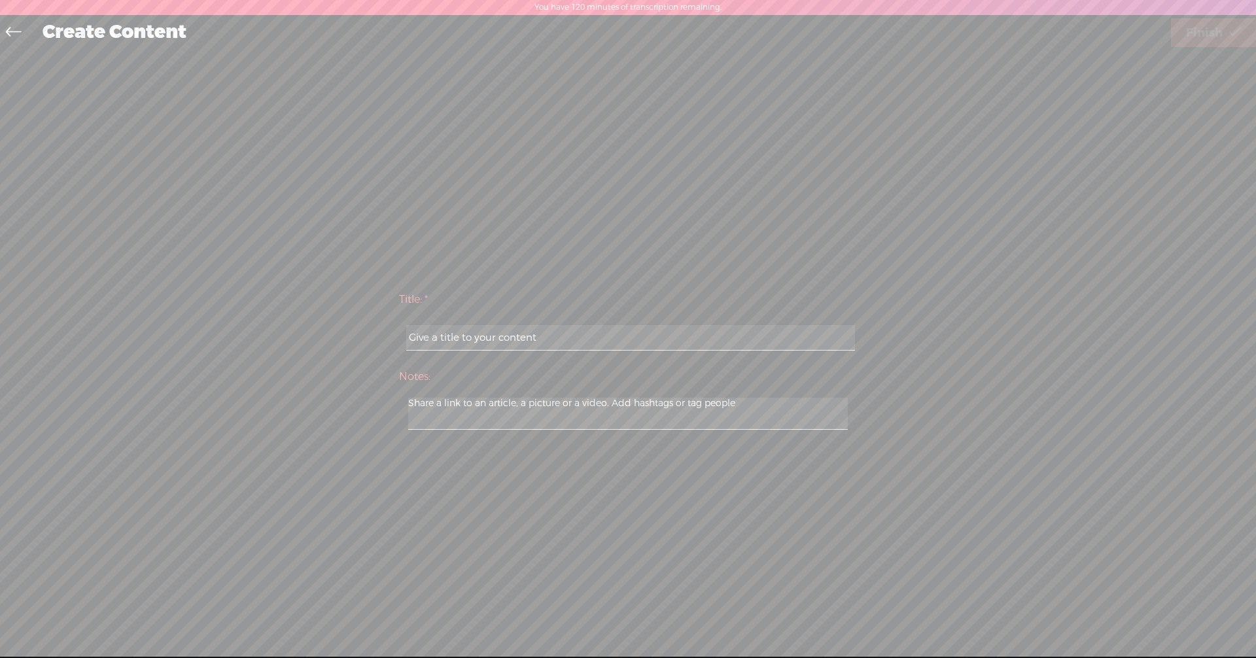
click at [598, 332] on input "text" at bounding box center [630, 338] width 448 height 26
type input "test"
click at [1203, 20] on span "Finish" at bounding box center [1204, 32] width 37 height 33
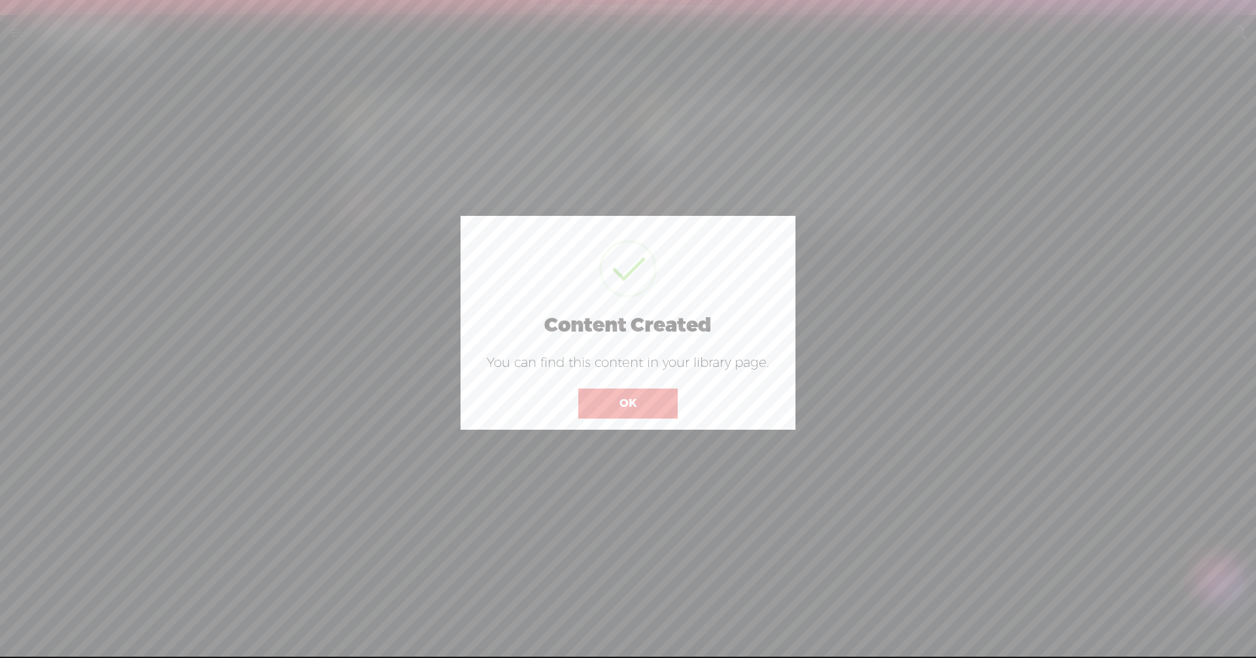
click at [625, 407] on button "OK" at bounding box center [627, 403] width 99 height 30
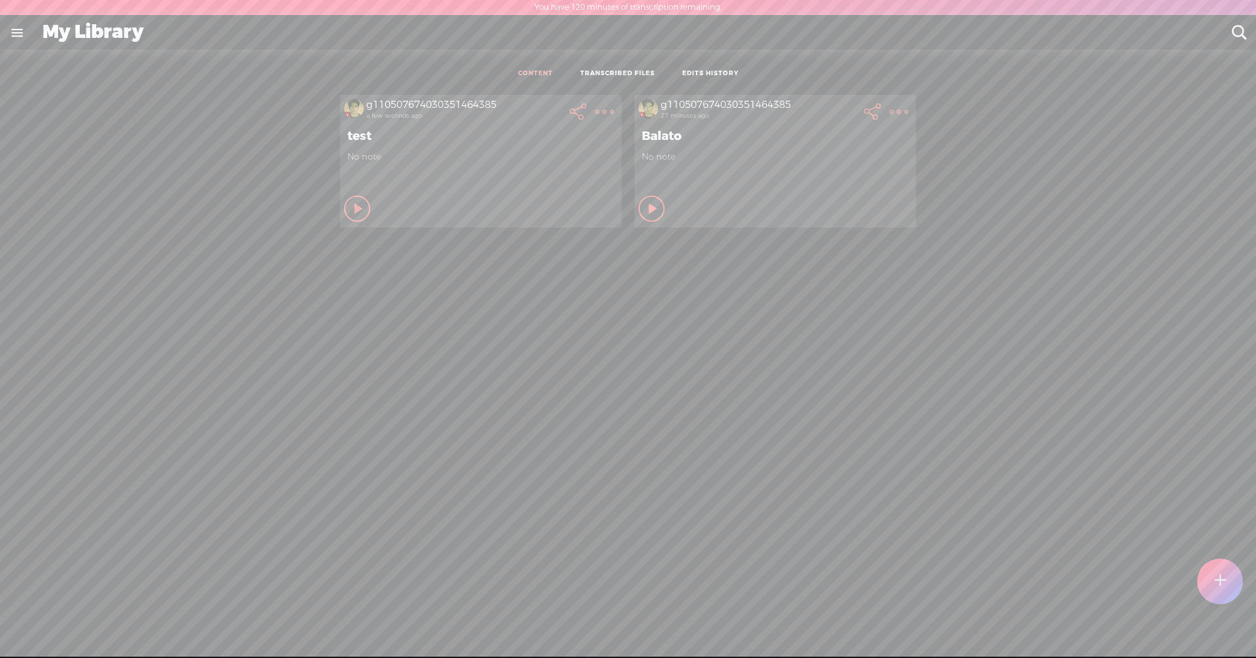
click at [613, 109] on t at bounding box center [604, 112] width 18 height 18
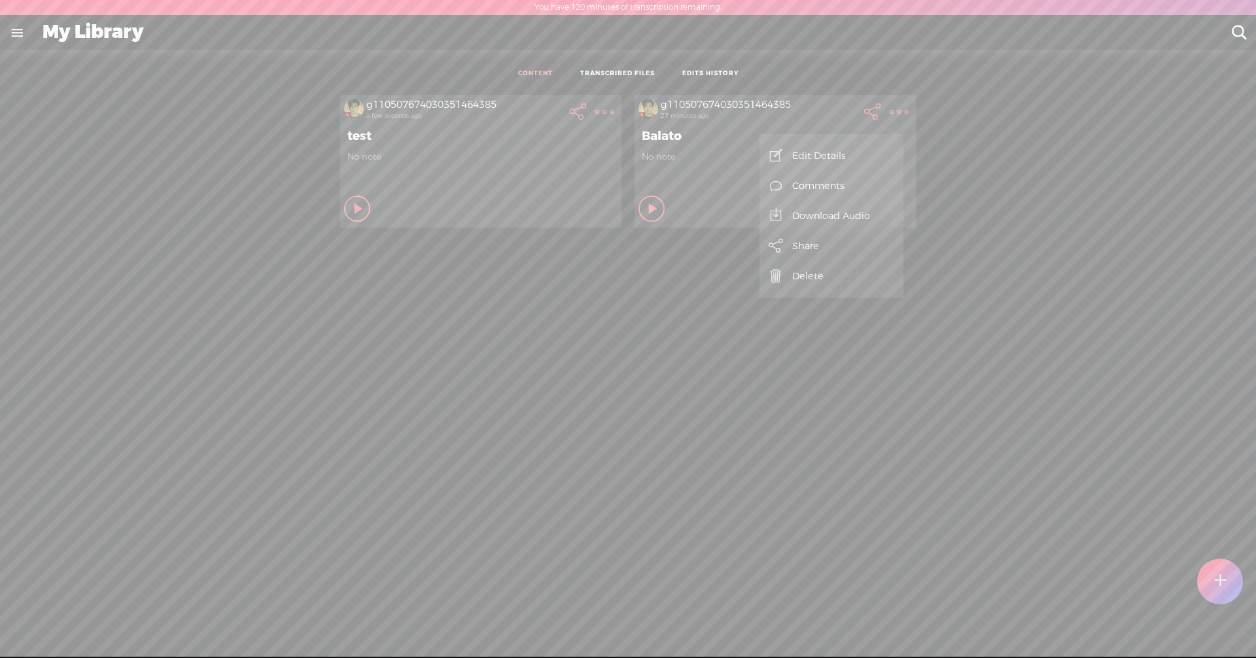
click at [827, 158] on link "Edit Details" at bounding box center [831, 156] width 131 height 30
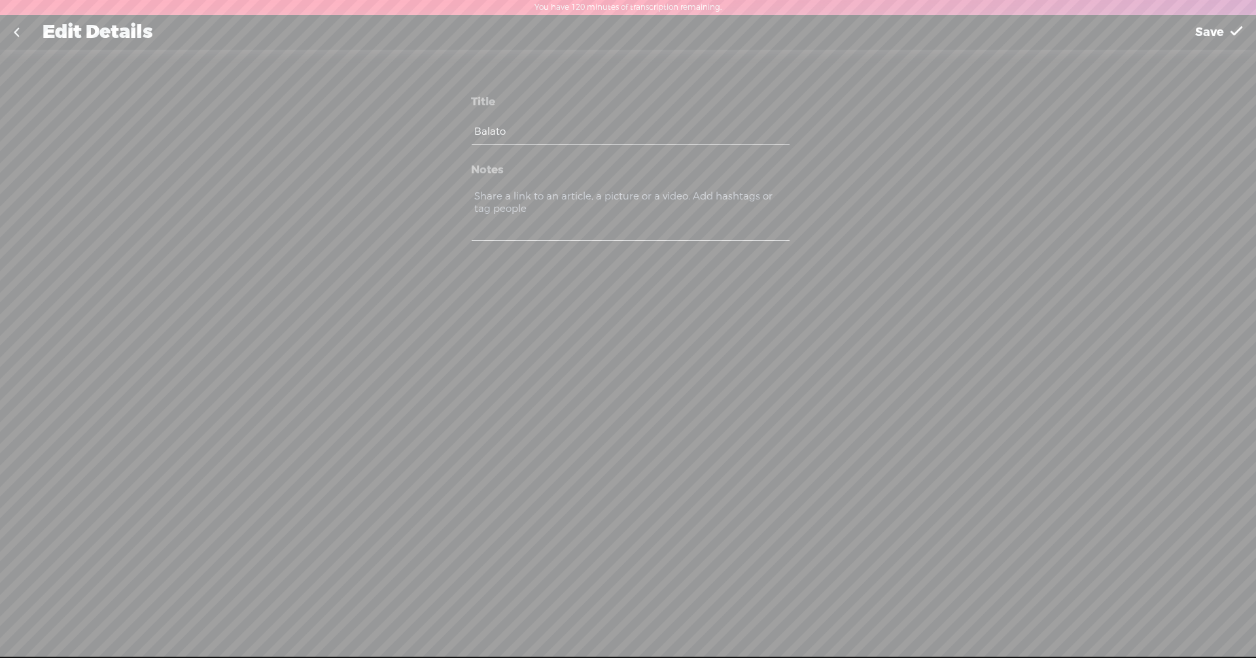
click at [664, 209] on textarea at bounding box center [629, 214] width 317 height 53
click at [15, 33] on link at bounding box center [16, 33] width 33 height 34
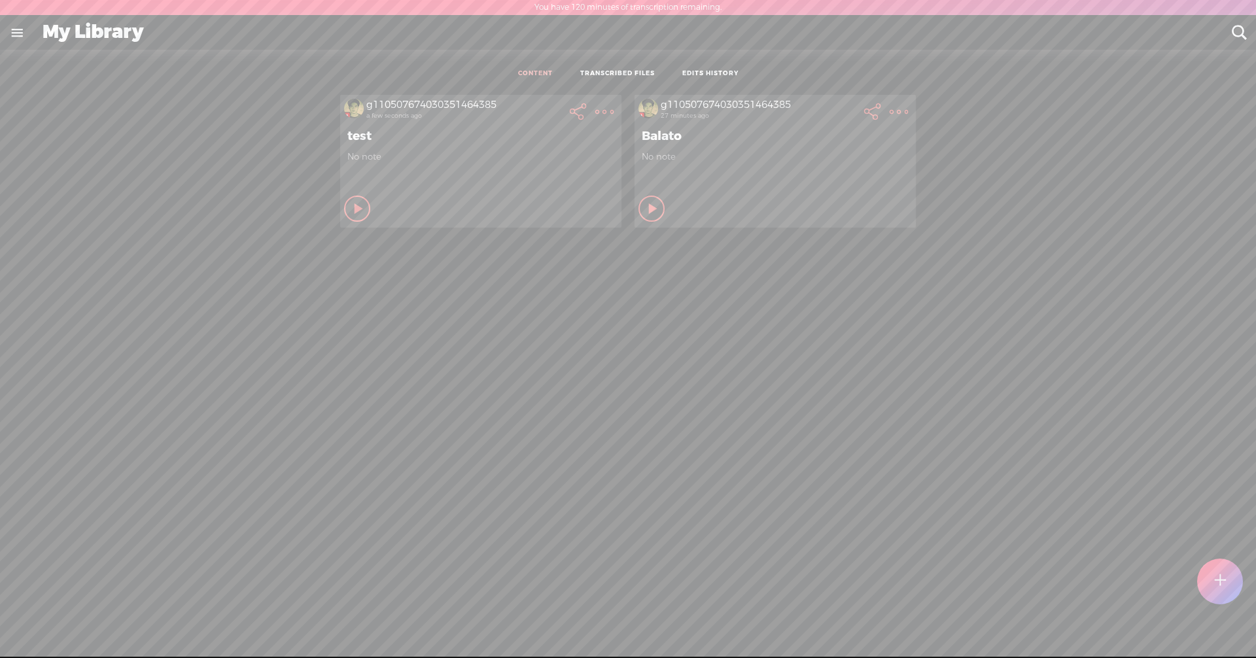
click at [613, 108] on t at bounding box center [604, 112] width 18 height 18
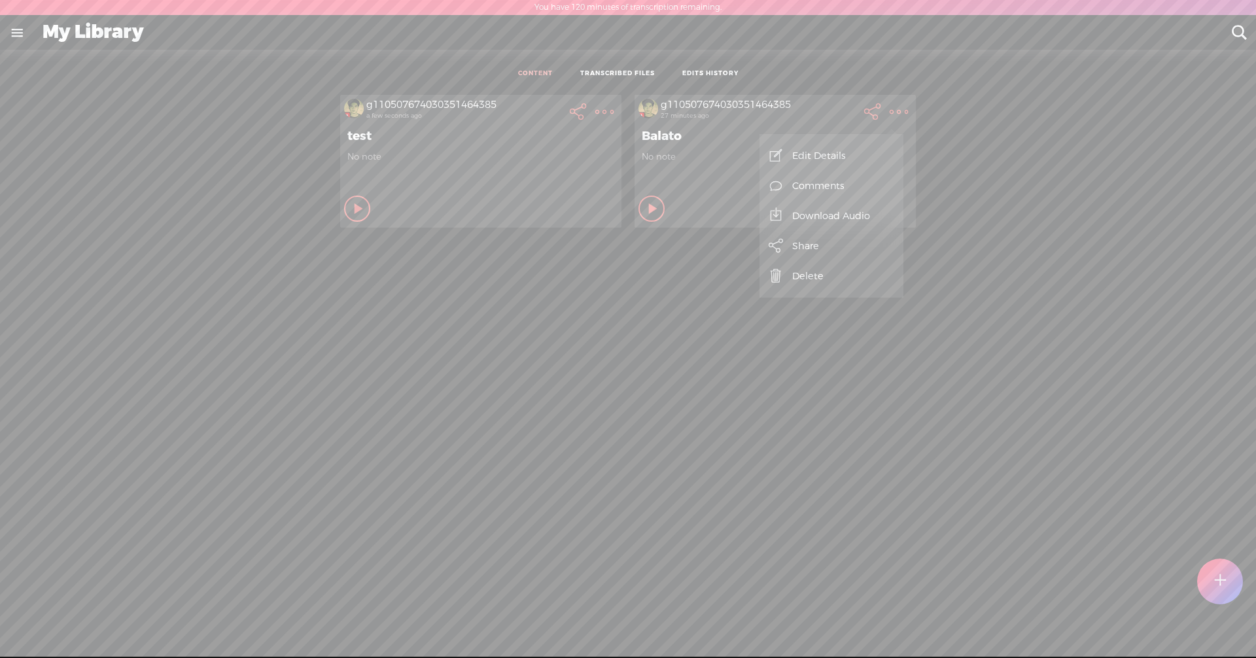
click at [850, 220] on link "Download Audio" at bounding box center [831, 216] width 131 height 30
click at [685, 201] on span "Download .mp3 file" at bounding box center [687, 200] width 115 height 29
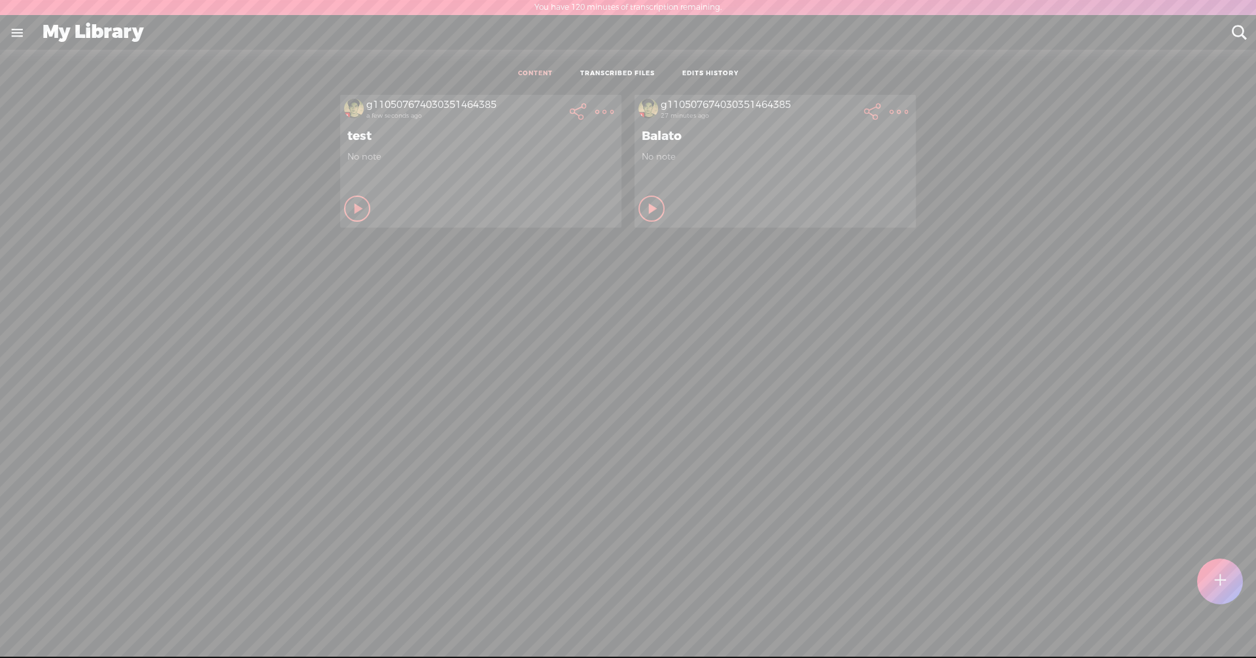
click at [611, 76] on link "TRANSCRIBED FILES" at bounding box center [617, 73] width 75 height 9
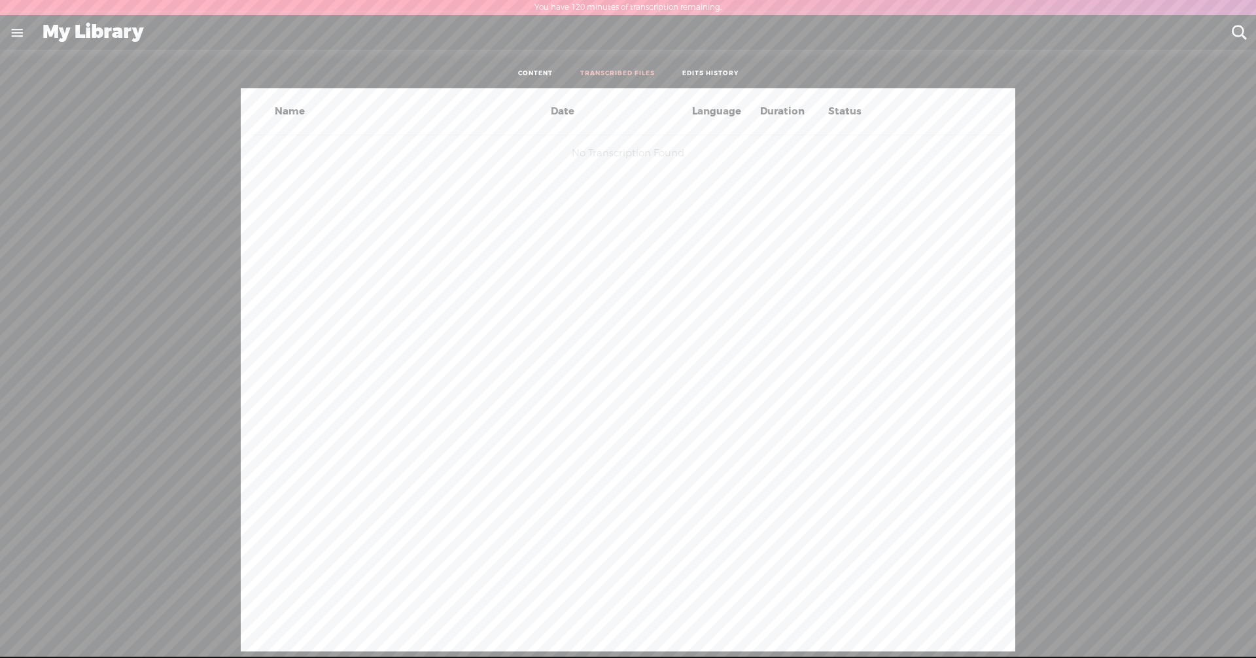
click at [699, 74] on link "EDITS HISTORY" at bounding box center [710, 73] width 56 height 9
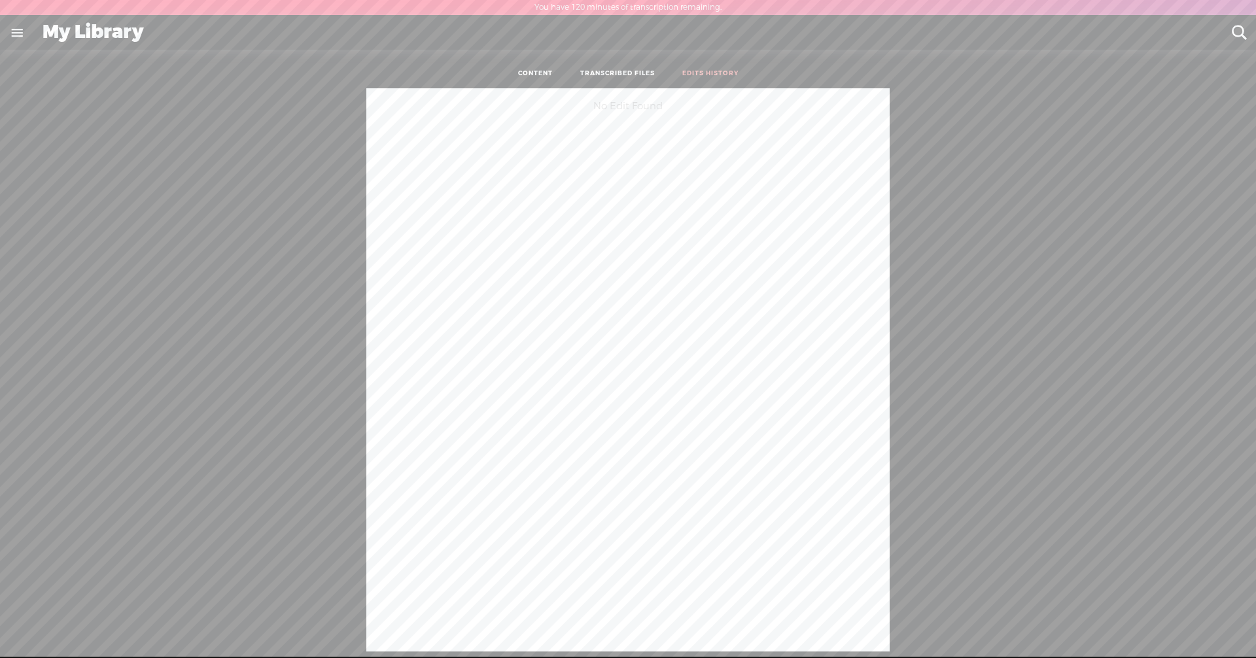
click at [635, 75] on link "TRANSCRIBED FILES" at bounding box center [617, 73] width 75 height 9
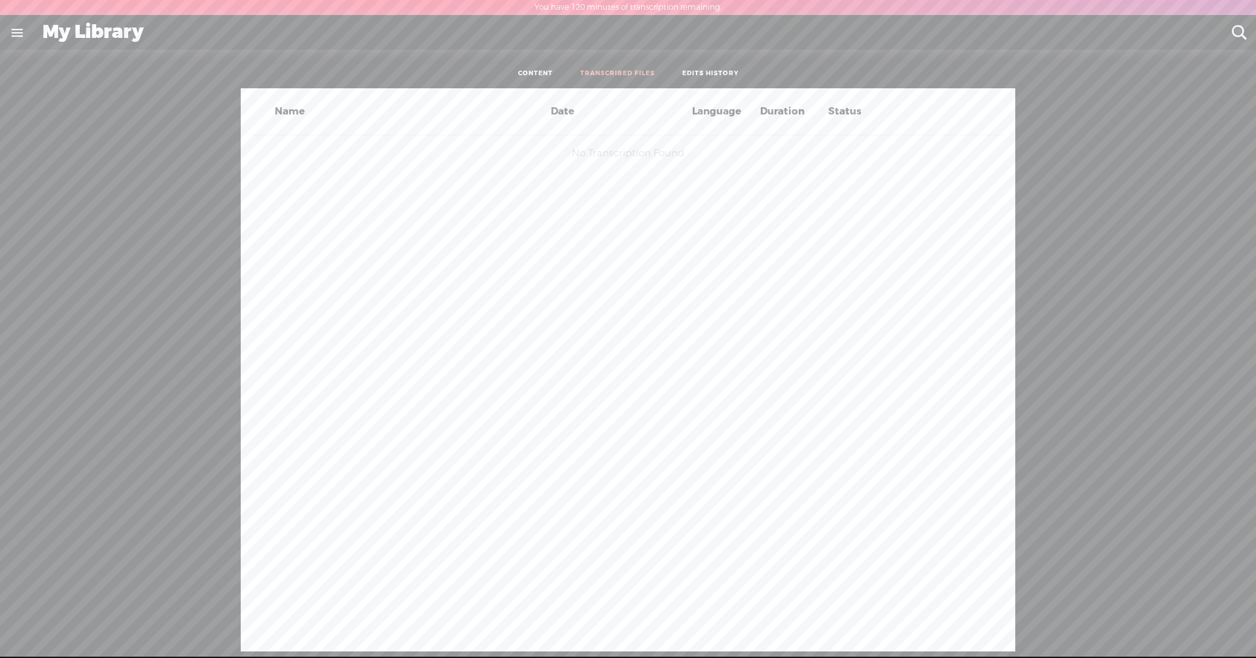
click at [146, 111] on div "Name Date Language Duration Status No Transcription Found" at bounding box center [628, 369] width 1236 height 563
click at [14, 35] on link at bounding box center [17, 33] width 34 height 34
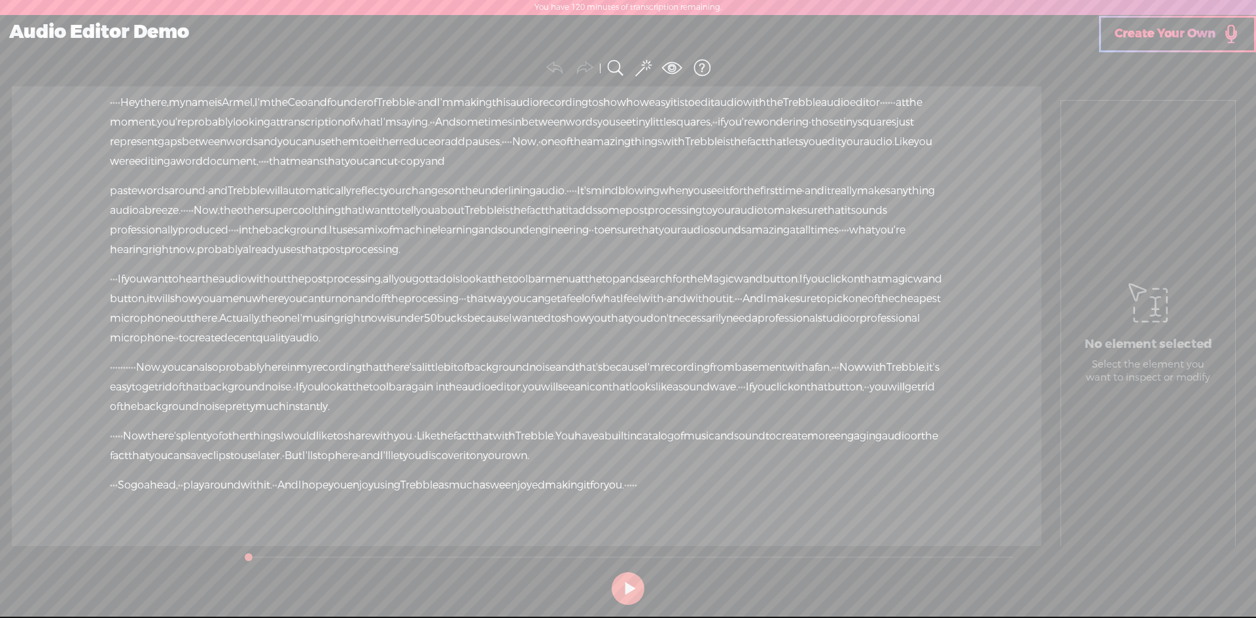
click at [626, 587] on button at bounding box center [627, 588] width 33 height 33
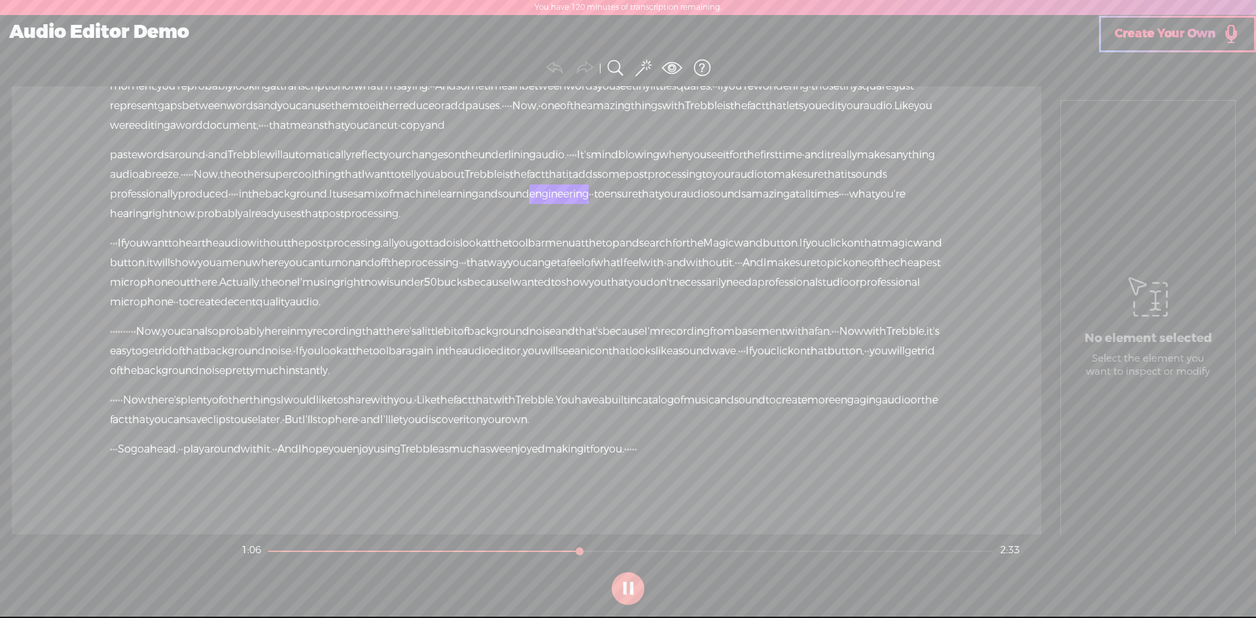
scroll to position [134, 0]
click at [645, 65] on span at bounding box center [644, 68] width 16 height 20
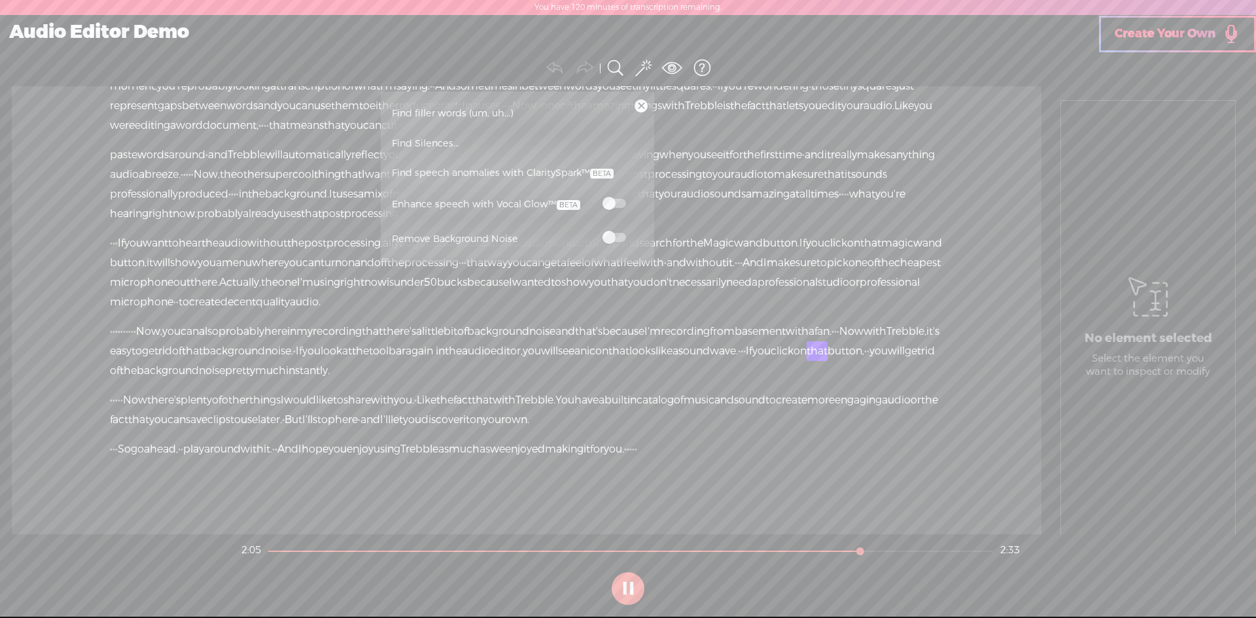
click at [747, 56] on section "Undo Redo Search Remove Background Noise AI Tools Configure Magic Sound Enhance…" at bounding box center [628, 68] width 1243 height 37
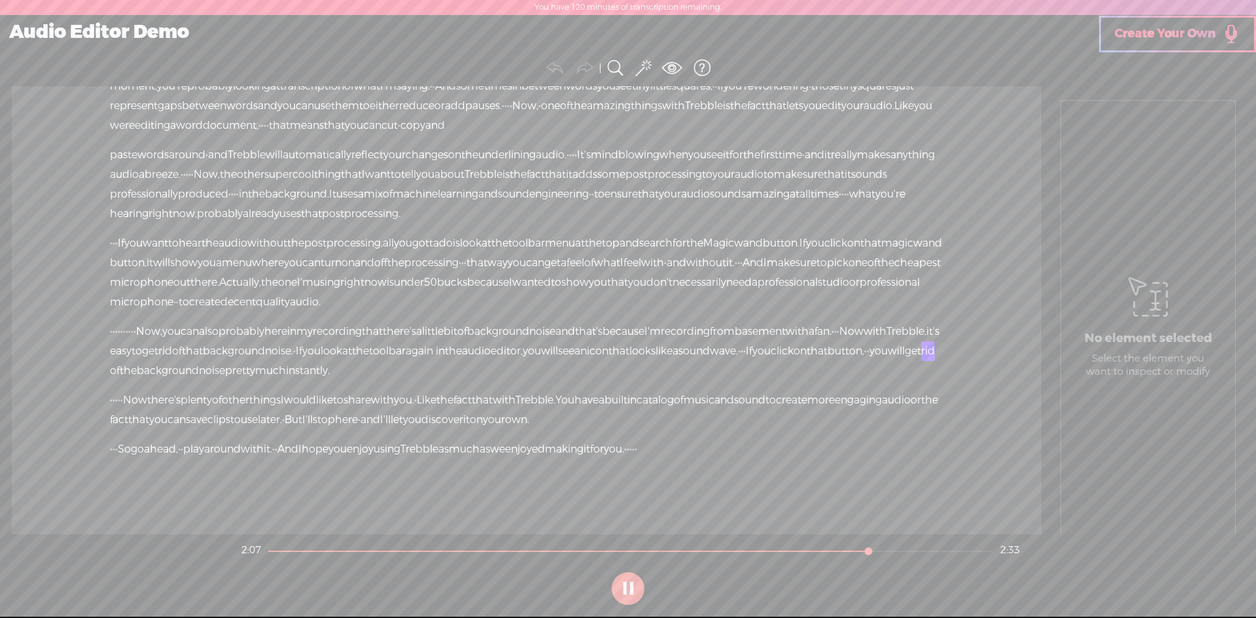
scroll to position [0, 0]
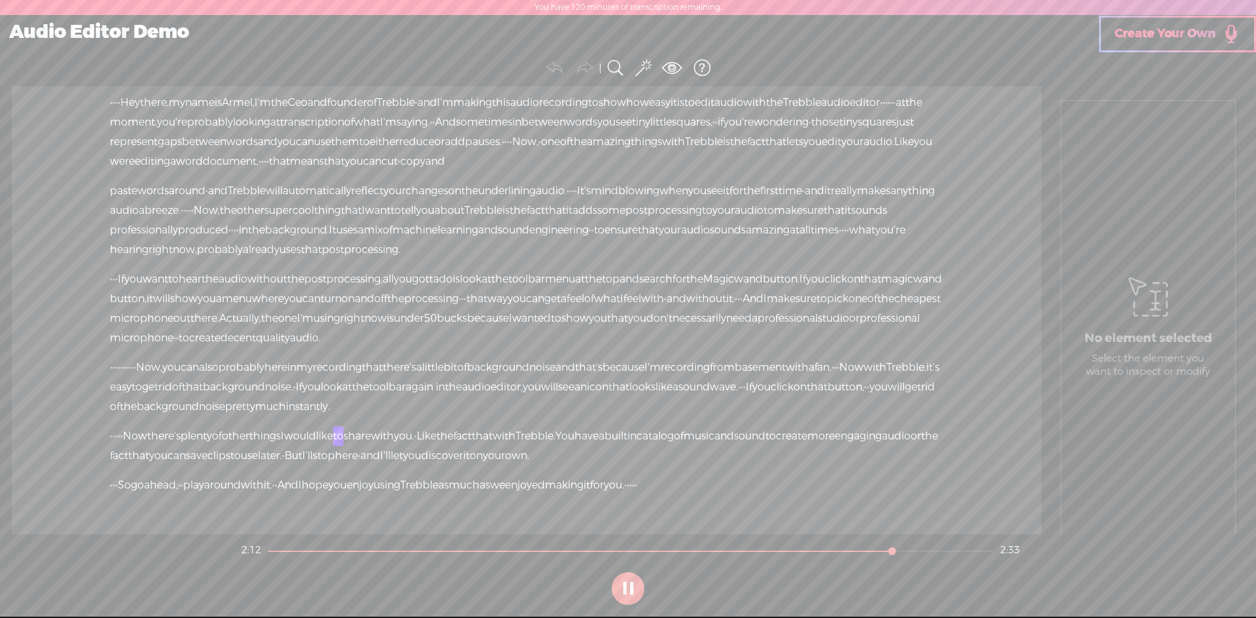
click at [644, 69] on span at bounding box center [644, 68] width 16 height 20
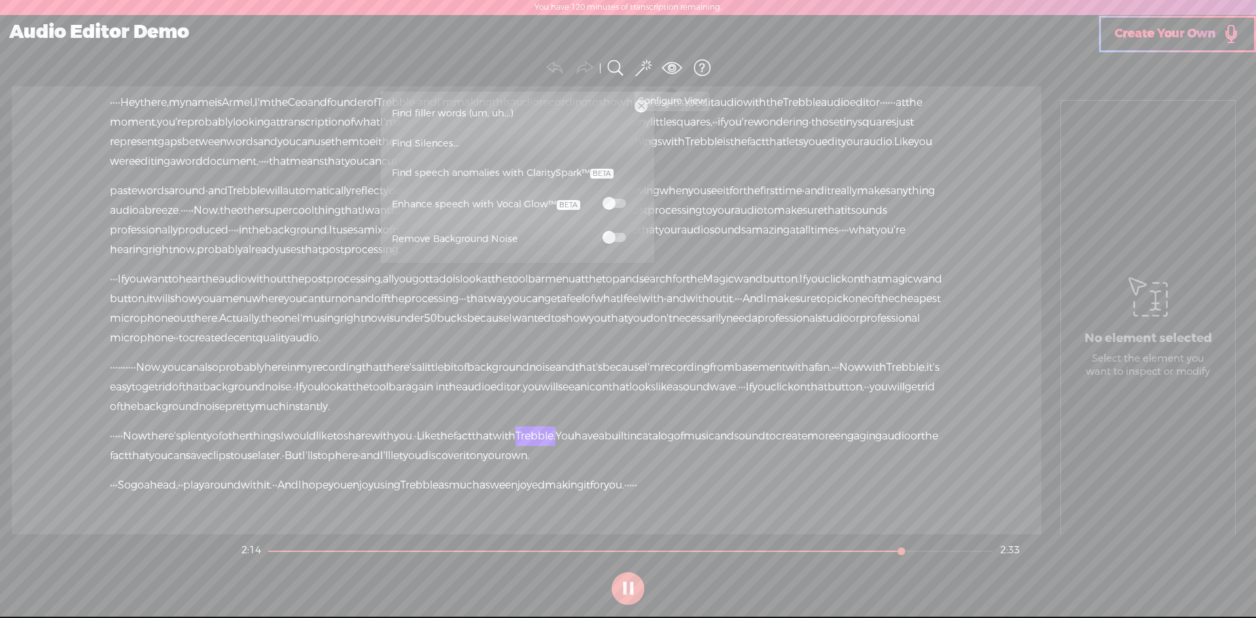
click at [668, 67] on span at bounding box center [672, 68] width 20 height 20
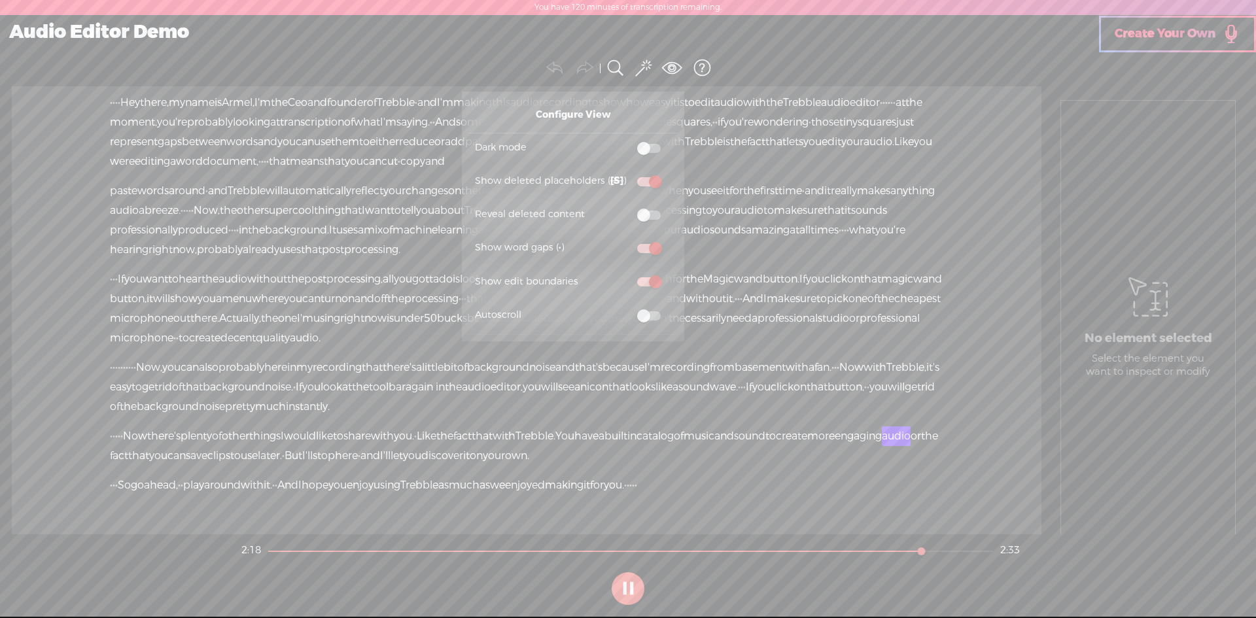
click at [851, 57] on section "Undo Redo Search Remove Background Noise AI Tools Configure Magic Sound Enhance…" at bounding box center [628, 68] width 1243 height 37
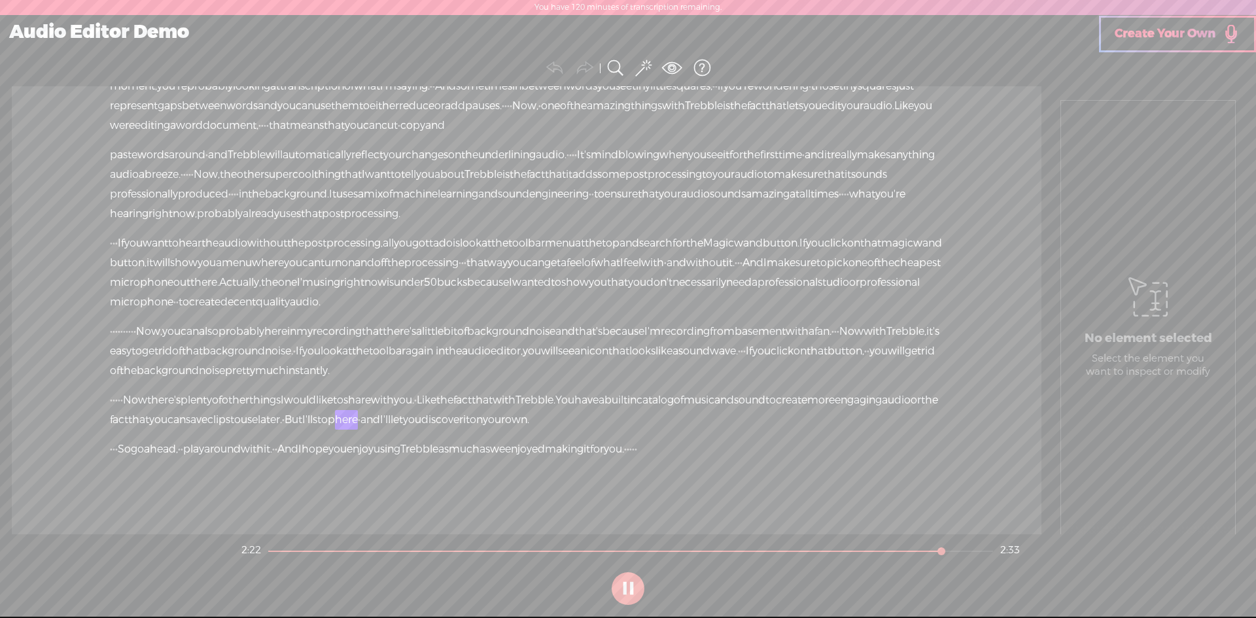
scroll to position [134, 0]
click at [1163, 39] on span "Create Your Own" at bounding box center [1164, 33] width 101 height 15
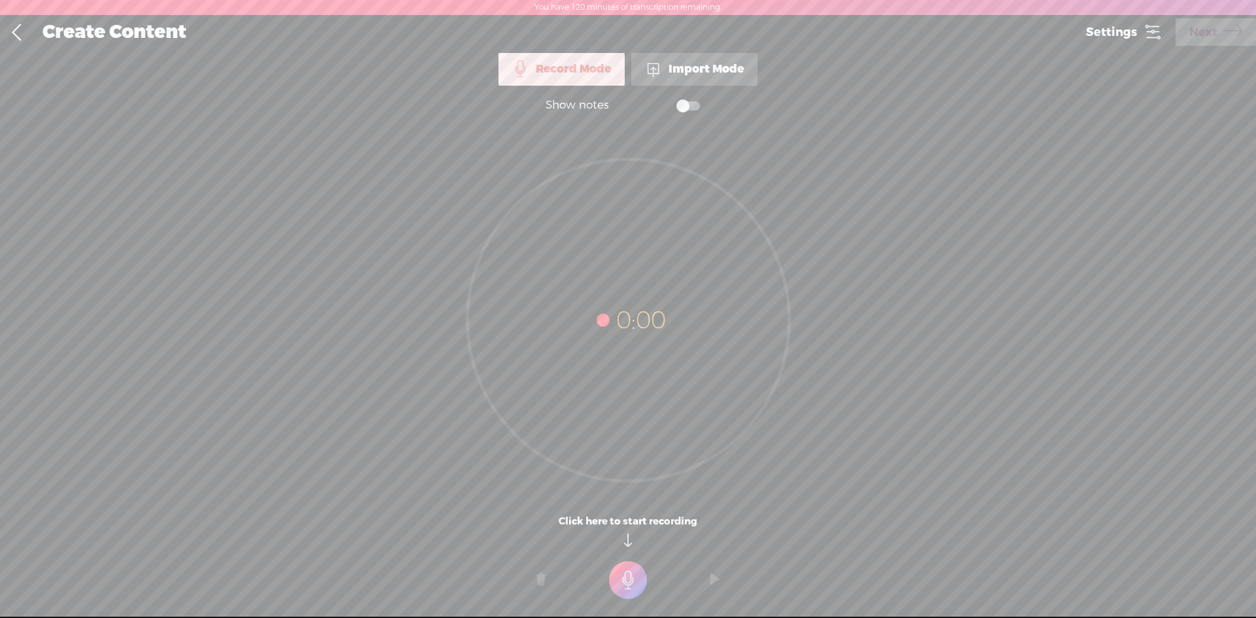
click at [1150, 29] on icon at bounding box center [1152, 32] width 18 height 18
click at [14, 26] on link at bounding box center [16, 33] width 33 height 34
click at [20, 27] on link at bounding box center [16, 33] width 33 height 34
click at [20, 28] on link at bounding box center [16, 33] width 33 height 34
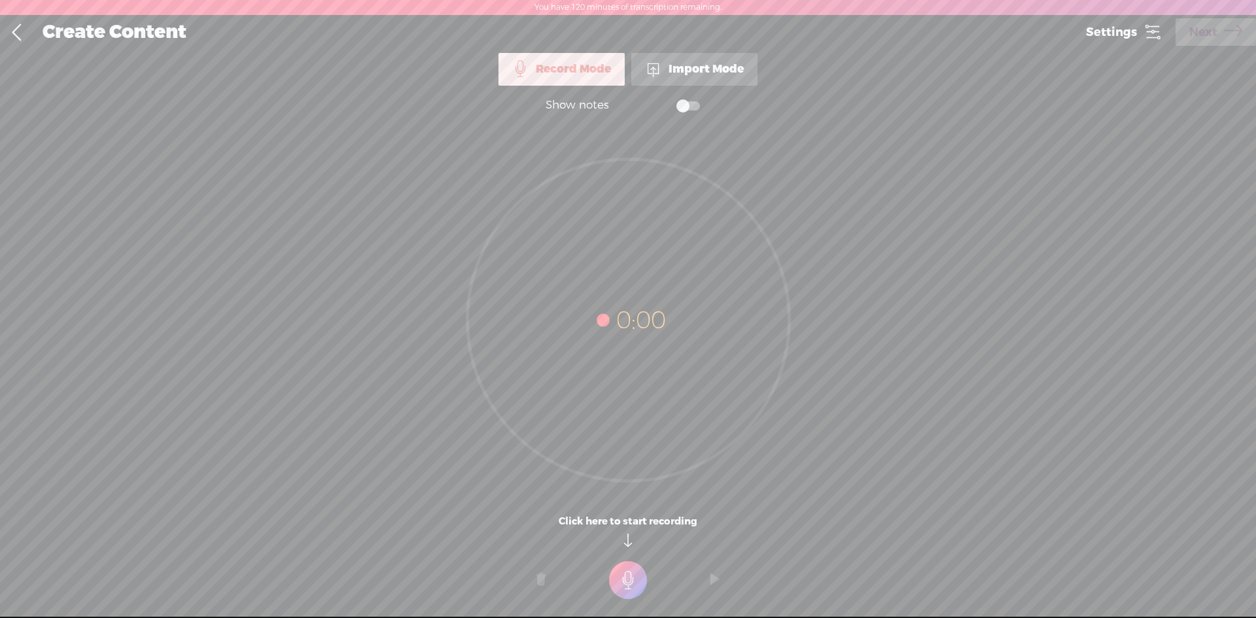
click at [683, 72] on div "Import Mode" at bounding box center [694, 69] width 126 height 33
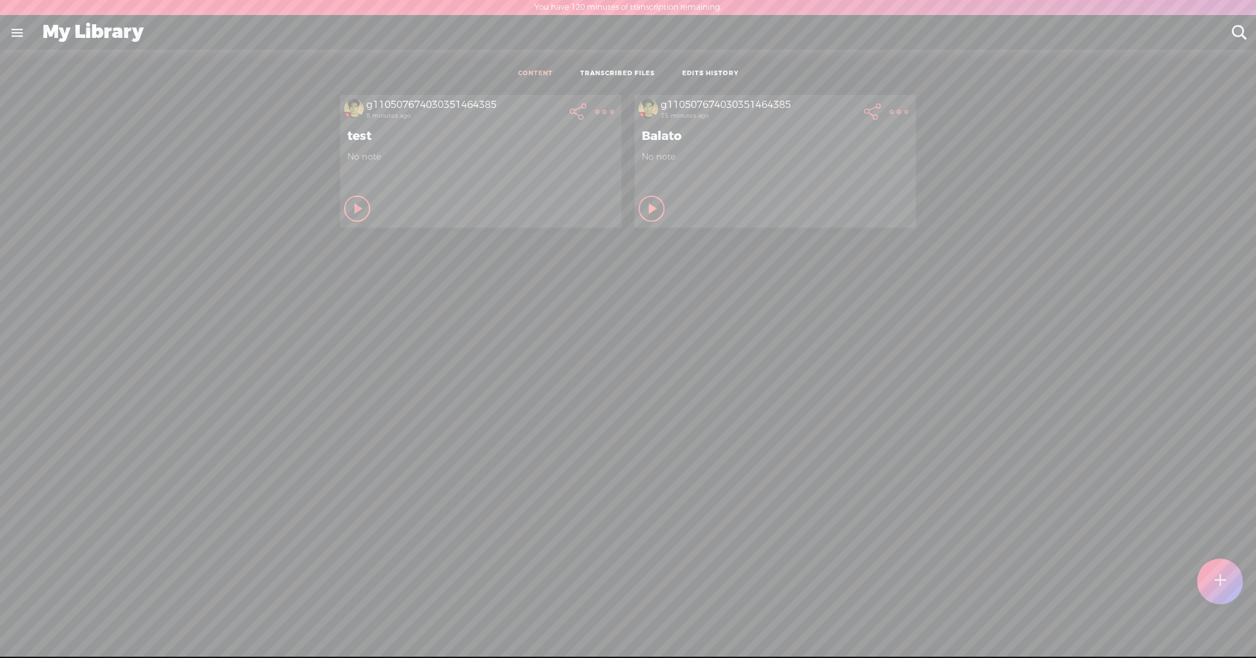
drag, startPoint x: 804, startPoint y: 184, endPoint x: 598, endPoint y: 346, distance: 262.2
click at [598, 346] on div "g110507674030351464385 8 minutes ago test No note Play Content Private" at bounding box center [628, 394] width 1236 height 612
drag, startPoint x: 429, startPoint y: 169, endPoint x: 377, endPoint y: 114, distance: 75.9
click at [377, 114] on div "8 minutes ago" at bounding box center [464, 116] width 196 height 8
drag, startPoint x: 353, startPoint y: 207, endPoint x: 557, endPoint y: 317, distance: 231.2
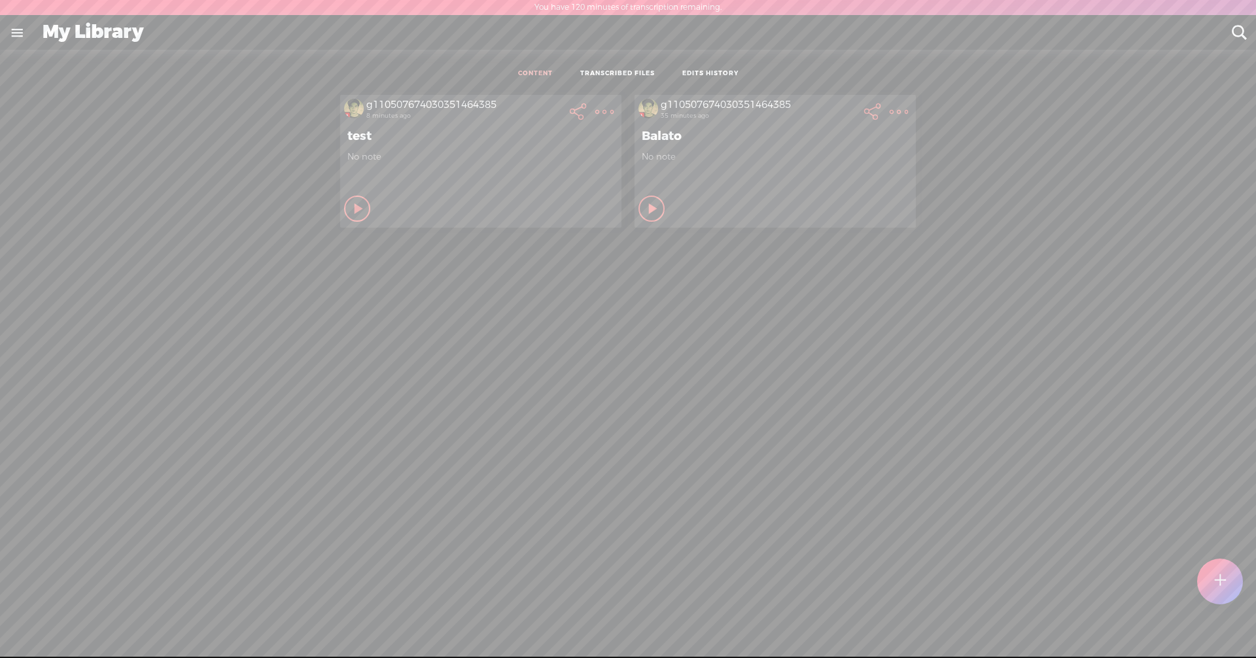
click at [557, 317] on div "g110507674030351464385 8 minutes ago test No note Play Content Private" at bounding box center [628, 394] width 1236 height 612
click at [370, 210] on div "Play Content" at bounding box center [357, 209] width 26 height 26
click at [607, 210] on icon at bounding box center [651, 208] width 13 height 13
click at [366, 202] on icon at bounding box center [358, 208] width 13 height 13
click at [607, 74] on div at bounding box center [1226, 68] width 16 height 13
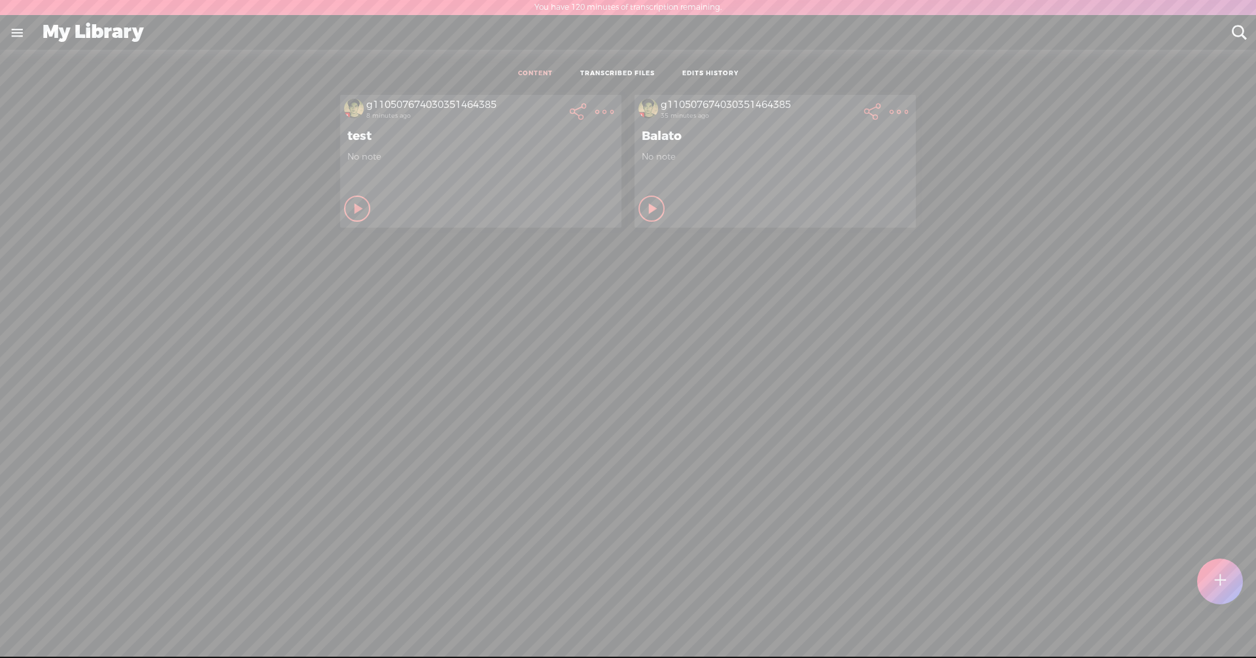
click at [607, 111] on t at bounding box center [604, 112] width 18 height 18
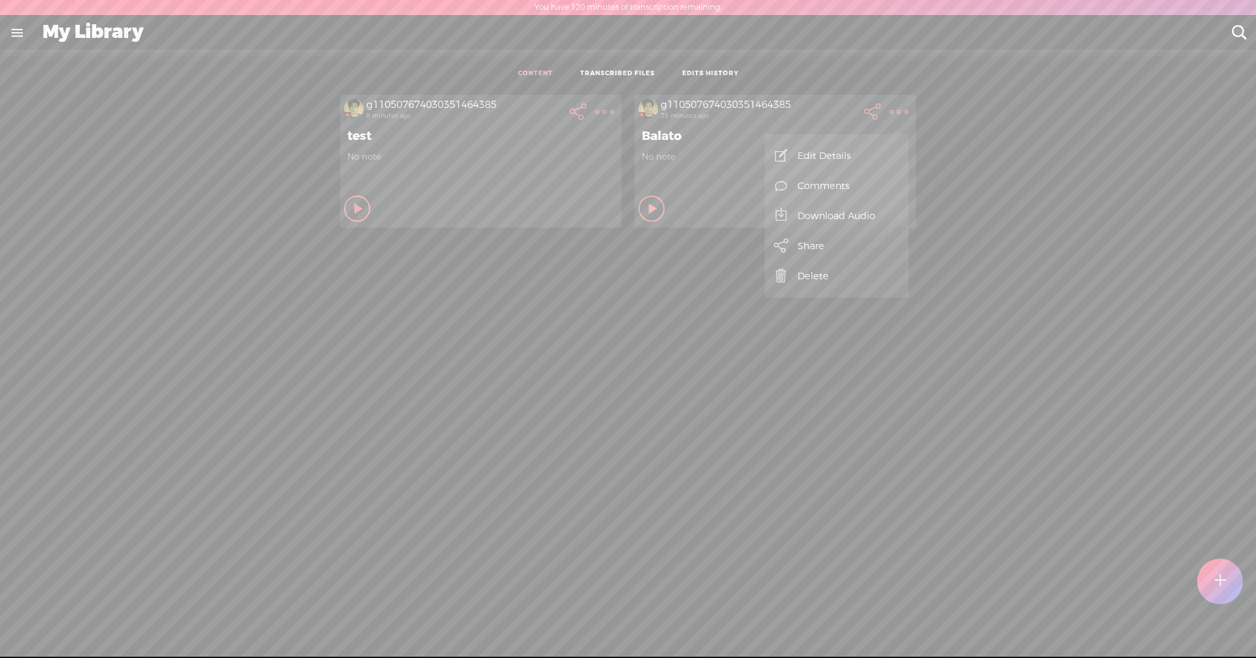
click at [607, 192] on link "Comments" at bounding box center [836, 186] width 131 height 30
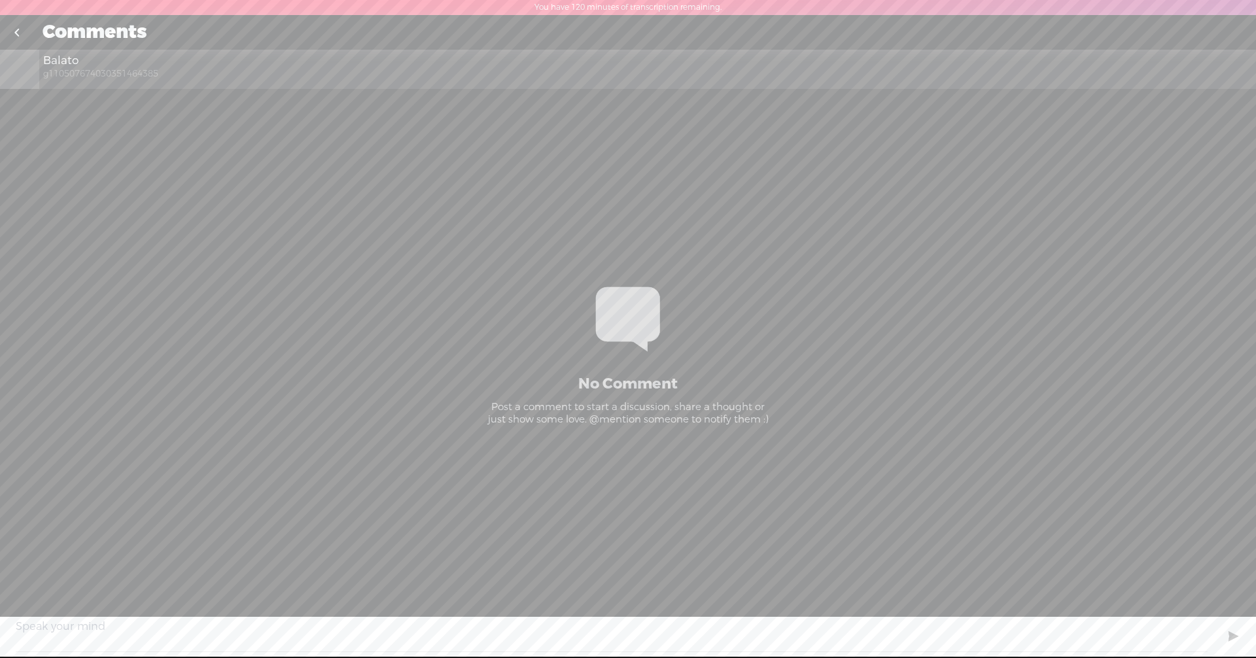
click at [607, 78] on div "g110507674030351464385" at bounding box center [644, 73] width 1202 height 11
click at [13, 33] on link at bounding box center [16, 33] width 33 height 34
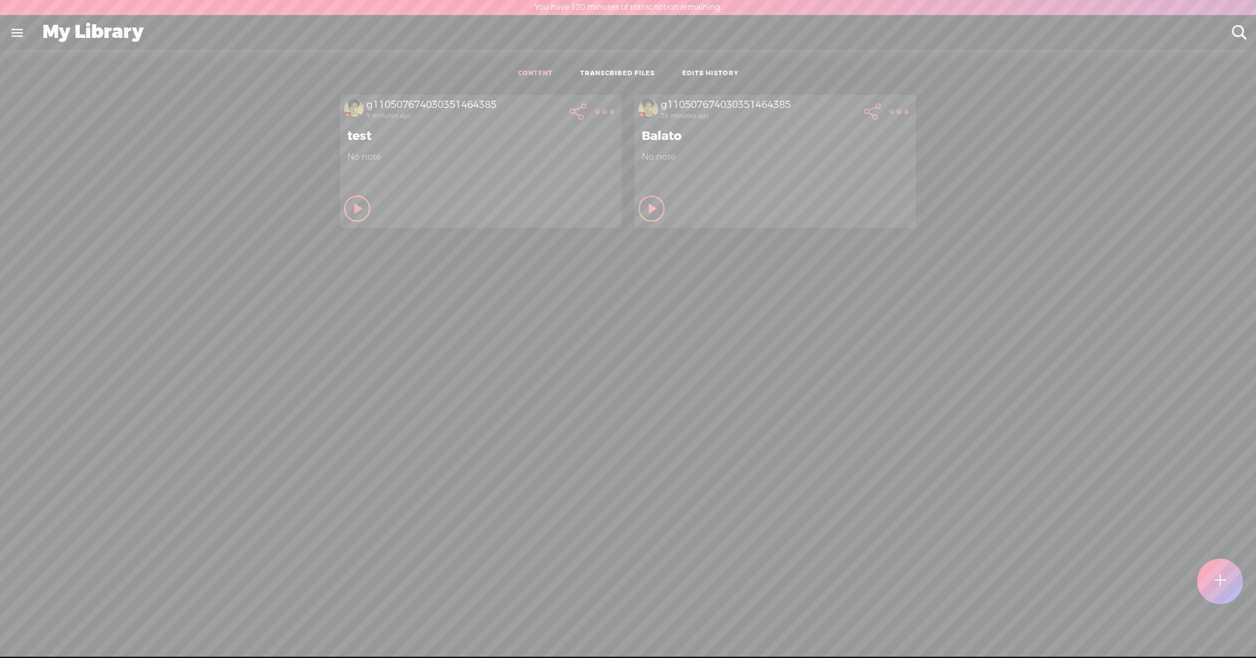
drag, startPoint x: 709, startPoint y: 99, endPoint x: 736, endPoint y: 97, distance: 26.9
click at [607, 97] on div "g110507674030351464385 36 minutes ago [GEOGRAPHIC_DATA] No note Play Content Pr…" at bounding box center [774, 161] width 281 height 132
click at [607, 109] on t at bounding box center [604, 112] width 18 height 18
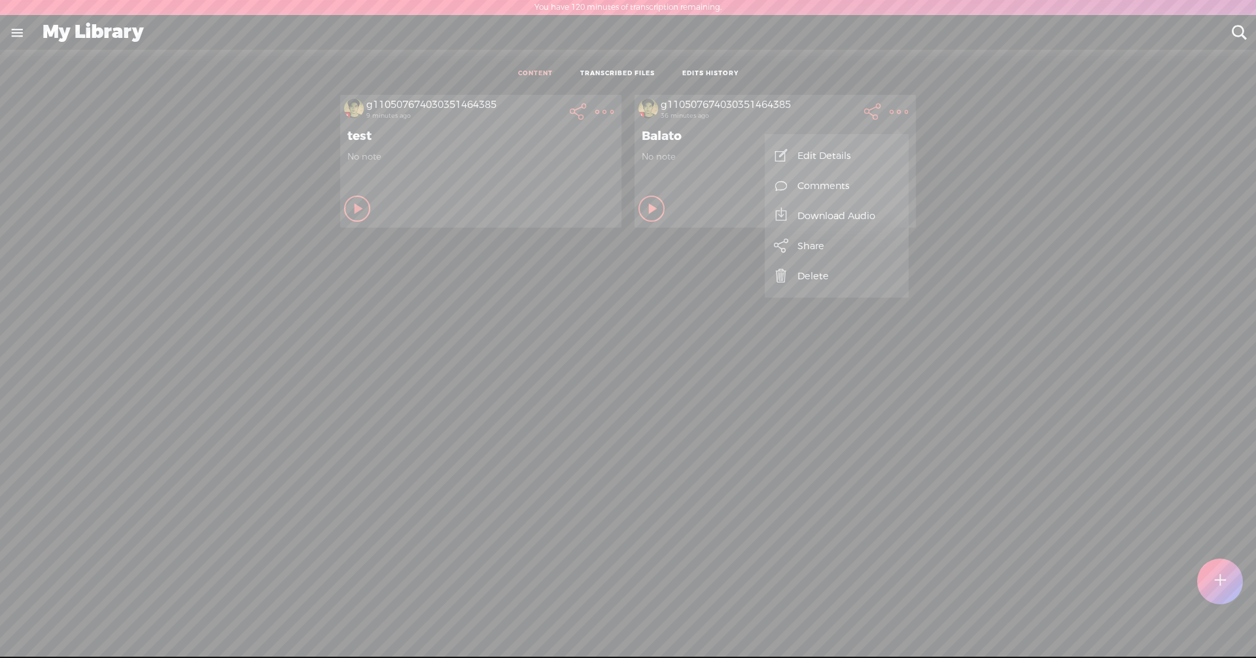
click at [607, 152] on link "Edit Details" at bounding box center [836, 156] width 131 height 30
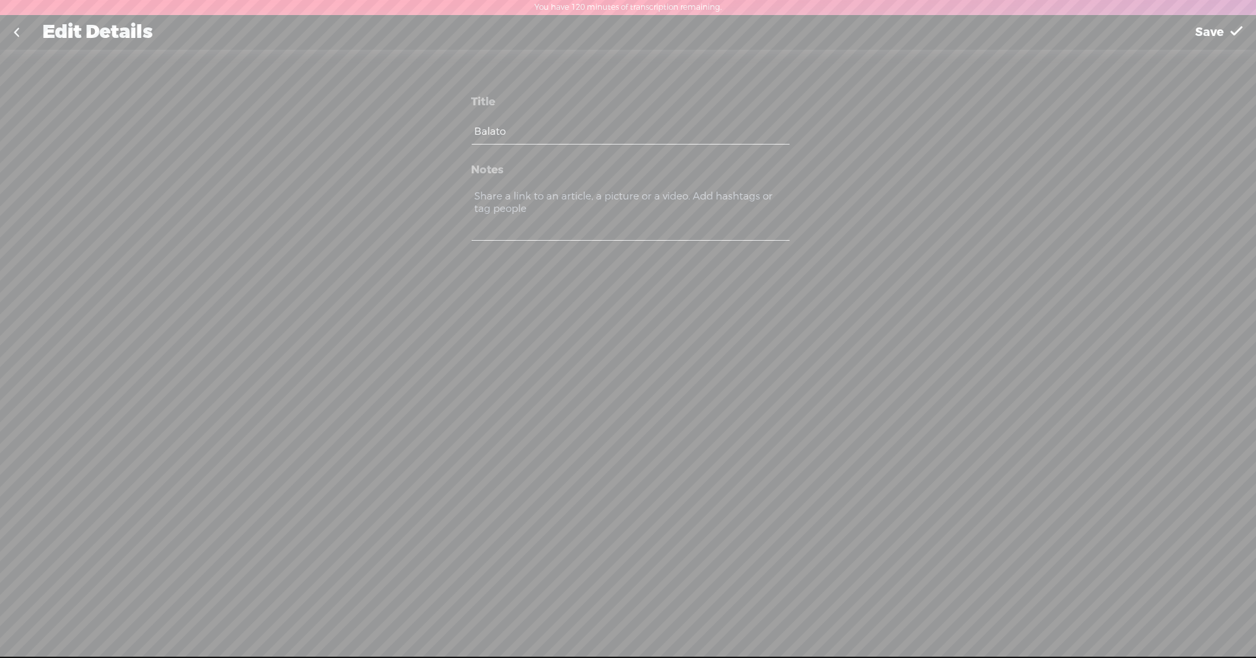
click at [598, 194] on textarea at bounding box center [629, 214] width 317 height 53
click at [607, 32] on span "Save" at bounding box center [1209, 32] width 29 height 33
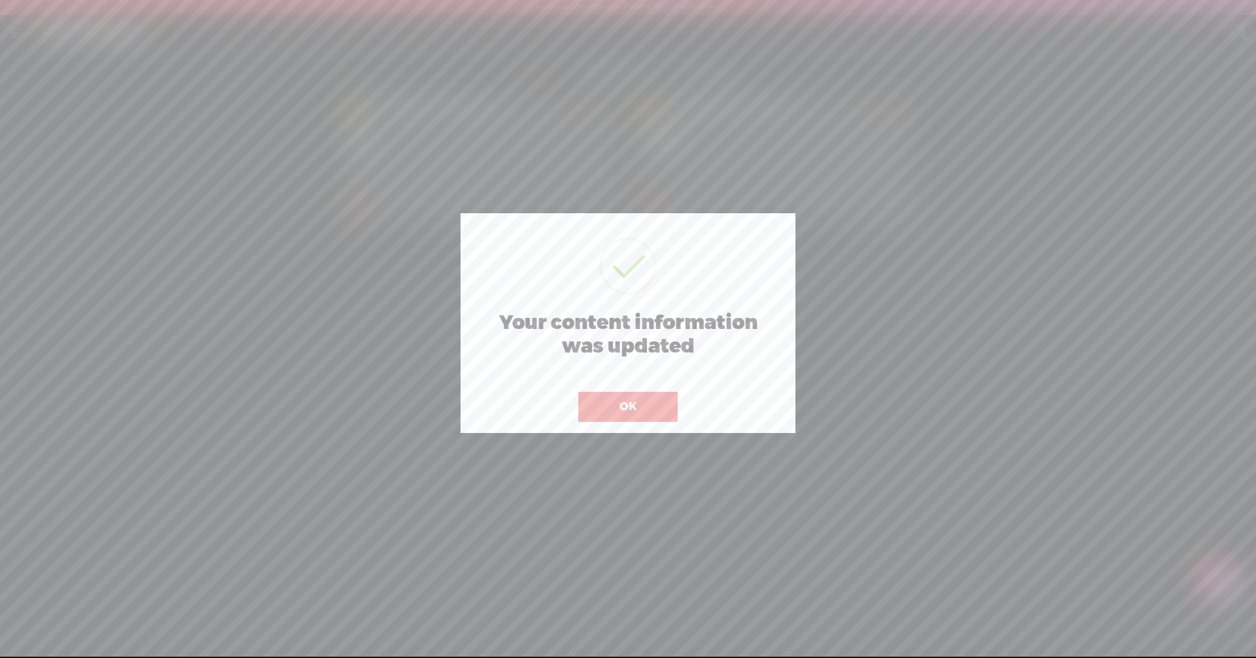
click at [607, 414] on button "OK" at bounding box center [627, 407] width 99 height 30
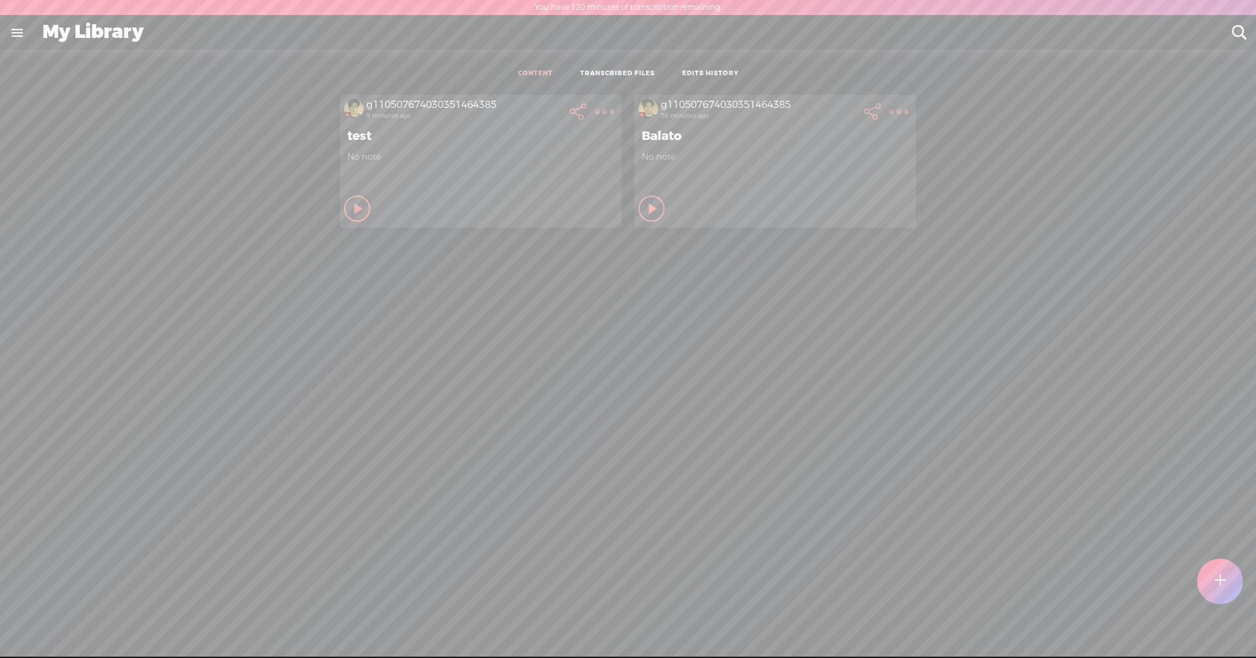
click at [607, 589] on t at bounding box center [1220, 580] width 12 height 29
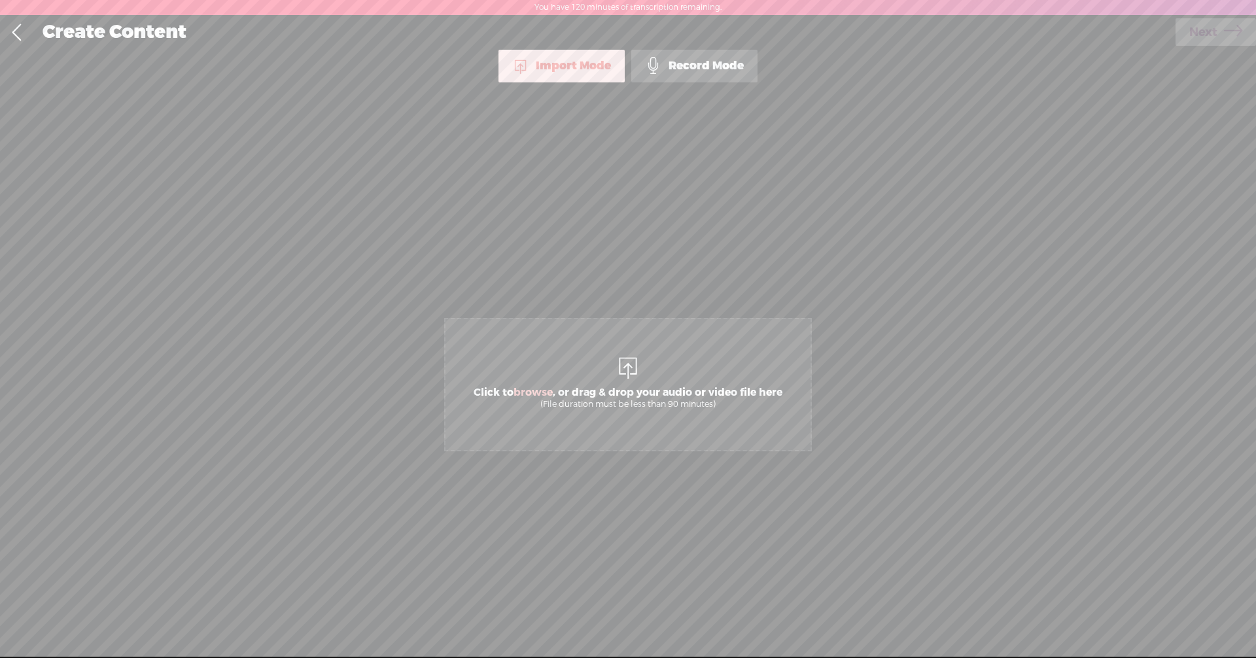
click at [12, 34] on link at bounding box center [16, 33] width 33 height 34
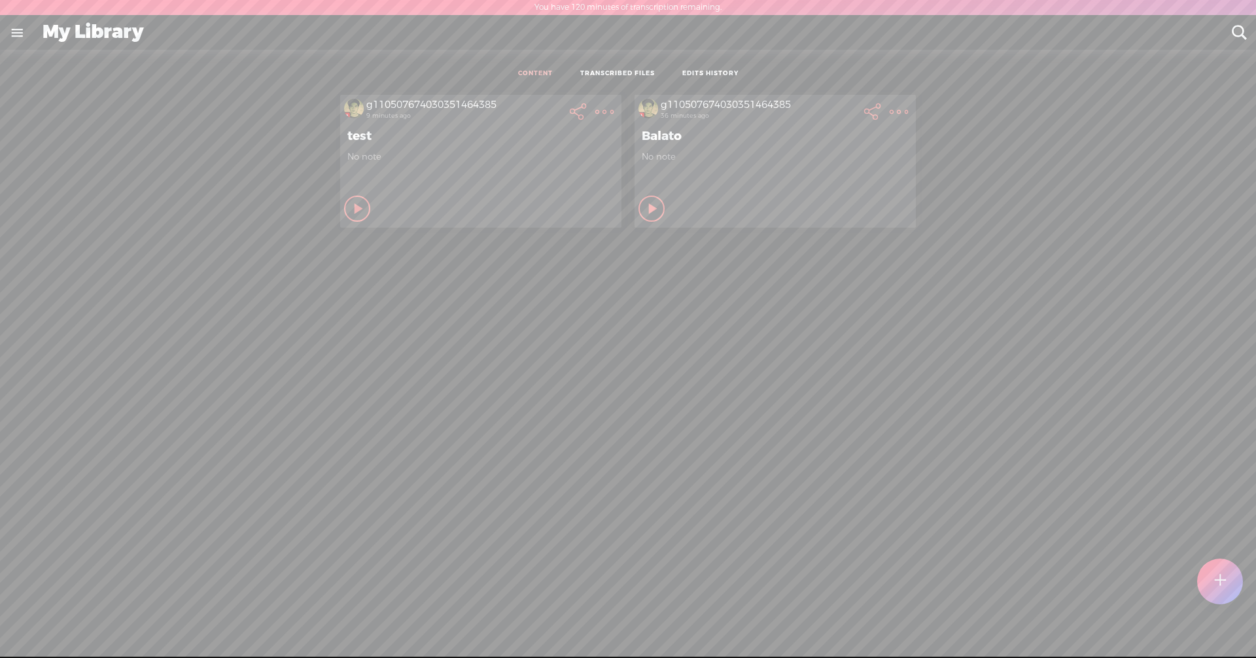
drag, startPoint x: 774, startPoint y: 188, endPoint x: 649, endPoint y: 80, distance: 166.0
click at [607, 80] on div "CONTENT TRANSCRIBED FILES EDITS HISTORY All All Drafts On-air Scheduled All Dra…" at bounding box center [628, 374] width 1236 height 628
drag, startPoint x: 677, startPoint y: 179, endPoint x: 974, endPoint y: 243, distance: 304.2
click at [607, 243] on div "g110507674030351464385 9 minutes ago test No note Play Content Private" at bounding box center [628, 394] width 1236 height 612
click at [607, 157] on span "No note" at bounding box center [775, 156] width 267 height 11
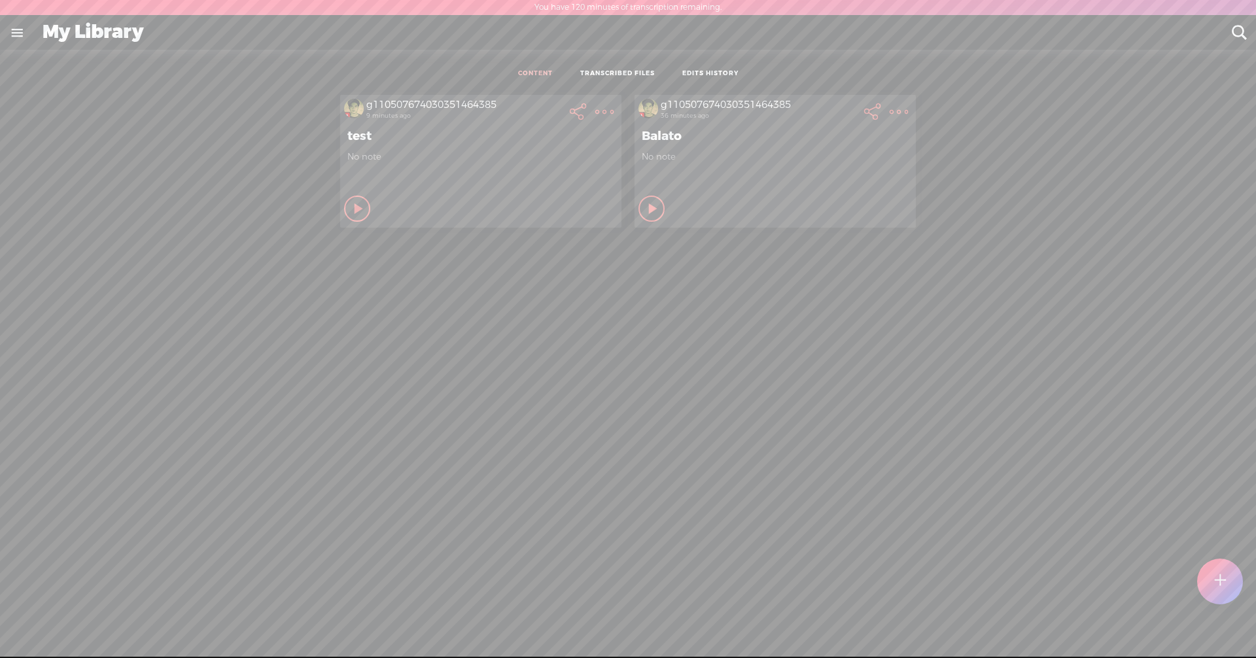
click at [607, 96] on div "g110507674030351464385 36 minutes ago [GEOGRAPHIC_DATA] No note Play Content Pr…" at bounding box center [774, 161] width 281 height 132
click at [607, 99] on div "g110507674030351464385" at bounding box center [758, 105] width 196 height 13
click at [607, 151] on span "No note" at bounding box center [775, 156] width 267 height 11
click at [607, 109] on t at bounding box center [604, 112] width 18 height 18
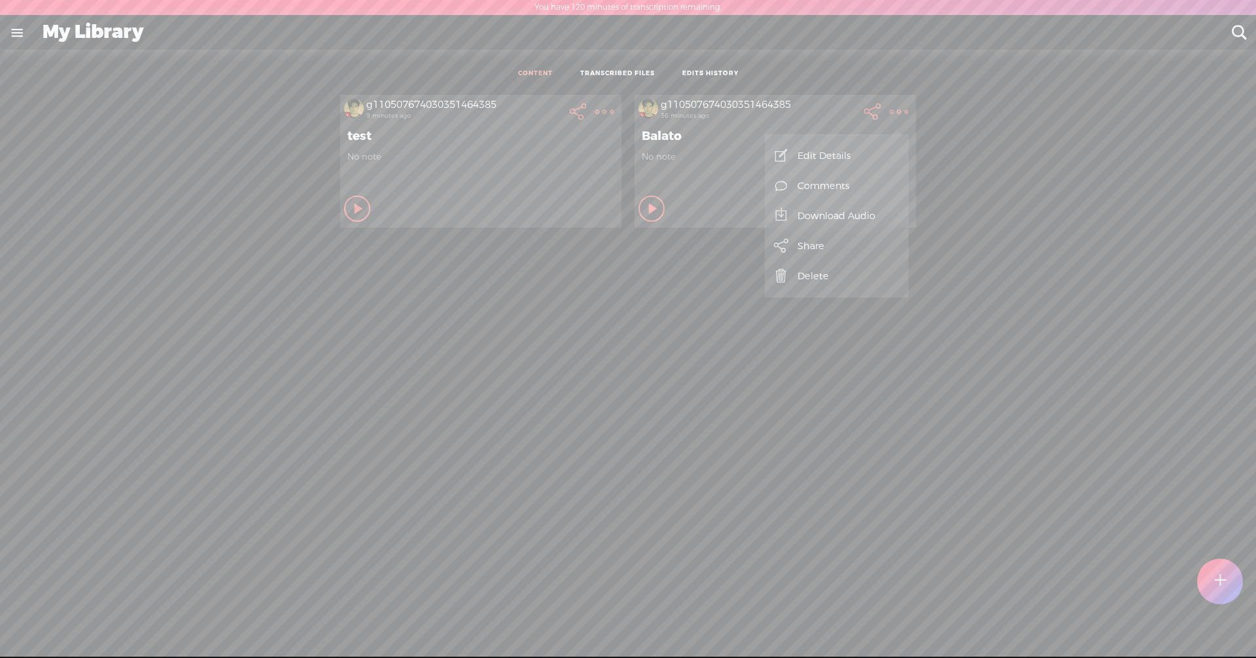
click at [607, 220] on link "Download Audio" at bounding box center [836, 216] width 131 height 30
click at [607, 201] on span "Download .mp3 file" at bounding box center [693, 200] width 115 height 29
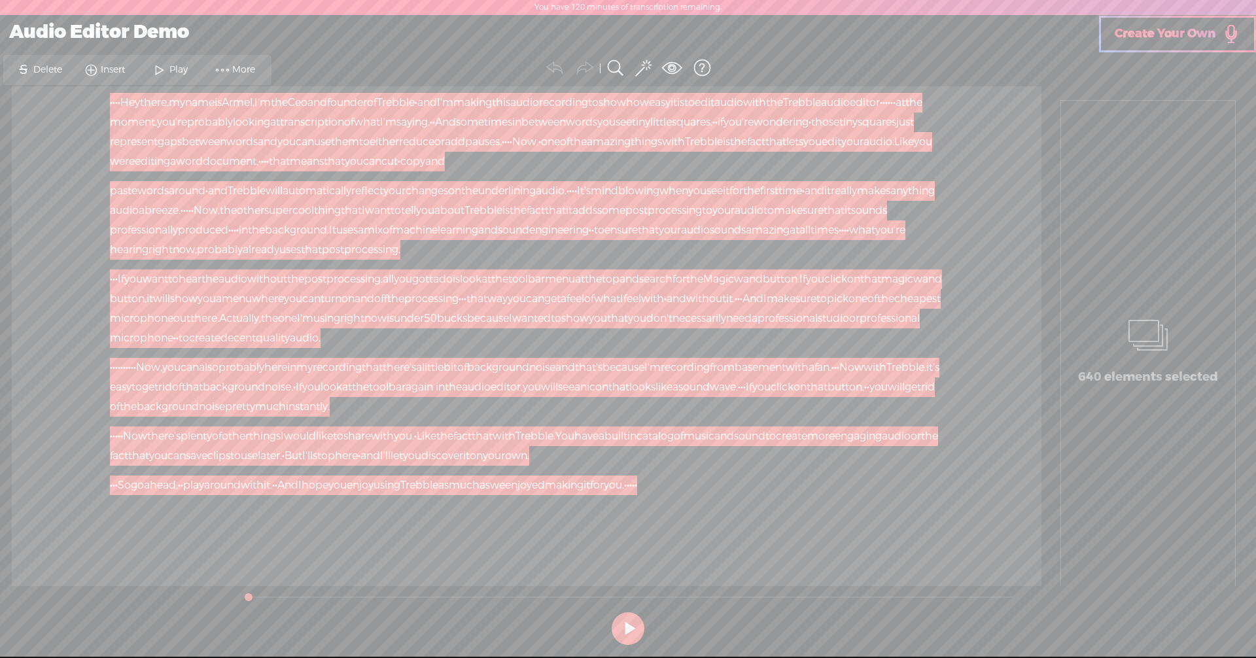
click at [358, 54] on section "Undo Redo Search Remove Background Noise AI Tools Configure Magic Sound Enhance…" at bounding box center [628, 68] width 1243 height 37
click at [607, 320] on div "Unknown · · · · Hey there, · my name is [GEOGRAPHIC_DATA], · I'm the Ceo and fo…" at bounding box center [526, 336] width 1029 height 500
click at [445, 152] on span "add" at bounding box center [455, 142] width 20 height 20
click at [104, 68] on span "Insert" at bounding box center [114, 69] width 27 height 13
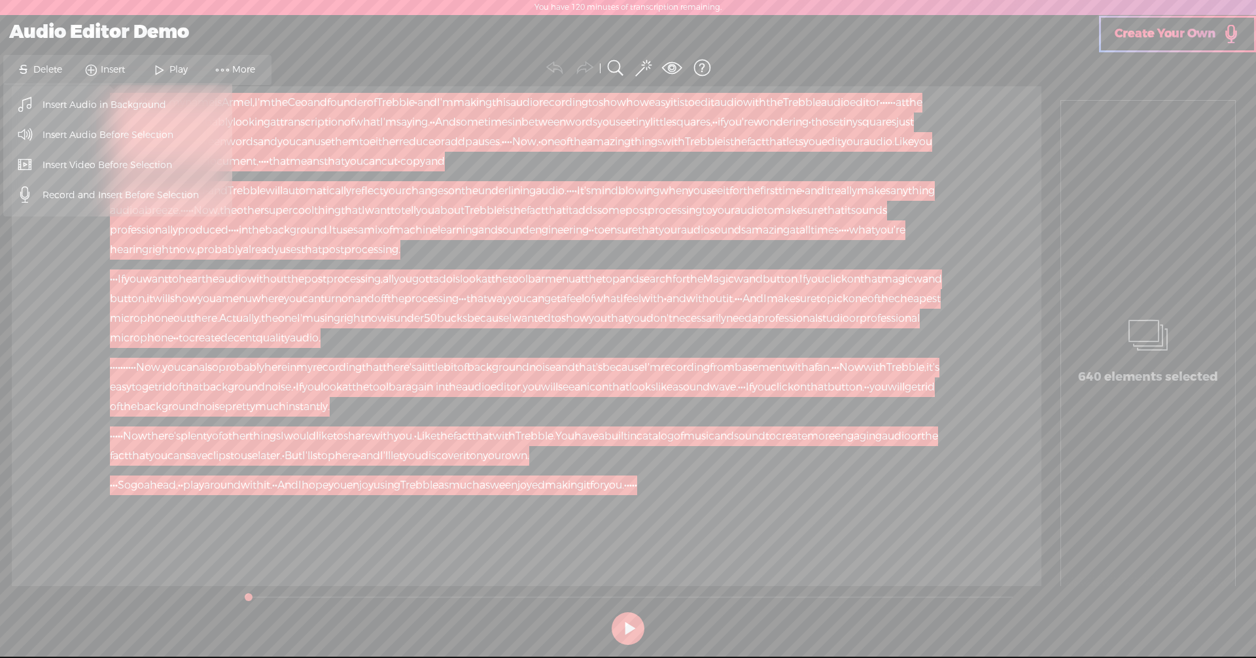
click at [114, 135] on span "Insert Audio Before Selection" at bounding box center [108, 134] width 182 height 29
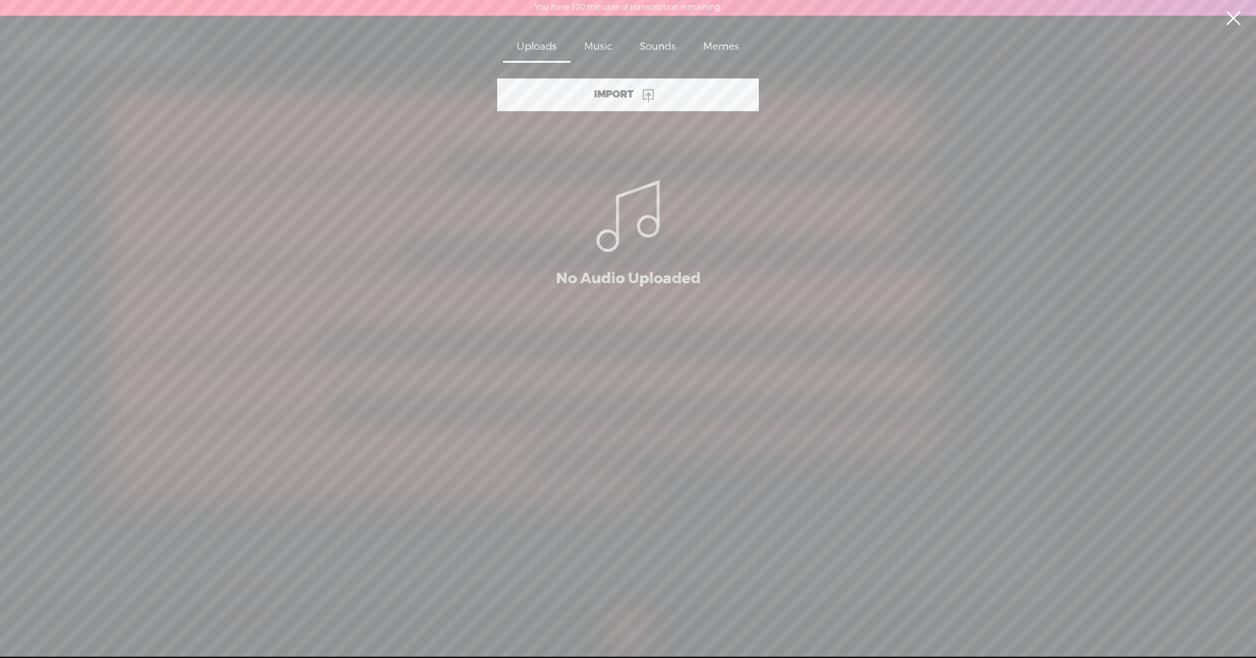
click at [607, 101] on div "Import" at bounding box center [628, 94] width 262 height 33
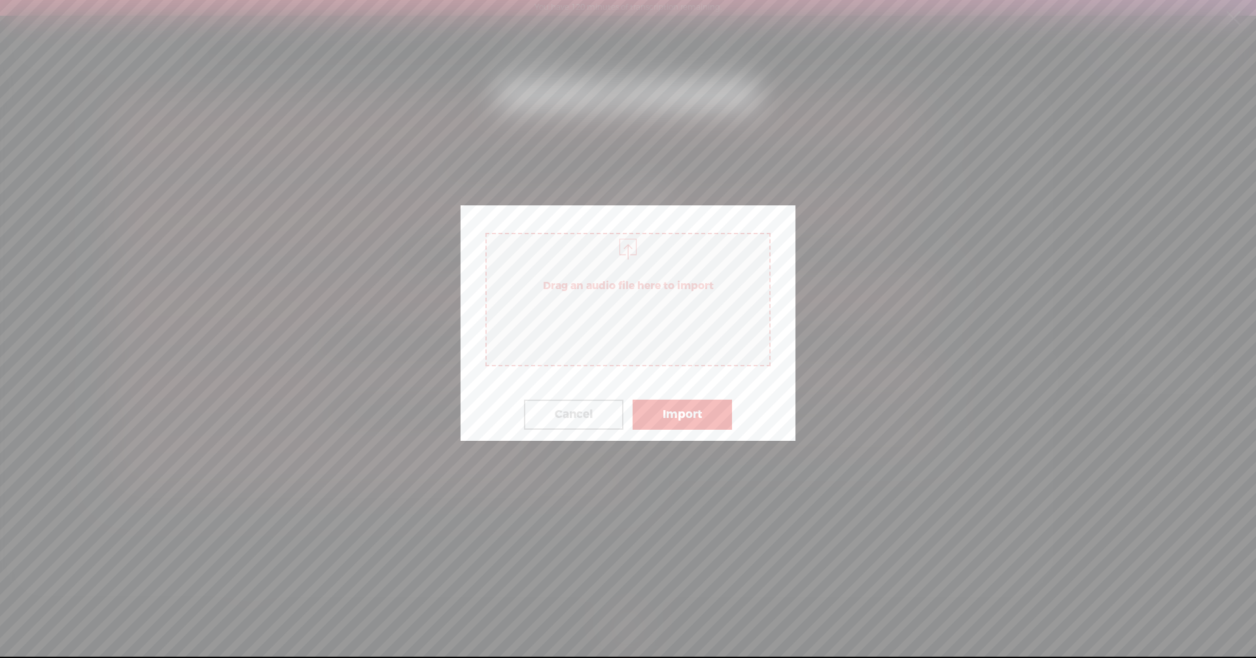
click at [607, 309] on span "Drag an audio file here to import" at bounding box center [627, 299] width 285 height 133
click at [607, 411] on button "Import" at bounding box center [681, 415] width 99 height 30
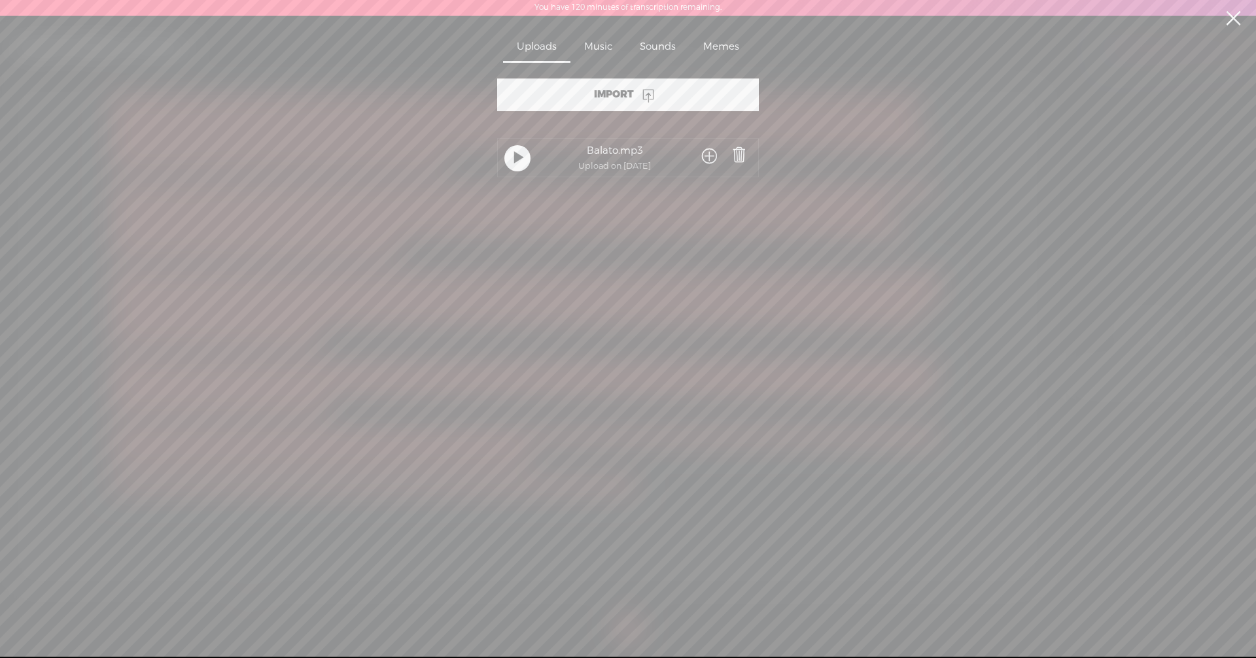
click at [509, 158] on div at bounding box center [517, 158] width 26 height 26
click at [607, 320] on div "No Audio Uploaded Balato.mp3 Upload on [DATE]" at bounding box center [628, 368] width 392 height 501
click at [607, 279] on section "Import No Audio Uploaded Balato.mp3 Upload on Aug 10, 2025" at bounding box center [628, 351] width 1242 height 547
click at [607, 72] on div at bounding box center [1226, 68] width 33 height 33
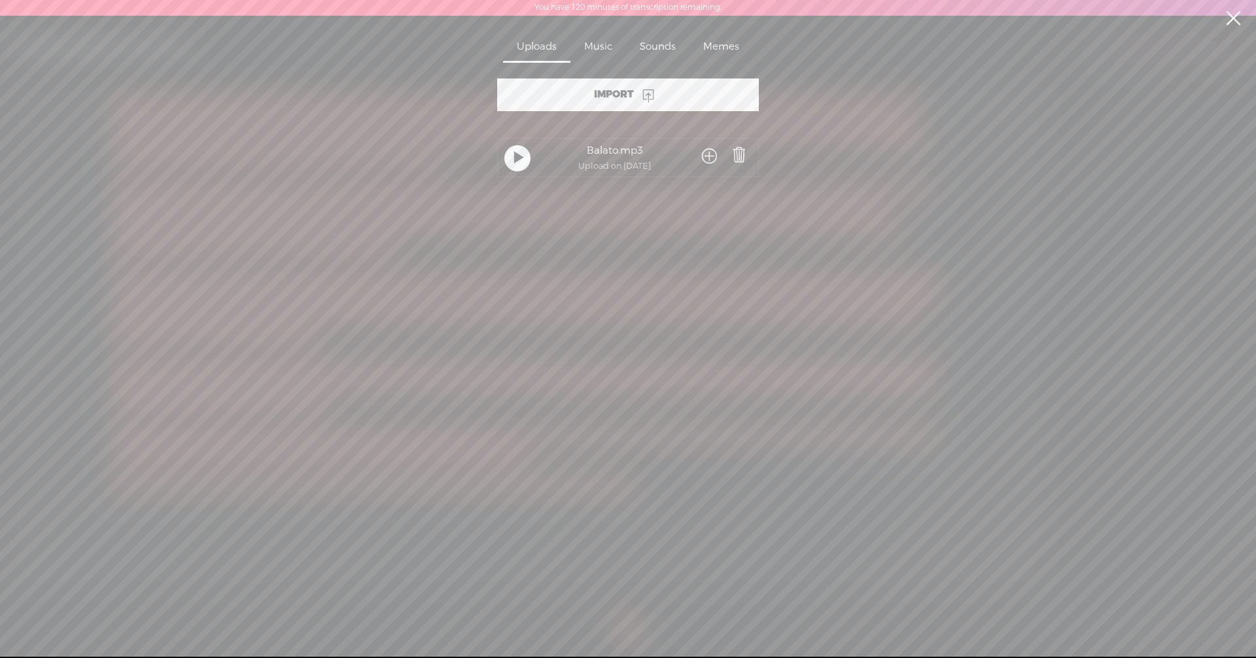
click at [607, 196] on section "Import No Audio Uploaded Balato.mp3 Upload on Aug 10, 2025" at bounding box center [628, 351] width 1242 height 547
click at [607, 151] on span at bounding box center [709, 157] width 15 height 24
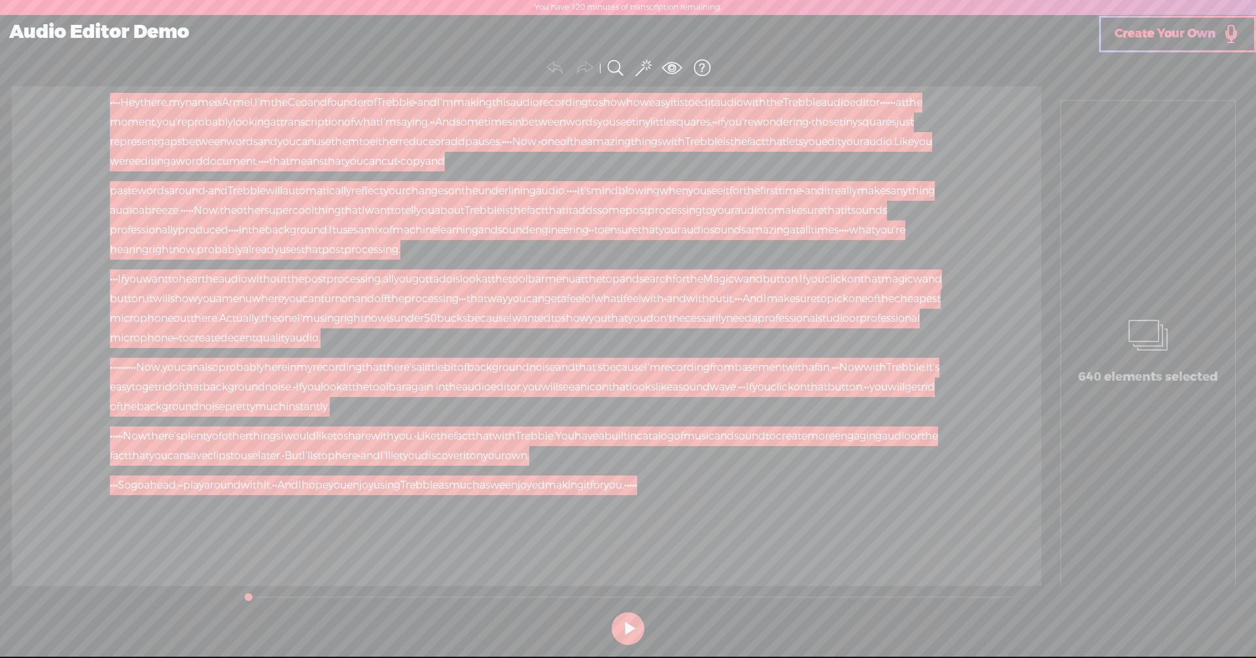
click at [363, 171] on span "can" at bounding box center [372, 162] width 18 height 20
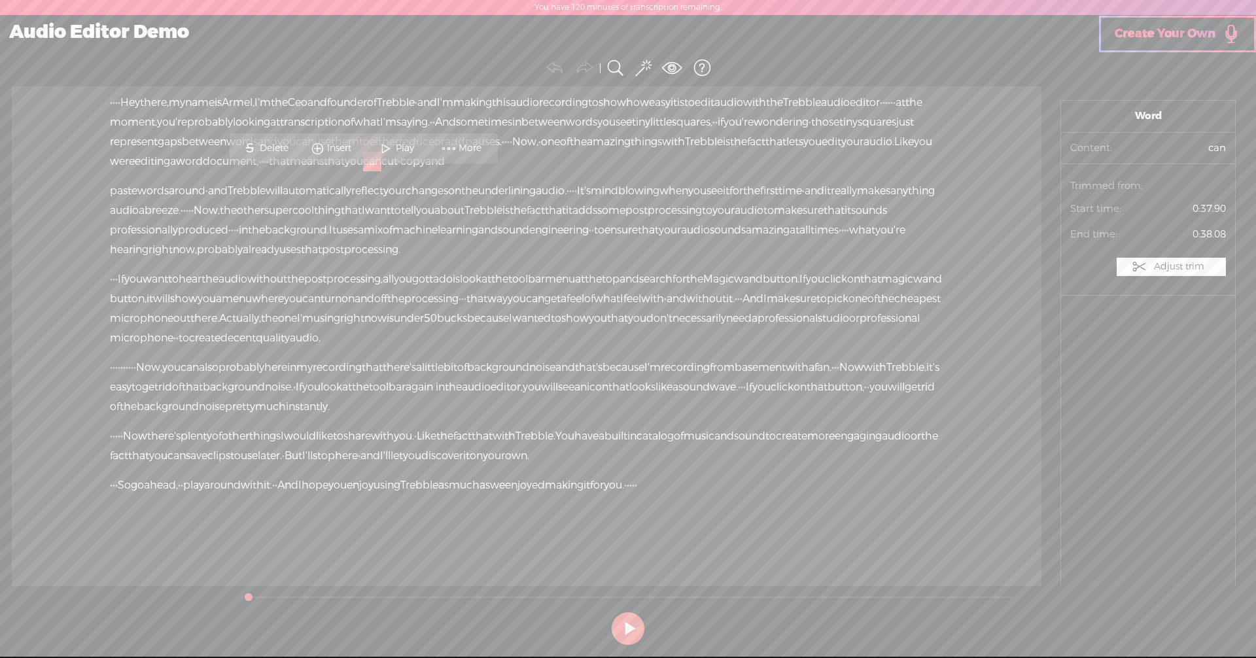
click at [607, 630] on button at bounding box center [627, 628] width 33 height 33
click at [607, 624] on button at bounding box center [627, 628] width 33 height 33
click at [112, 107] on span "·" at bounding box center [111, 103] width 3 height 20
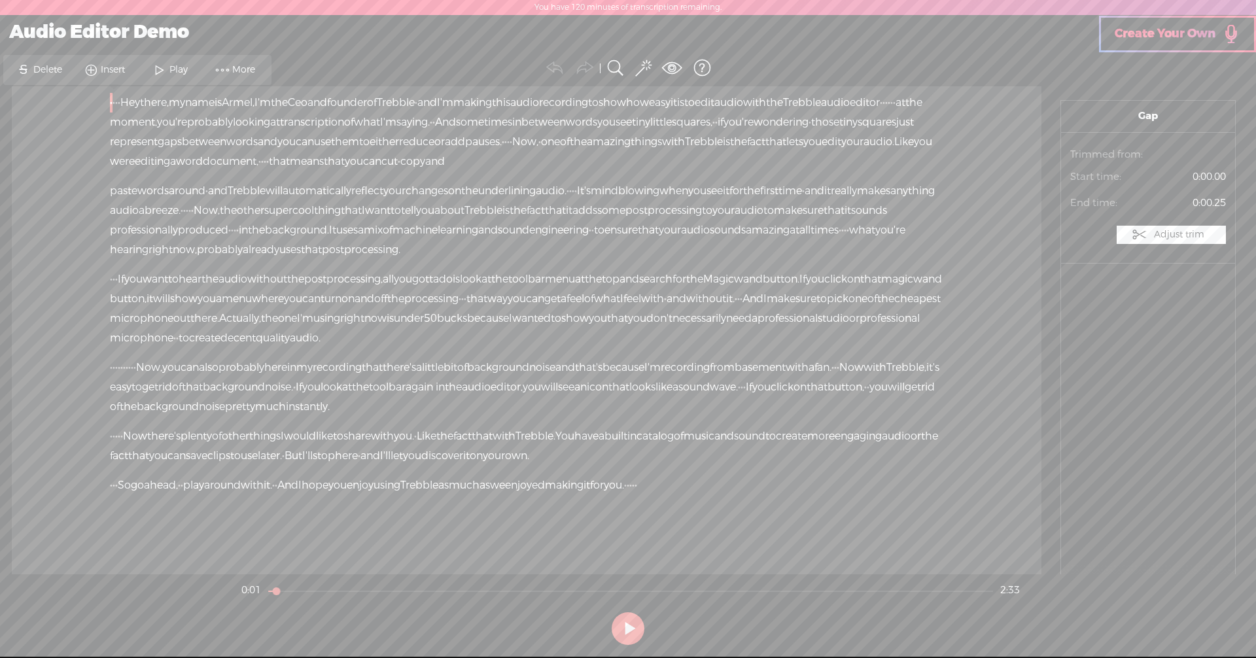
click at [243, 70] on span "More" at bounding box center [245, 69] width 26 height 13
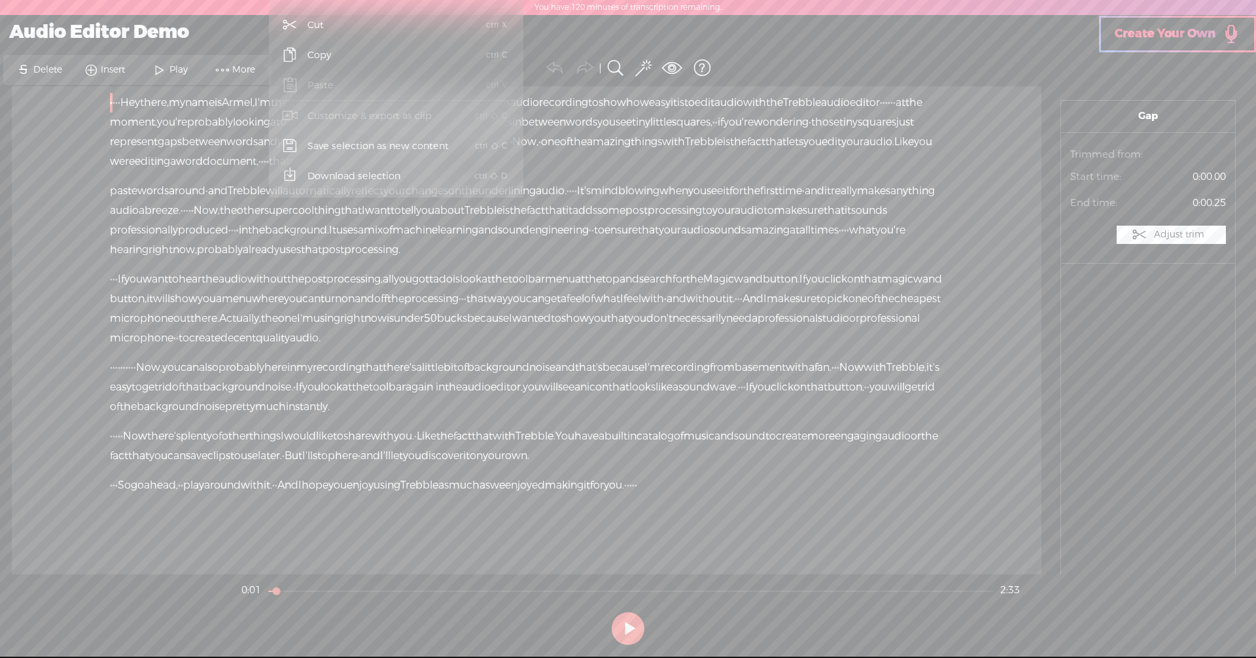
click at [19, 215] on div "Unknown · · · · Hey there, · my name is Armel, · I'm the Ceo and founder of · T…" at bounding box center [526, 330] width 1029 height 488
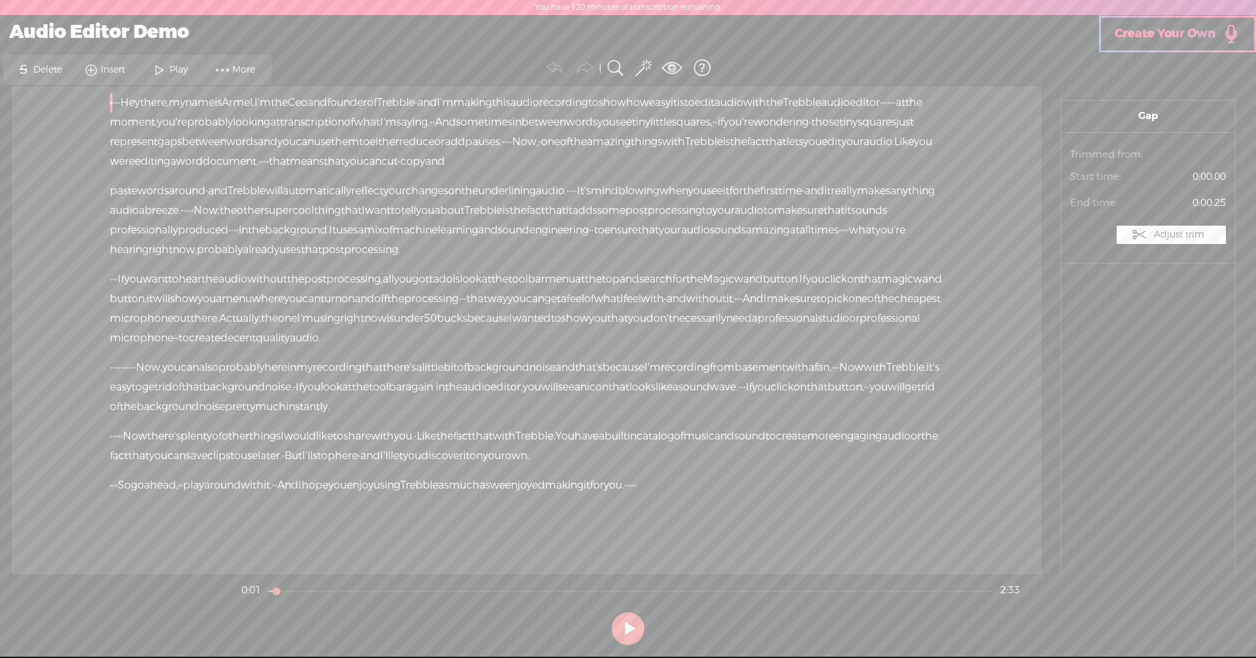
click at [371, 171] on span "can" at bounding box center [372, 162] width 18 height 20
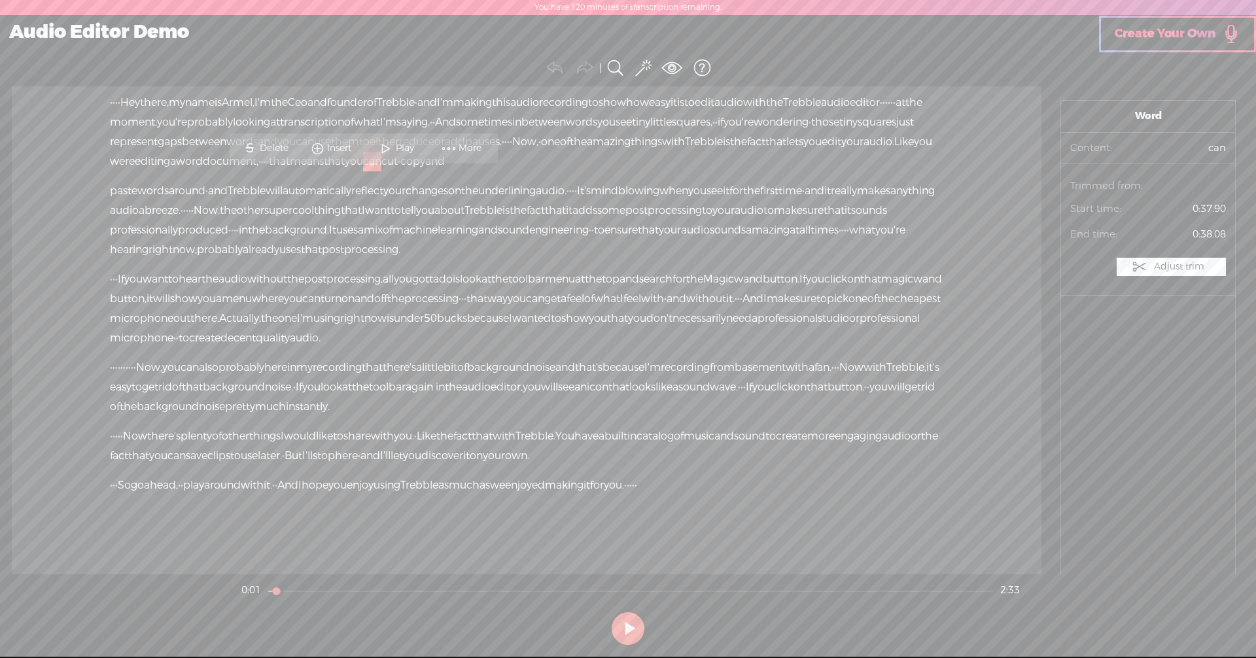
click at [607, 211] on span "0:37.90" at bounding box center [1176, 209] width 98 height 20
click at [607, 145] on span "Content:" at bounding box center [1099, 148] width 58 height 13
click at [607, 115] on span "Word" at bounding box center [1148, 116] width 156 height 13
click at [362, 220] on span "that" at bounding box center [351, 211] width 21 height 20
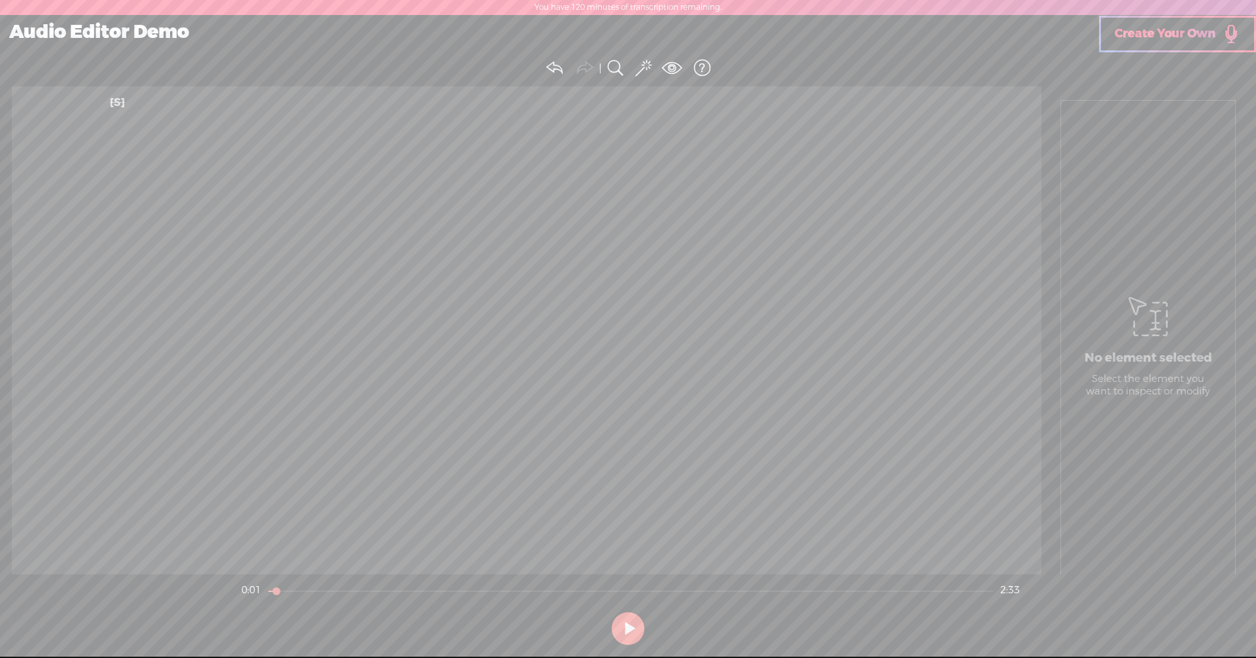
click at [564, 74] on span at bounding box center [555, 68] width 20 height 20
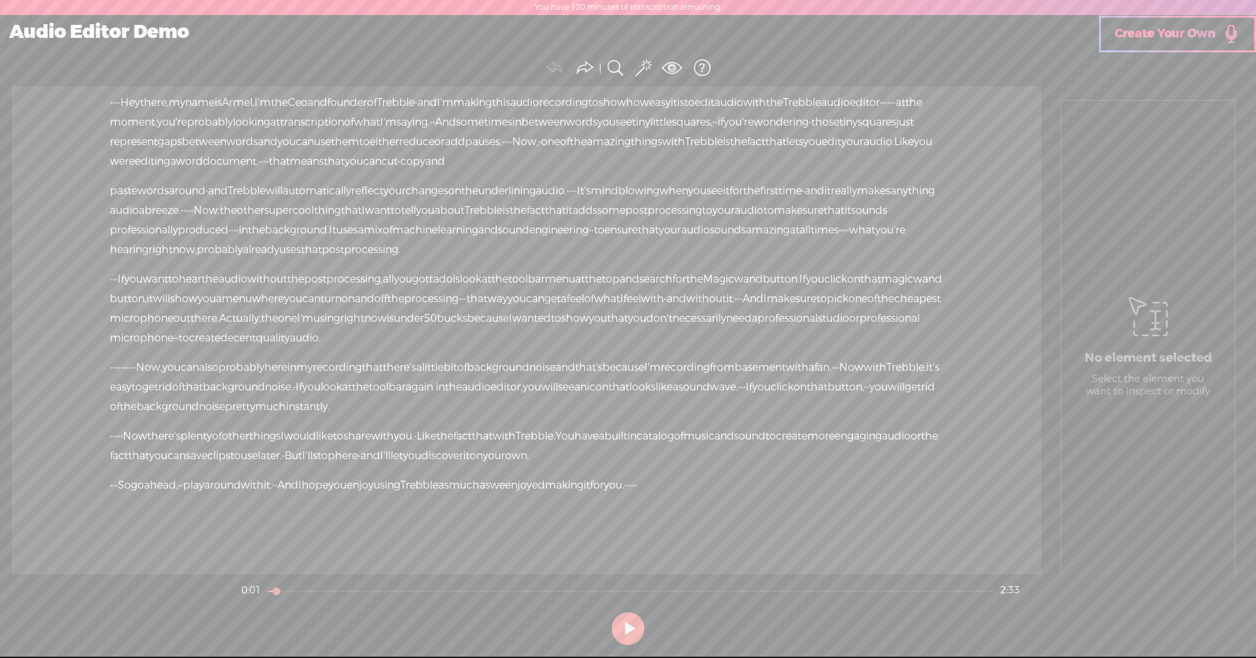
click at [233, 115] on span "probably" at bounding box center [210, 122] width 46 height 20
click at [607, 270] on button "Adjust trim" at bounding box center [1170, 267] width 109 height 18
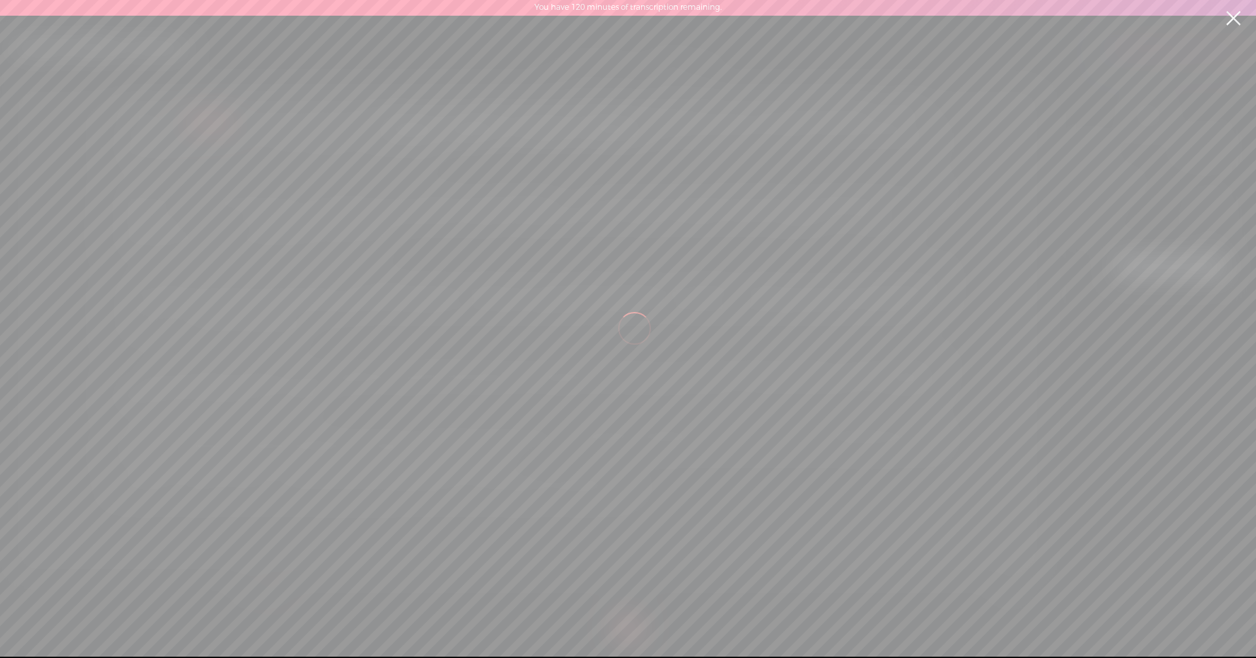
scroll to position [0, 2893]
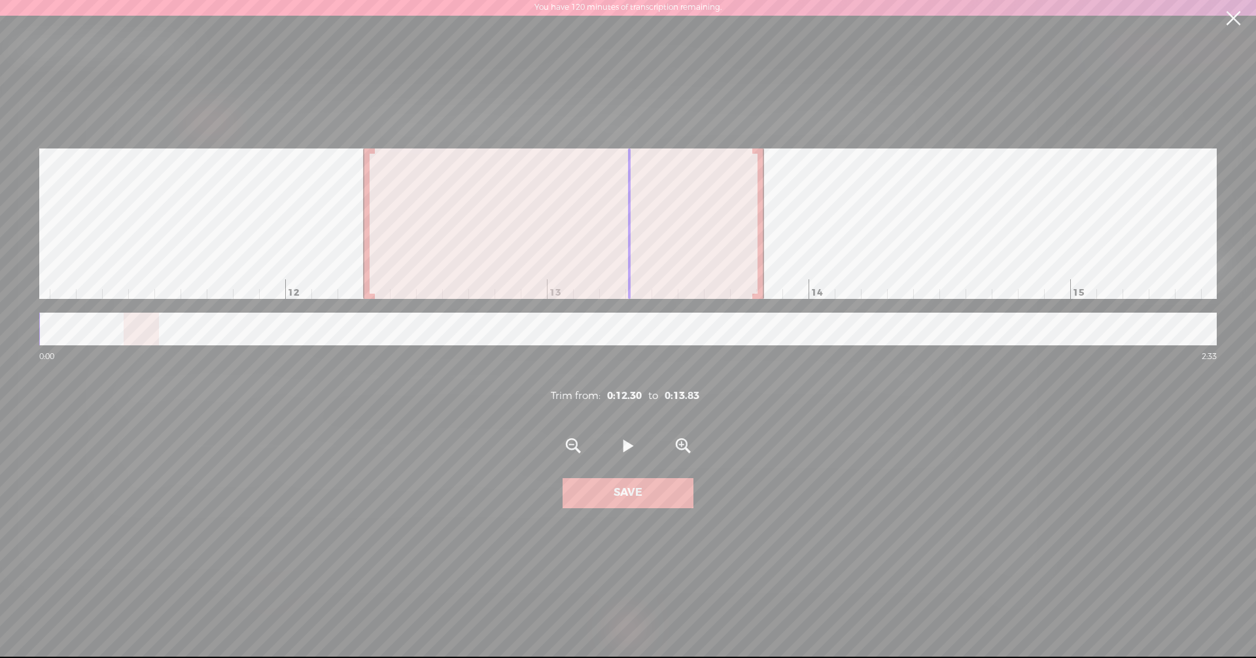
click at [363, 236] on div at bounding box center [366, 223] width 7 height 150
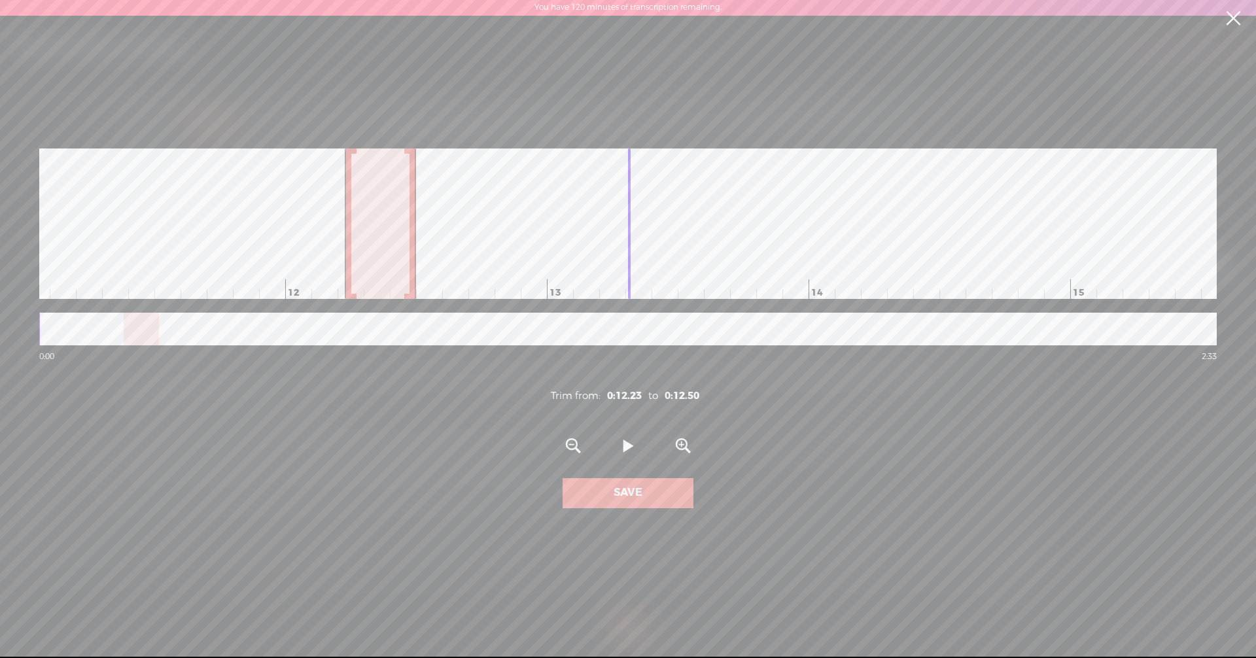
click at [414, 239] on div at bounding box center [412, 223] width 7 height 150
click at [607, 26] on link at bounding box center [1232, 18] width 33 height 37
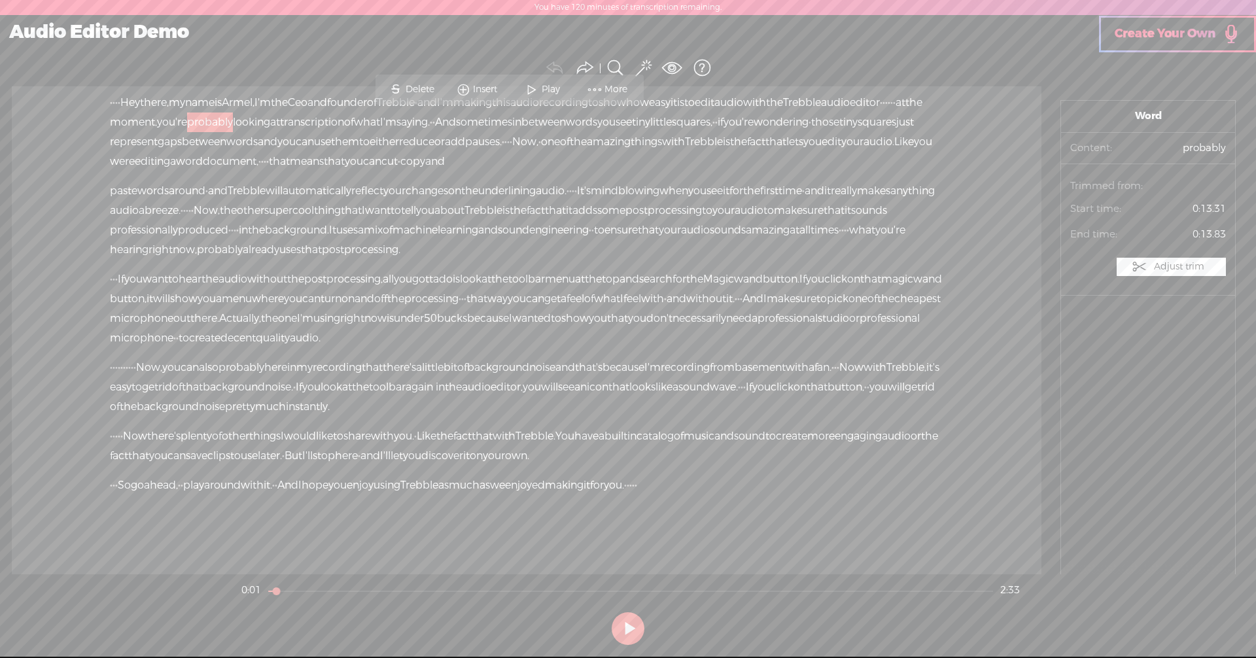
scroll to position [0, 0]
click at [607, 173] on div "Unknown · · · · Hey there, · my name is Armel, · I'm the Ceo and founder of · T…" at bounding box center [526, 330] width 1029 height 488
click at [607, 87] on span "More" at bounding box center [617, 89] width 26 height 13
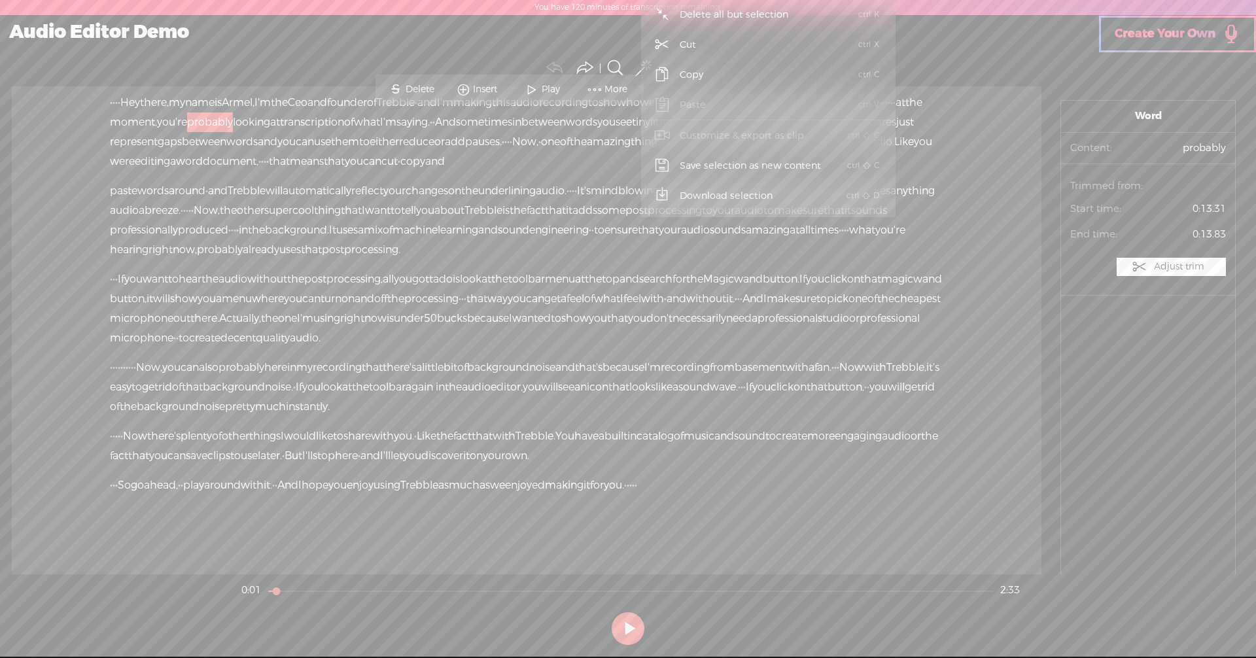
click at [607, 38] on div "Audio Editor Demo" at bounding box center [549, 33] width 1099 height 34
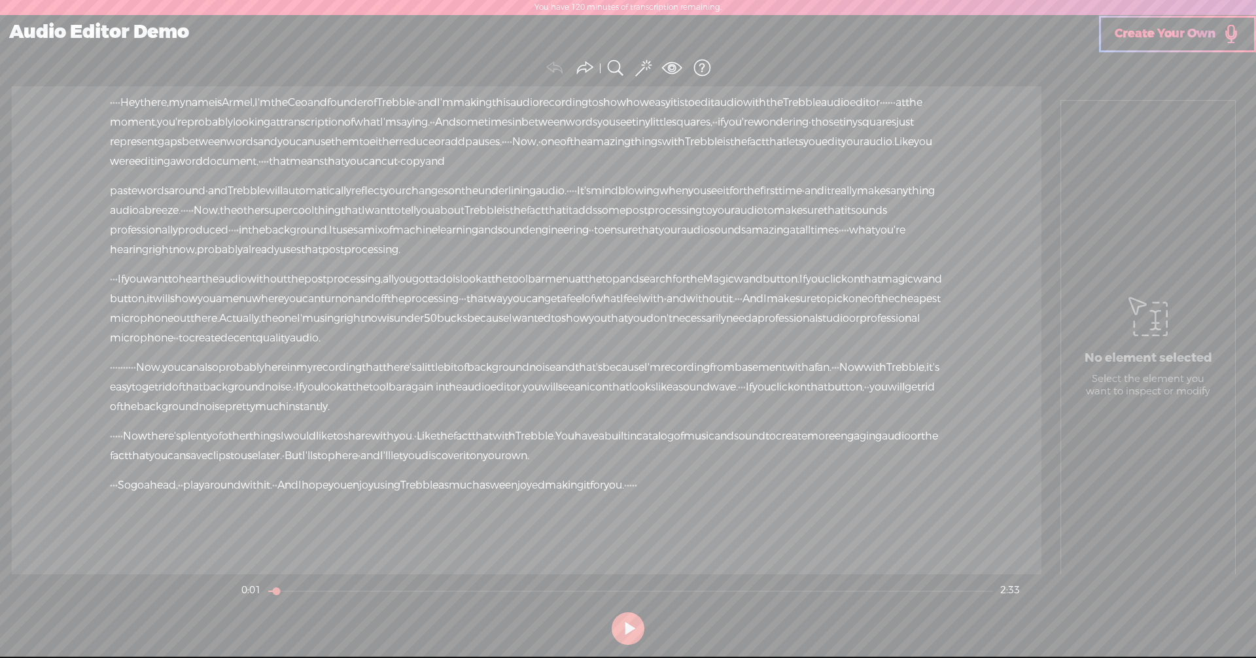
click at [607, 29] on span "Create Your Own" at bounding box center [1164, 33] width 101 height 15
